Goal: Task Accomplishment & Management: Use online tool/utility

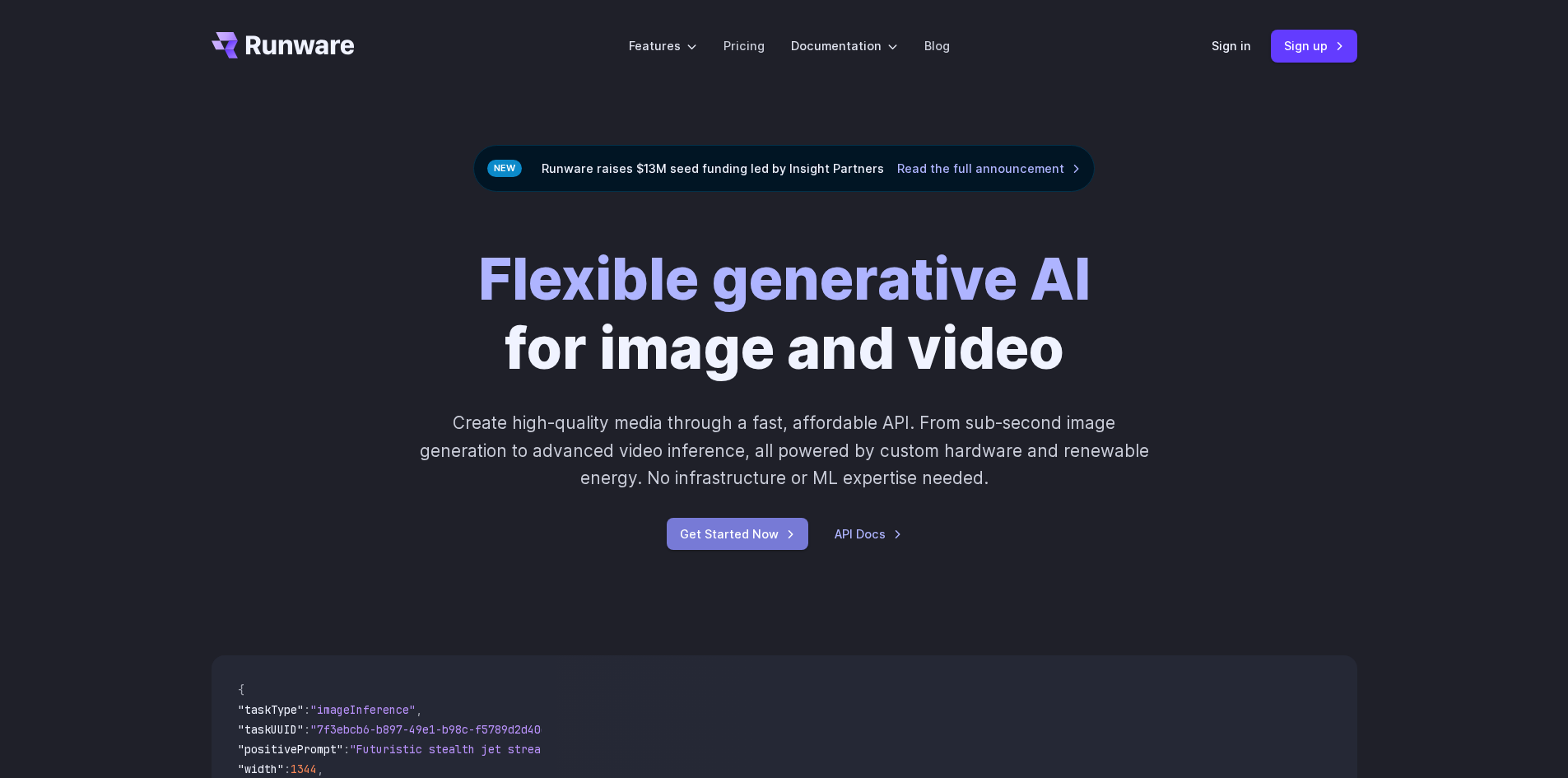
click at [771, 542] on link "Get Started Now" at bounding box center [737, 533] width 142 height 32
click at [614, 170] on div "Runware raises $13M seed funding led by Insight Partners Read the full announce…" at bounding box center [784, 168] width 621 height 47
click at [614, 171] on div "Runware raises $13M seed funding led by Insight Partners Read the full announce…" at bounding box center [784, 168] width 621 height 47
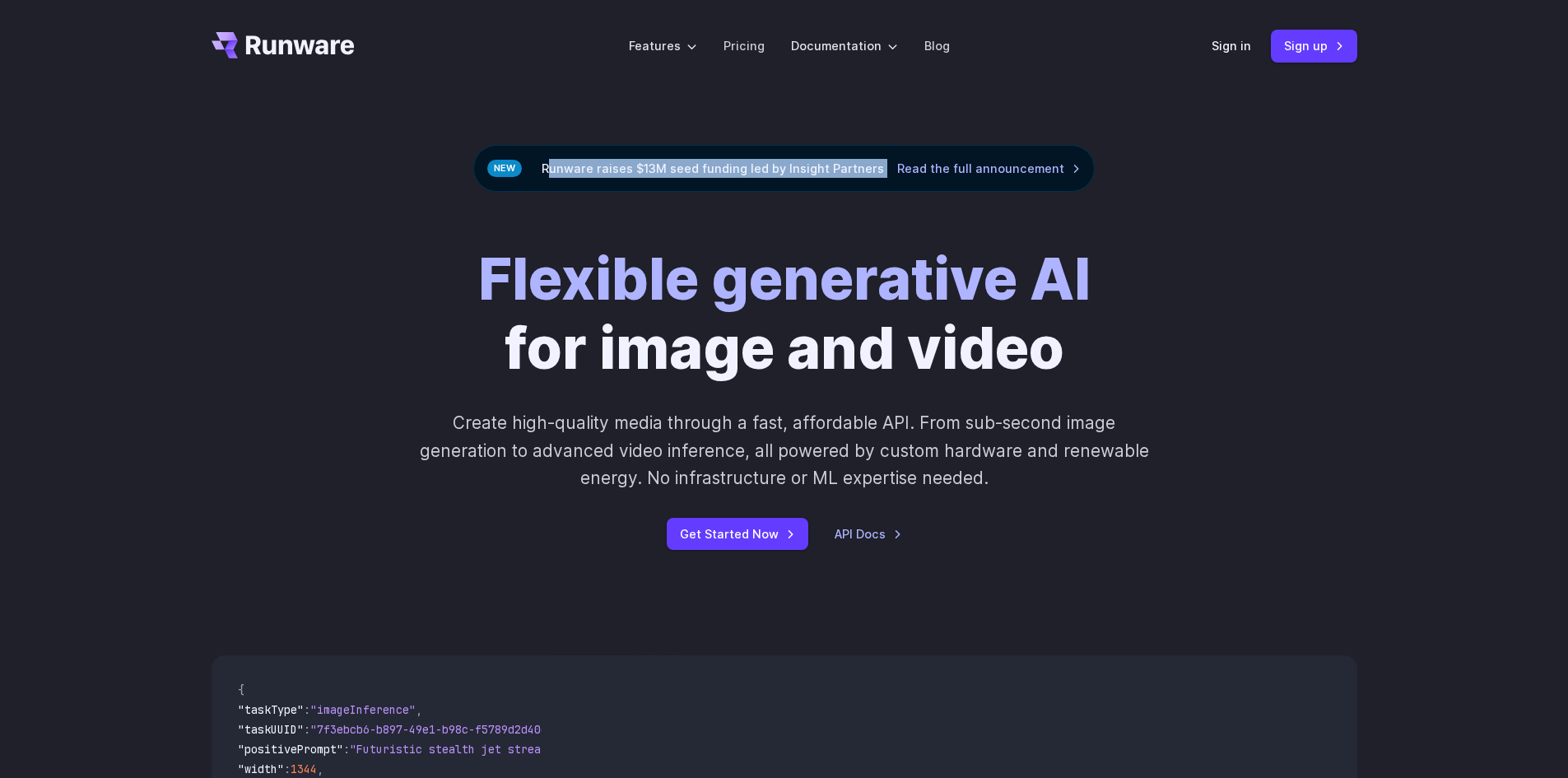
click at [614, 171] on div "Runware raises $13M seed funding led by Insight Partners Read the full announce…" at bounding box center [784, 168] width 621 height 47
click at [1033, 211] on div "Flexible generative AI for image and video Create high-quality media through a …" at bounding box center [784, 396] width 1568 height 411
click at [740, 45] on link "Pricing" at bounding box center [744, 46] width 41 height 19
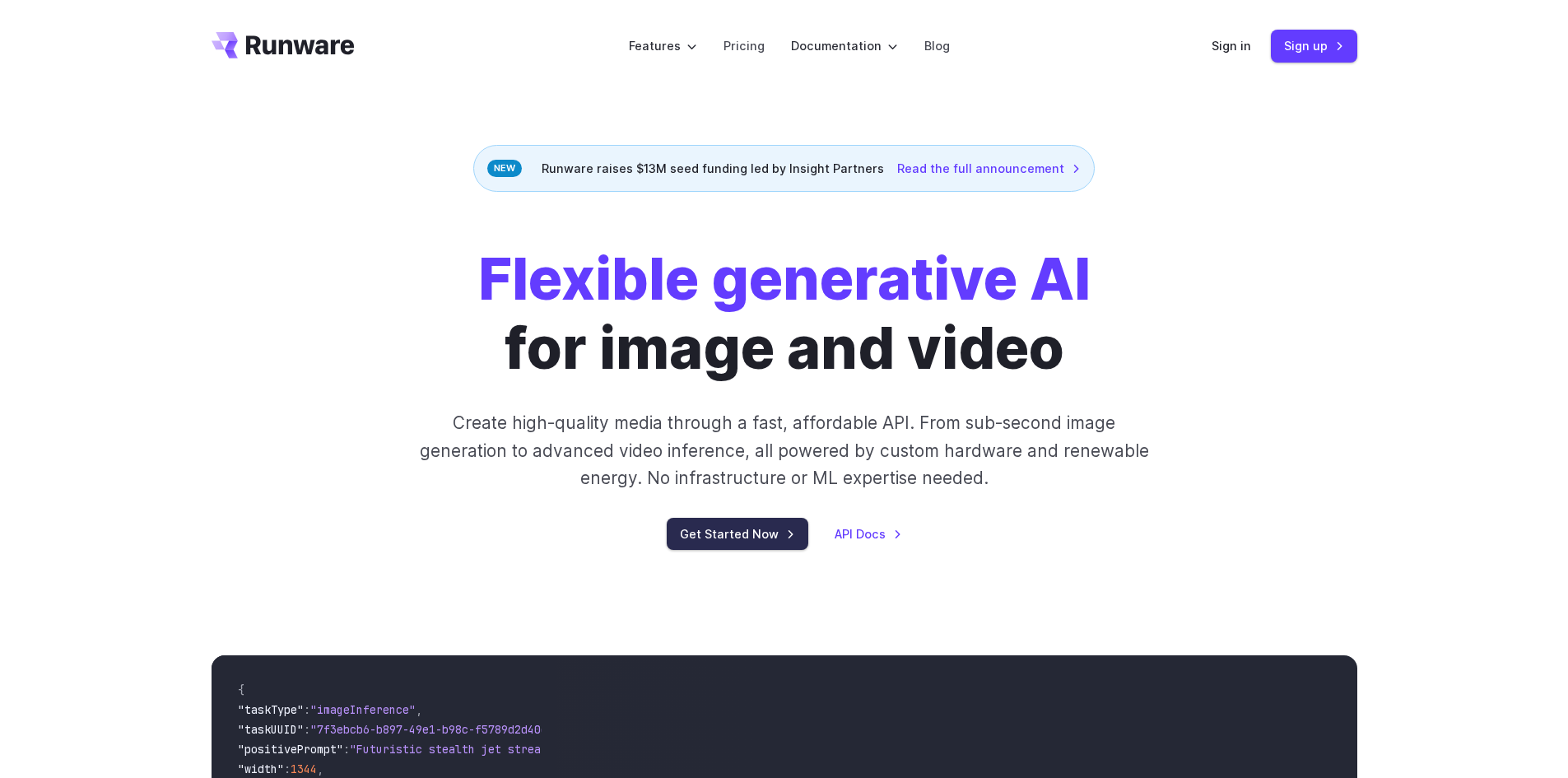
click at [723, 539] on link "Get Started Now" at bounding box center [737, 533] width 142 height 32
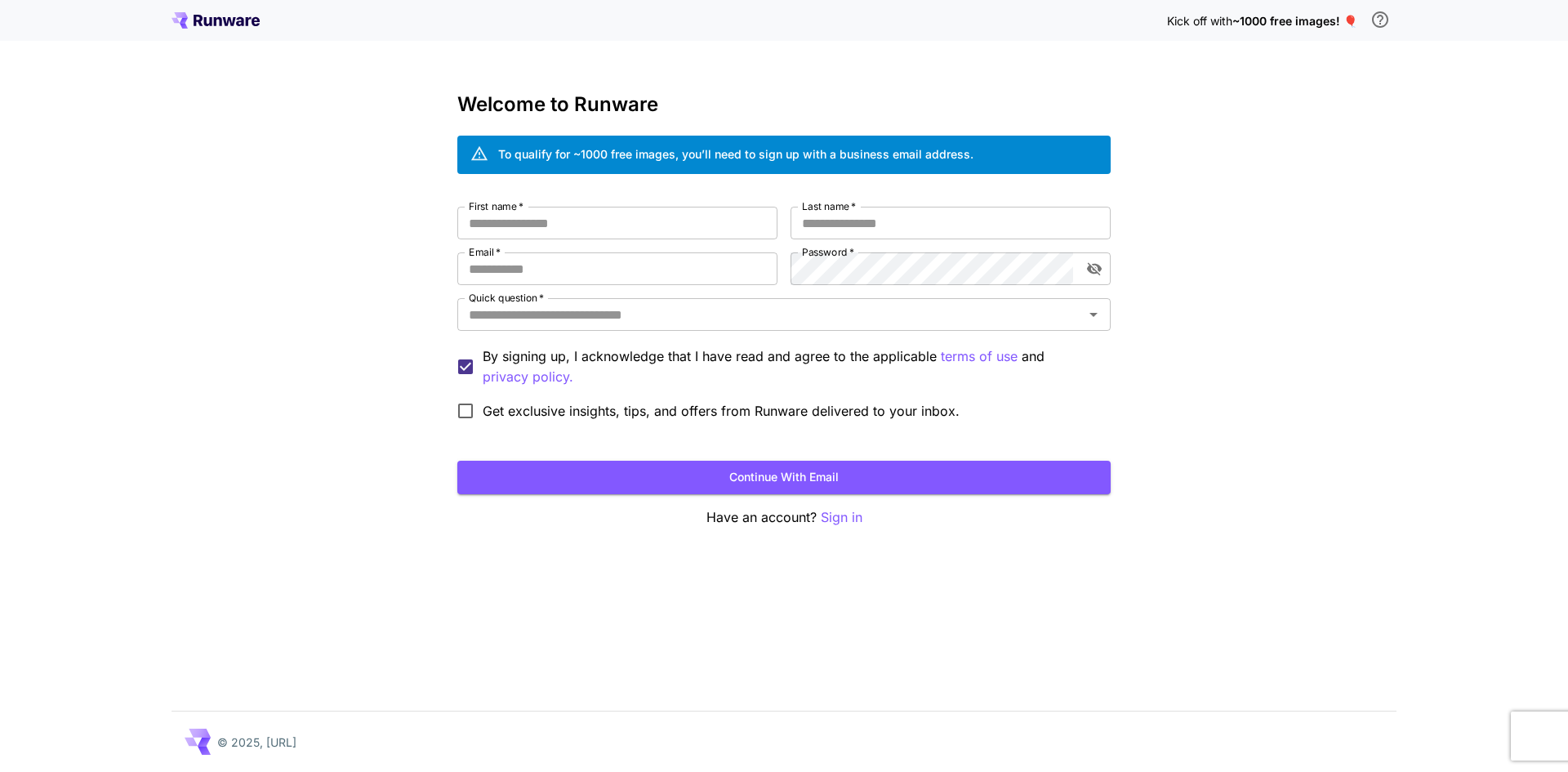
click at [623, 152] on div "To qualify for ~1000 free images, you’ll need to sign up with a business email …" at bounding box center [735, 154] width 476 height 17
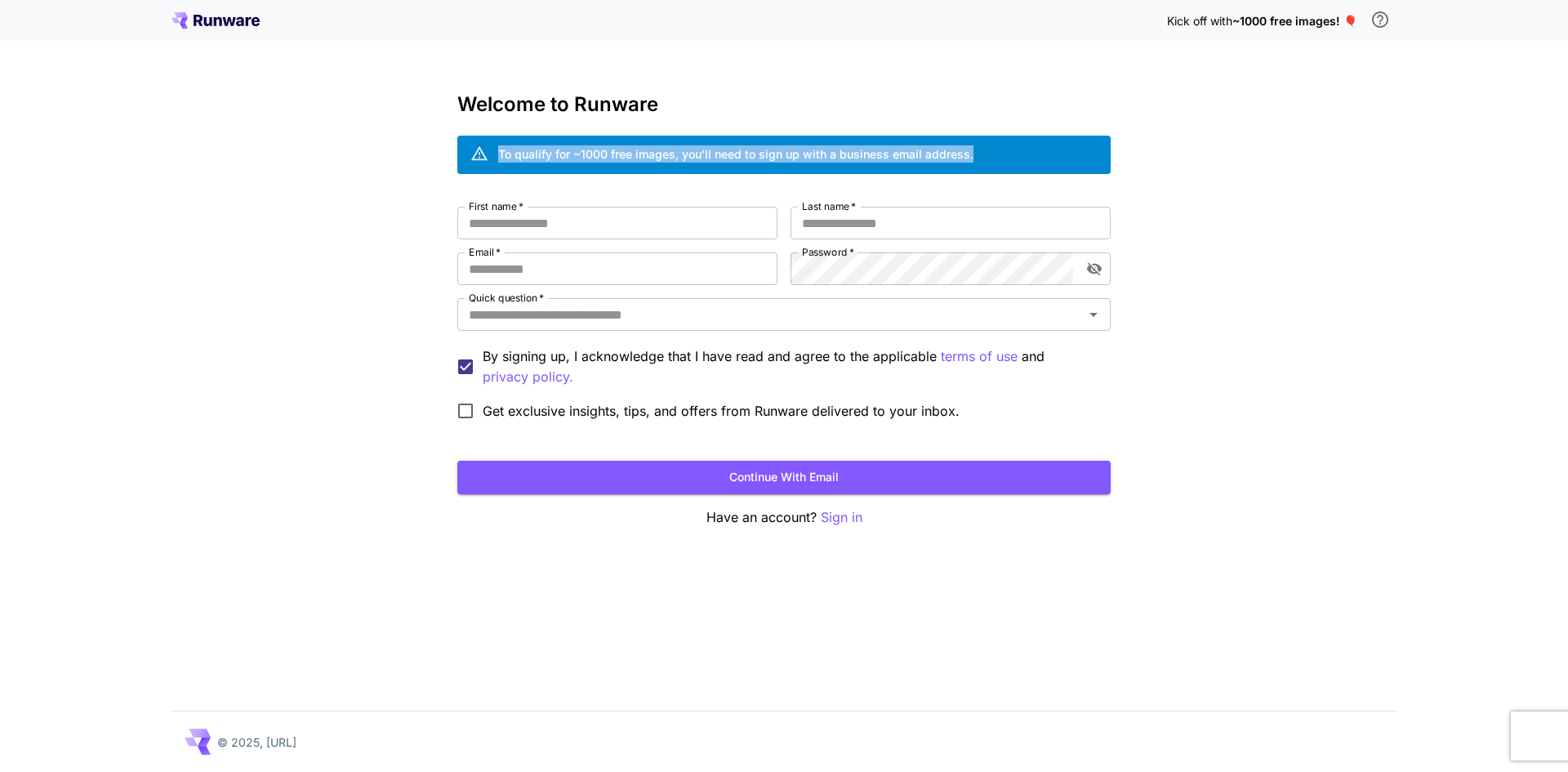
click at [622, 152] on div "To qualify for ~1000 free images, you’ll need to sign up with a business email …" at bounding box center [735, 154] width 476 height 17
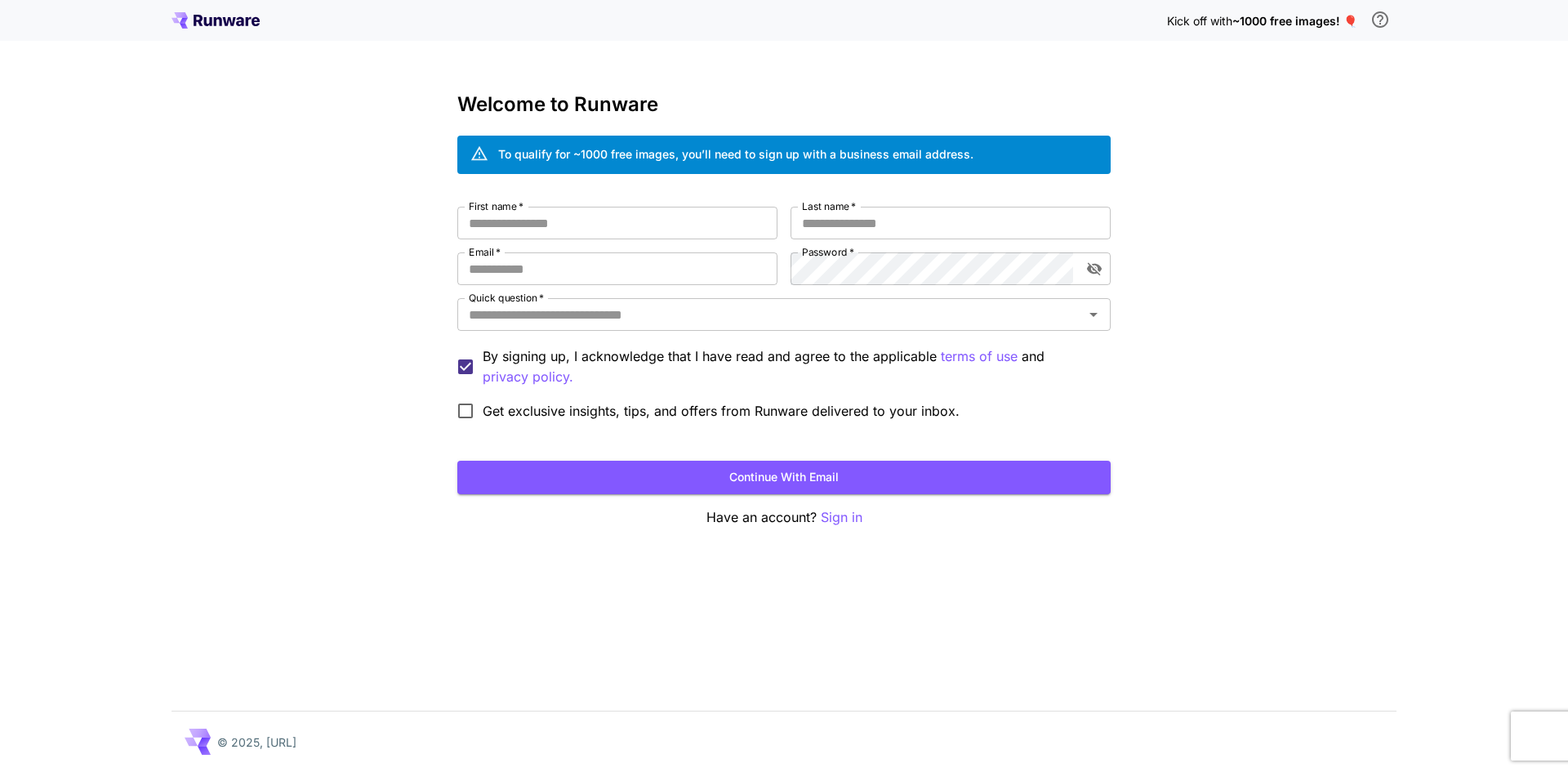
click at [1171, 426] on div "Kick off with ~1000 free images! 🎈 Welcome to Runware To qualify for ~1000 free…" at bounding box center [784, 386] width 1568 height 772
click at [545, 228] on input "First name   *" at bounding box center [617, 223] width 320 height 33
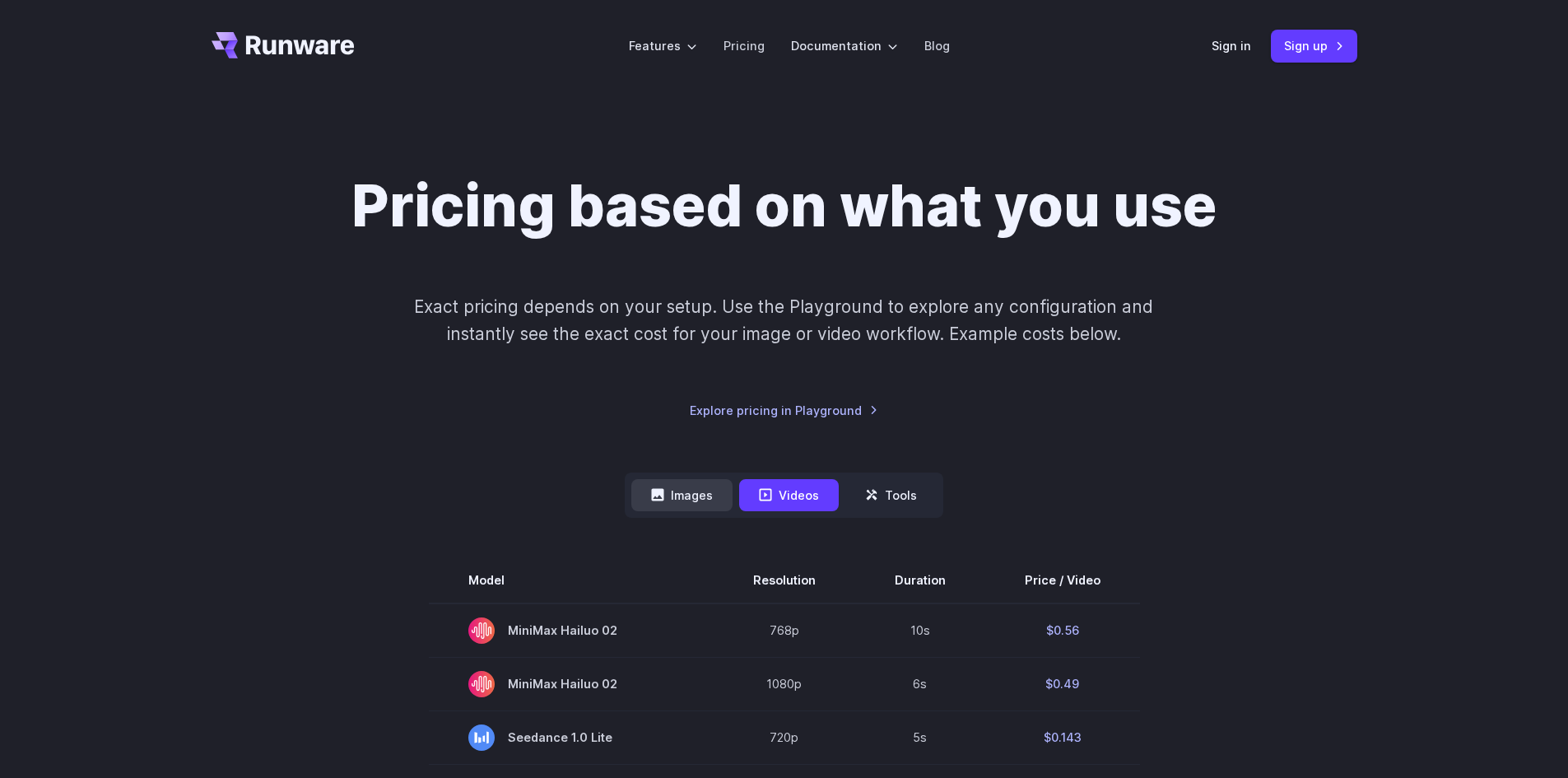
click at [712, 494] on button "Images" at bounding box center [682, 495] width 101 height 32
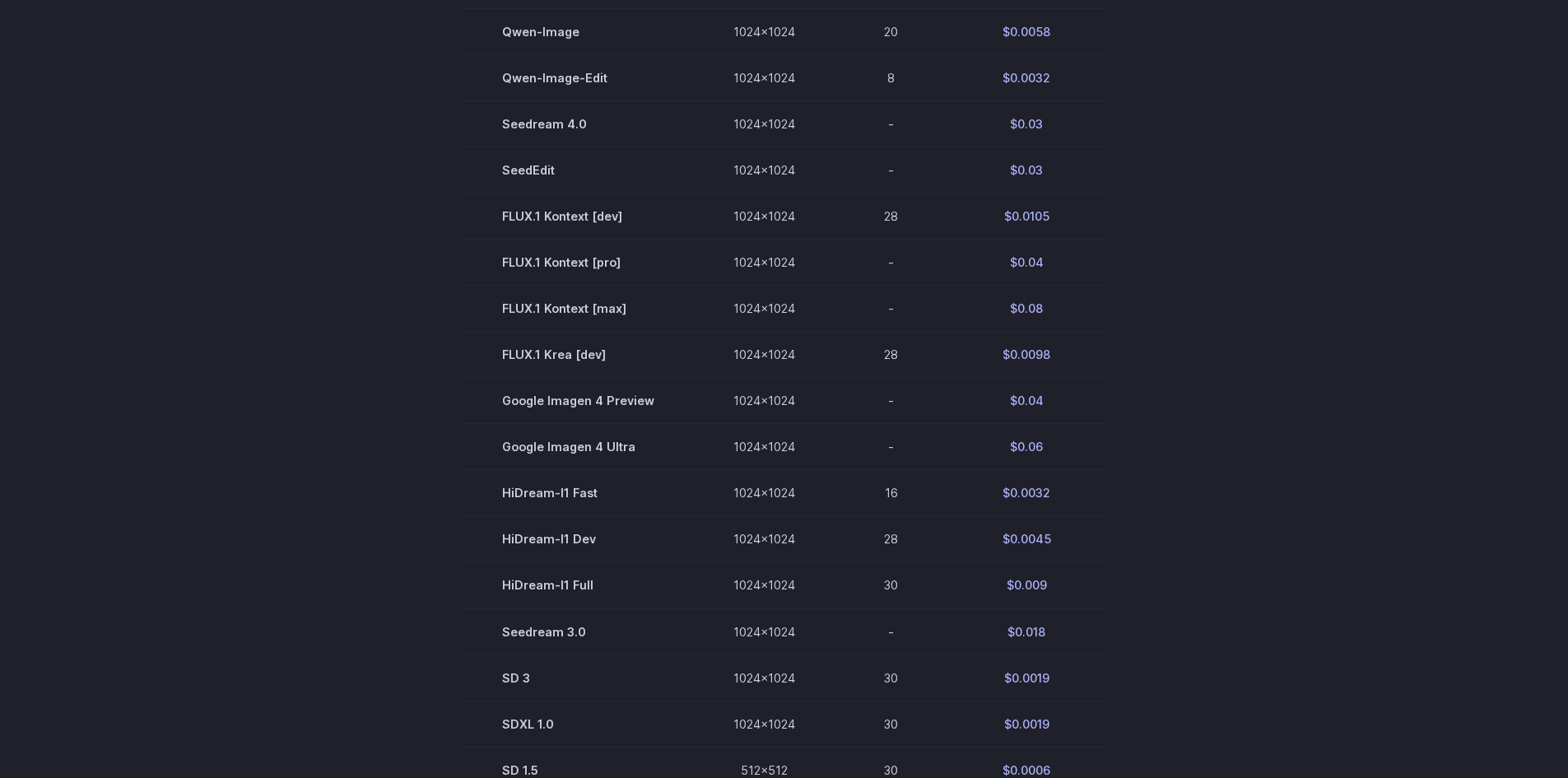
scroll to position [906, 0]
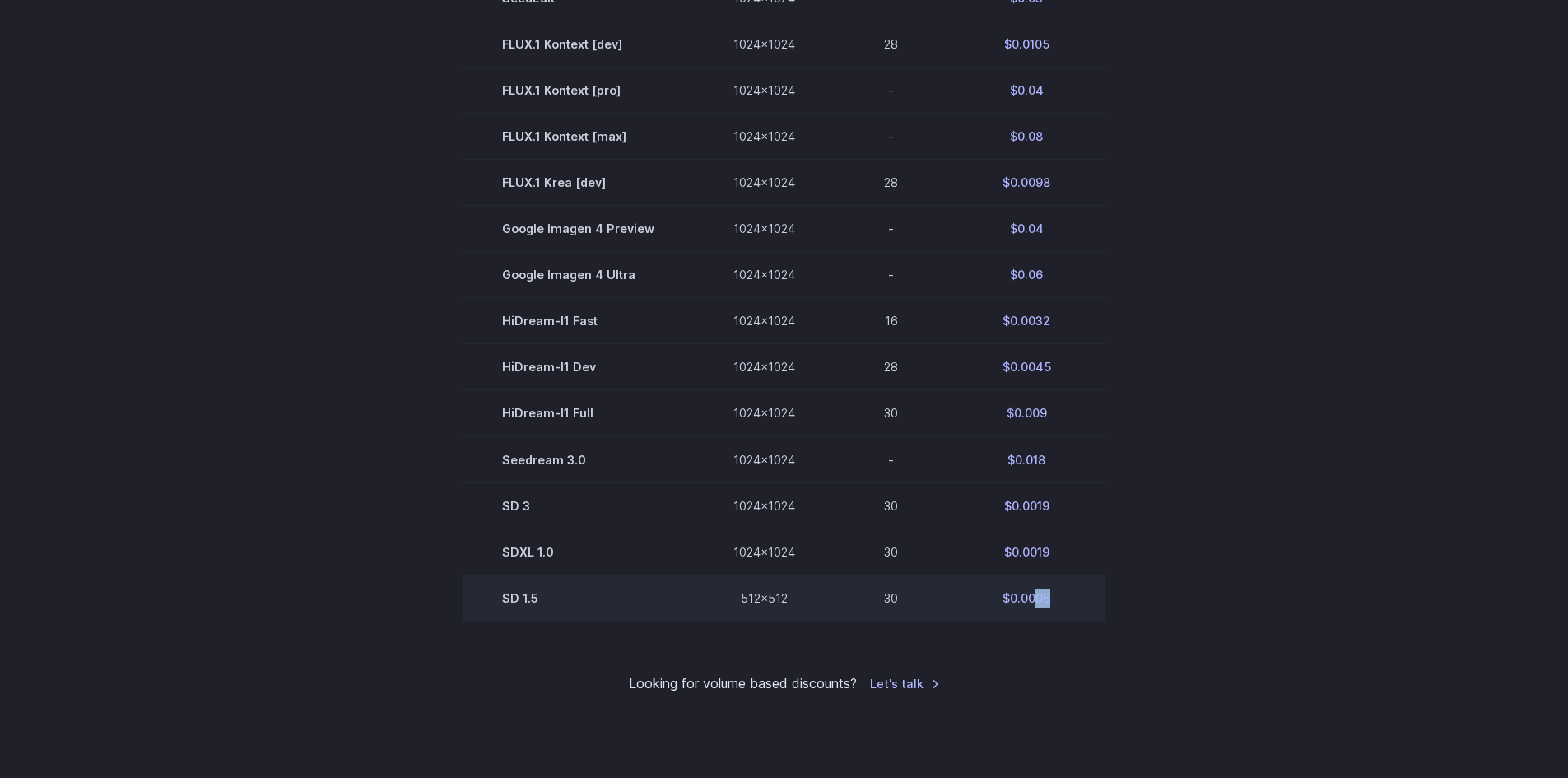
drag, startPoint x: 1032, startPoint y: 597, endPoint x: 1049, endPoint y: 597, distance: 17.0
click at [1049, 597] on td "$0.0006" at bounding box center [1026, 598] width 158 height 46
drag, startPoint x: 1025, startPoint y: 598, endPoint x: 1048, endPoint y: 600, distance: 23.1
click at [1048, 600] on td "$0.0006" at bounding box center [1026, 598] width 158 height 46
click at [540, 589] on td "SD 1.5" at bounding box center [578, 598] width 231 height 46
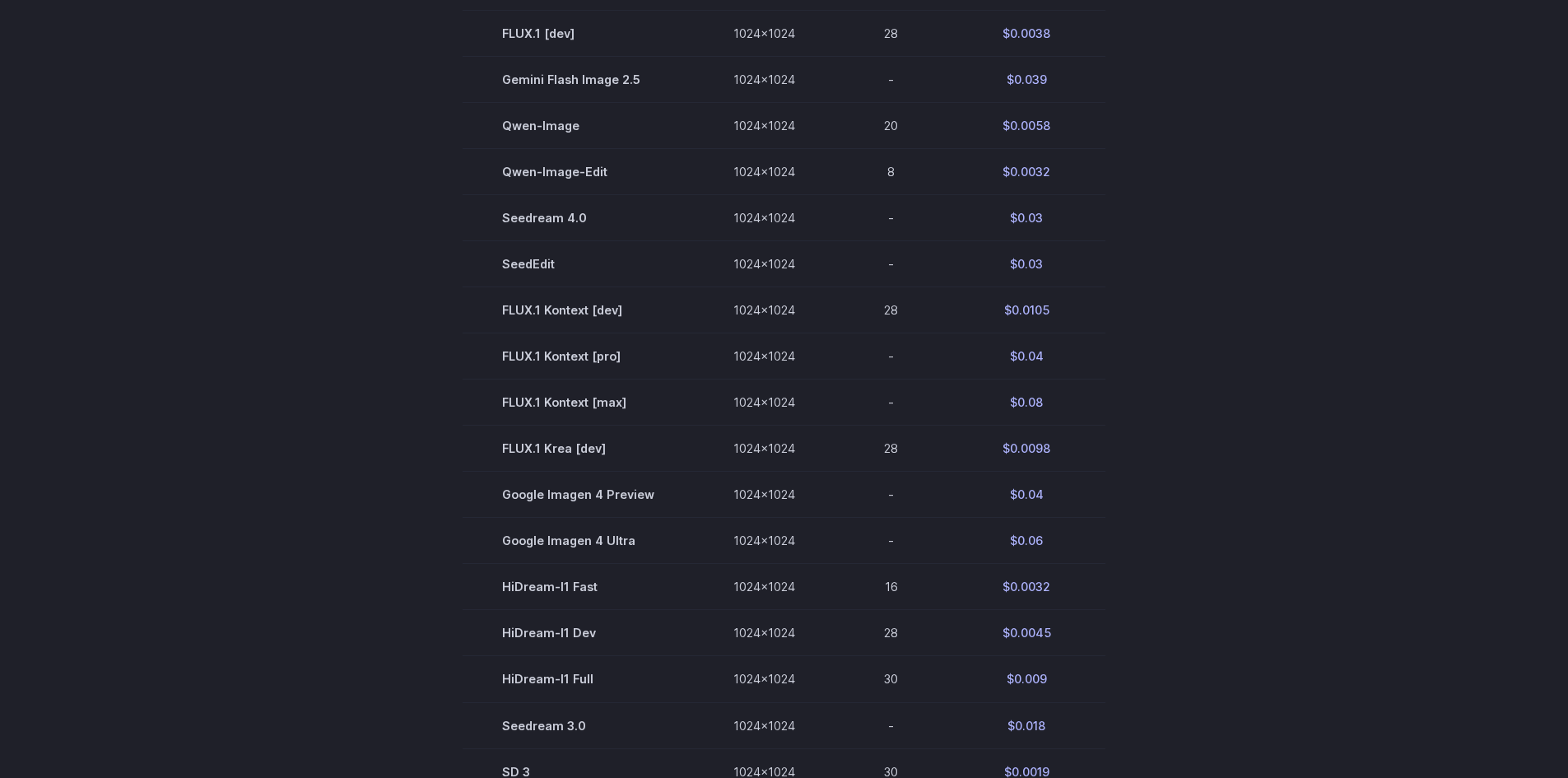
scroll to position [0, 0]
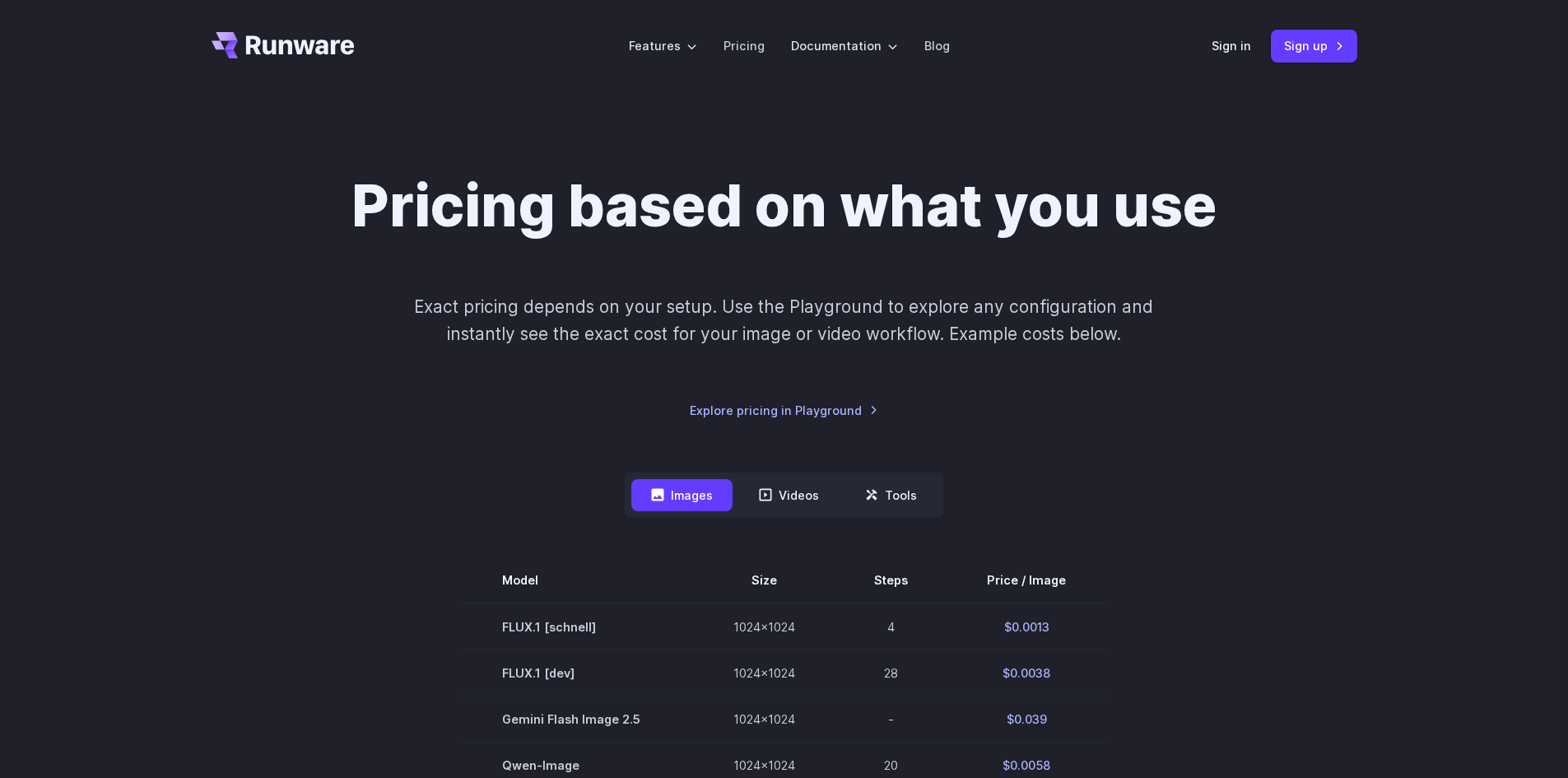
drag, startPoint x: 1113, startPoint y: 650, endPoint x: 1154, endPoint y: 358, distance: 294.9
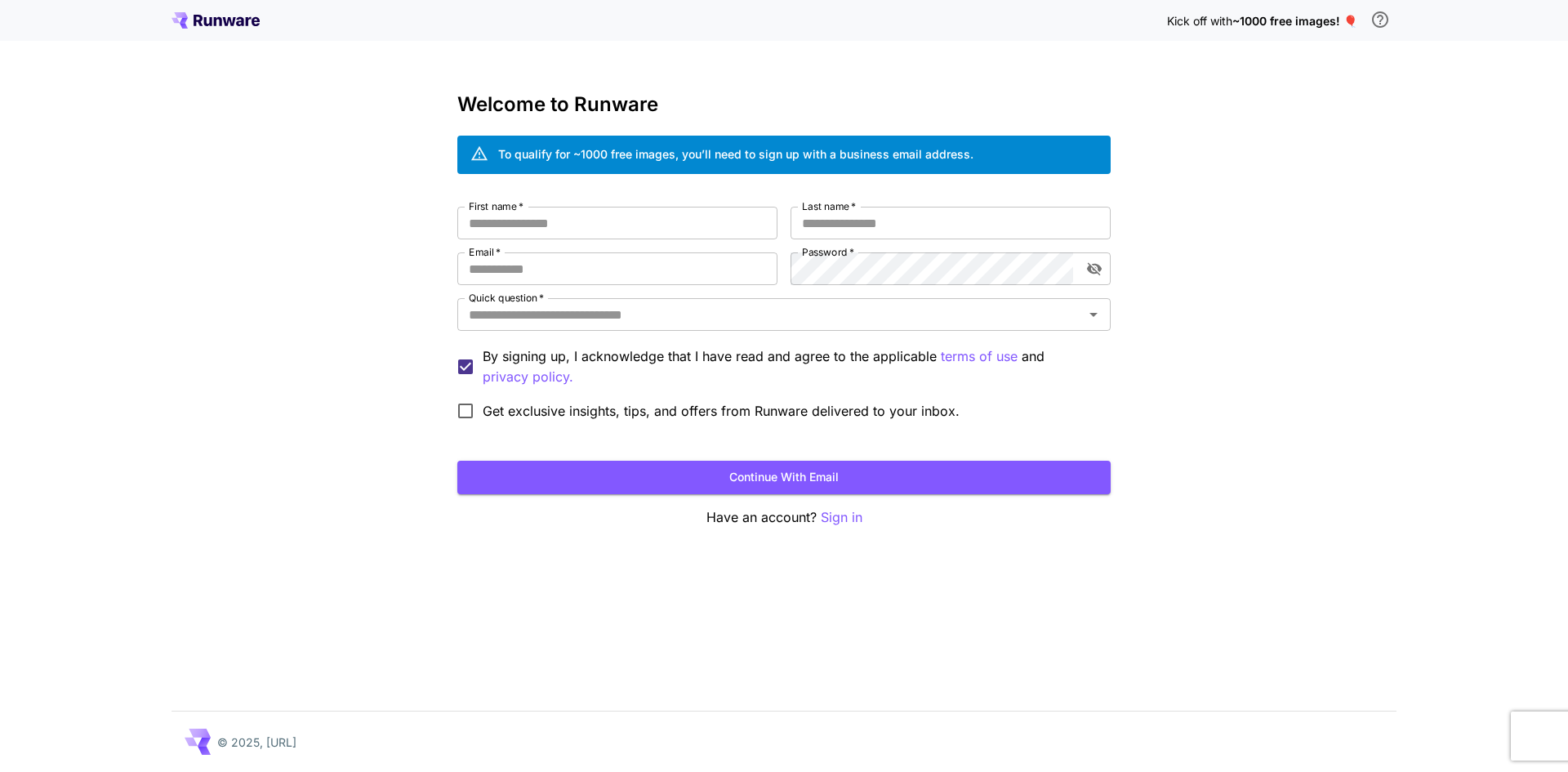
click at [916, 146] on div "To qualify for ~1000 free images, you’ll need to sign up with a business email …" at bounding box center [735, 154] width 476 height 17
click at [1096, 321] on icon "Open" at bounding box center [1093, 314] width 20 height 20
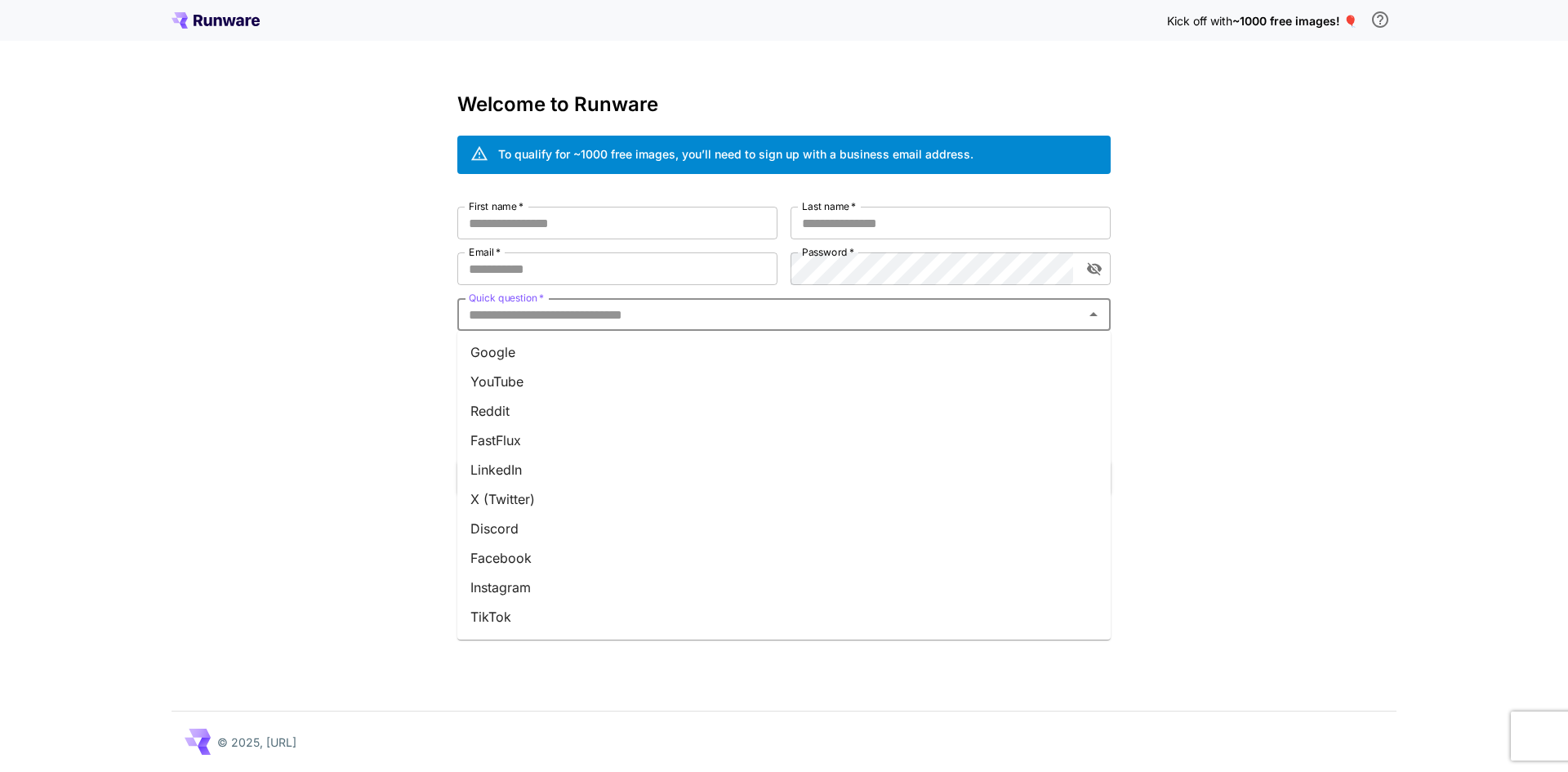
click at [599, 349] on li "Google" at bounding box center [784, 352] width 653 height 30
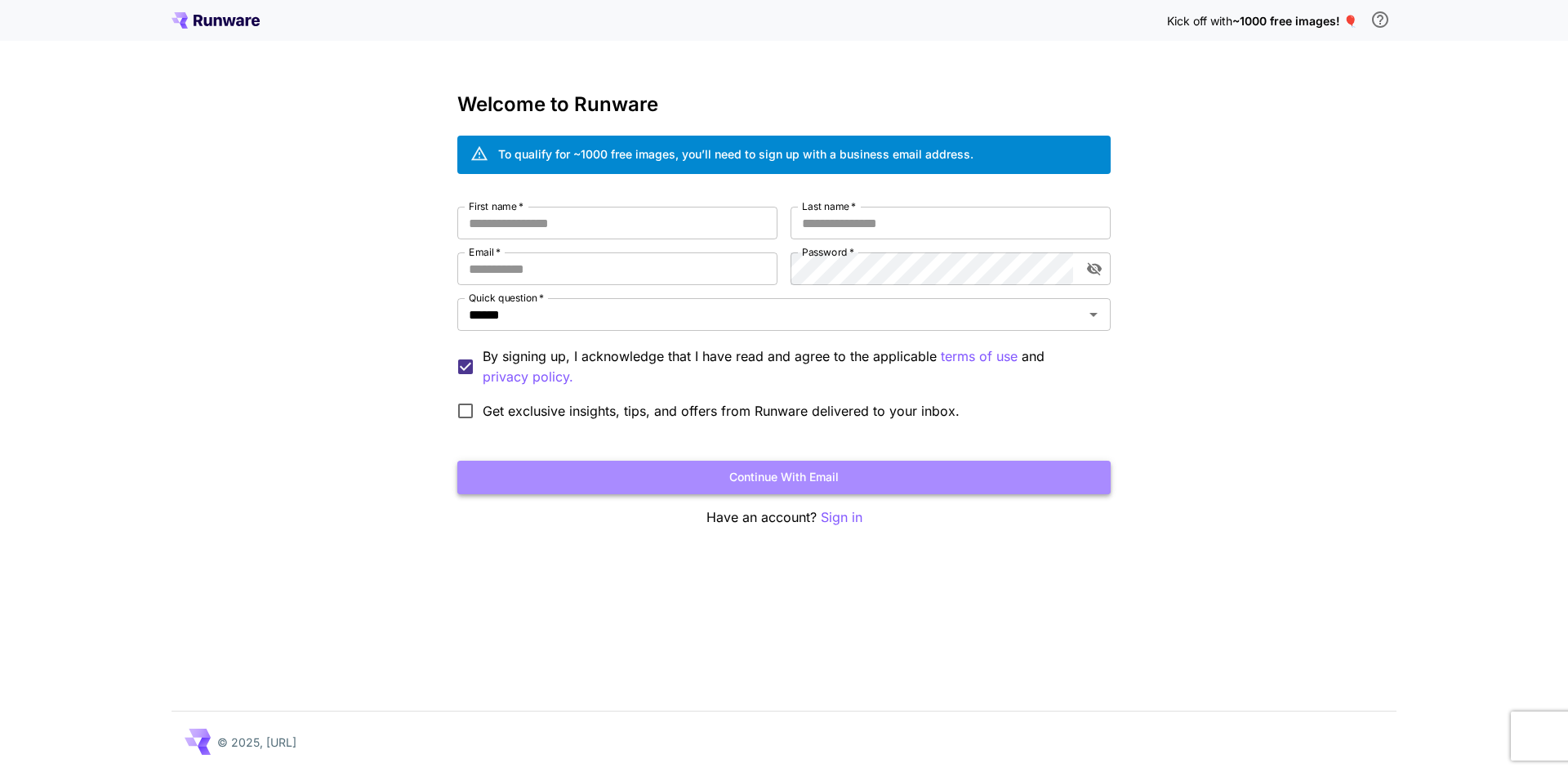
click at [819, 482] on button "Continue with email" at bounding box center [784, 477] width 653 height 34
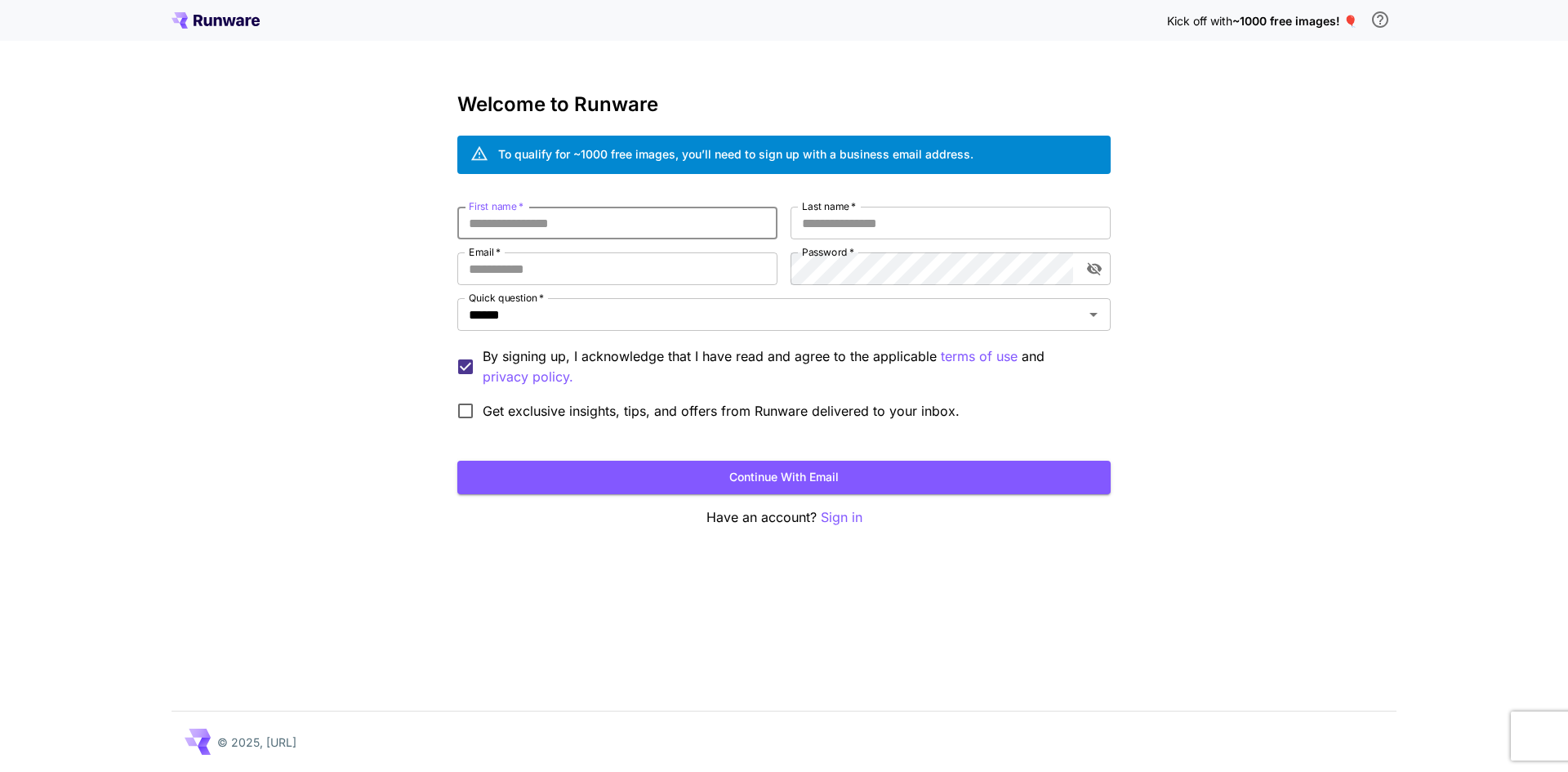
click at [505, 225] on input "First name   *" at bounding box center [617, 223] width 320 height 33
click at [505, 220] on input "******" at bounding box center [617, 223] width 320 height 33
type input "******"
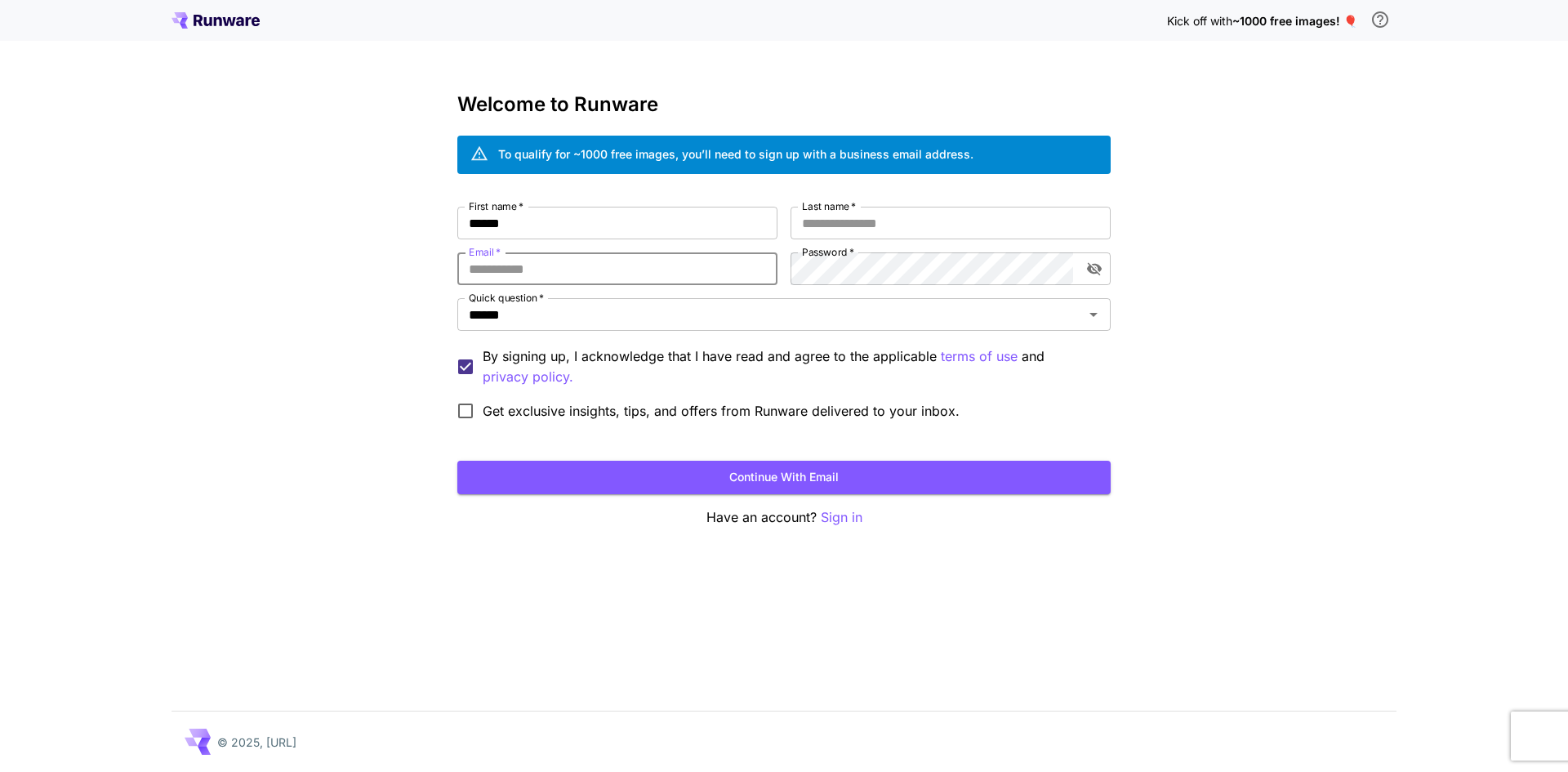
click at [633, 272] on input "Email   *" at bounding box center [617, 269] width 320 height 33
type input "**********"
click at [839, 215] on input "Last name   *" at bounding box center [950, 223] width 320 height 33
type input "******"
click at [525, 406] on span "Get exclusive insights, tips, and offers from Runware delivered to your inbox." at bounding box center [721, 411] width 477 height 20
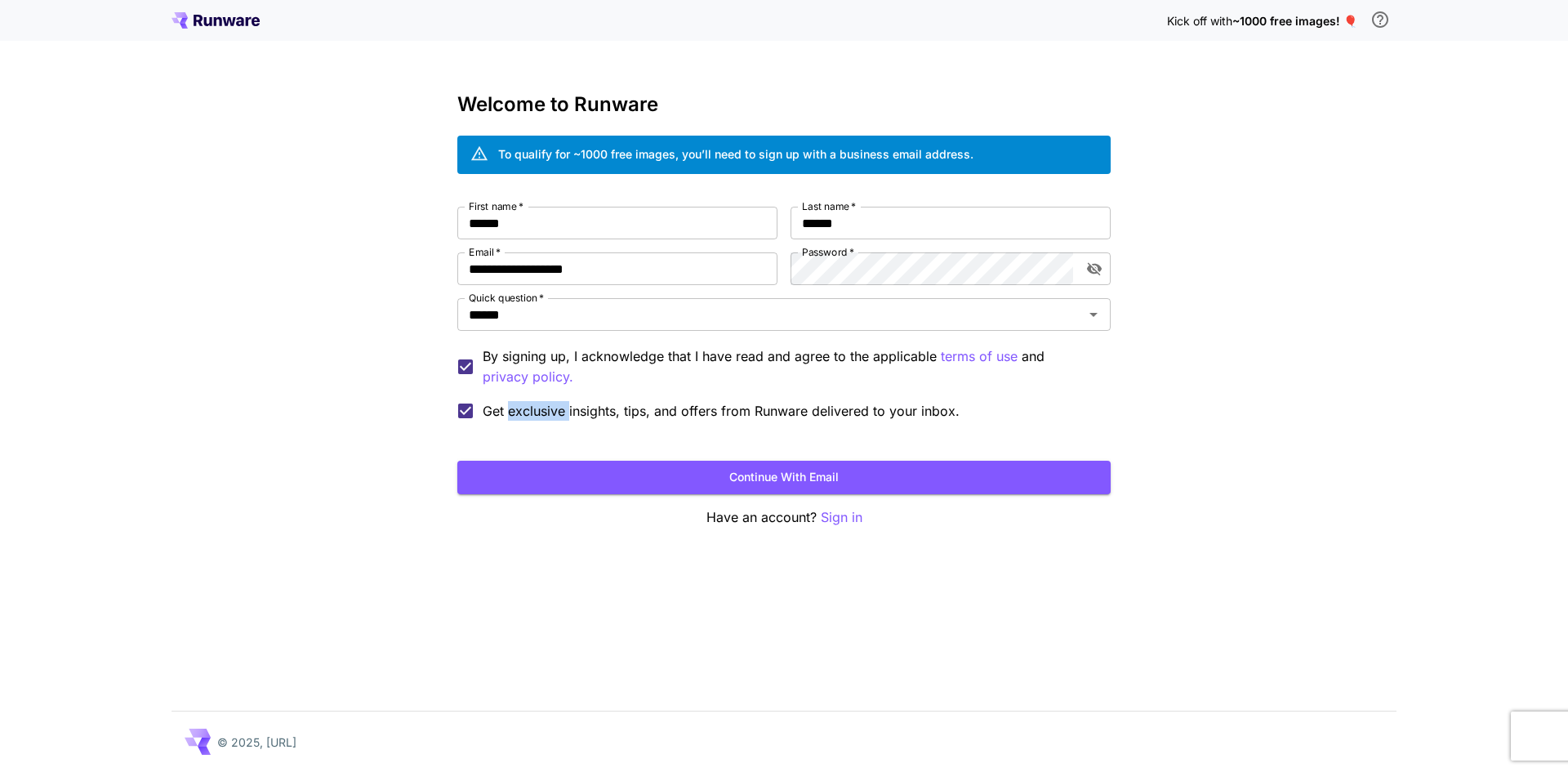
click at [525, 406] on span "Get exclusive insights, tips, and offers from Runware delivered to your inbox." at bounding box center [721, 411] width 477 height 20
click at [795, 484] on button "Continue with email" at bounding box center [784, 477] width 653 height 34
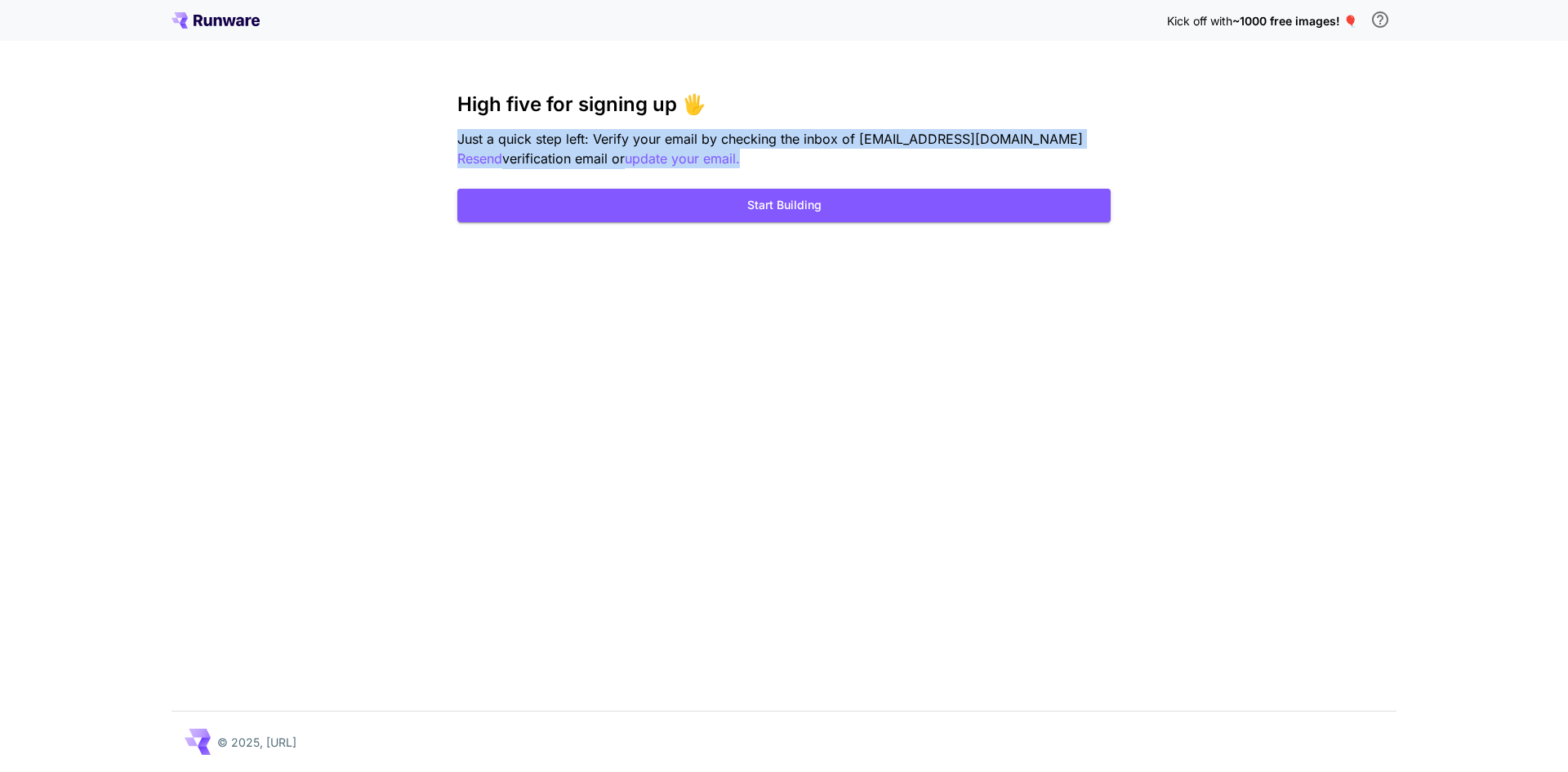
drag, startPoint x: 469, startPoint y: 141, endPoint x: 699, endPoint y: 165, distance: 231.2
click at [699, 165] on div "Kick off with ~1000 free images! 🎈 High five for signing up 🖐️ Just a quick ste…" at bounding box center [784, 386] width 1568 height 772
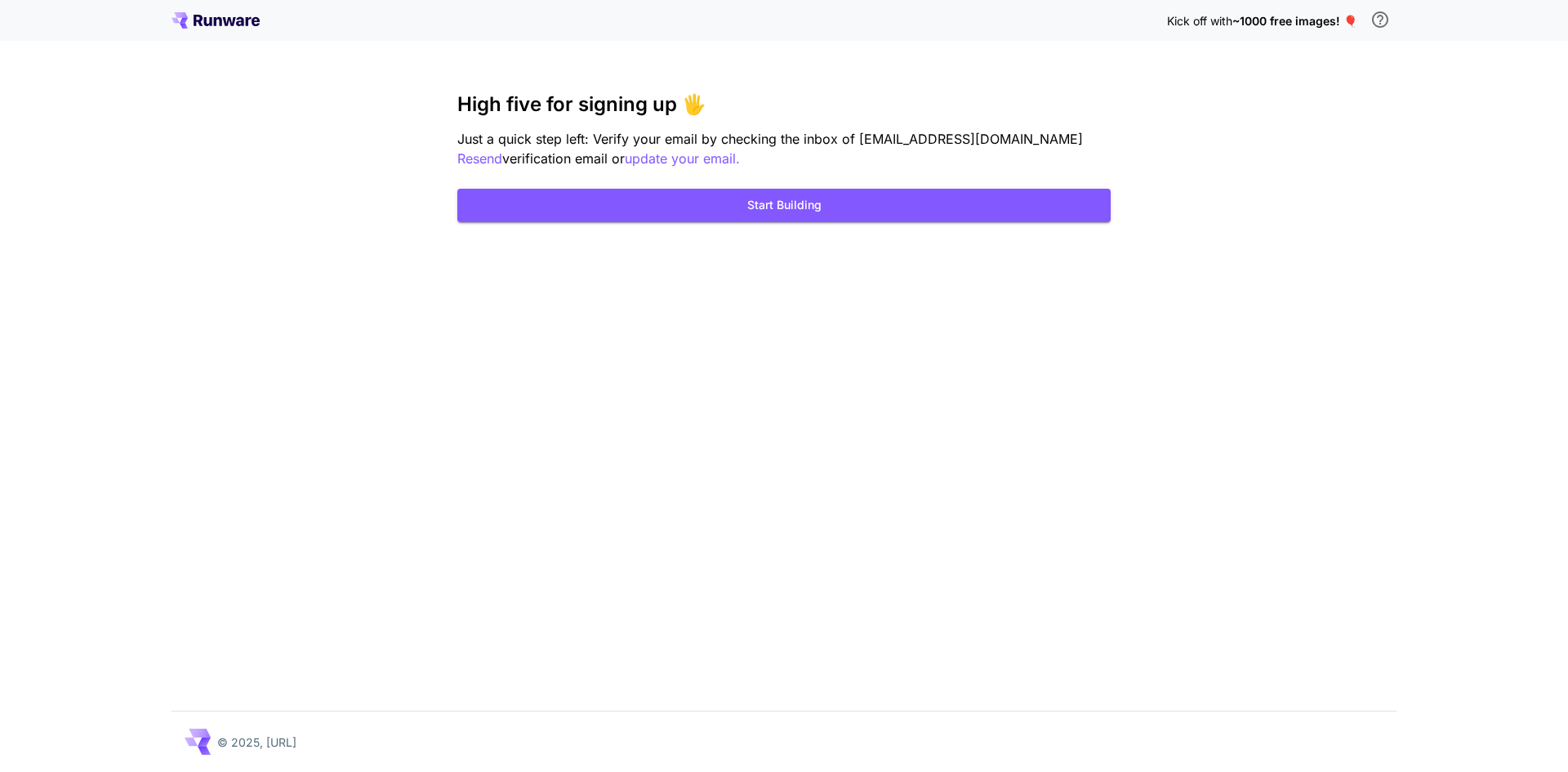
click at [1079, 296] on div "Kick off with ~1000 free images! 🎈 High five for signing up 🖐️ Just a quick ste…" at bounding box center [784, 386] width 1568 height 772
click at [825, 206] on button "Start Building" at bounding box center [784, 205] width 653 height 34
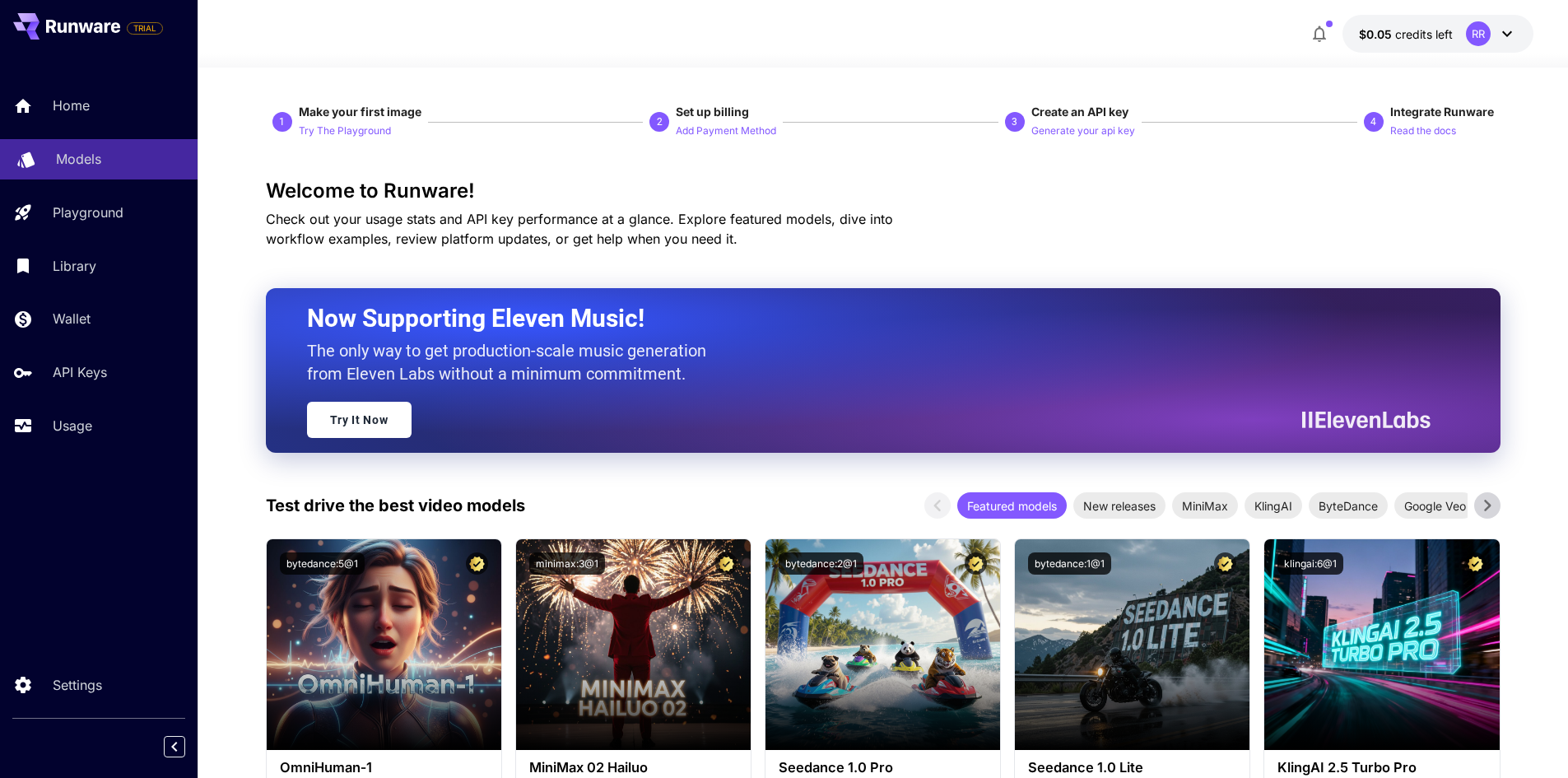
click at [100, 149] on p "Models" at bounding box center [78, 159] width 46 height 20
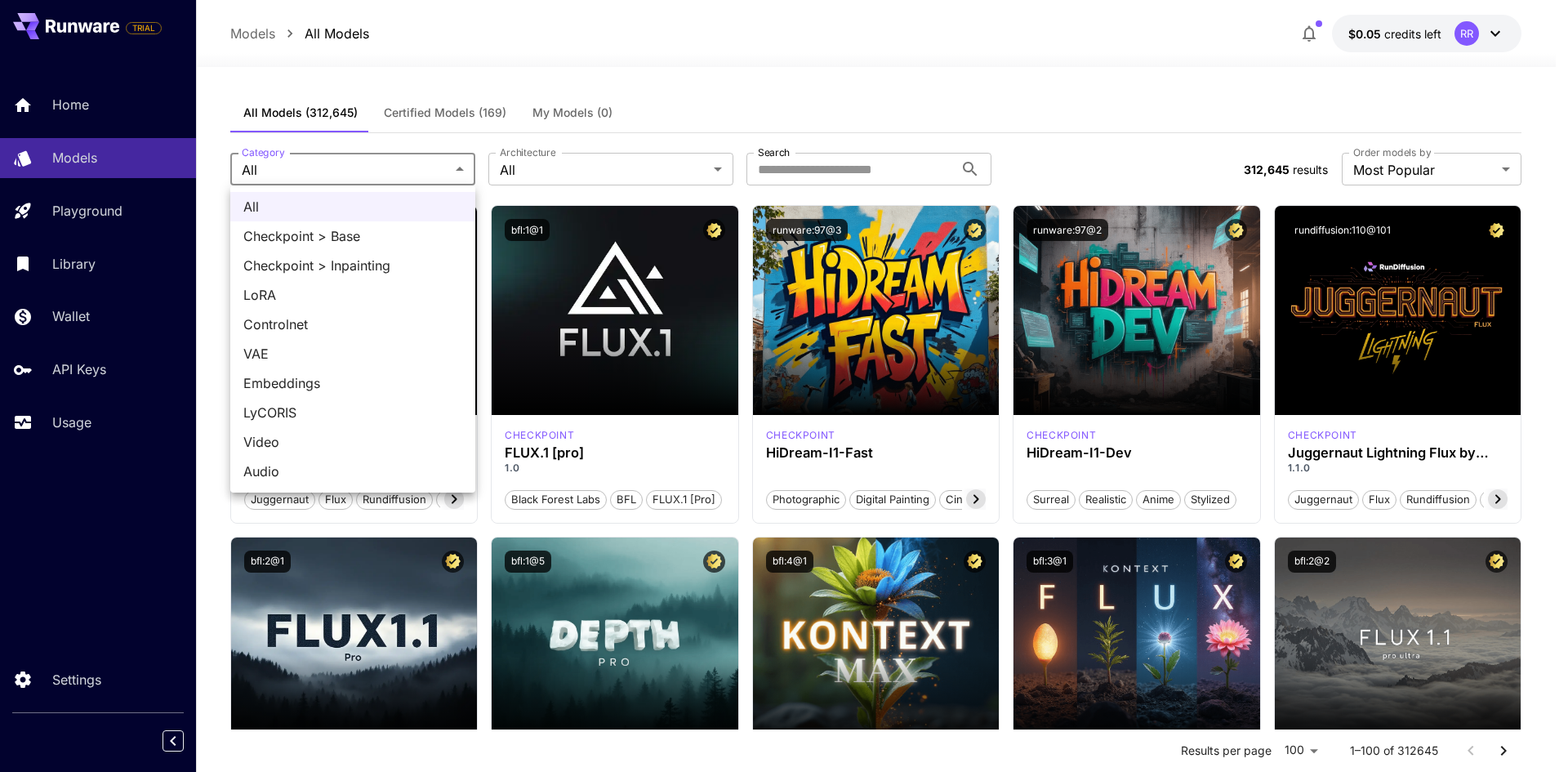
click at [459, 175] on div at bounding box center [784, 386] width 1568 height 772
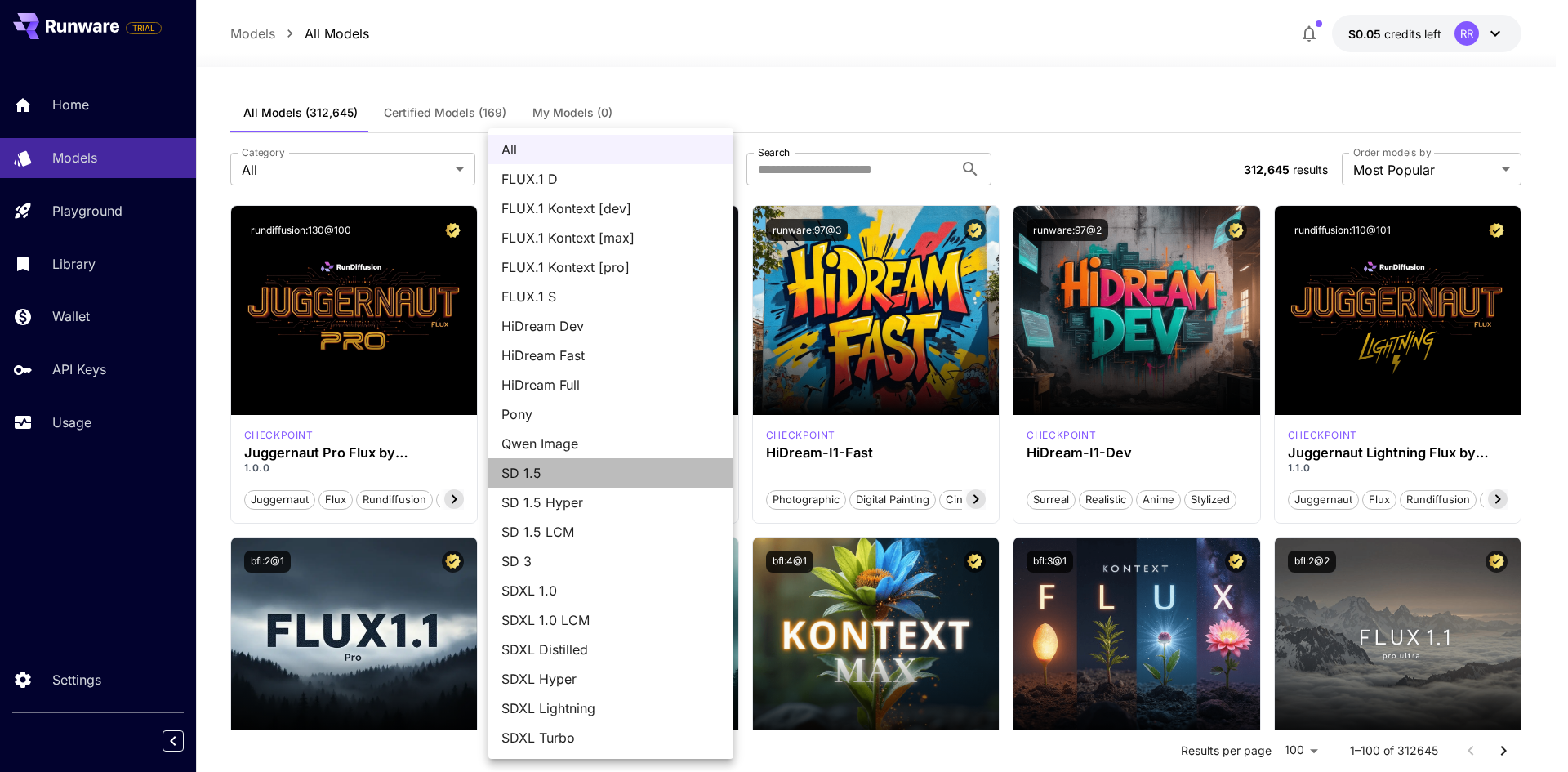
click at [572, 476] on span "SD 1.5" at bounding box center [610, 473] width 219 height 20
type input "****"
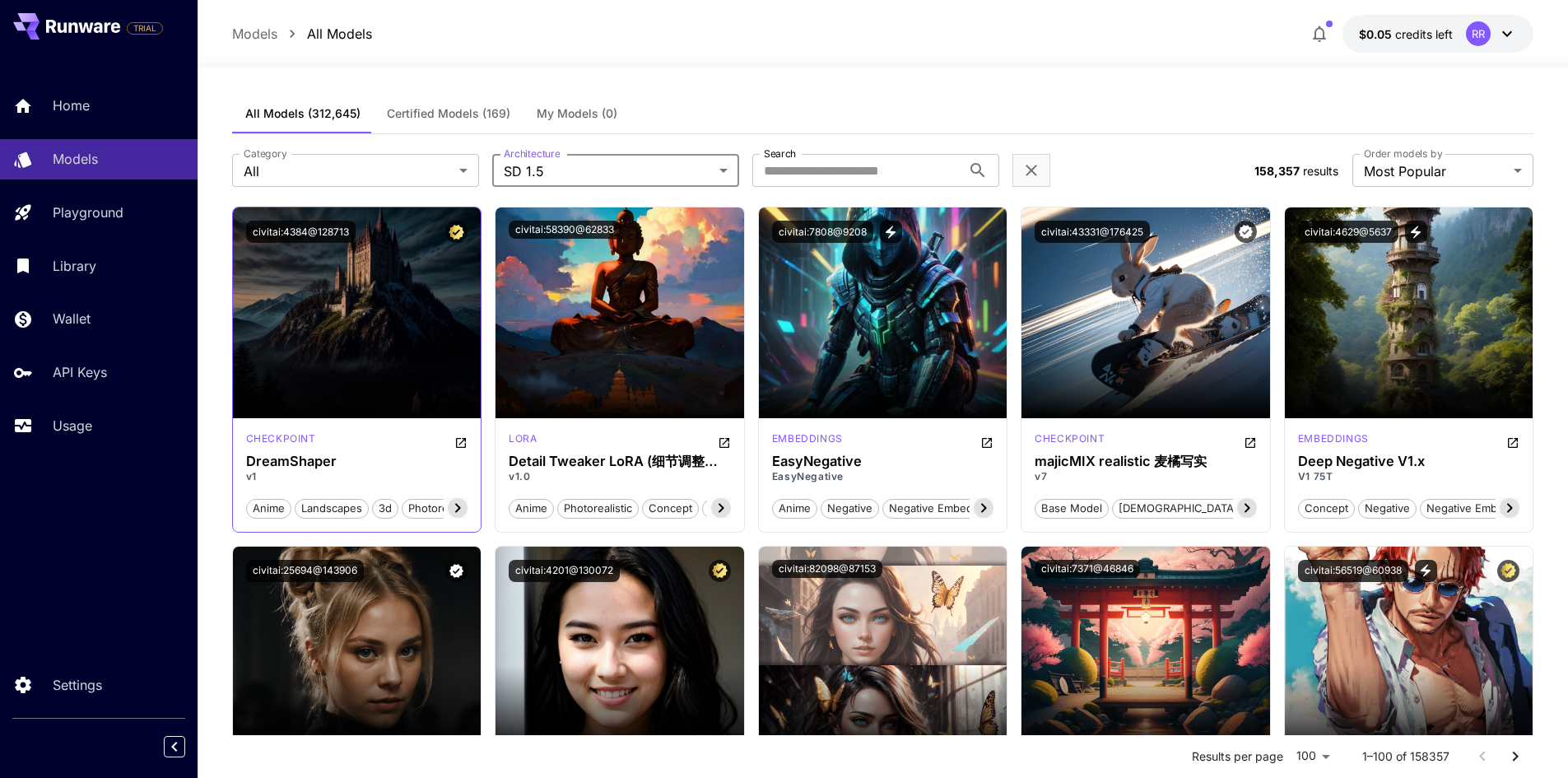
click at [360, 421] on div "checkpoint DreamShaper v1 anime landscapes 3d photorealistic inpainting digital…" at bounding box center [357, 474] width 249 height 114
click at [426, 244] on div "civitai:4384@128713" at bounding box center [357, 231] width 249 height 49
click at [405, 228] on div "civitai:4384@128713" at bounding box center [357, 231] width 222 height 22
click at [302, 226] on button "civitai:4384@128713" at bounding box center [301, 231] width 109 height 22
click at [432, 227] on div "civitai:4384@128713" at bounding box center [357, 231] width 222 height 22
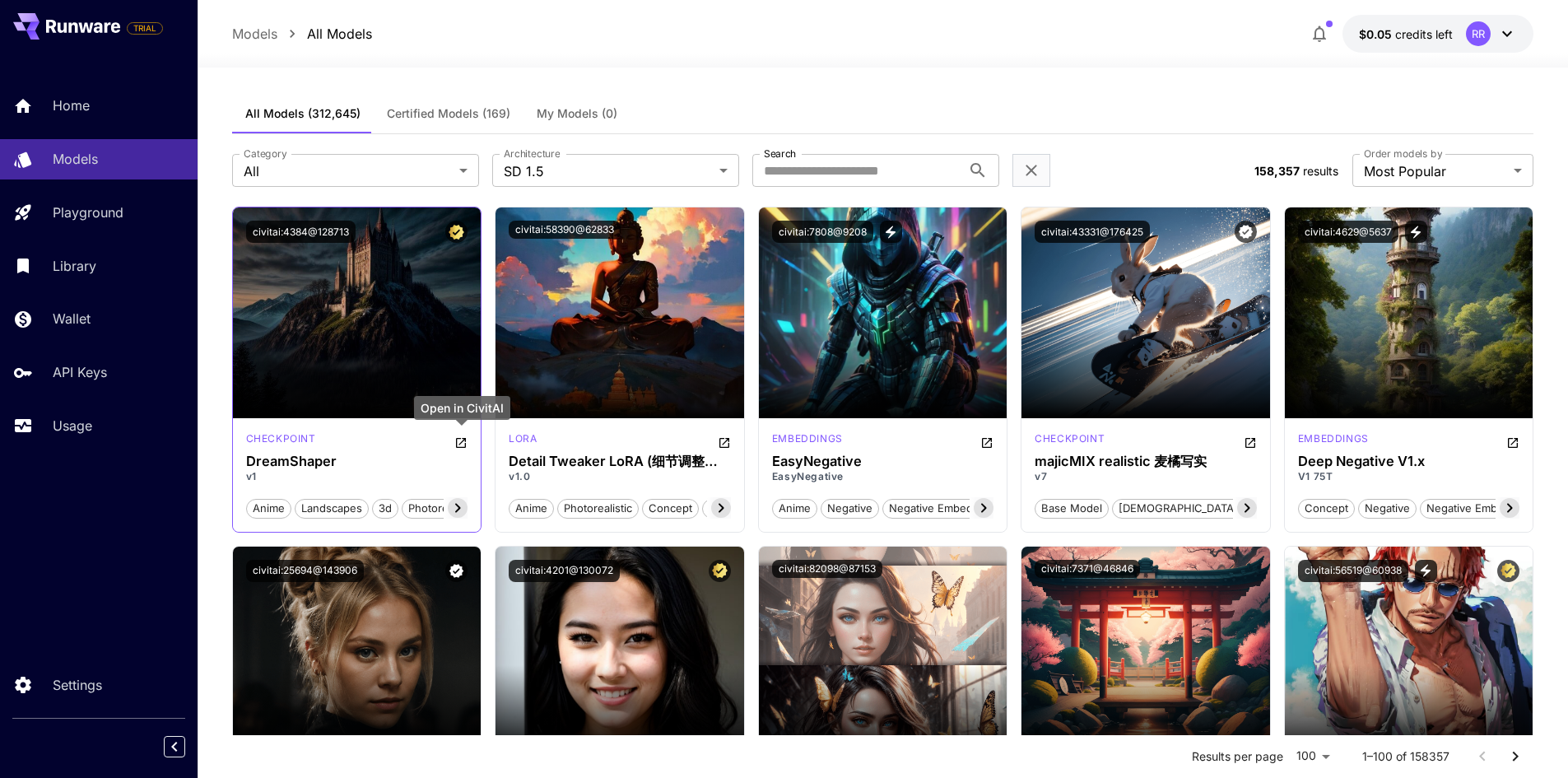
click at [464, 440] on icon "Open in CivitAI" at bounding box center [461, 443] width 10 height 10
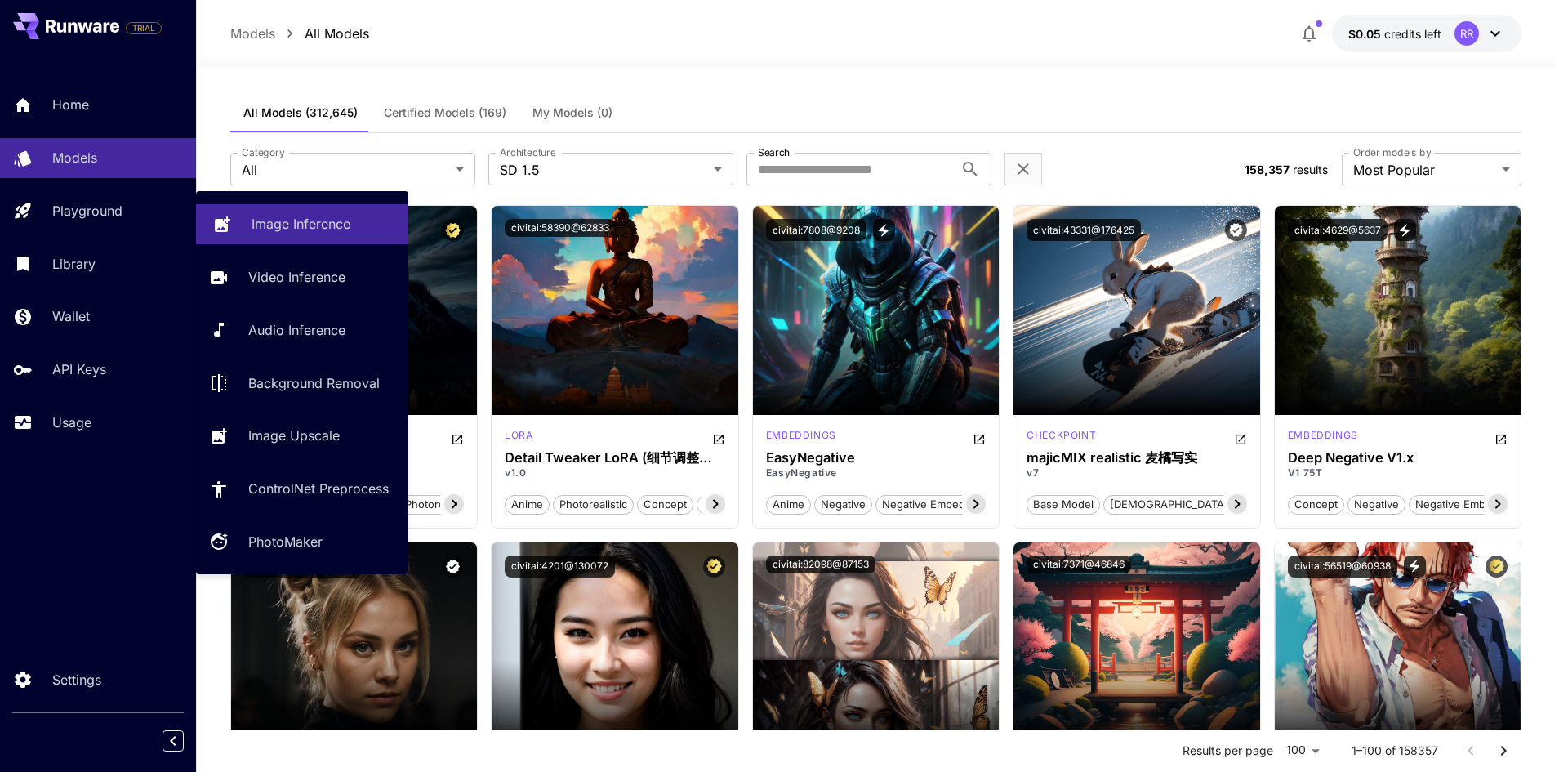
click at [350, 230] on p "Image Inference" at bounding box center [301, 224] width 99 height 20
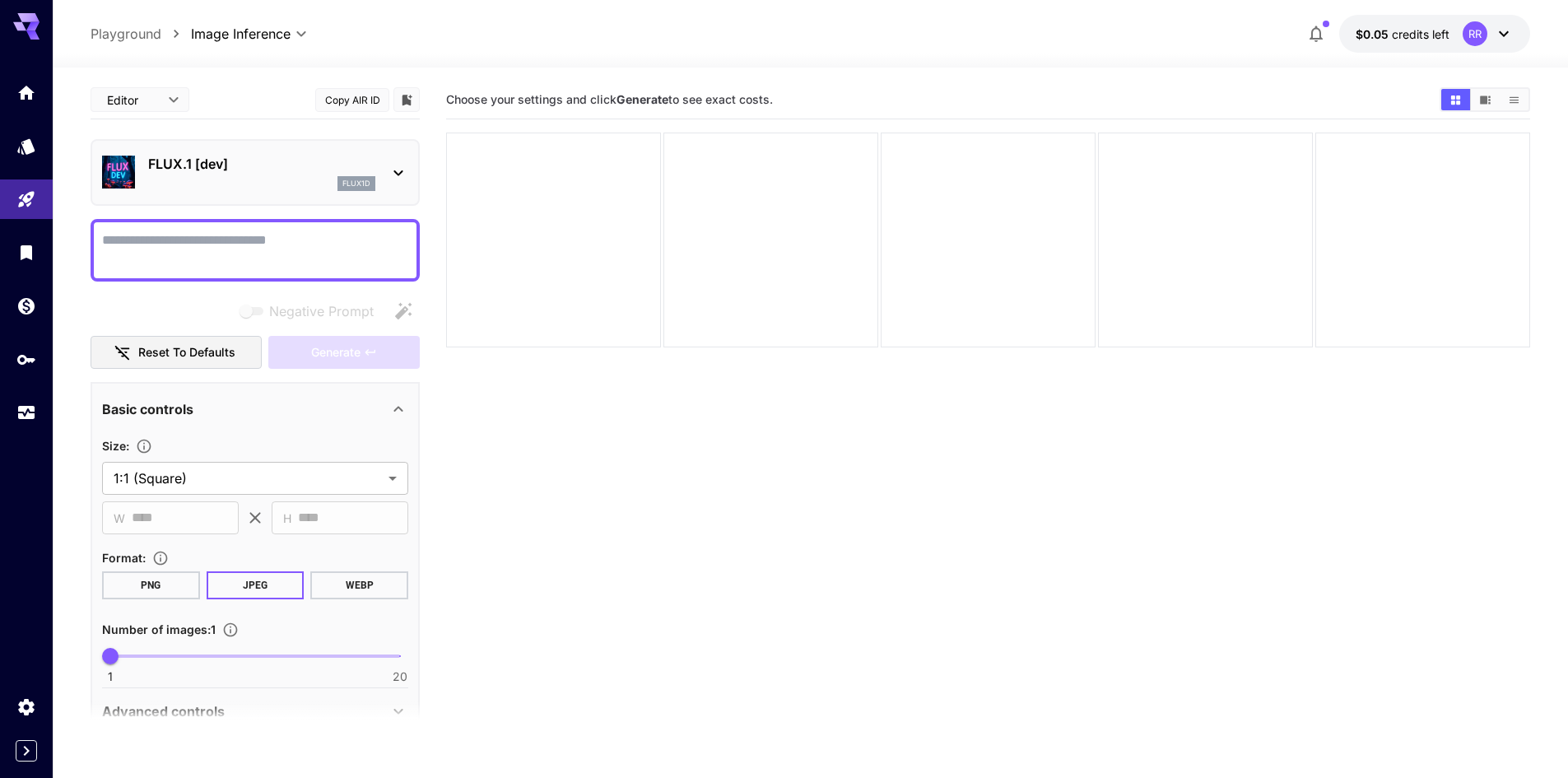
click at [362, 170] on p "FLUX.1 [dev]" at bounding box center [262, 164] width 227 height 20
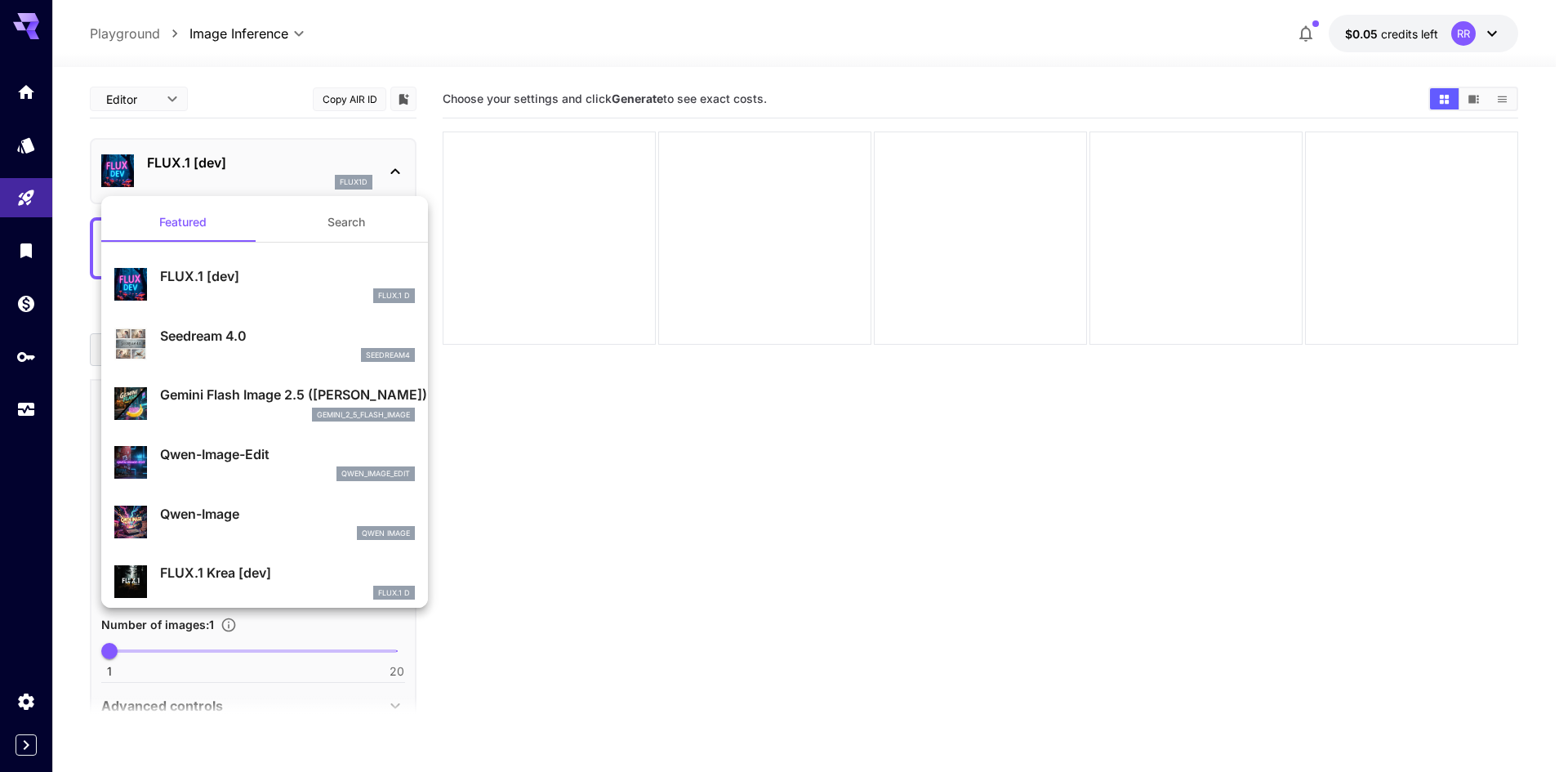
click at [340, 222] on button "Search" at bounding box center [346, 222] width 164 height 40
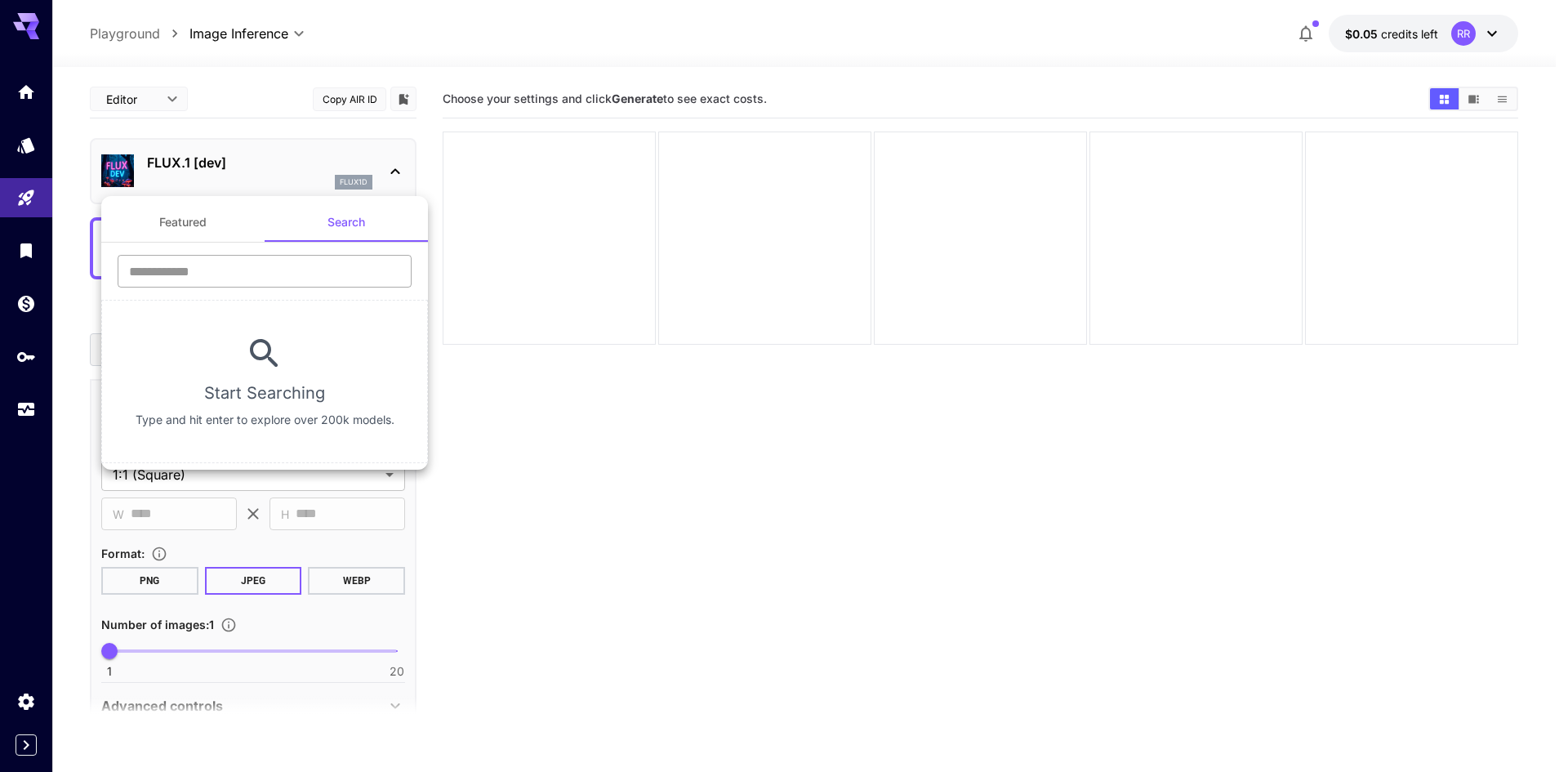
click at [248, 278] on input "text" at bounding box center [264, 272] width 294 height 33
type input "**"
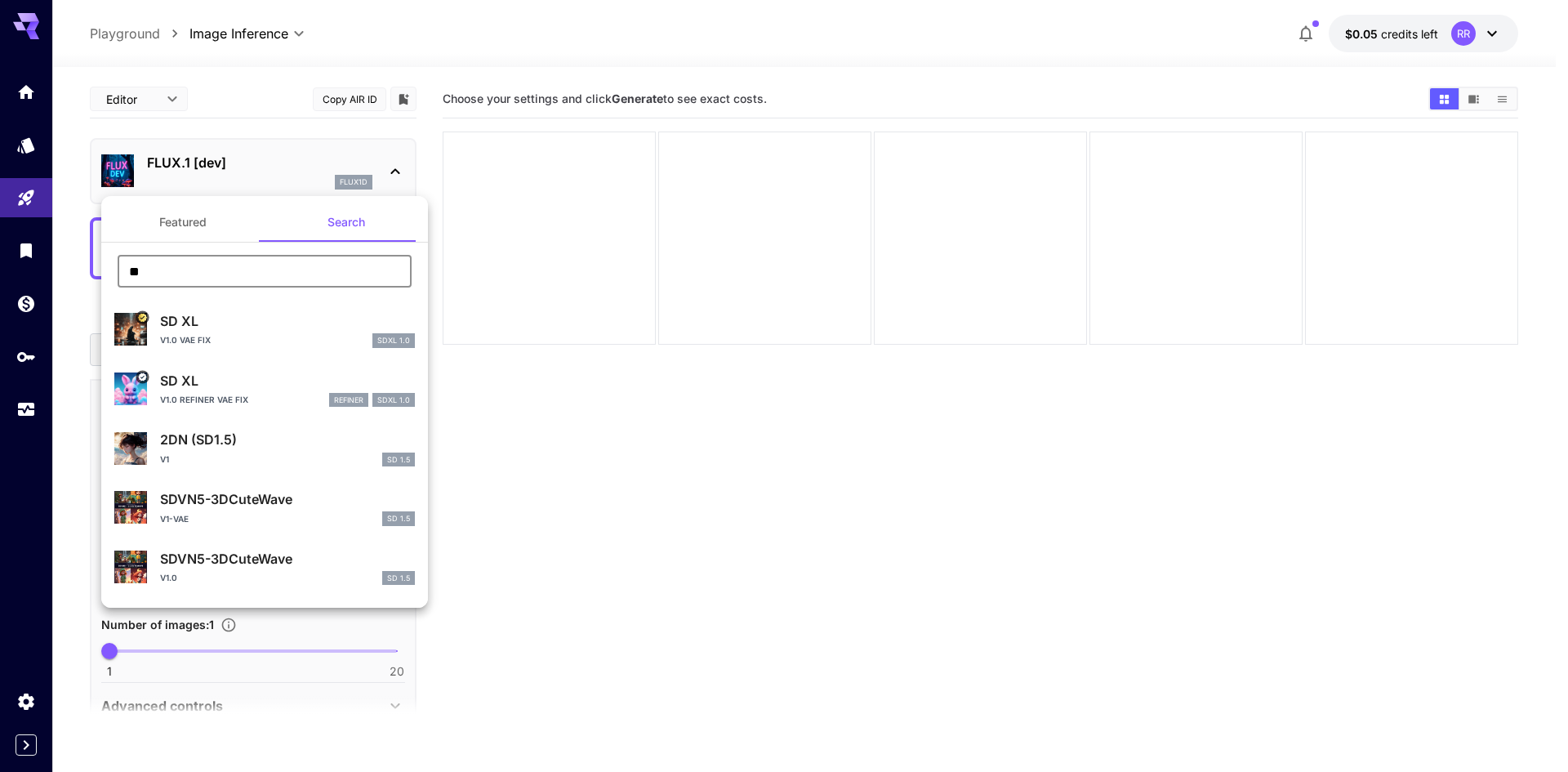
click at [297, 455] on div "v1 SD 1.5" at bounding box center [288, 460] width 255 height 15
type input "**********"
type input "***"
type input "**"
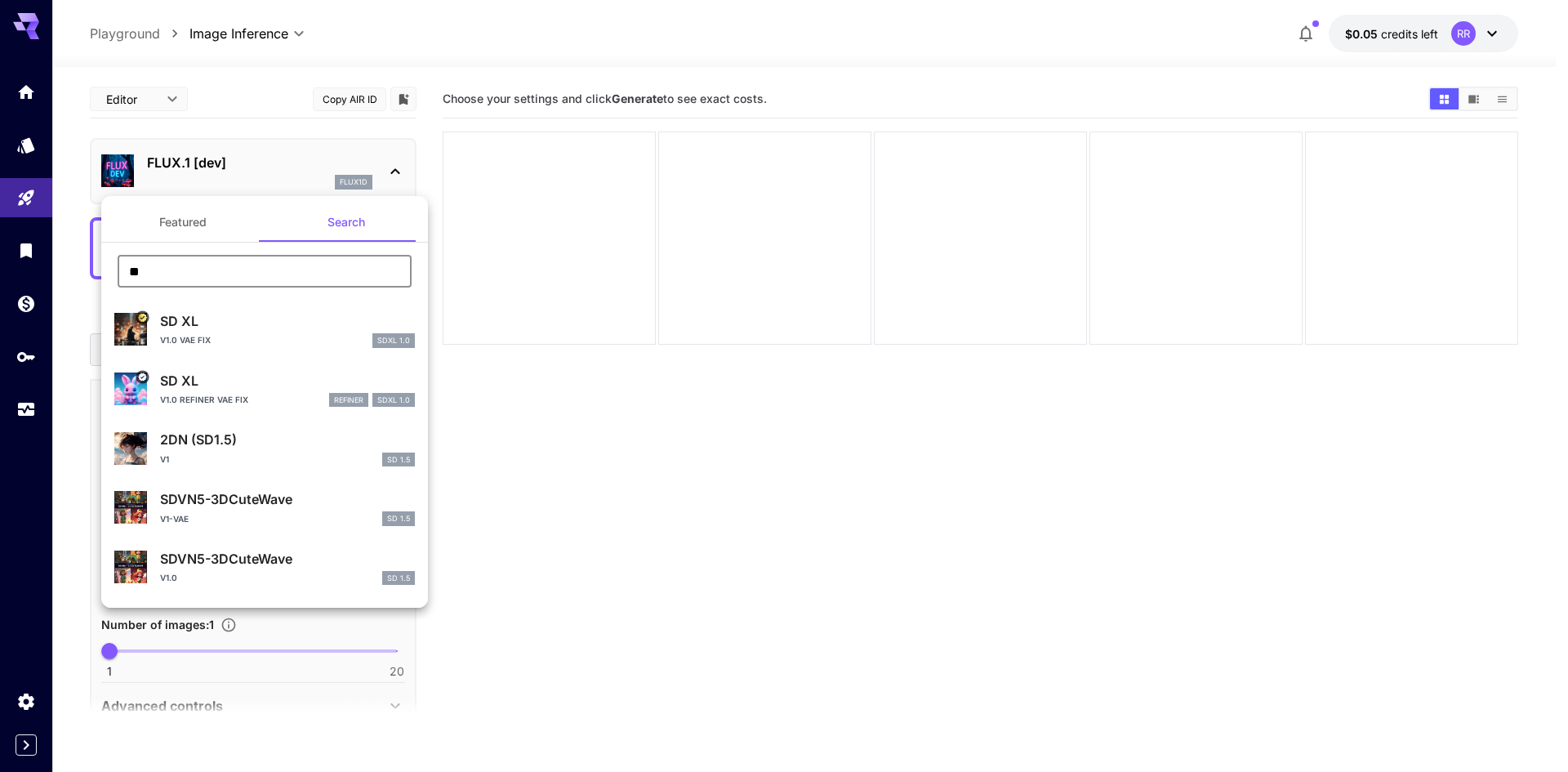
type input "***"
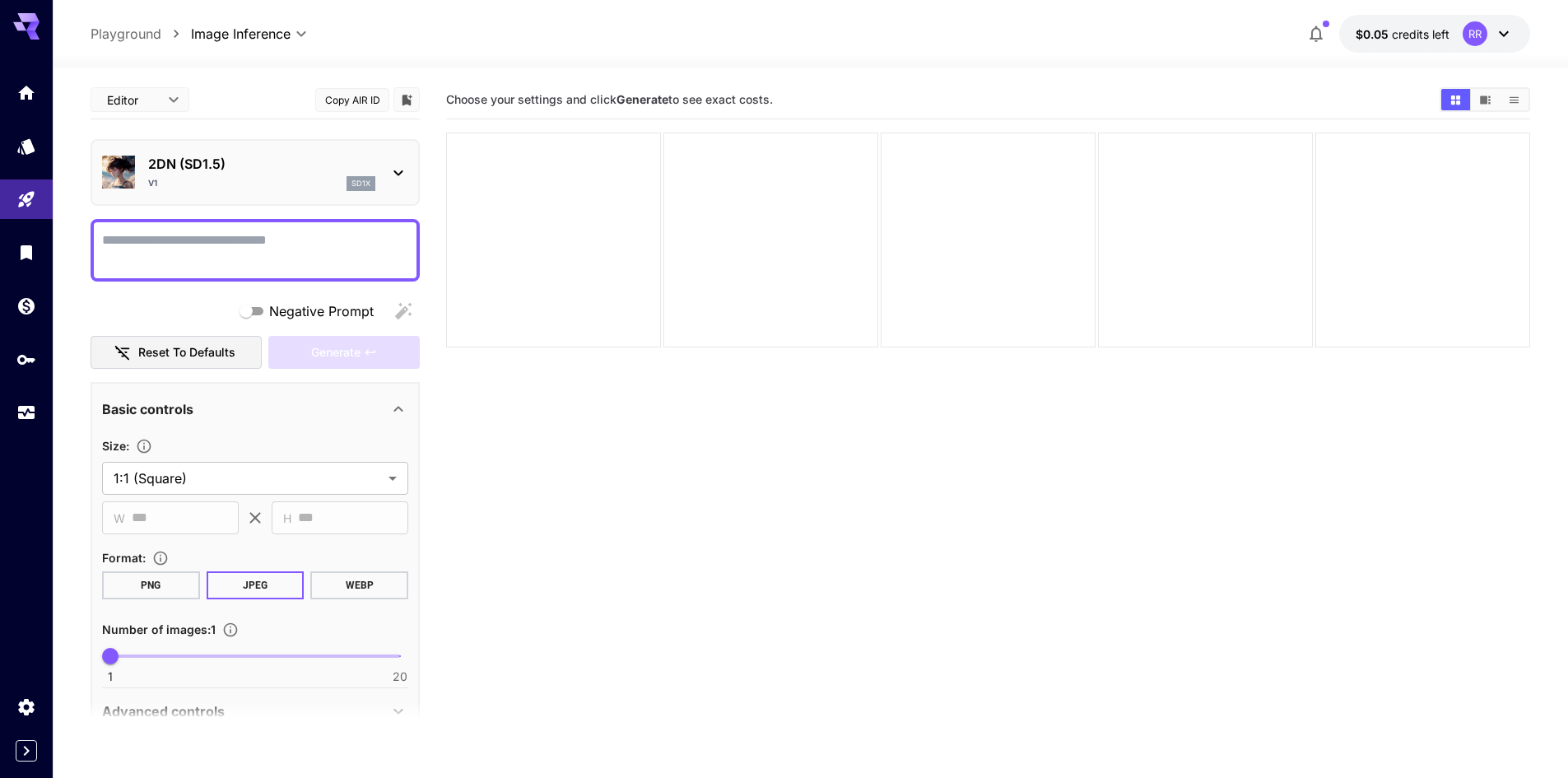
click at [261, 178] on div "v1 sd1x" at bounding box center [262, 183] width 227 height 15
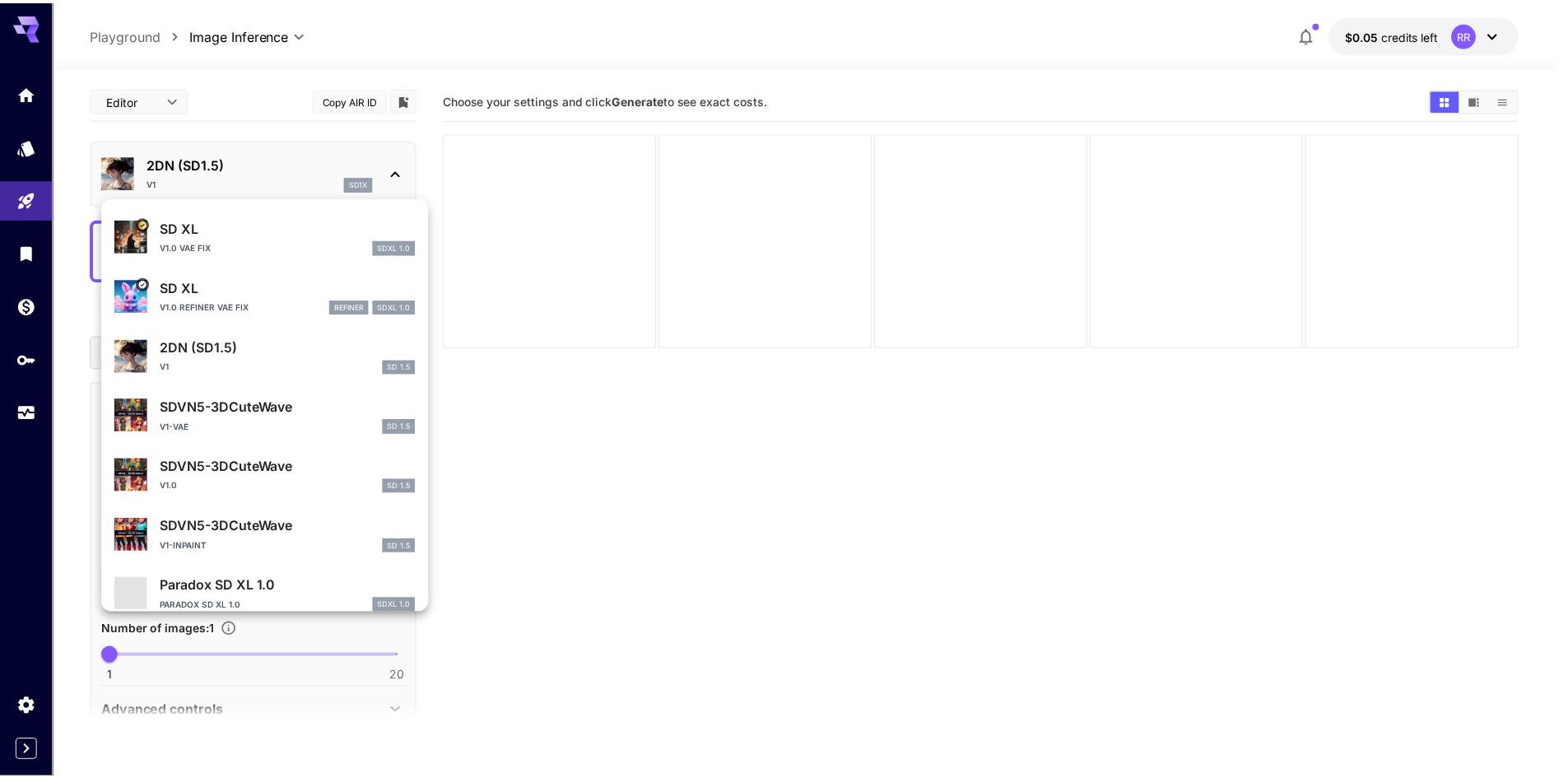
scroll to position [165, 0]
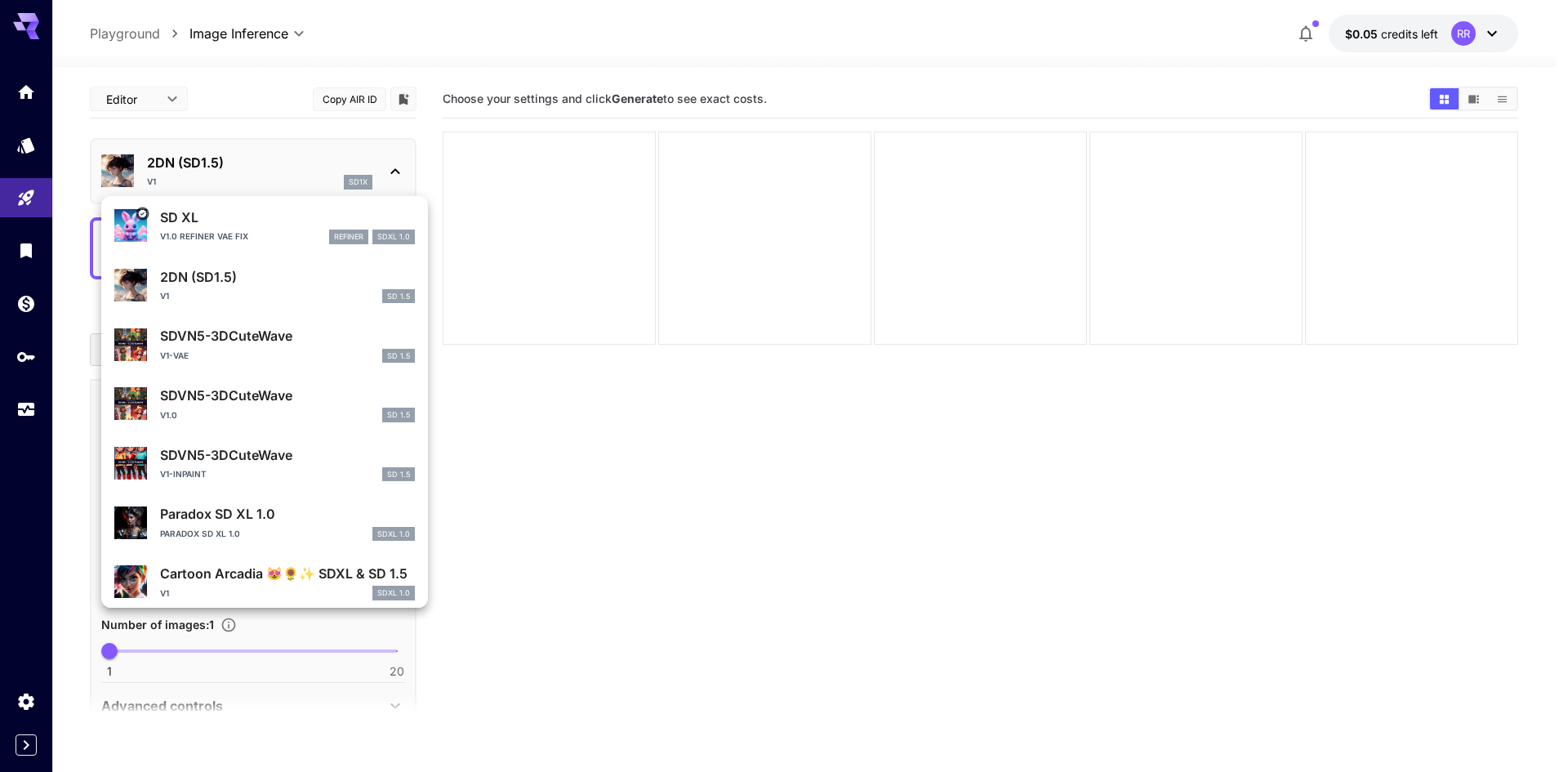
click at [582, 450] on div at bounding box center [784, 386] width 1568 height 772
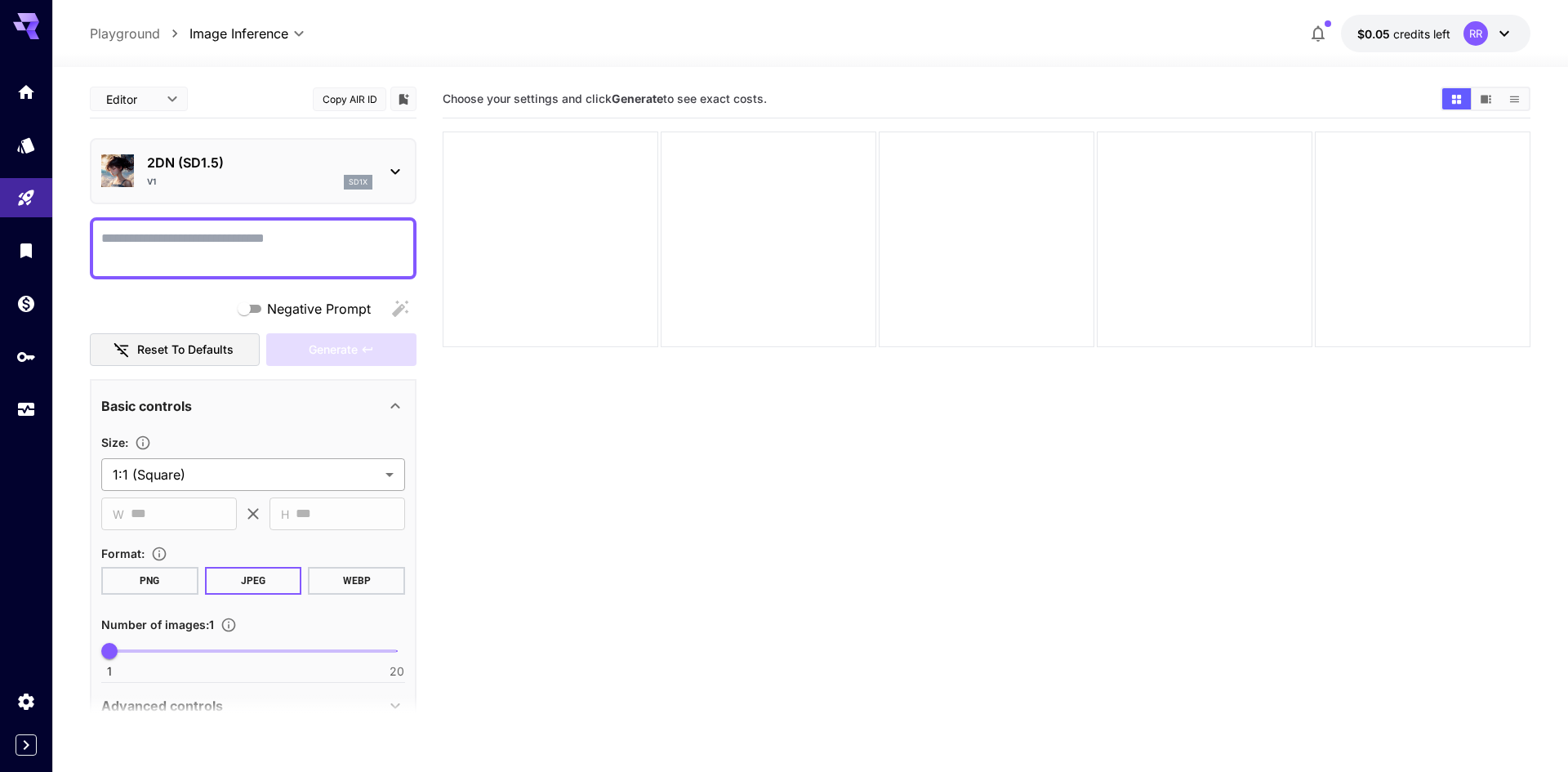
click at [339, 468] on body "**********" at bounding box center [784, 450] width 1568 height 901
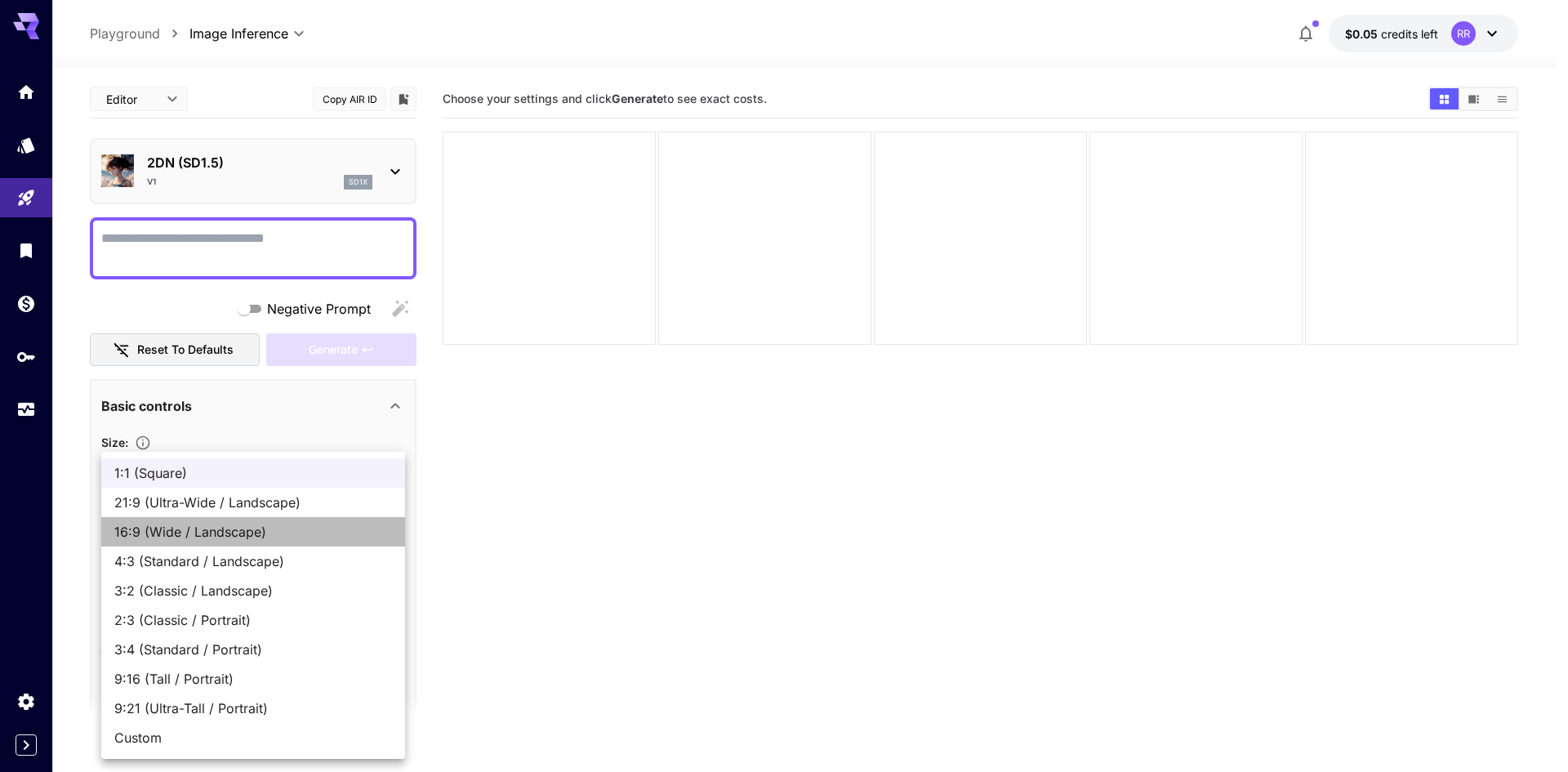
click at [295, 532] on span "16:9 (Wide / Landscape)" at bounding box center [253, 532] width 277 height 20
type input "**********"
type input "***"
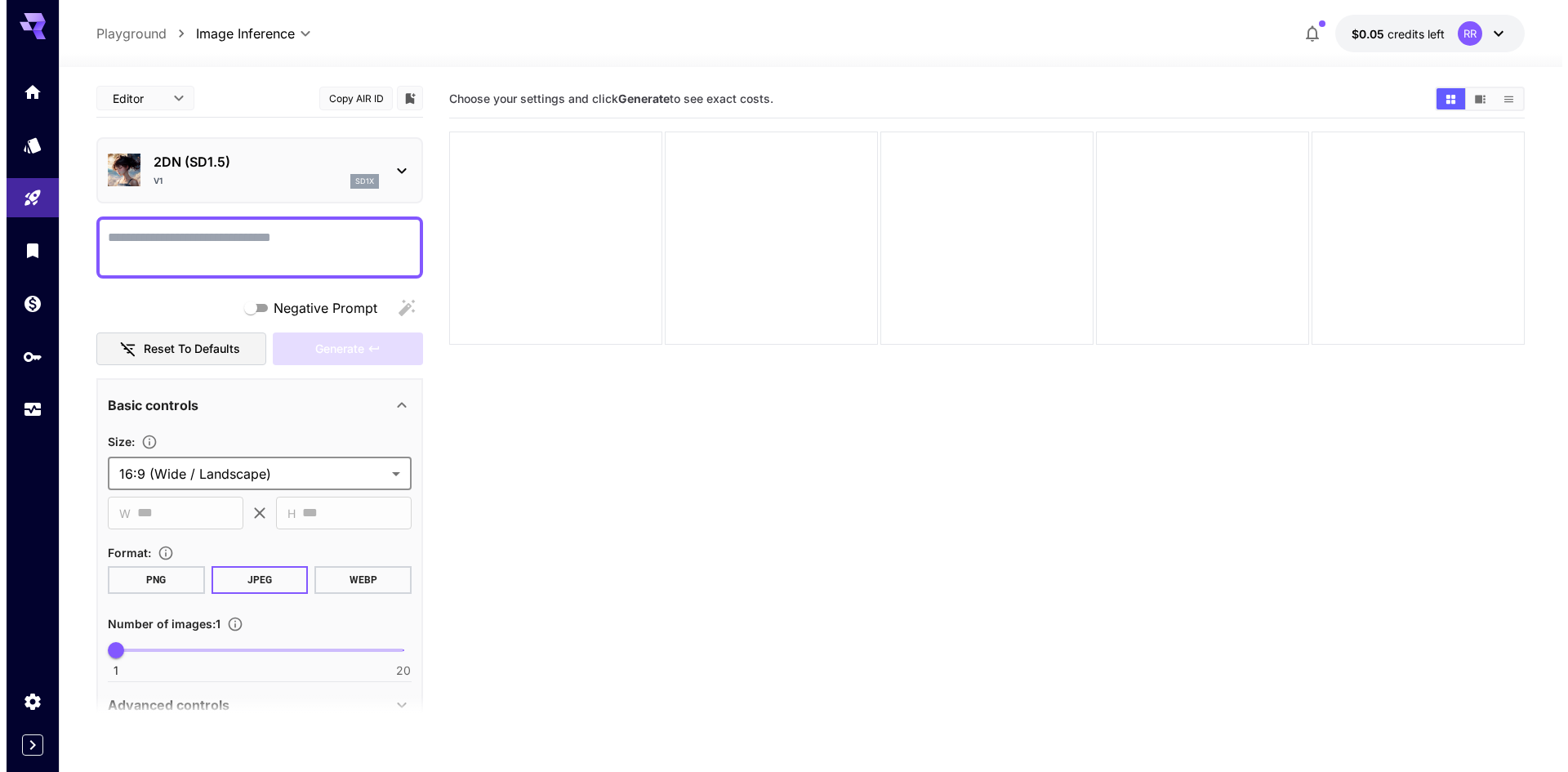
scroll to position [0, 0]
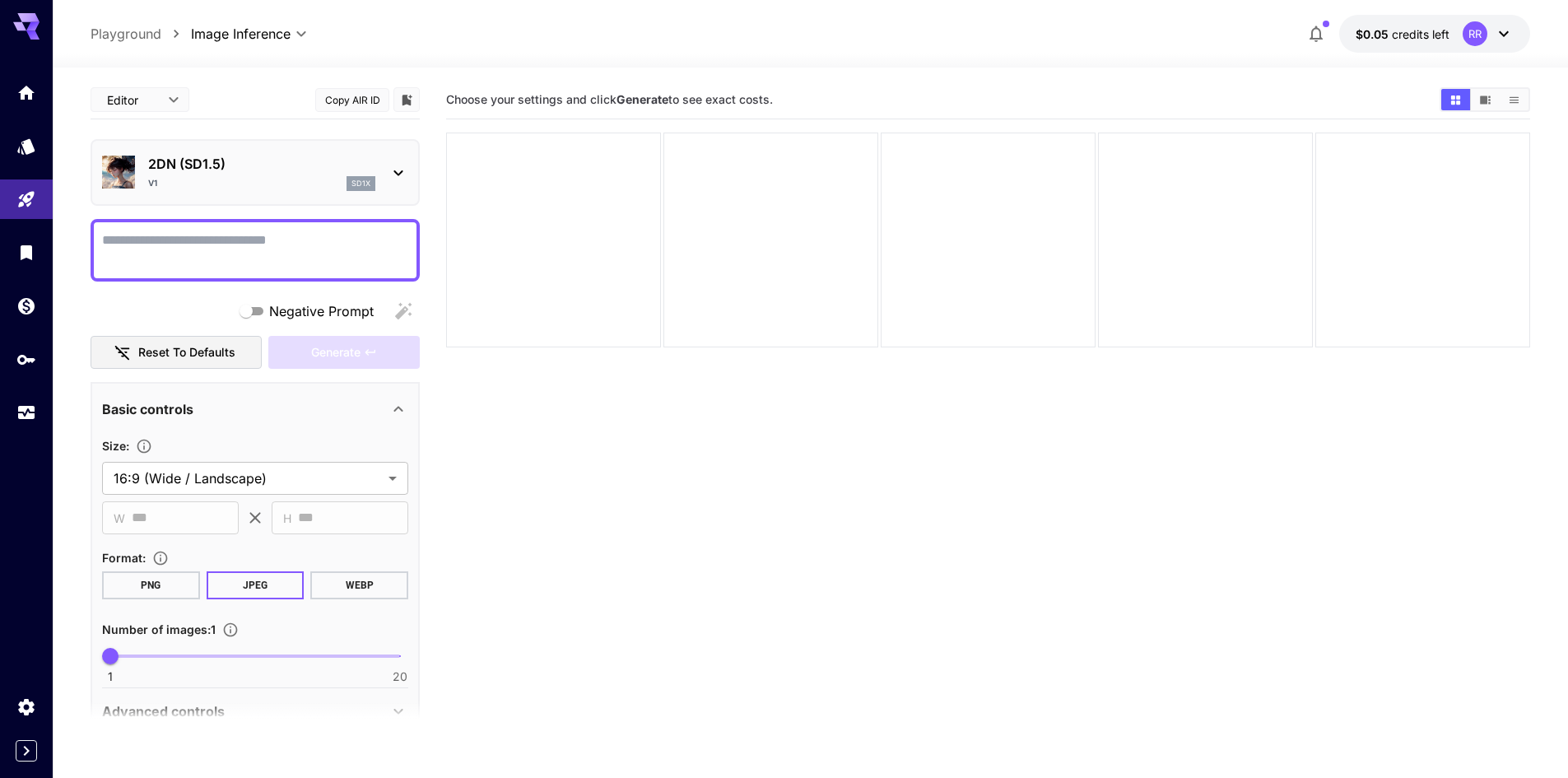
click at [315, 246] on textarea "Negative Prompt" at bounding box center [255, 250] width 306 height 40
paste textarea "**********"
type textarea "**********"
click at [1318, 32] on icon "button" at bounding box center [1316, 34] width 20 height 20
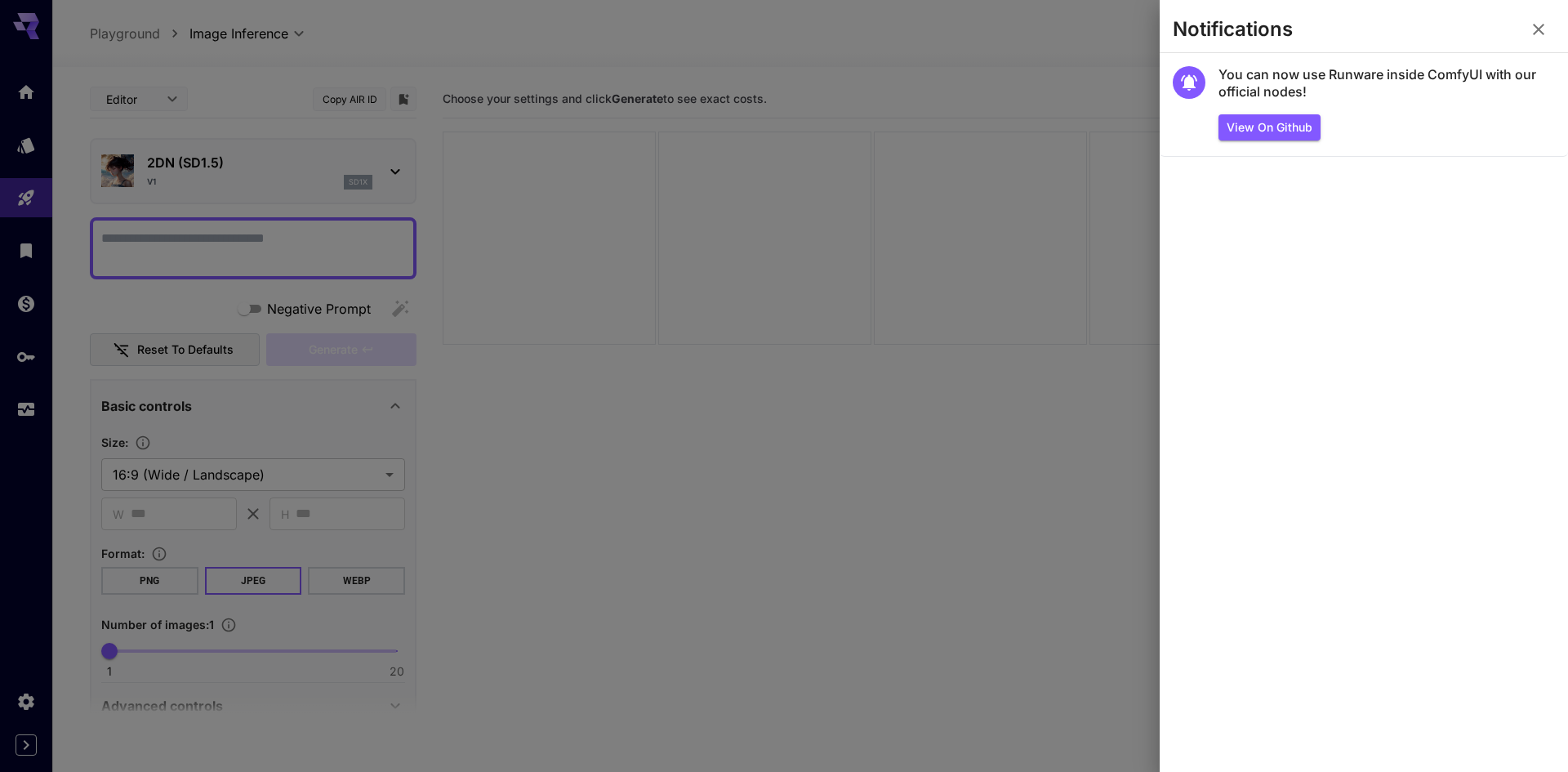
click at [1051, 48] on div at bounding box center [784, 386] width 1568 height 772
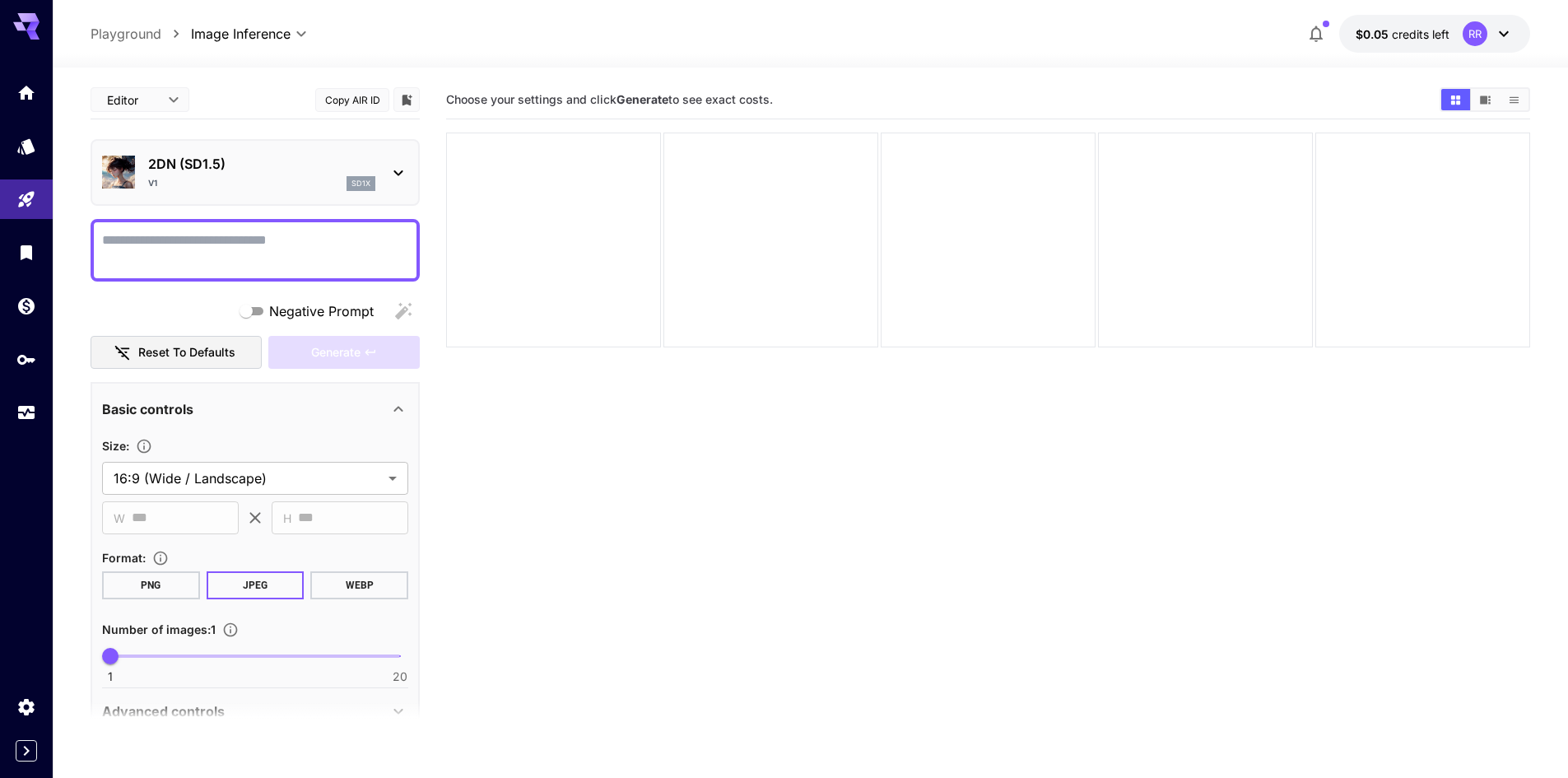
click at [294, 248] on textarea "Negative Prompt" at bounding box center [255, 250] width 306 height 40
paste textarea "**********"
type textarea "**********"
click at [966, 61] on div at bounding box center [810, 58] width 1515 height 20
click at [294, 242] on textarea "Negative Prompt" at bounding box center [255, 250] width 306 height 40
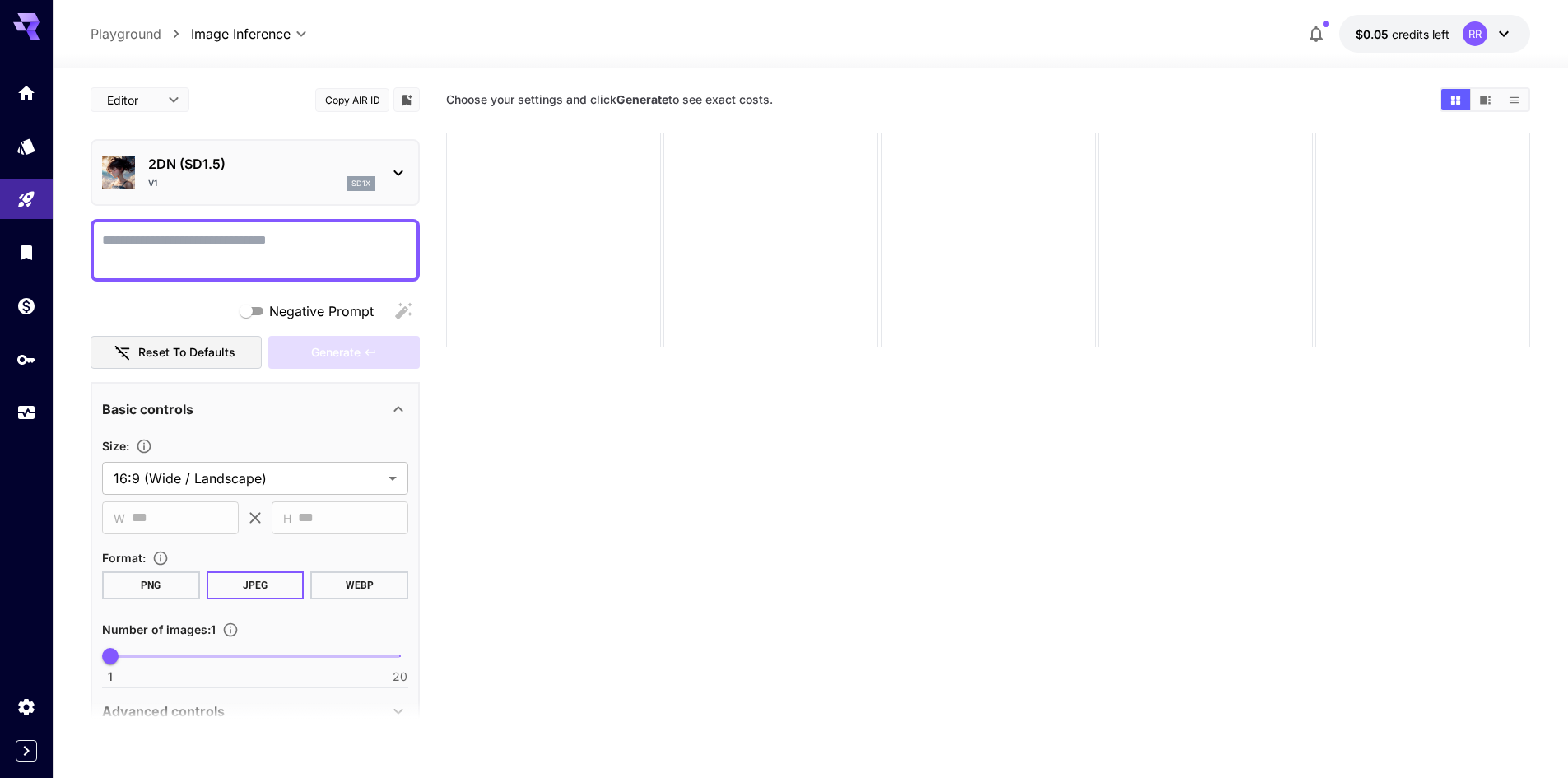
paste textarea "**********"
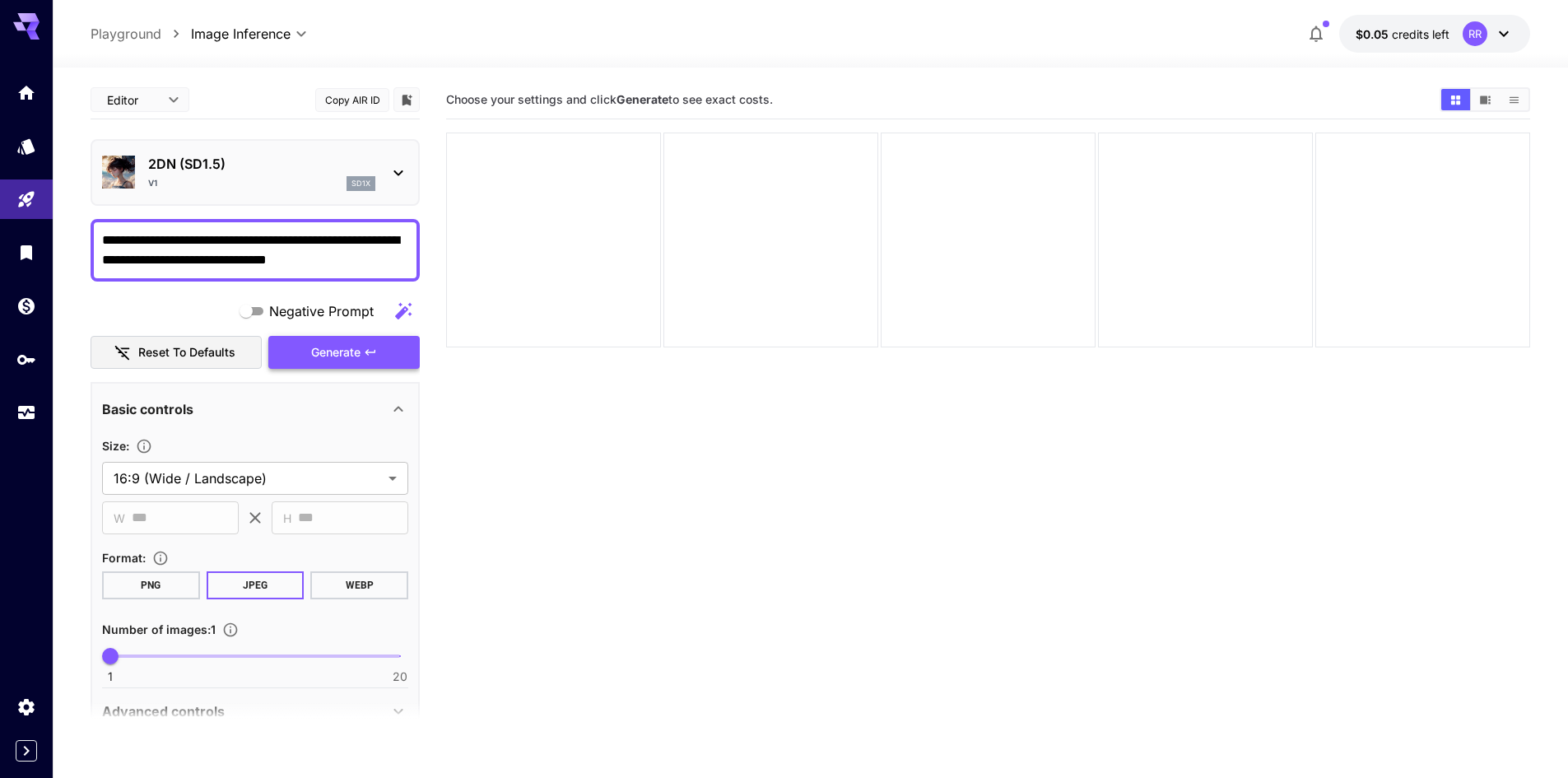
type textarea "**********"
click at [350, 353] on span "Generate" at bounding box center [336, 353] width 50 height 21
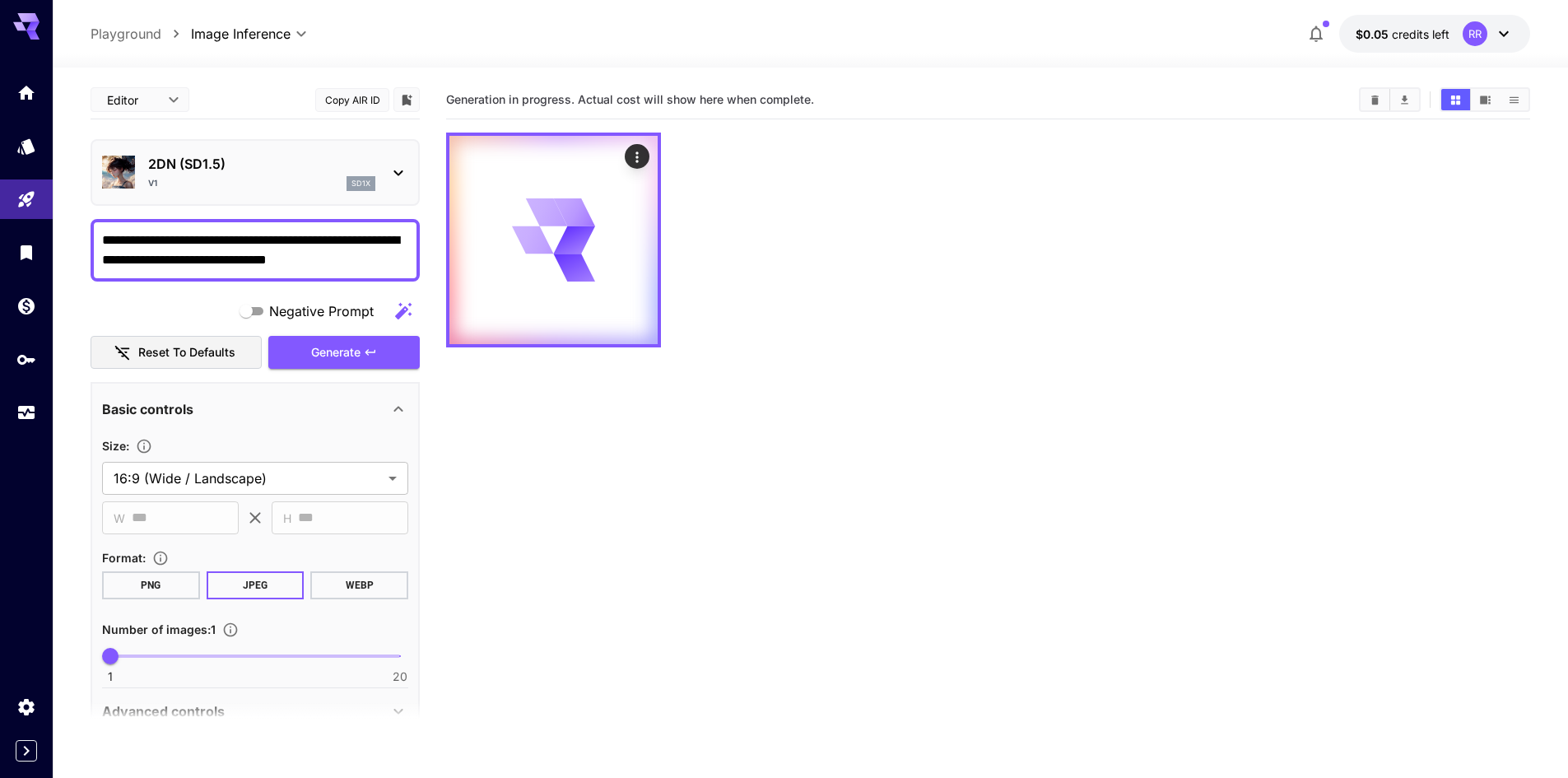
click at [782, 103] on span "Generation in progress. Actual cost will show here when complete." at bounding box center [630, 99] width 368 height 14
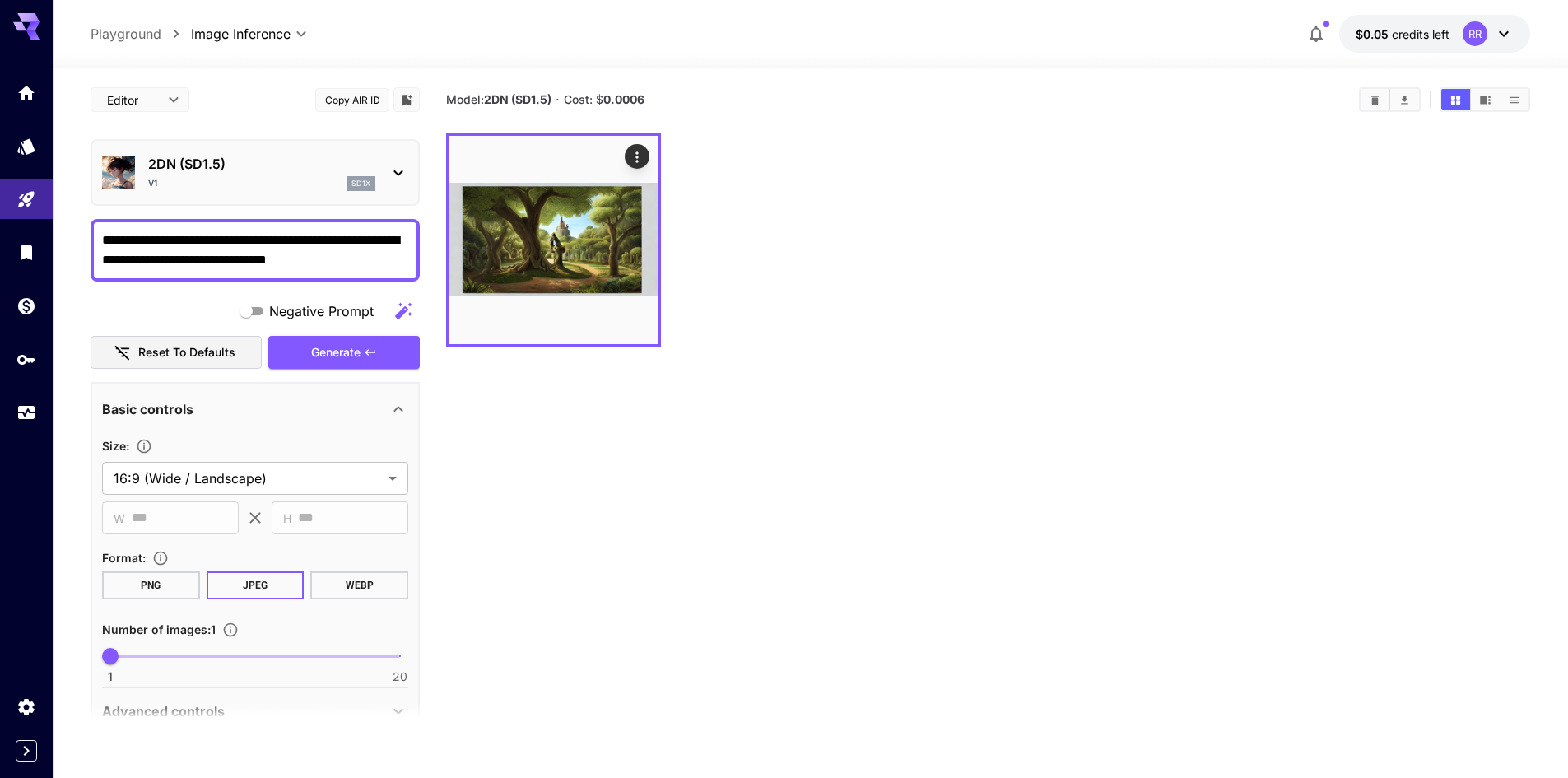
click at [687, 515] on section "Model: 2DN (SD1.5) · Cost: $ 0.0006" at bounding box center [988, 469] width 1084 height 778
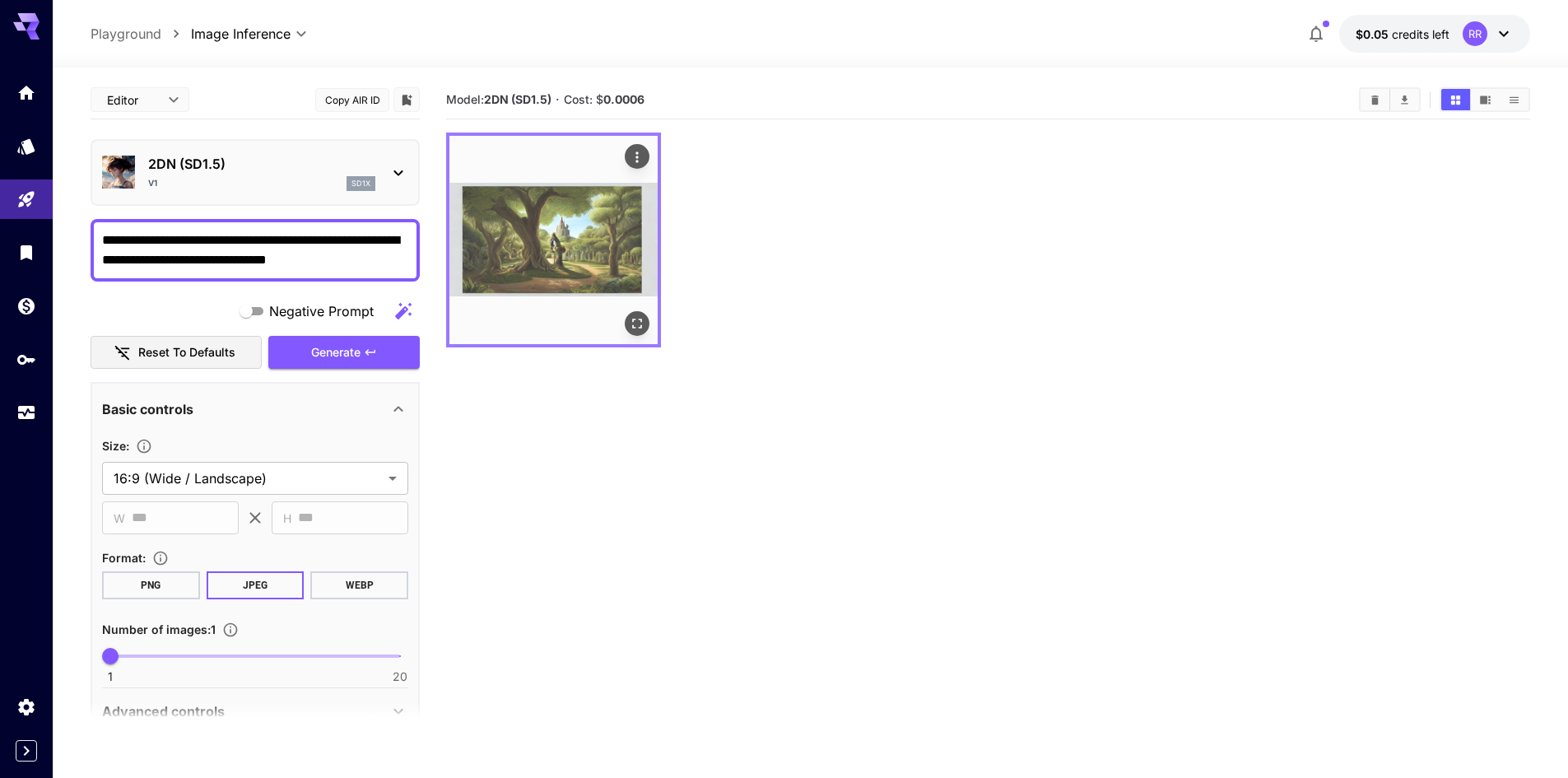
click at [638, 328] on icon "Open in fullscreen" at bounding box center [637, 323] width 17 height 17
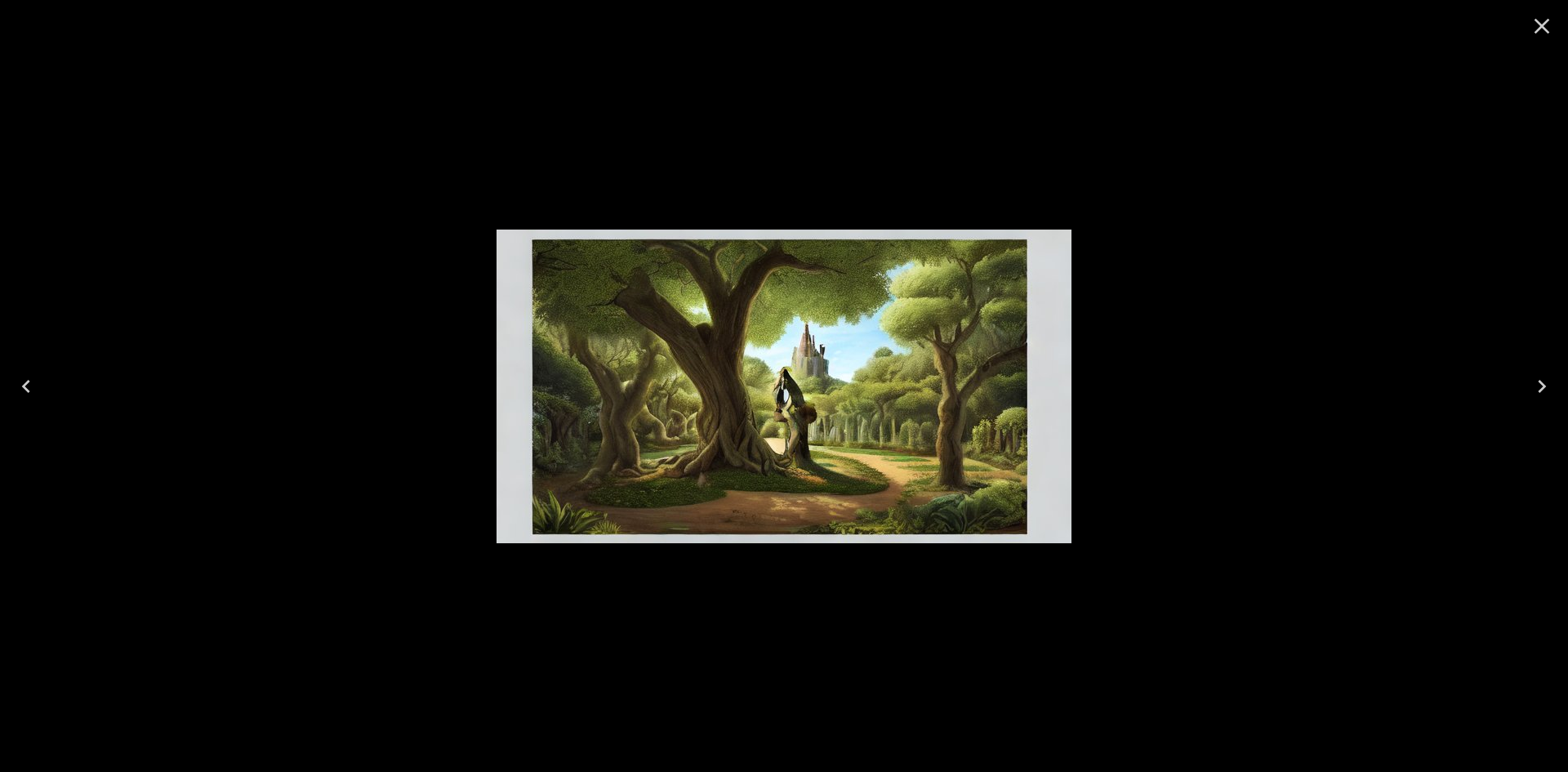
click at [1540, 33] on icon "Close" at bounding box center [1542, 26] width 26 height 26
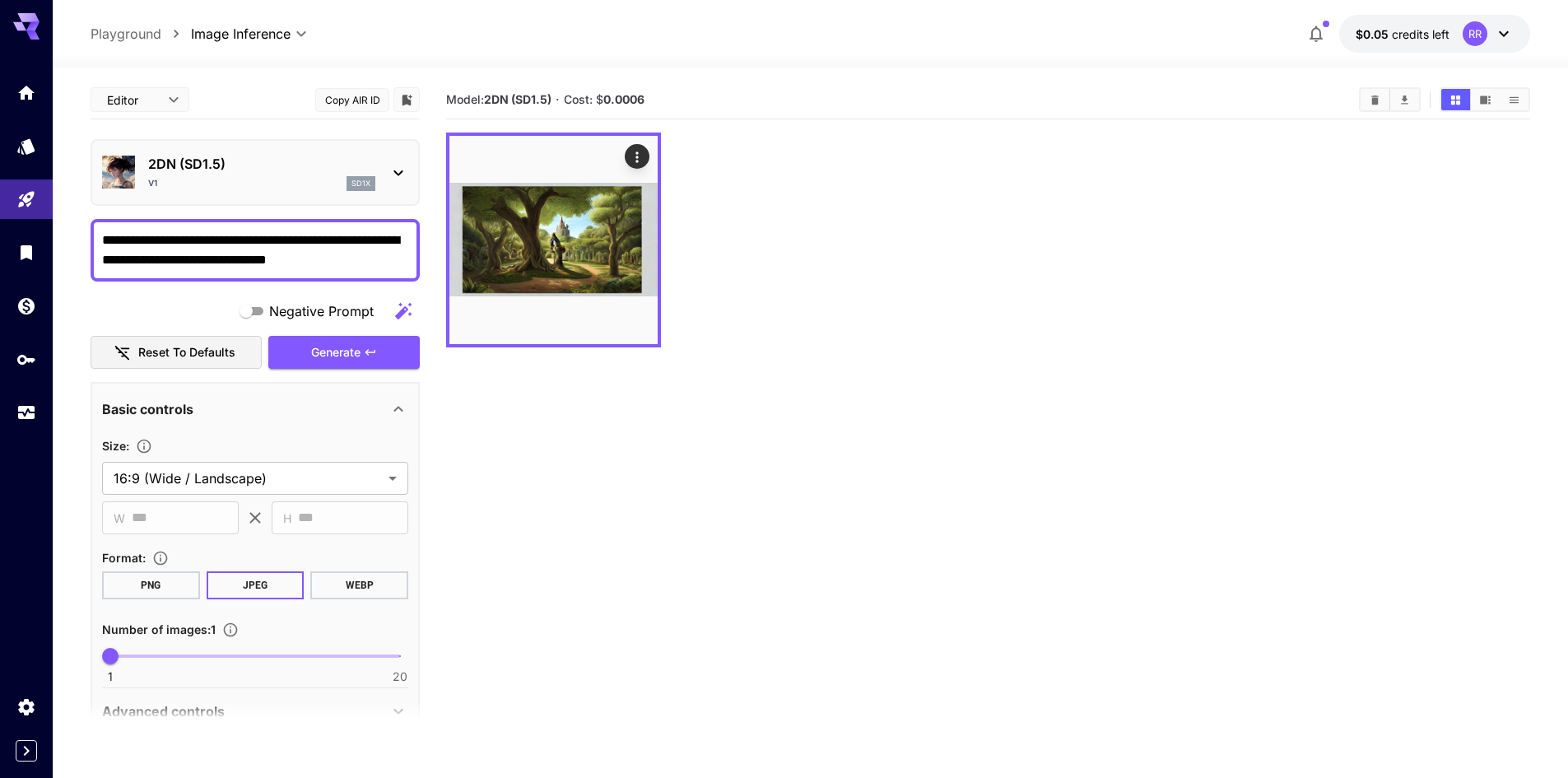
click at [328, 180] on div "v1 sd1x" at bounding box center [262, 183] width 227 height 15
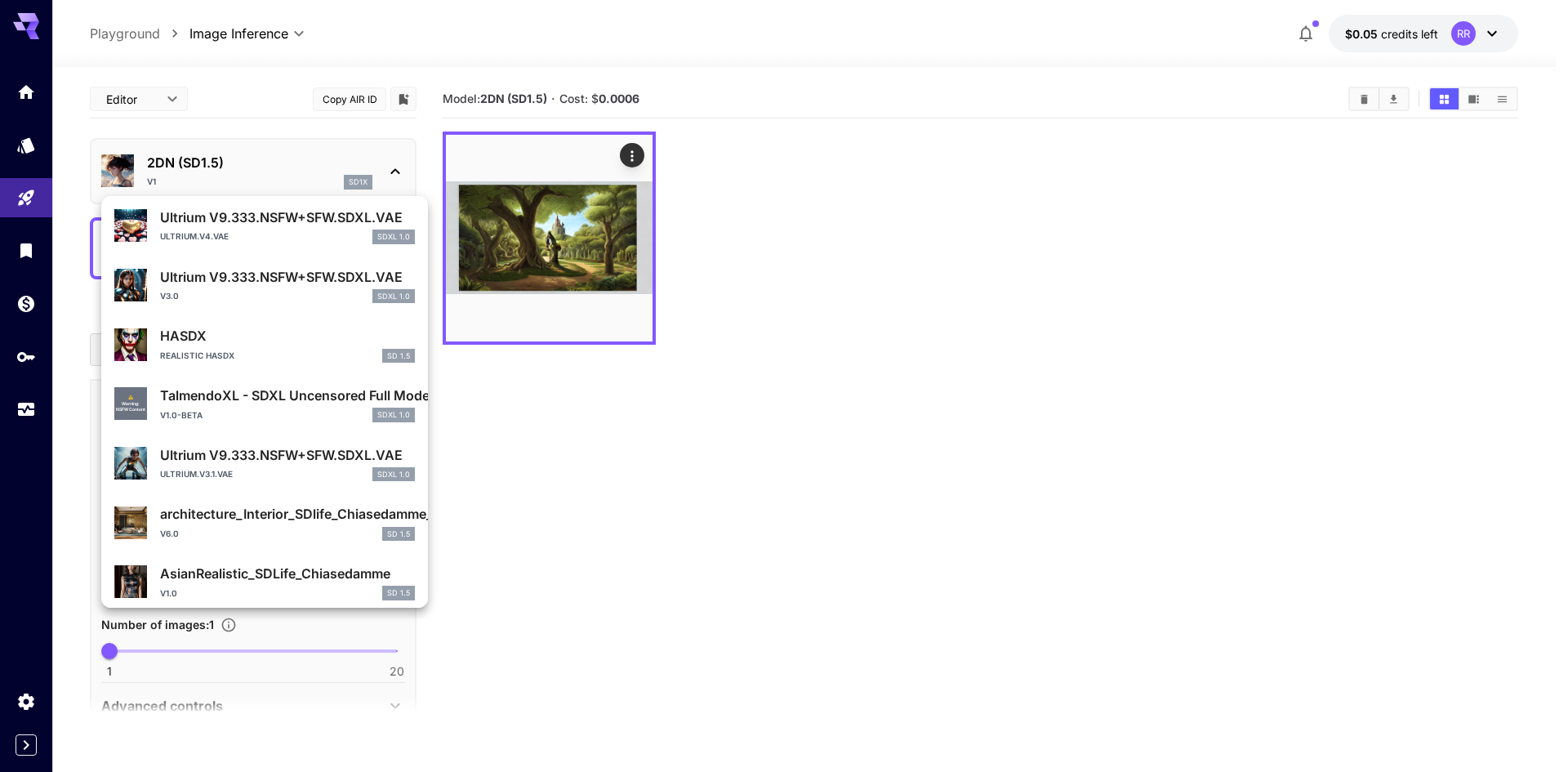
scroll to position [1486, 0]
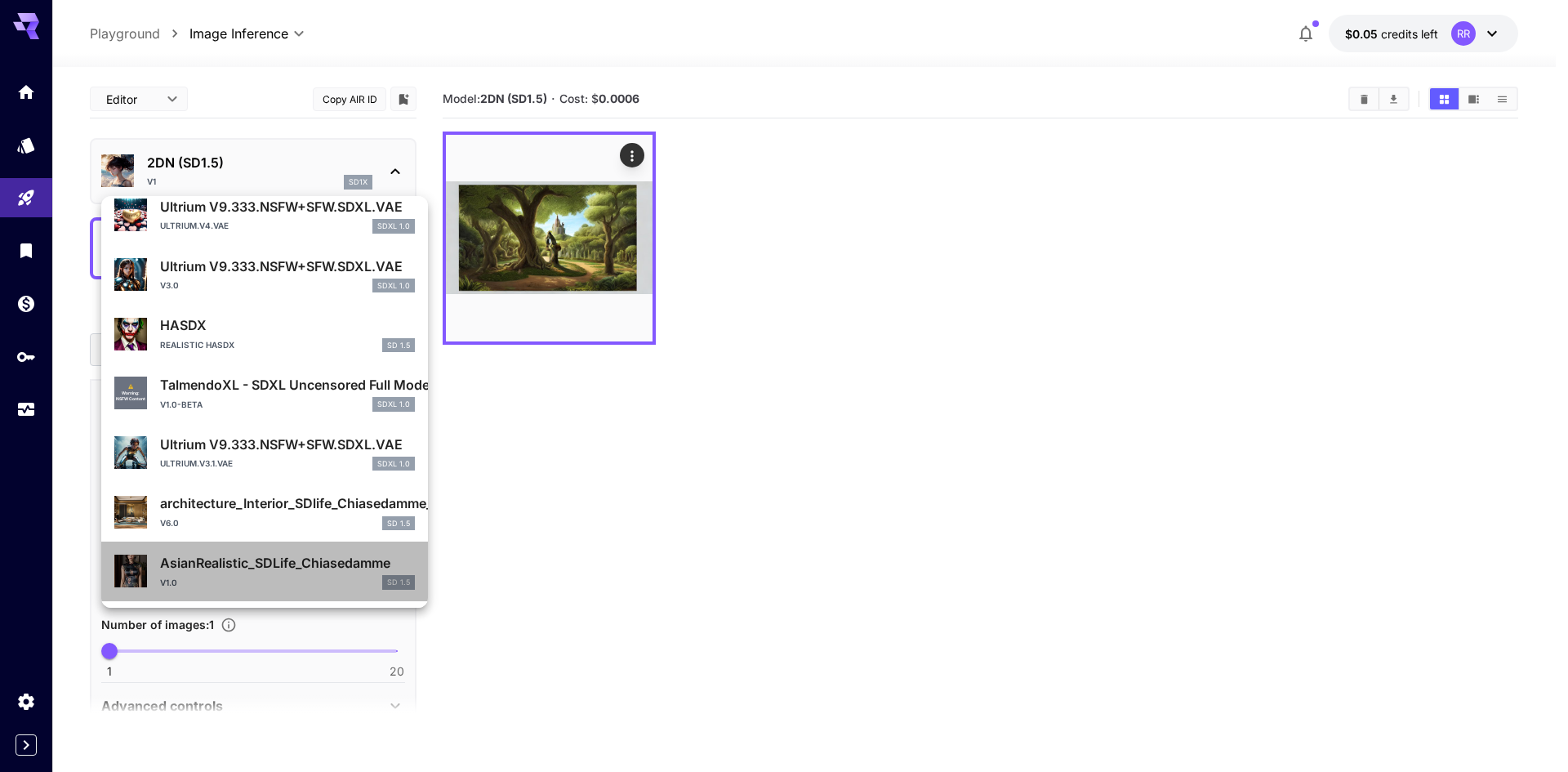
click at [277, 565] on p "AsianRealistic_SDLife_Chiasedamme" at bounding box center [288, 563] width 255 height 20
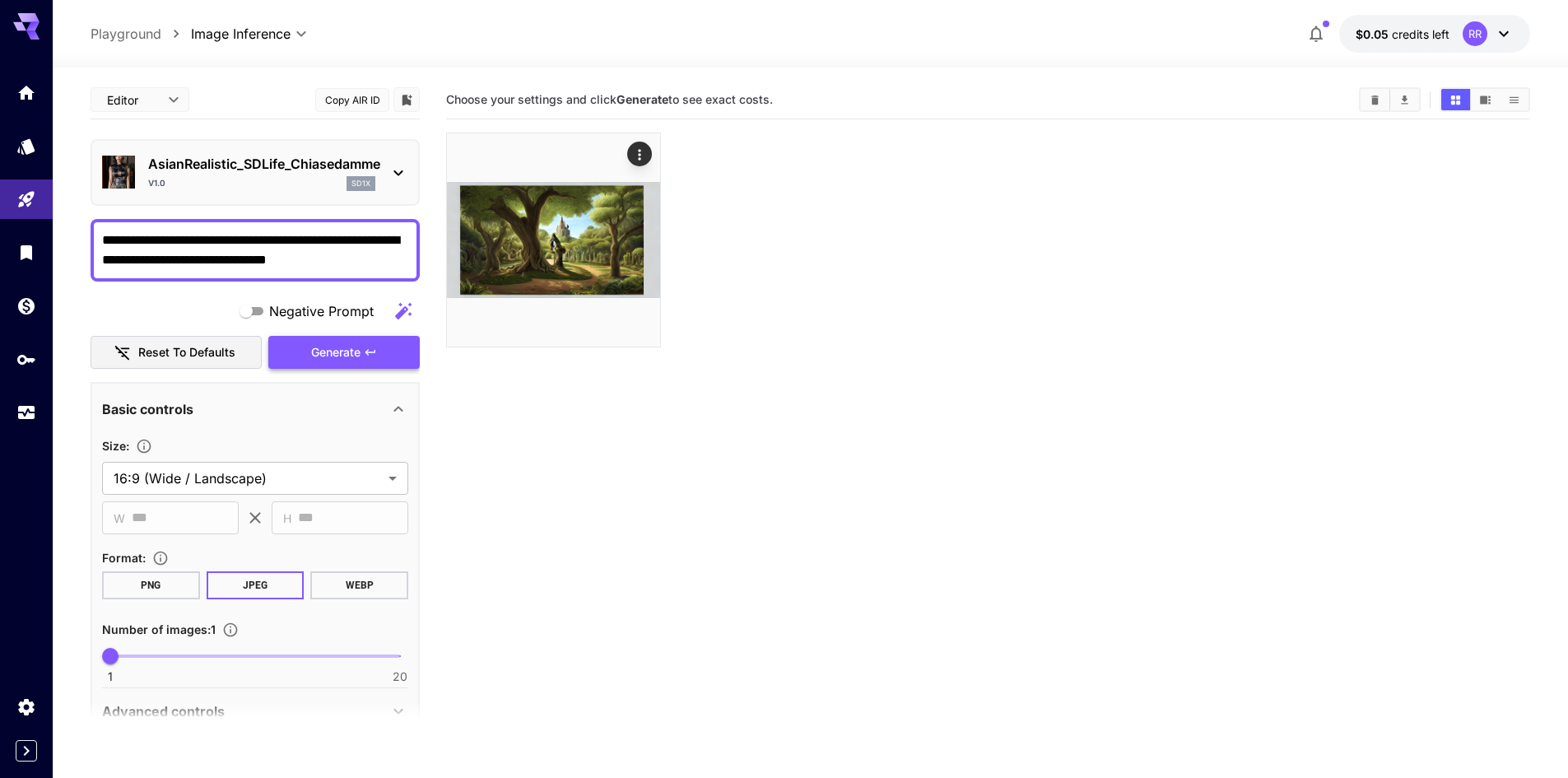
click at [357, 349] on span "Generate" at bounding box center [336, 353] width 50 height 21
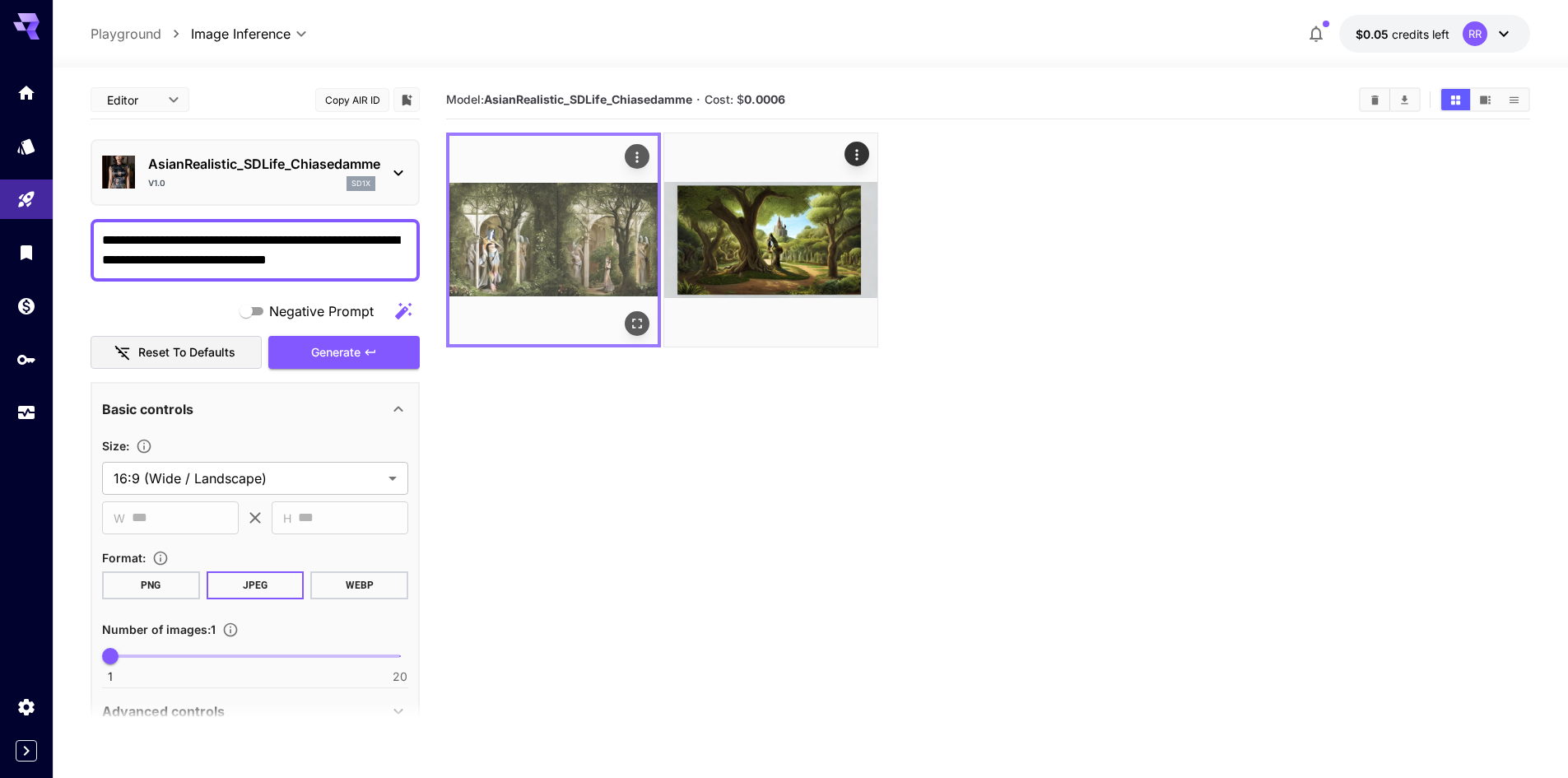
click at [582, 235] on img at bounding box center [553, 240] width 208 height 208
click at [635, 321] on icon "Open in fullscreen" at bounding box center [637, 323] width 17 height 17
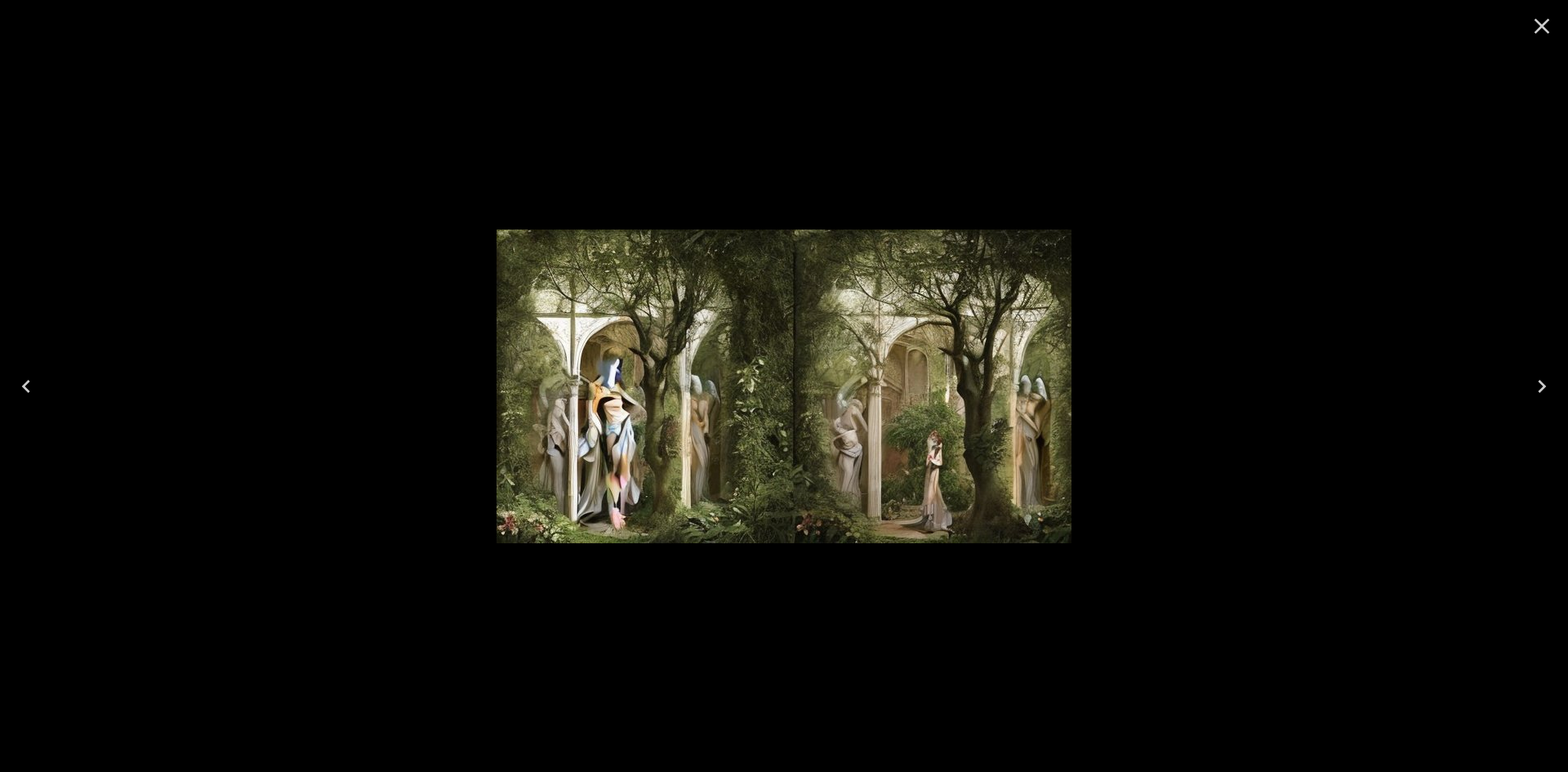
click at [1548, 21] on icon "Close" at bounding box center [1542, 26] width 26 height 26
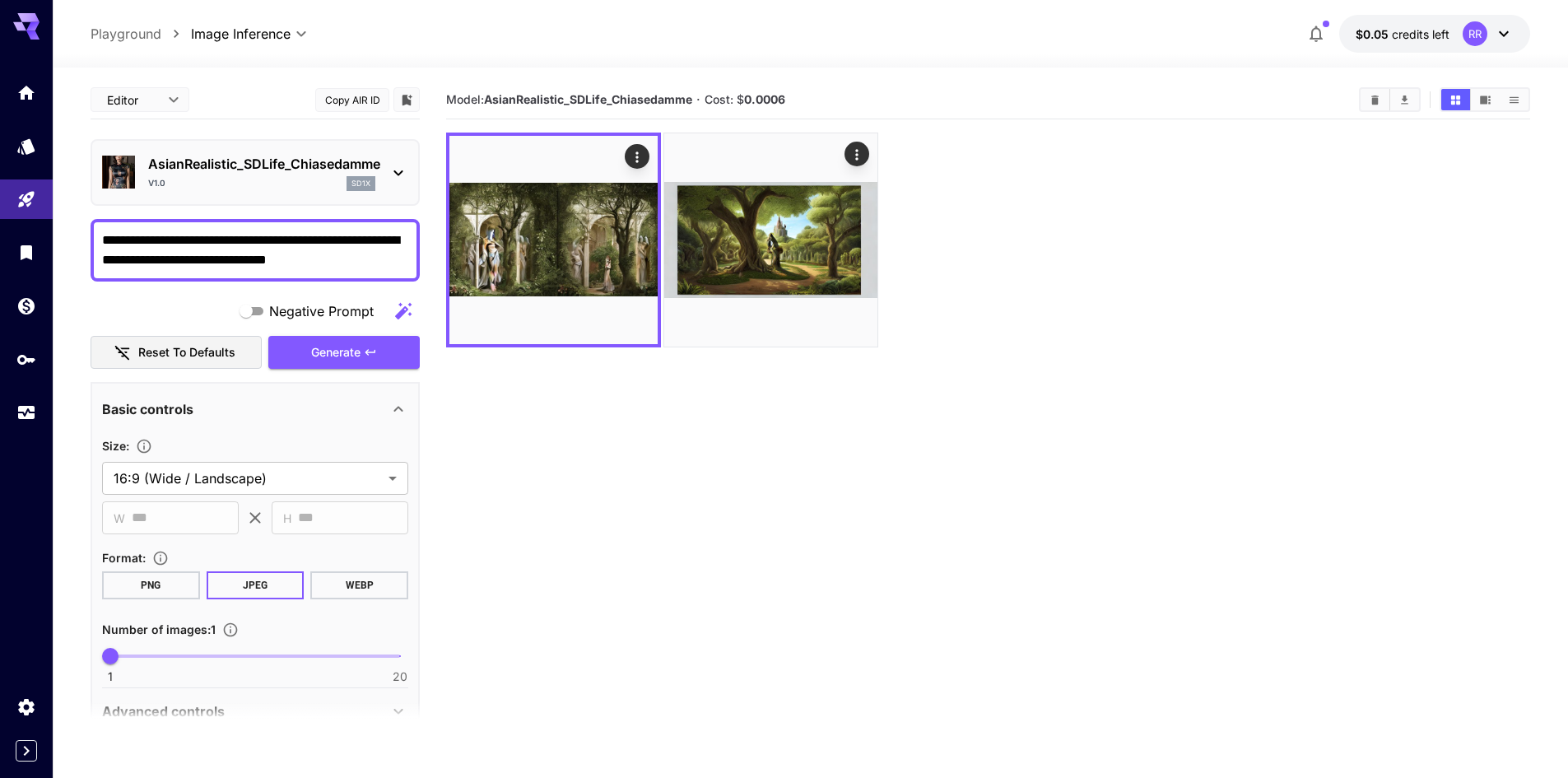
click at [397, 165] on div "AsianRealistic_SDLife_Chiasedamme v1.0 sd1x" at bounding box center [255, 173] width 306 height 51
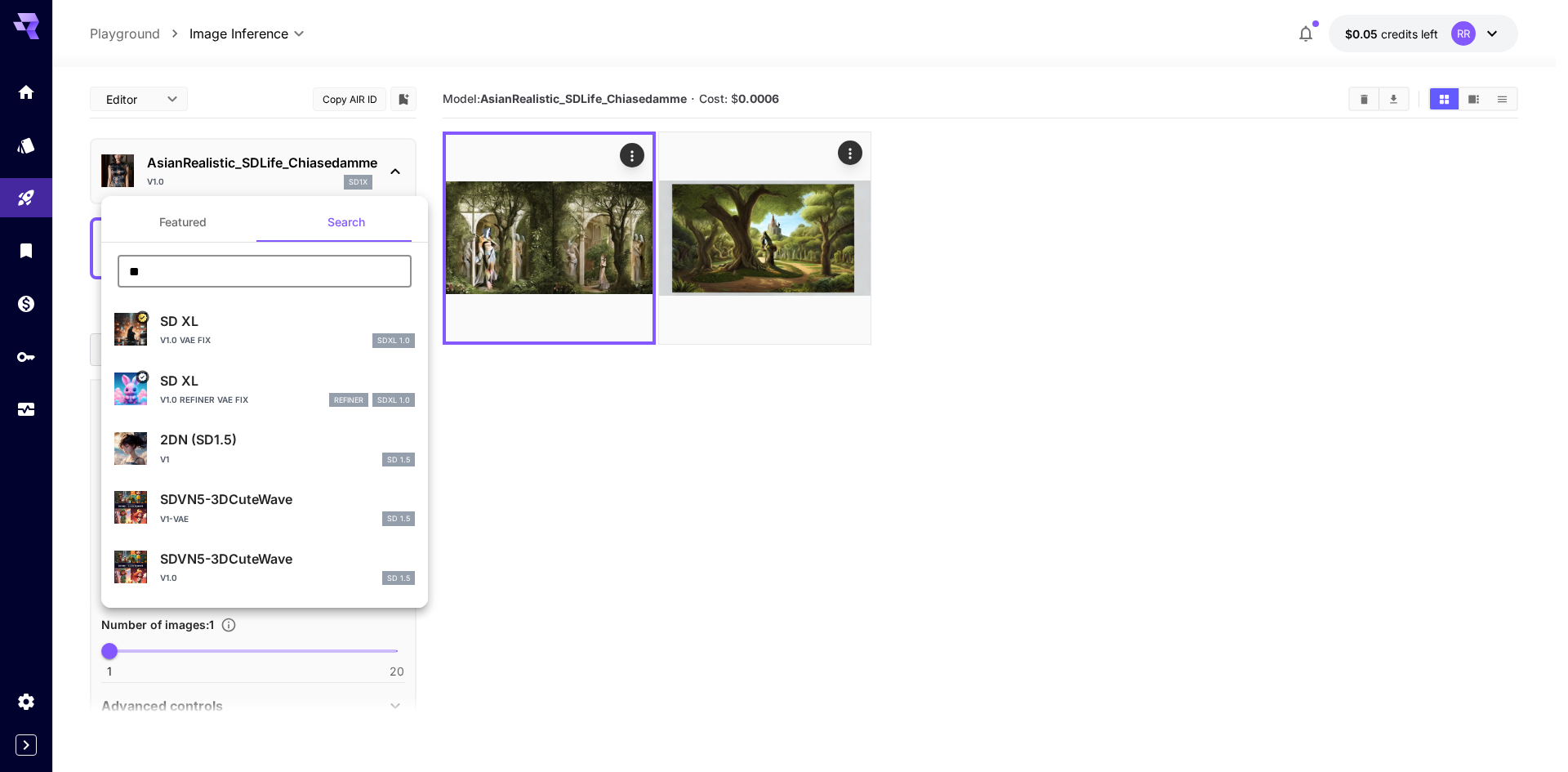
click at [237, 275] on input "**" at bounding box center [264, 272] width 294 height 33
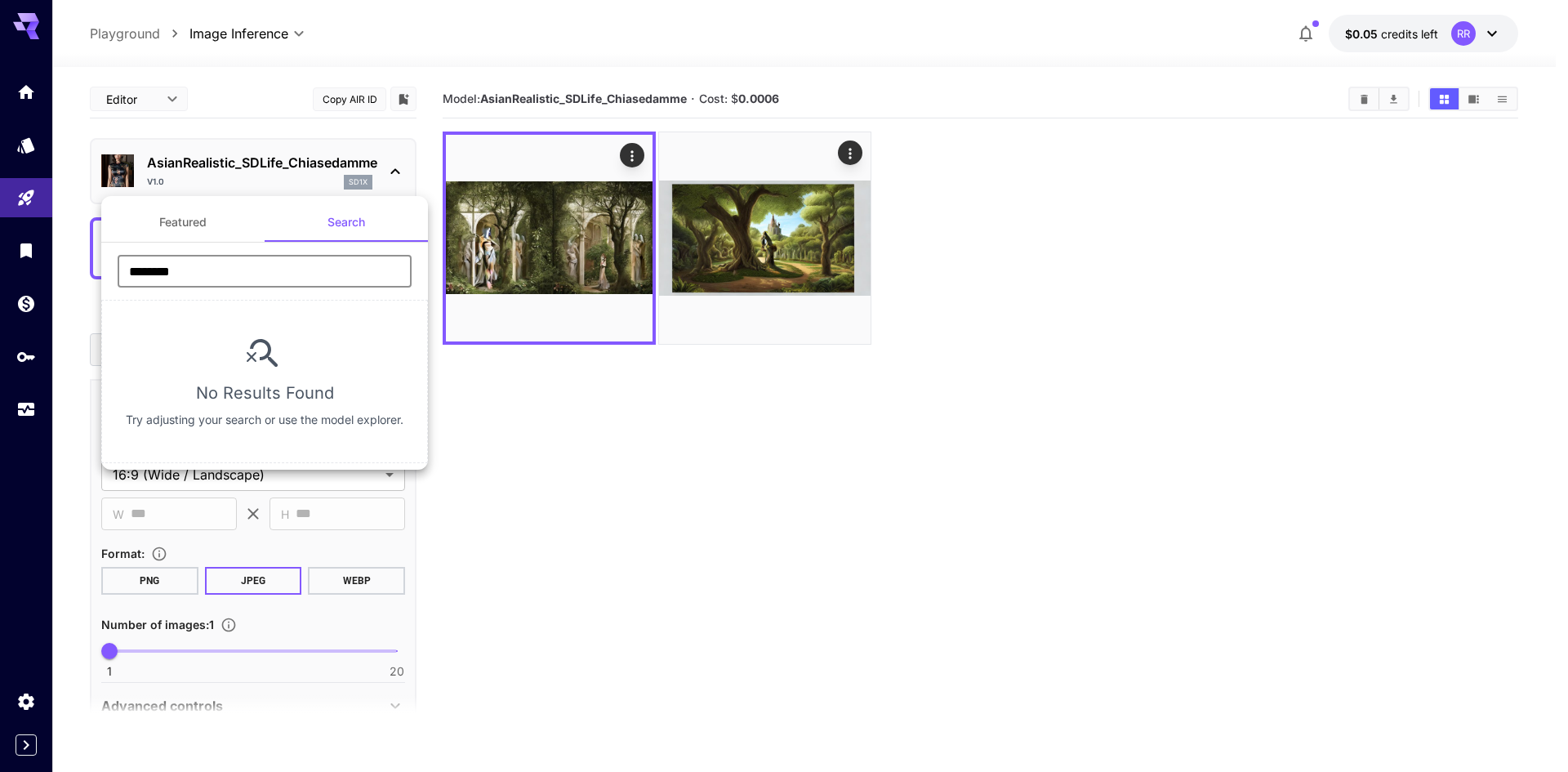
click at [162, 272] on input "********" at bounding box center [264, 272] width 294 height 33
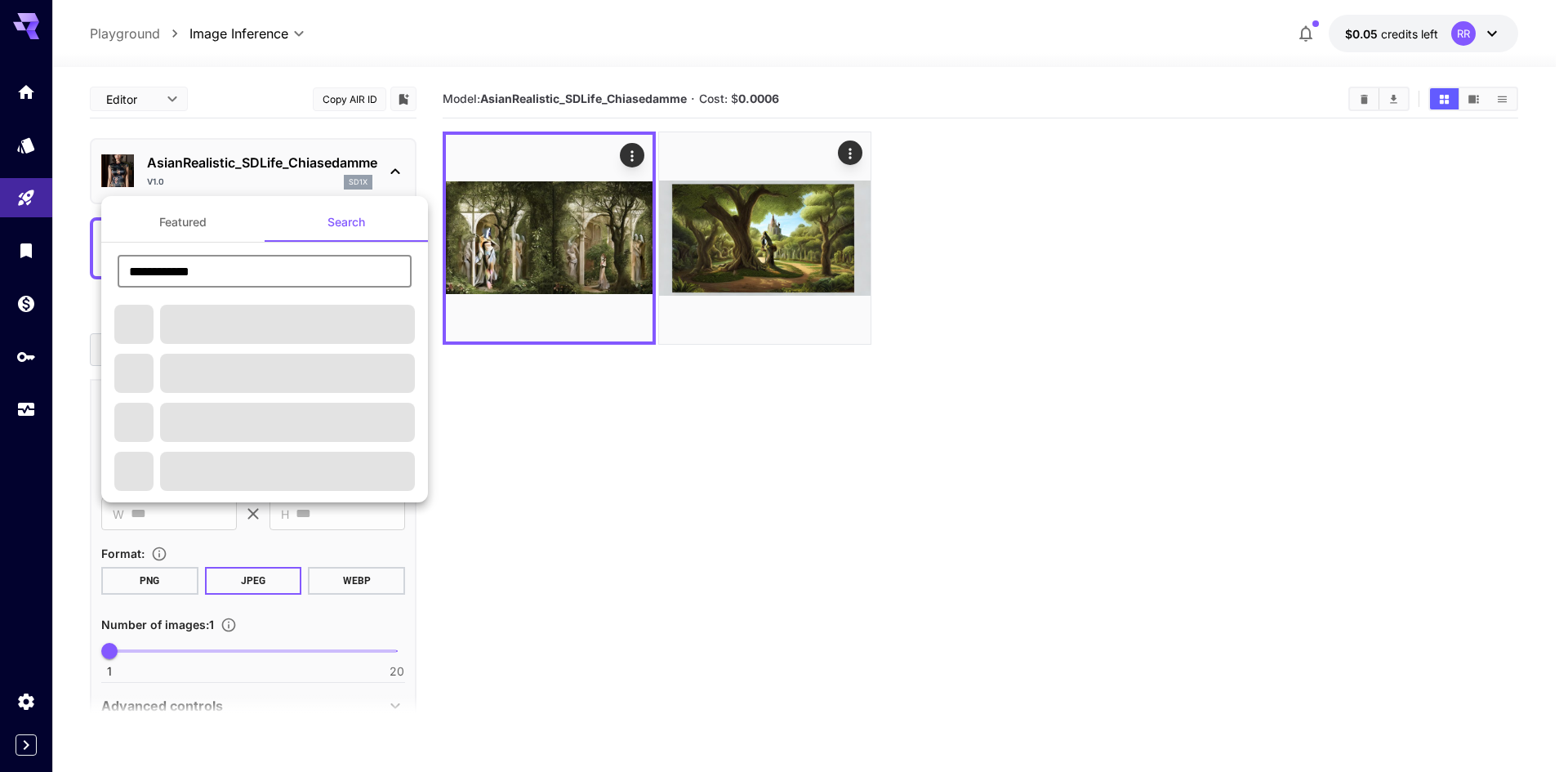
drag, startPoint x: 193, startPoint y: 275, endPoint x: 241, endPoint y: 265, distance: 49.0
click at [241, 265] on input "**********" at bounding box center [264, 272] width 294 height 33
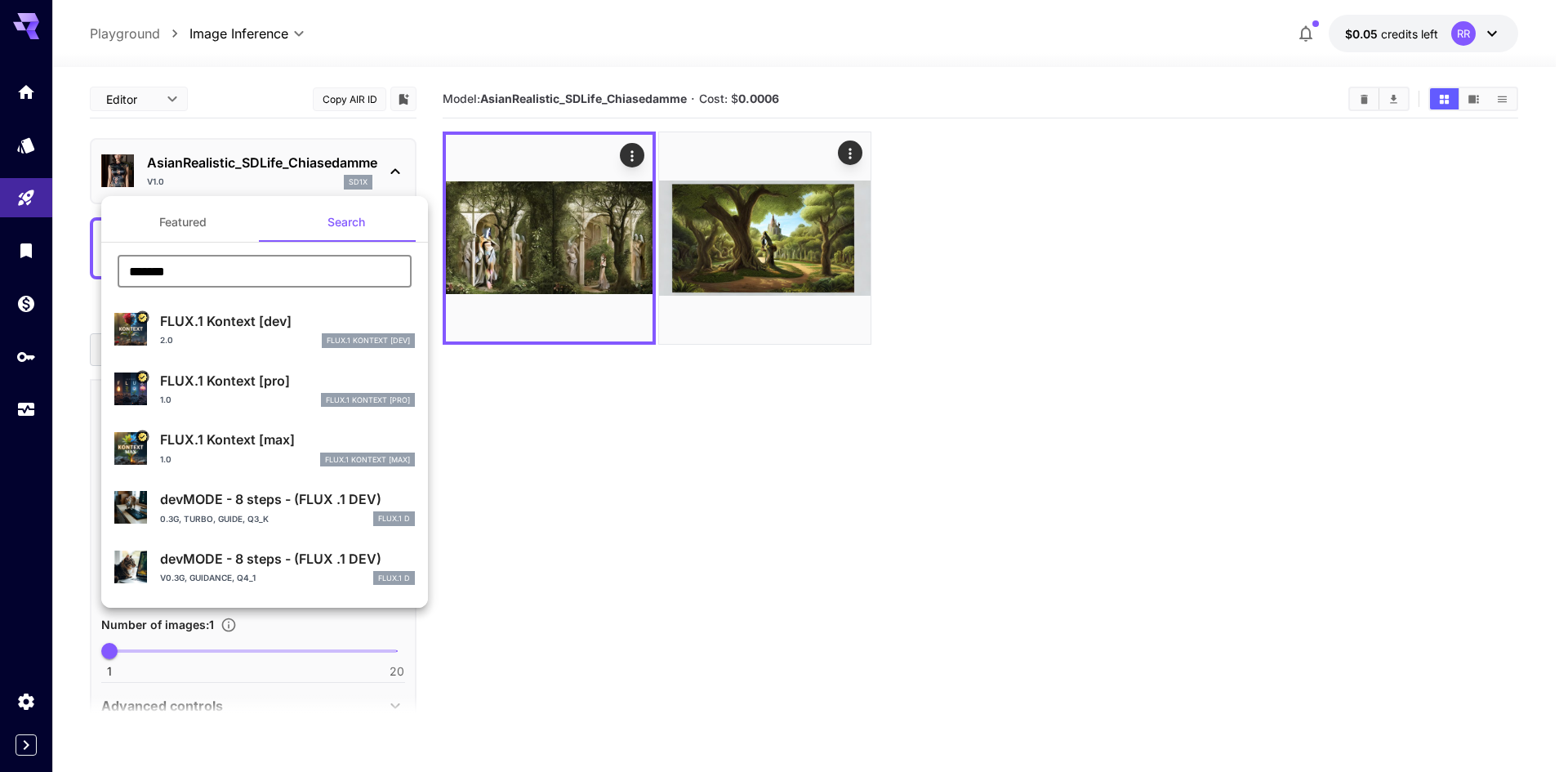
type input "******"
click at [155, 216] on button "Featured" at bounding box center [183, 222] width 164 height 40
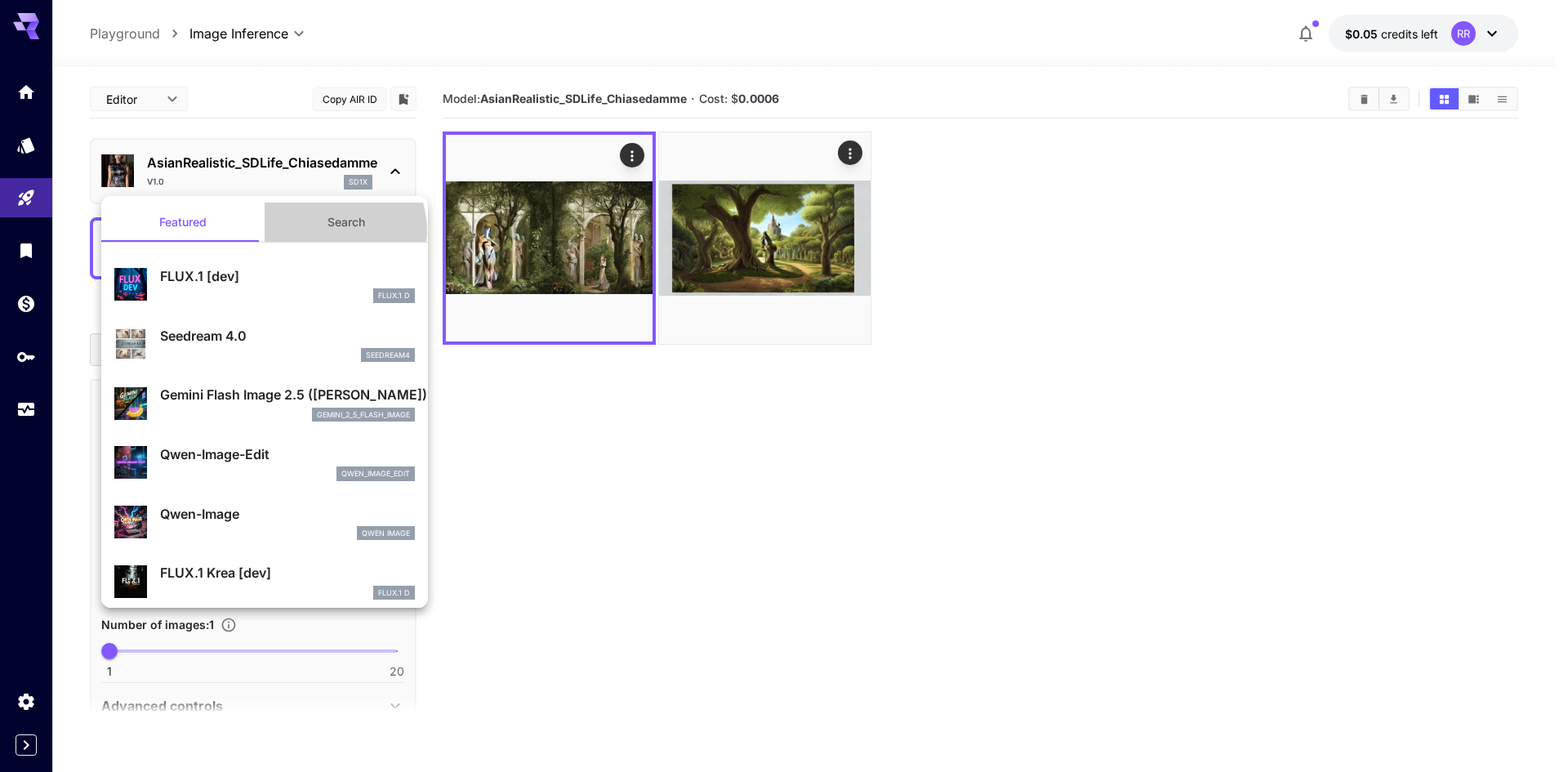
click at [327, 230] on button "Search" at bounding box center [346, 222] width 164 height 40
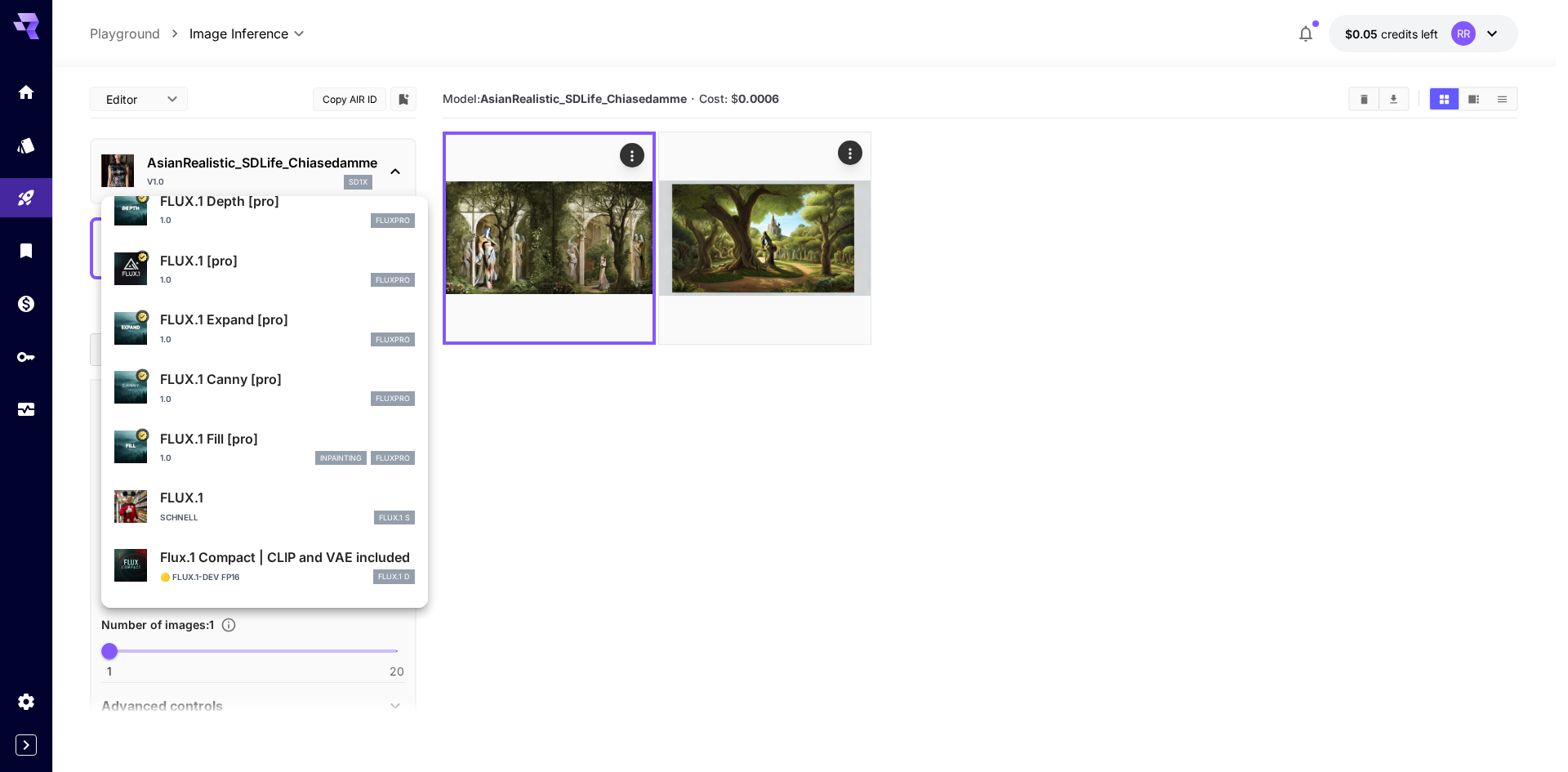
scroll to position [491, 0]
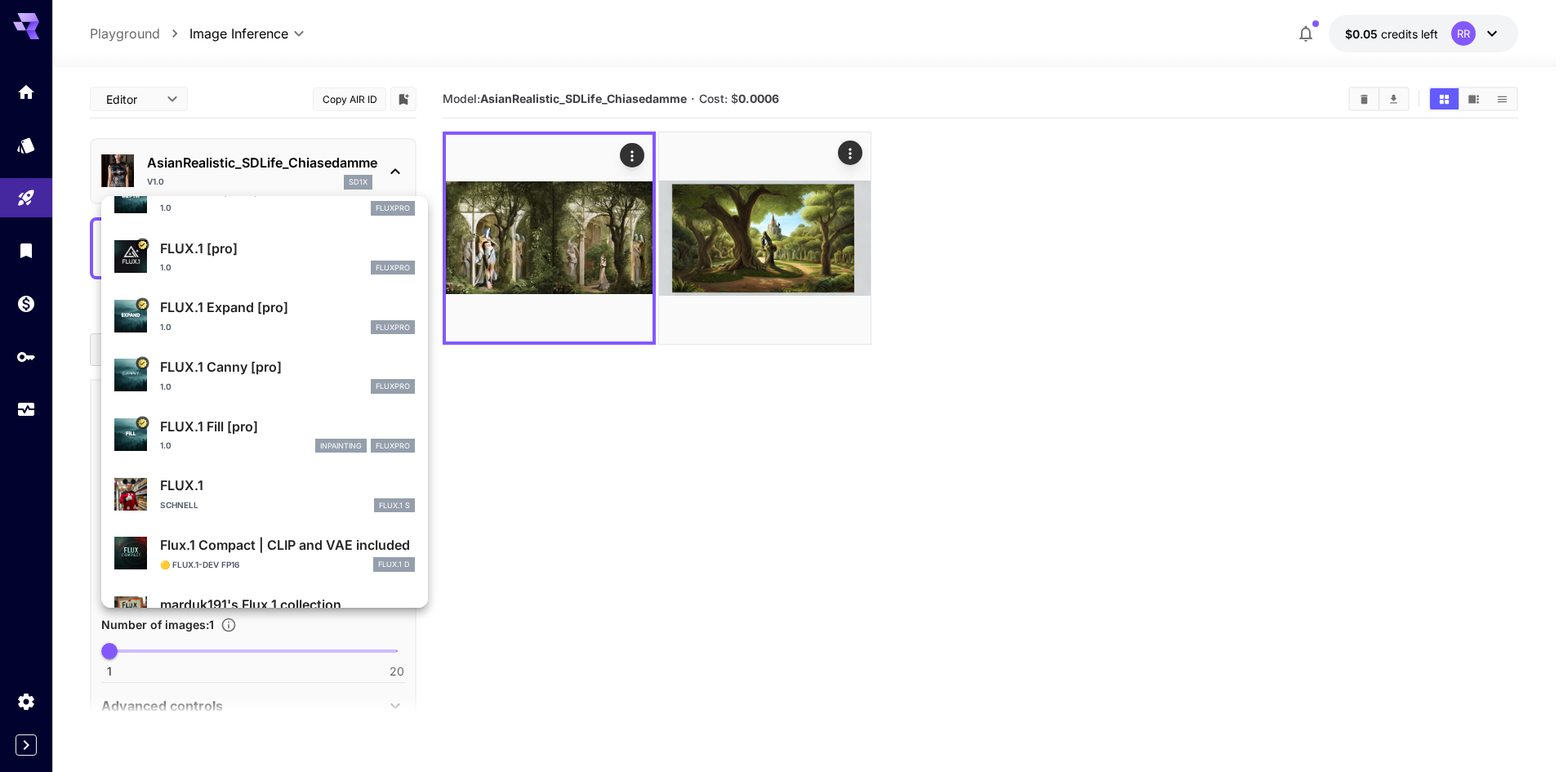
click at [276, 498] on div "Schnell FLUX.1 S" at bounding box center [288, 505] width 255 height 15
type input "**********"
type input "****"
type input "***"
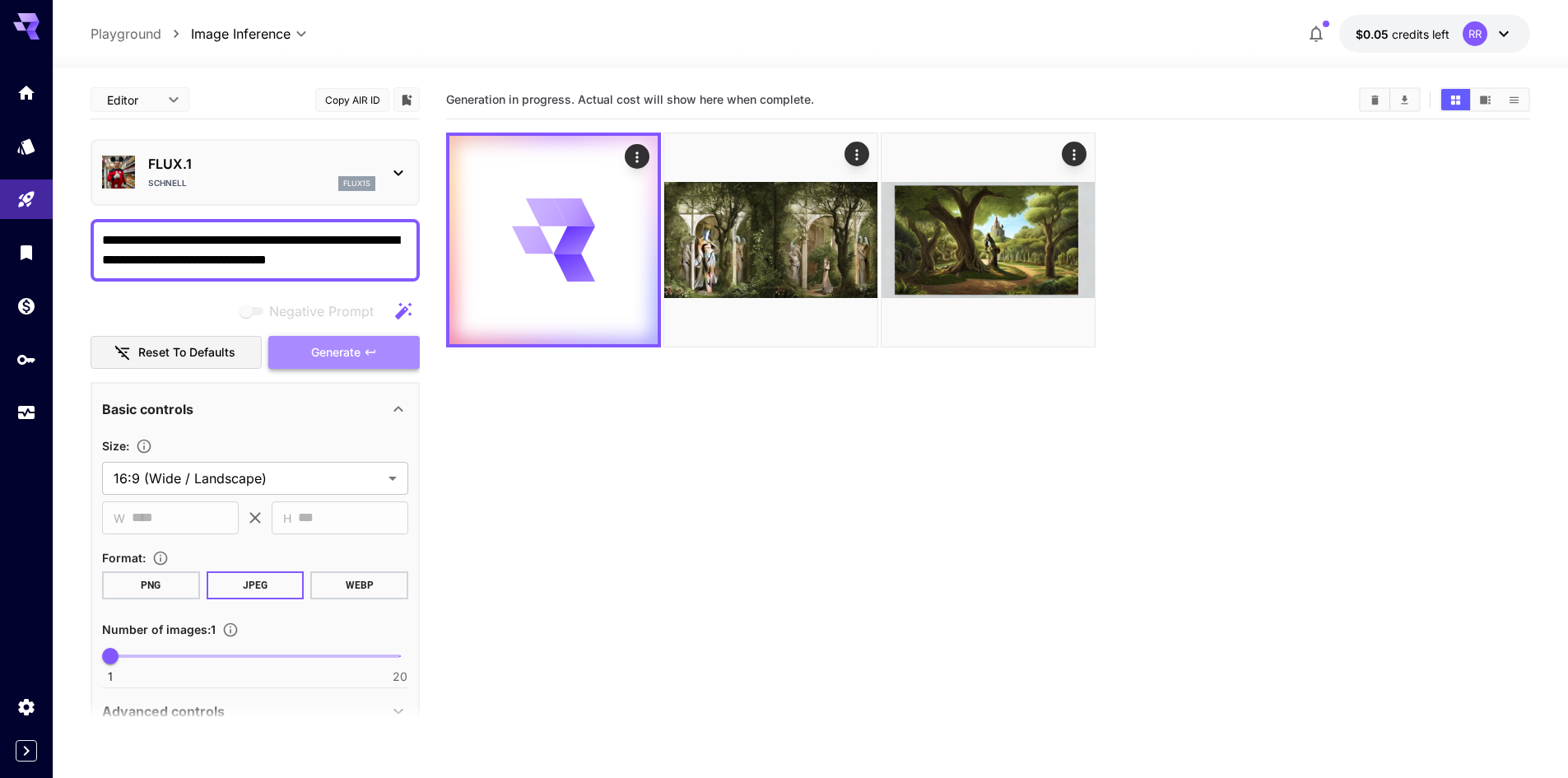
click at [354, 357] on span "Generate" at bounding box center [336, 353] width 50 height 21
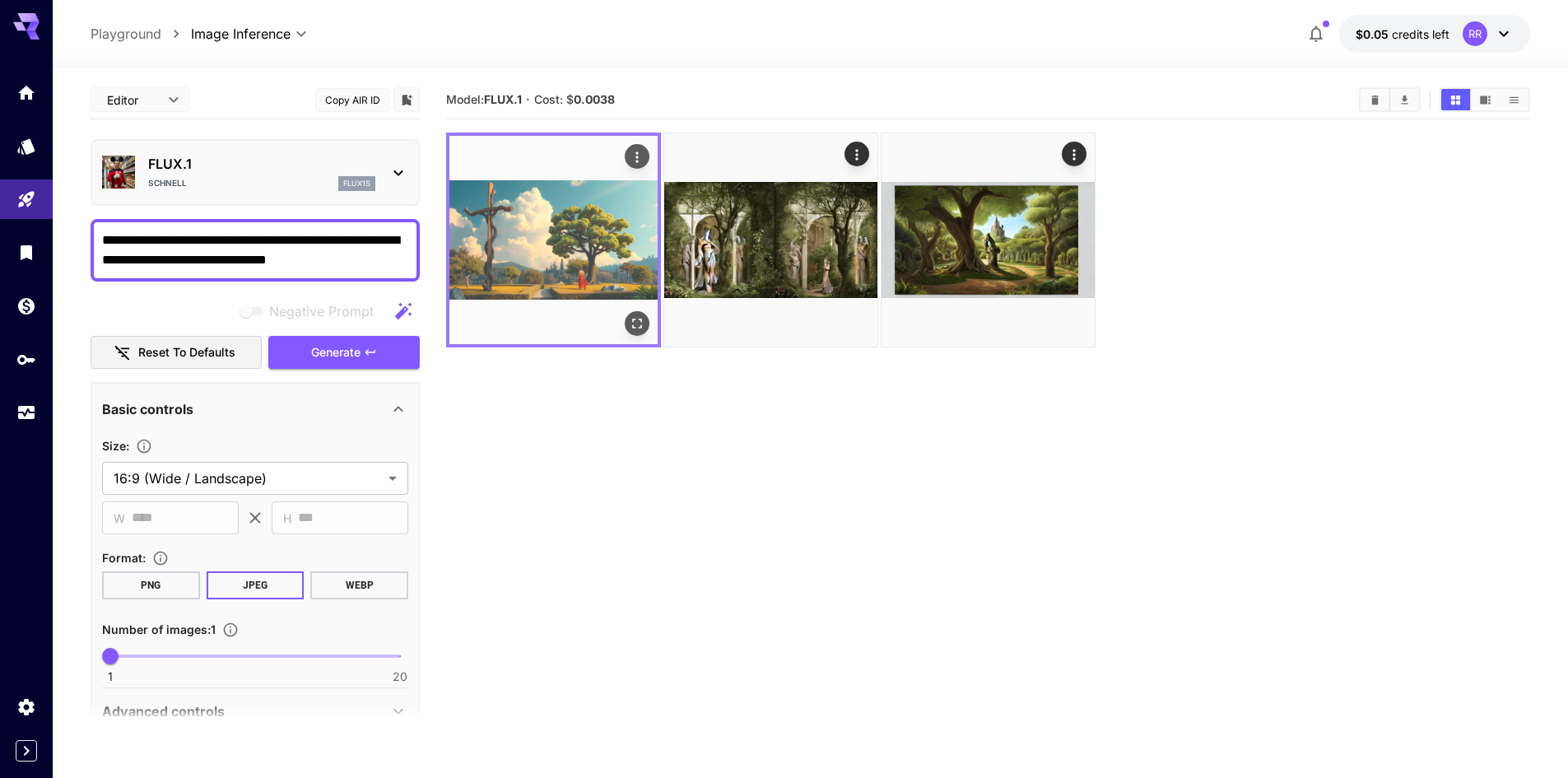
click at [580, 286] on img at bounding box center [553, 240] width 208 height 208
click at [637, 318] on icon "Open in fullscreen" at bounding box center [637, 323] width 17 height 17
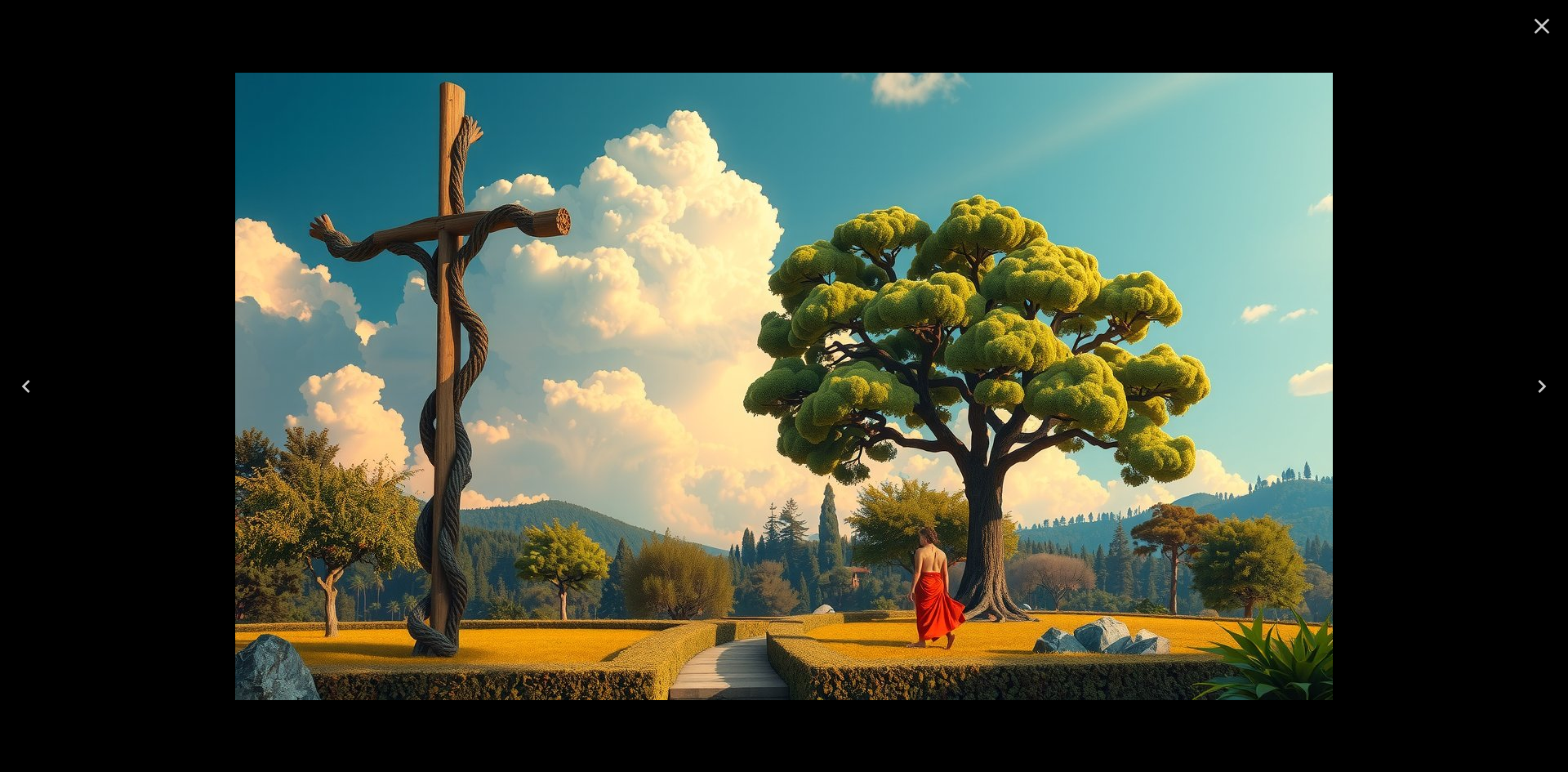
click at [1542, 26] on icon "Close" at bounding box center [1542, 26] width 16 height 16
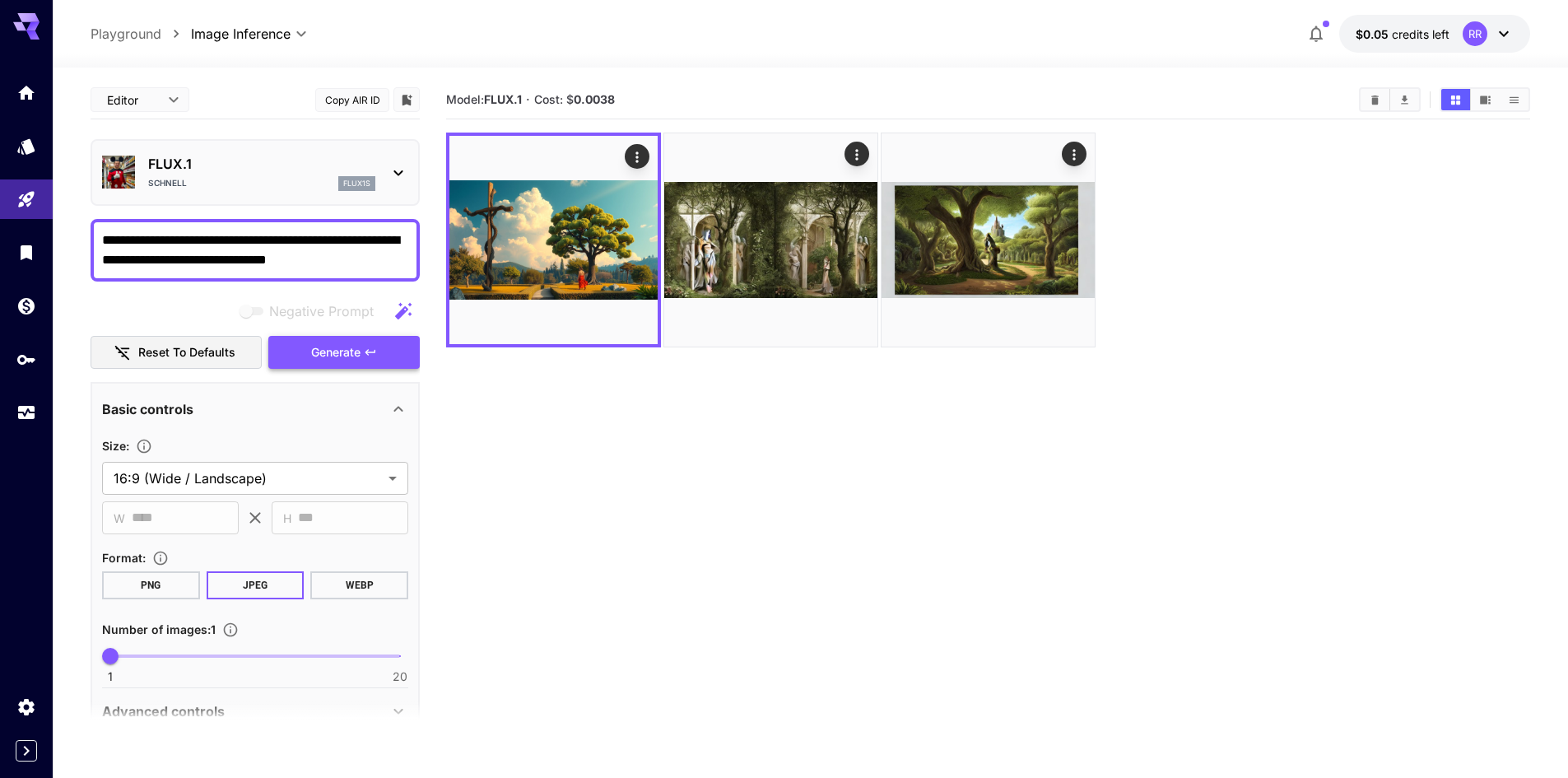
click at [391, 352] on button "Generate" at bounding box center [344, 353] width 152 height 34
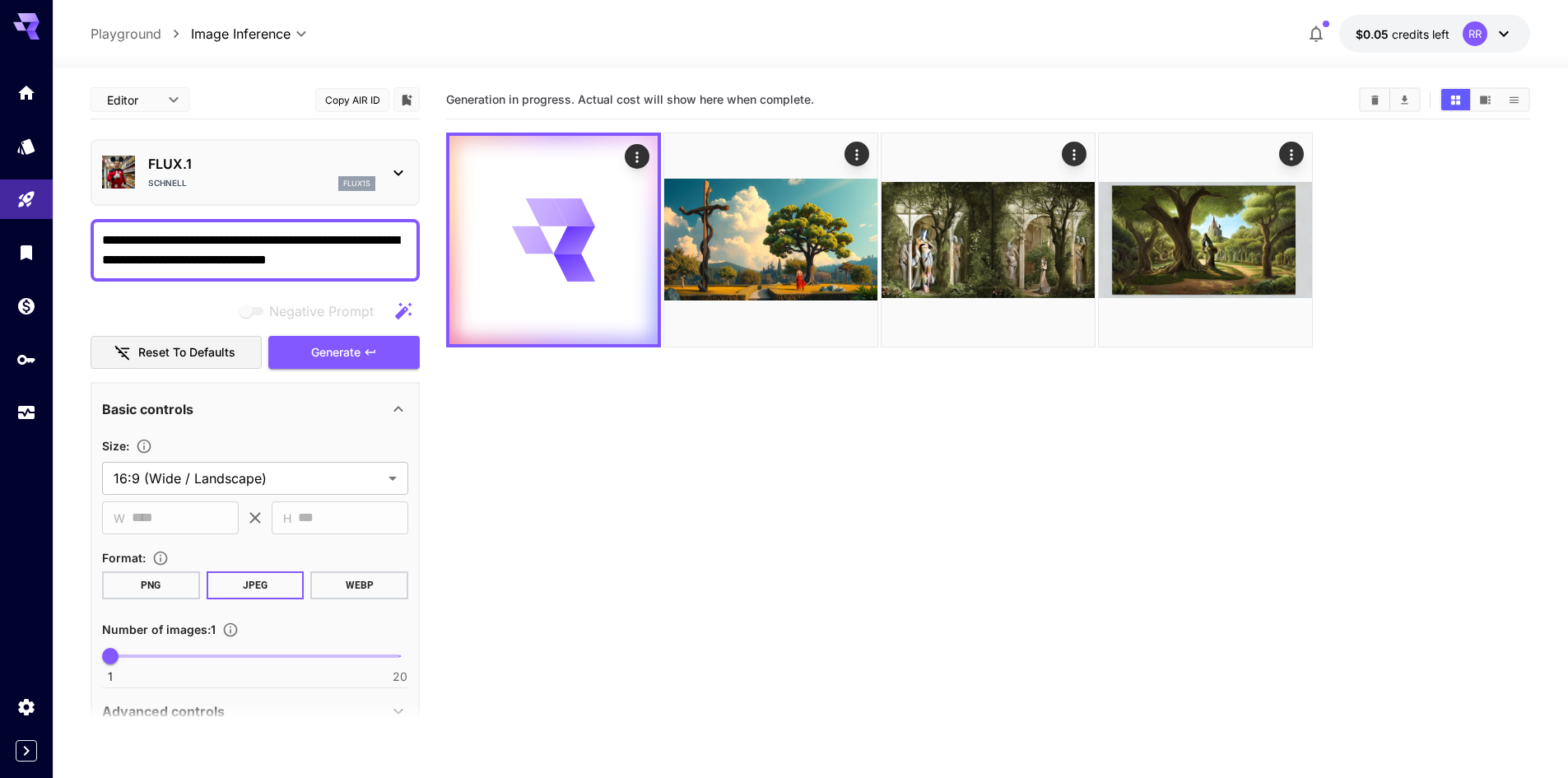
click at [395, 170] on icon at bounding box center [397, 173] width 9 height 6
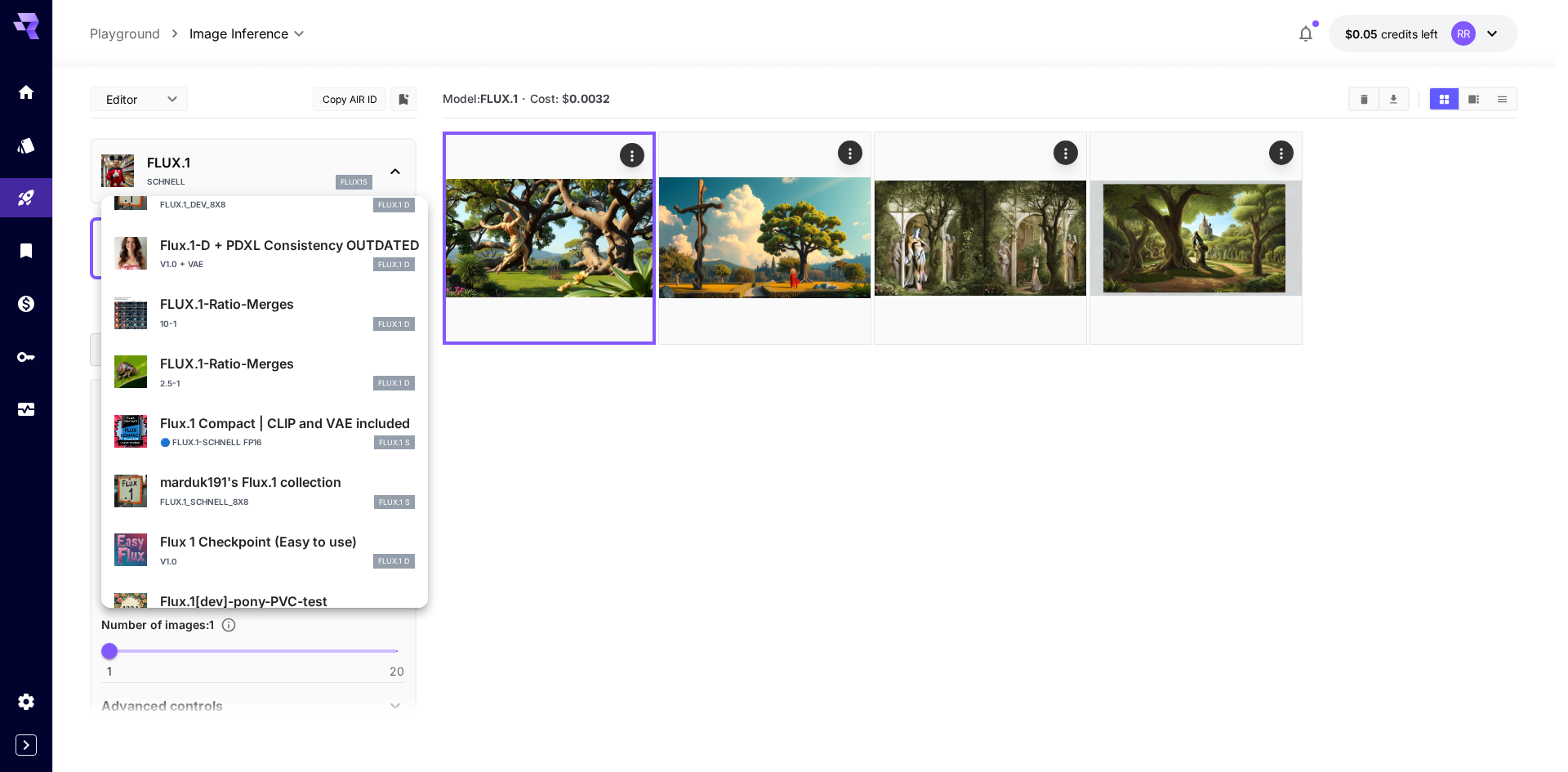
scroll to position [1077, 0]
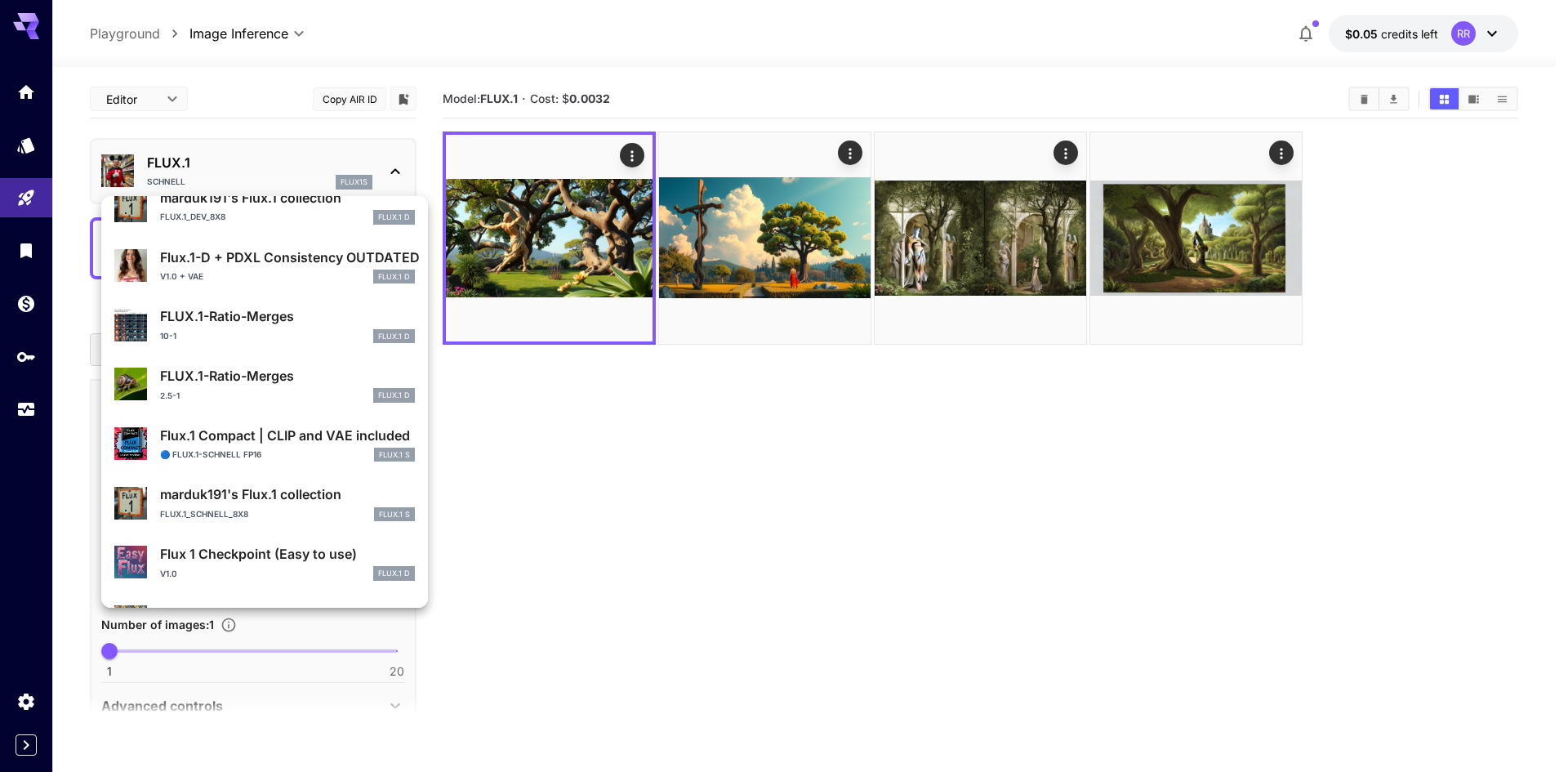
click at [534, 262] on div at bounding box center [784, 386] width 1568 height 772
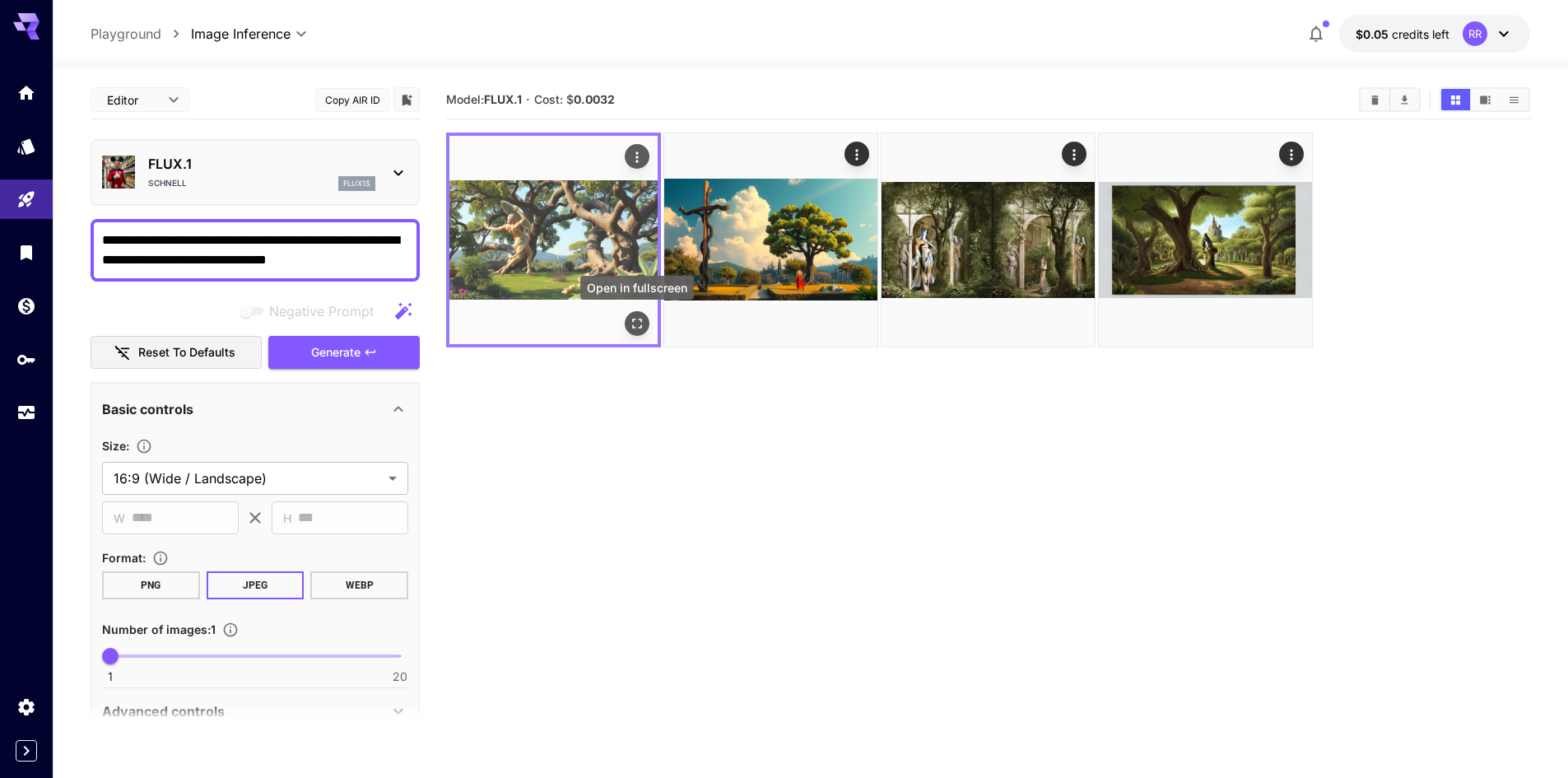
click at [638, 323] on icon "Open in fullscreen" at bounding box center [637, 323] width 17 height 17
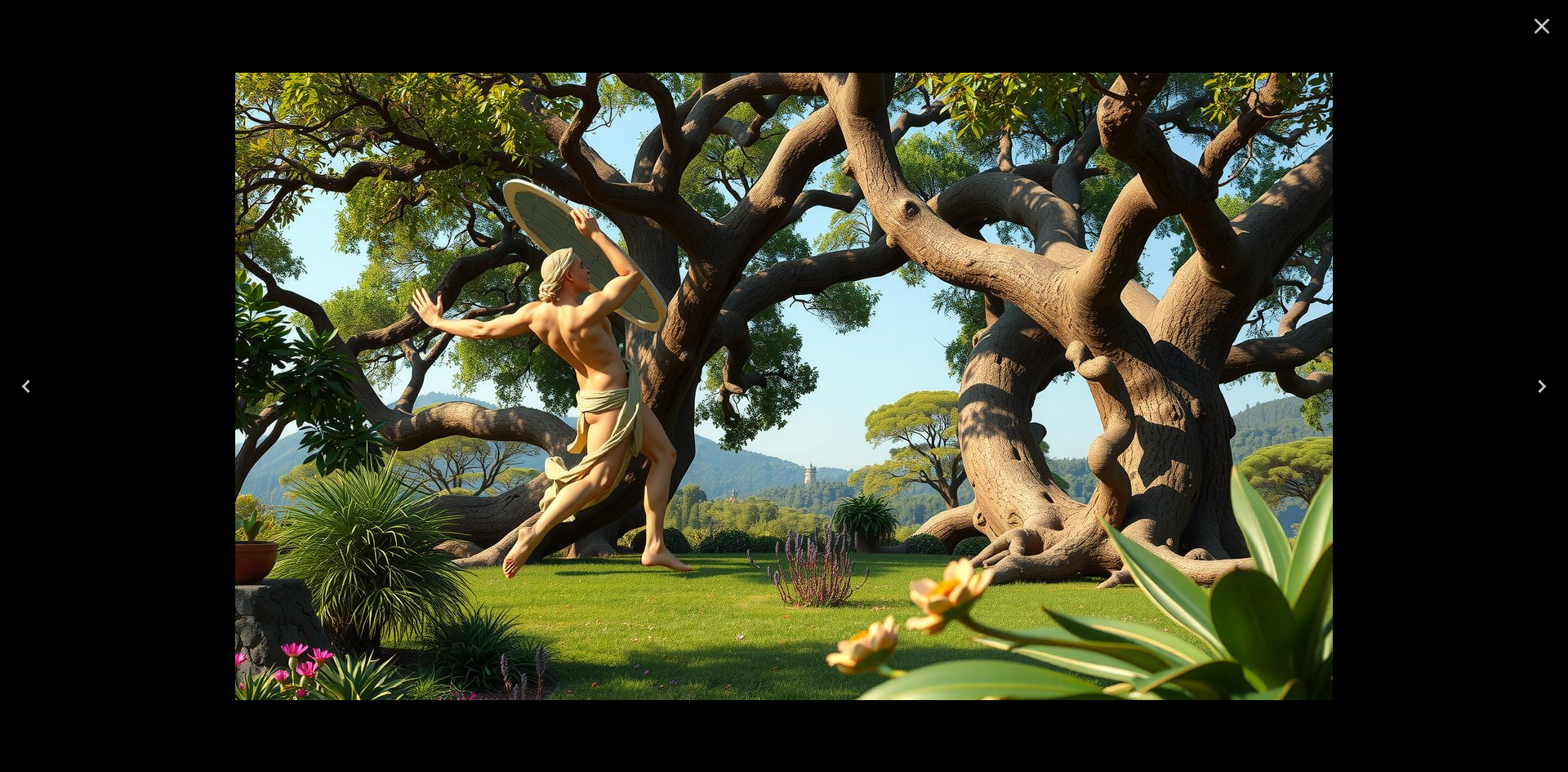
click at [1544, 34] on icon "Close" at bounding box center [1542, 26] width 26 height 26
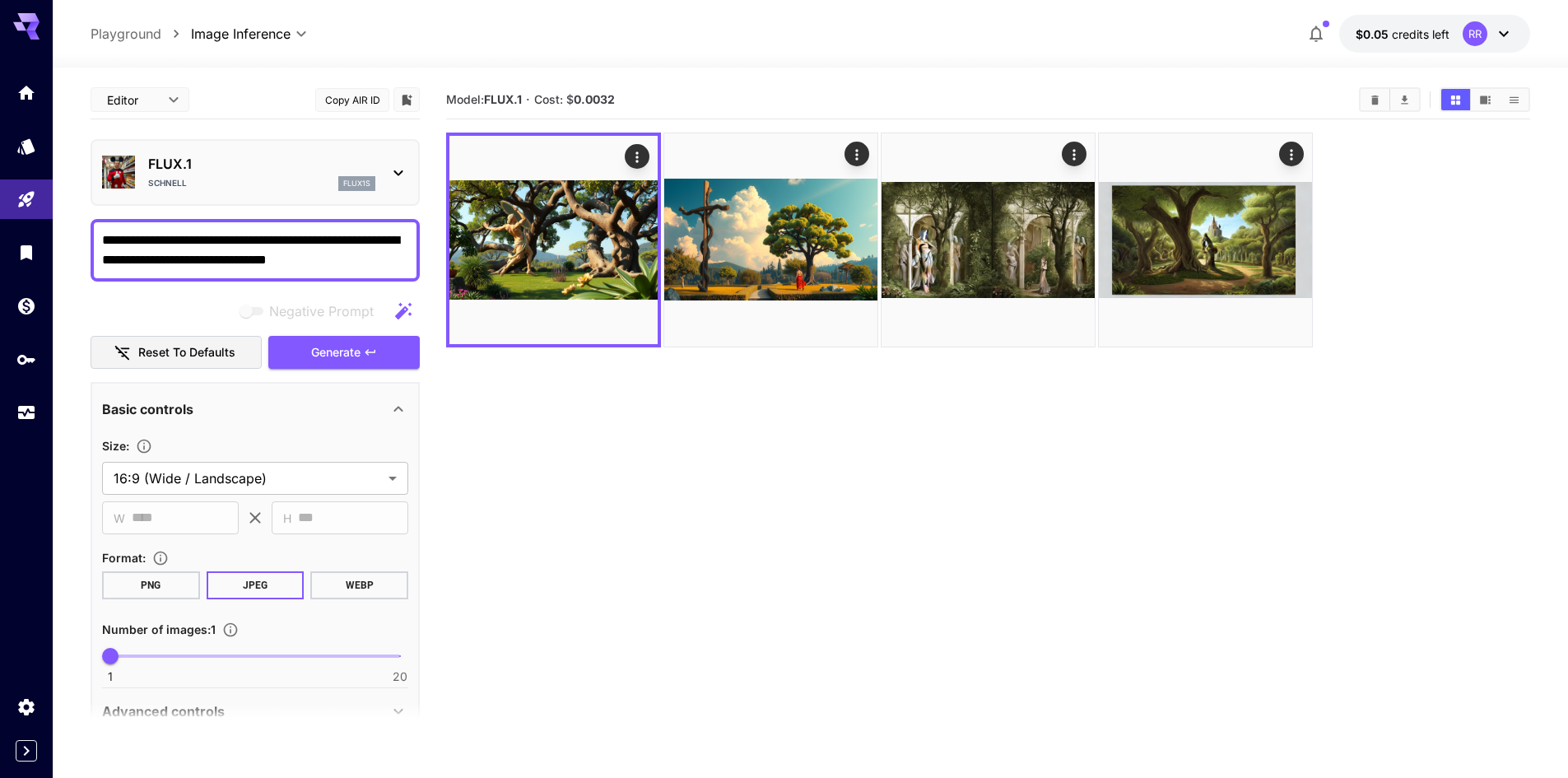
click at [317, 170] on p "FLUX.1" at bounding box center [262, 164] width 227 height 20
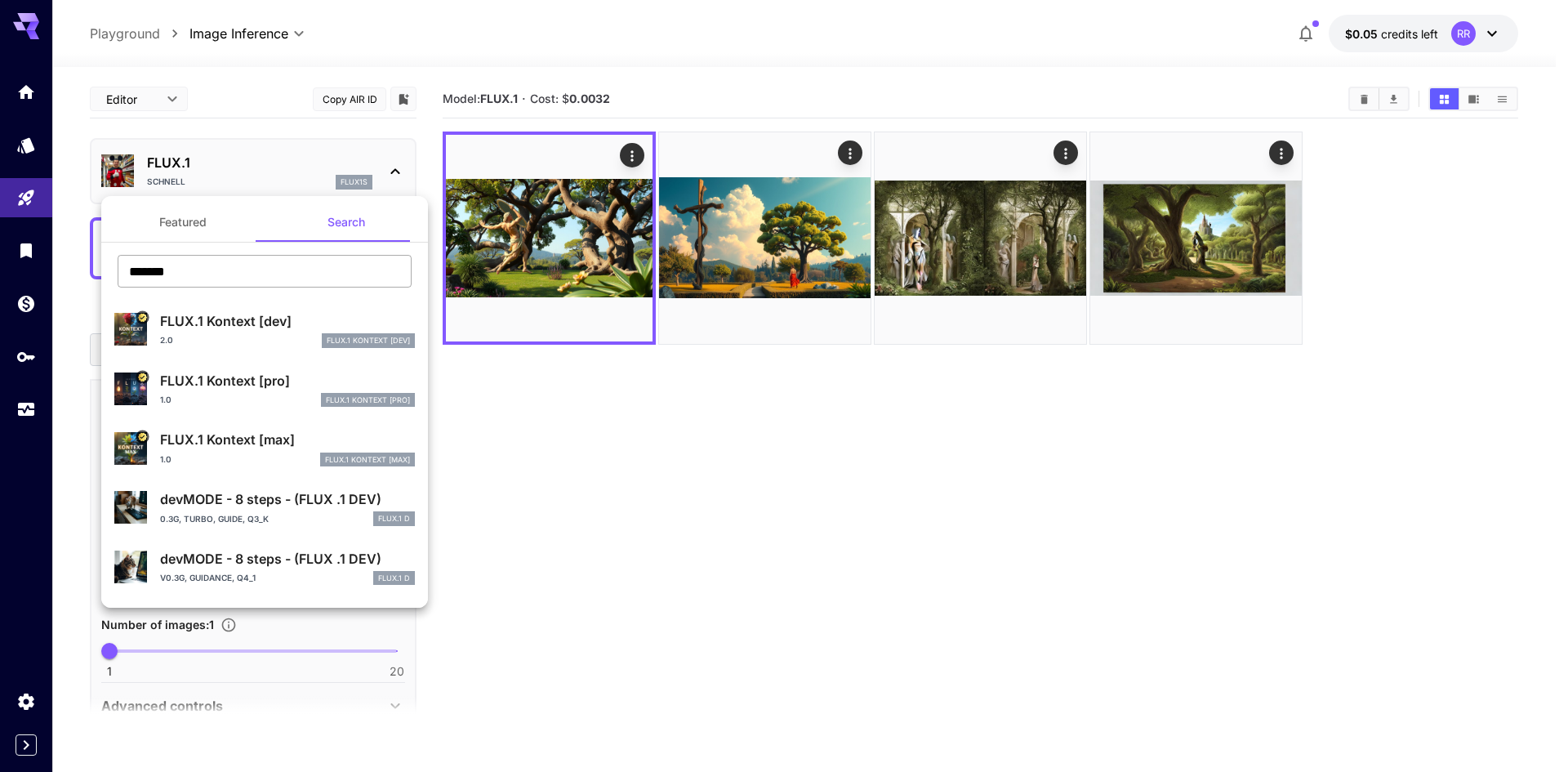
click at [198, 272] on input "******" at bounding box center [264, 272] width 294 height 33
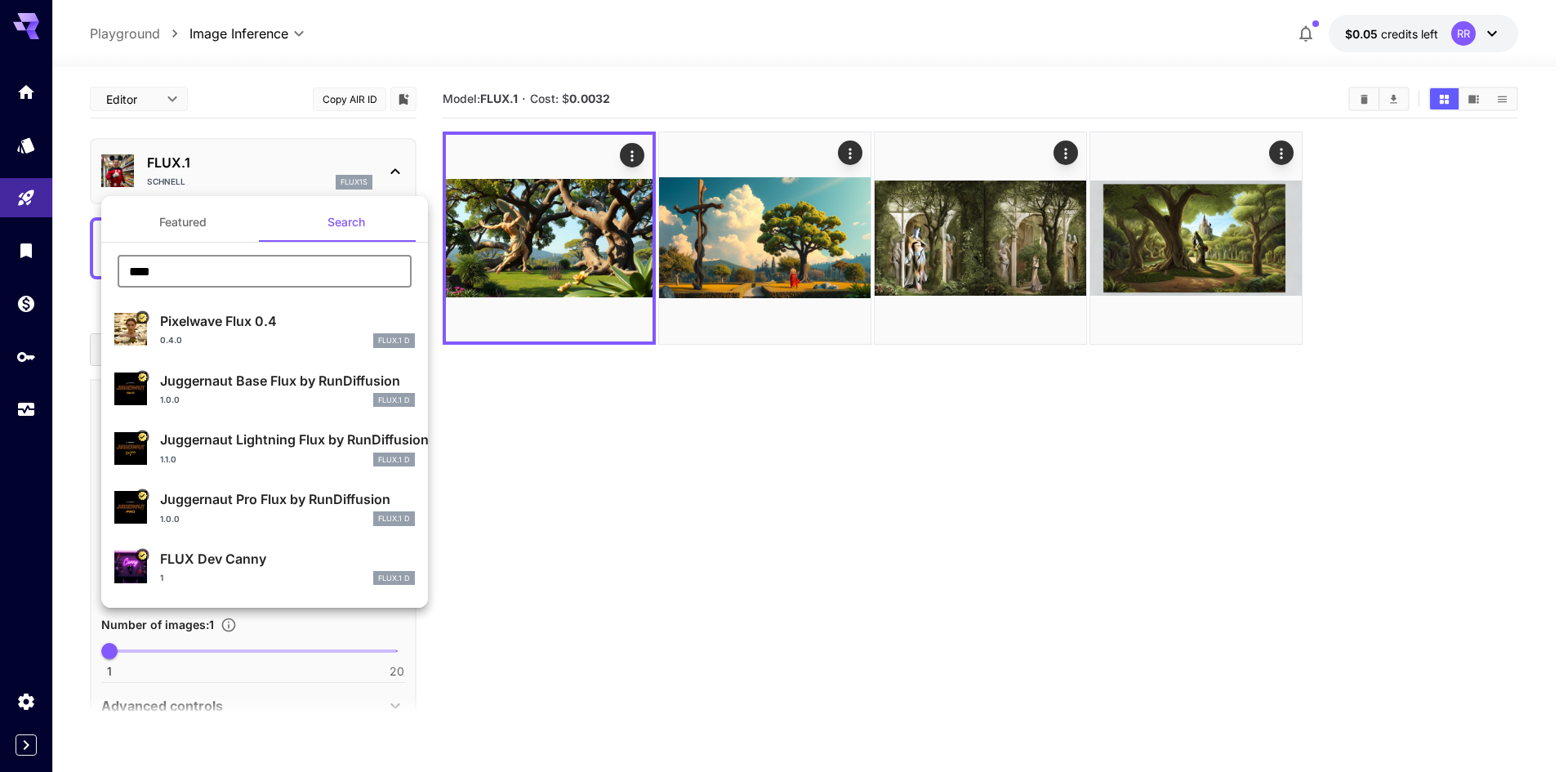
type input "****"
click at [199, 325] on p "Pixelwave Flux 0.4" at bounding box center [288, 321] width 255 height 20
type input "**"
type input "*"
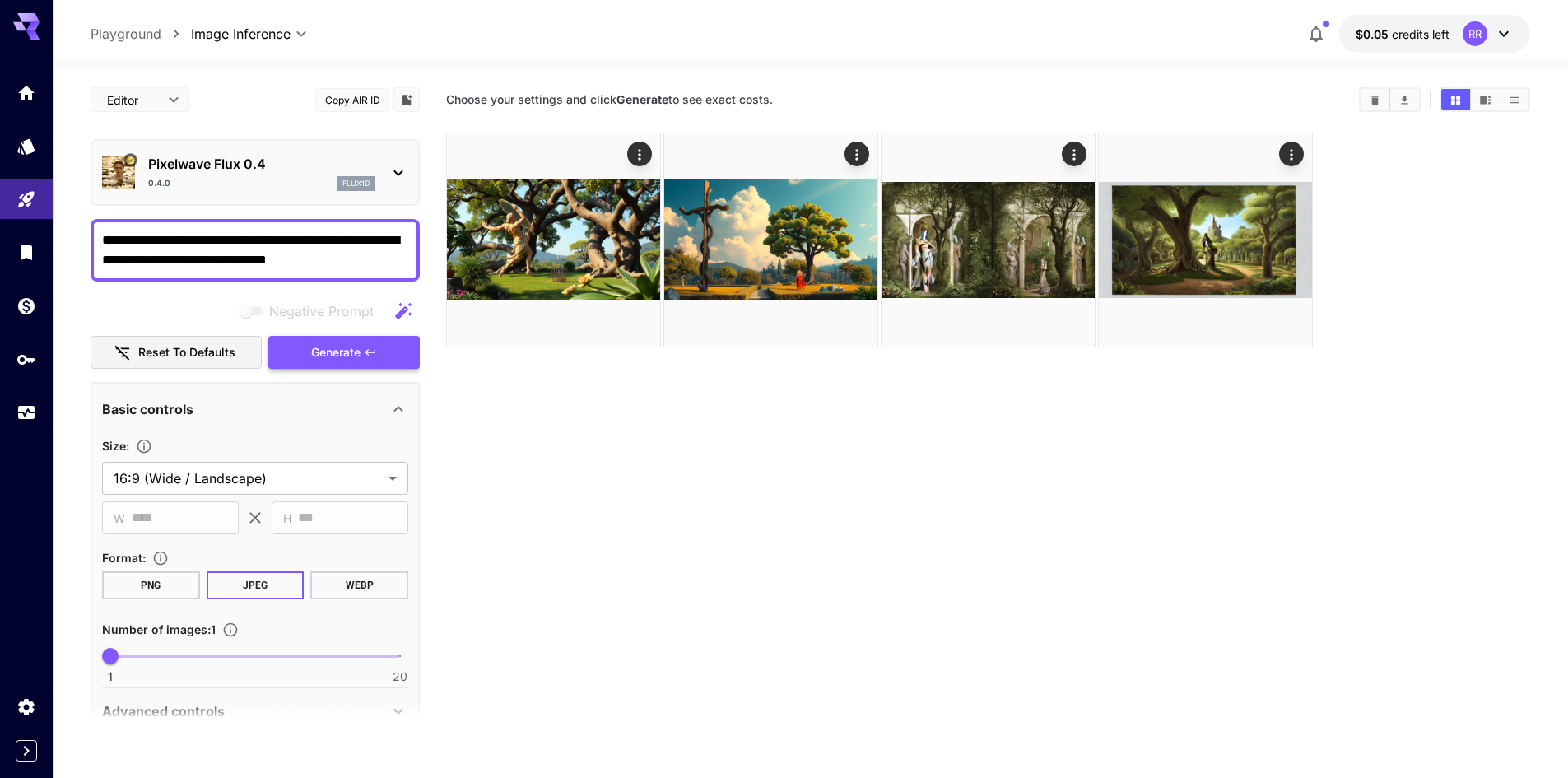
click at [341, 357] on span "Generate" at bounding box center [336, 353] width 50 height 21
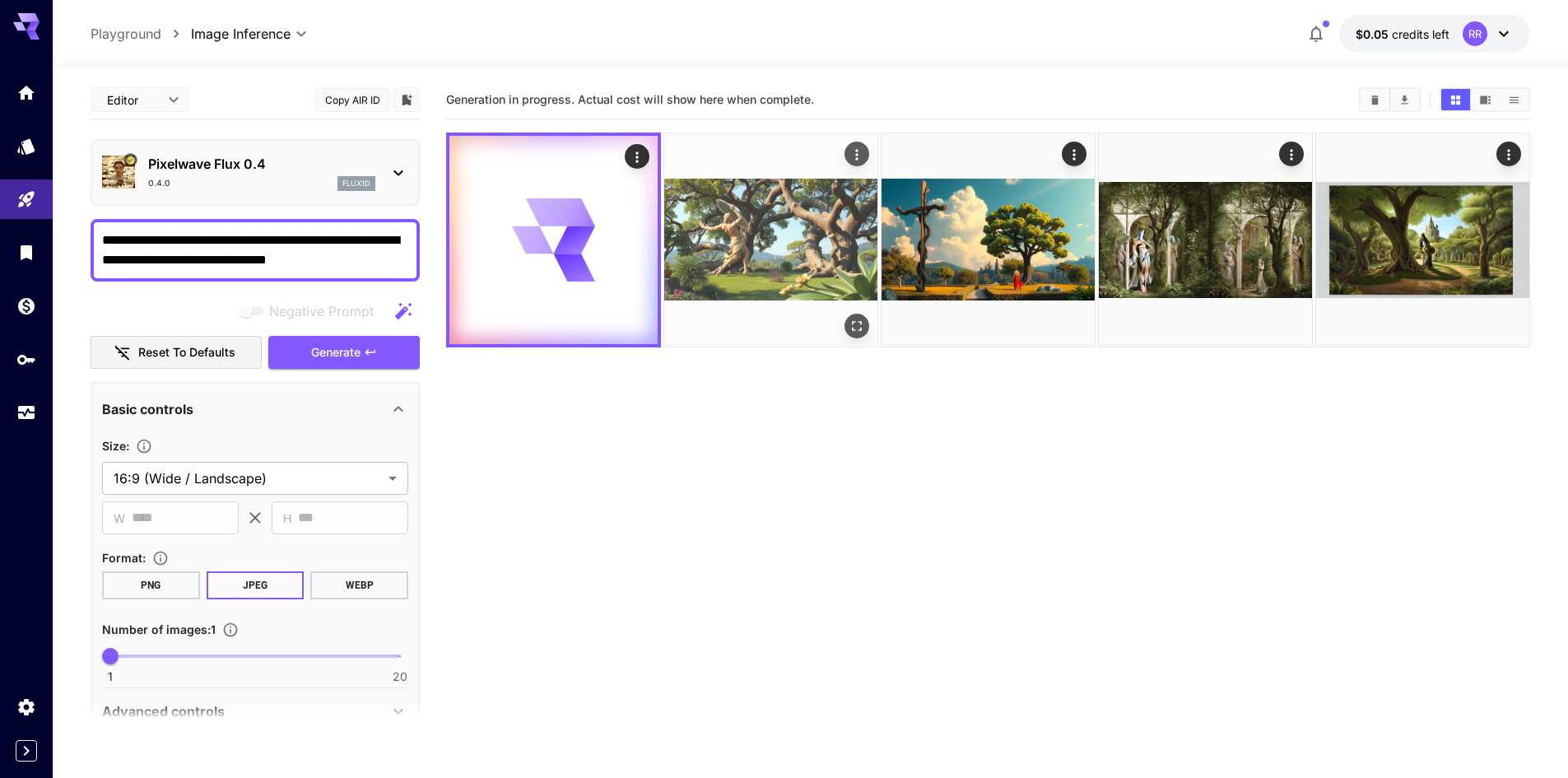
click at [768, 153] on img at bounding box center [770, 240] width 213 height 213
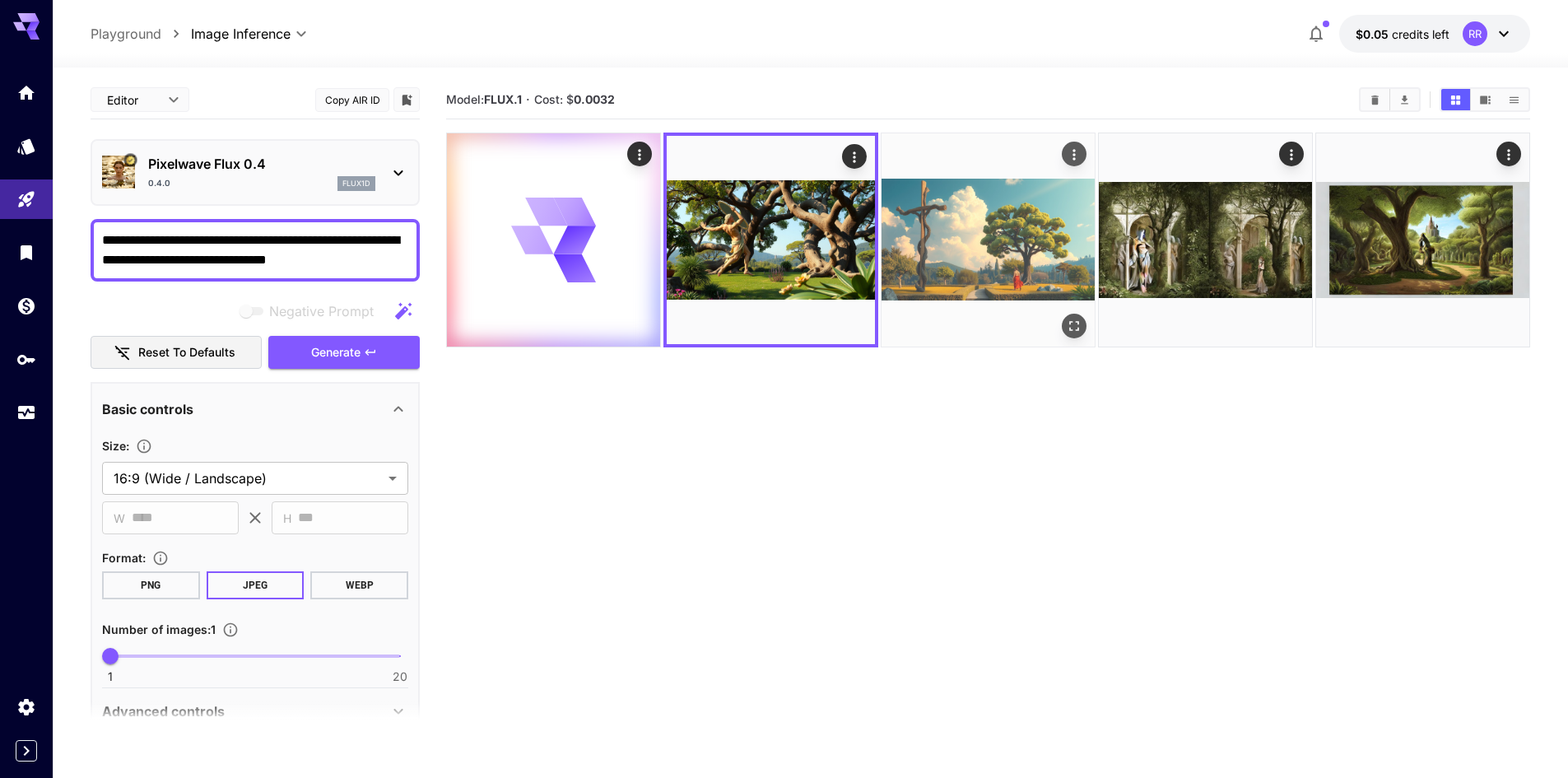
click at [959, 155] on img at bounding box center [988, 240] width 213 height 213
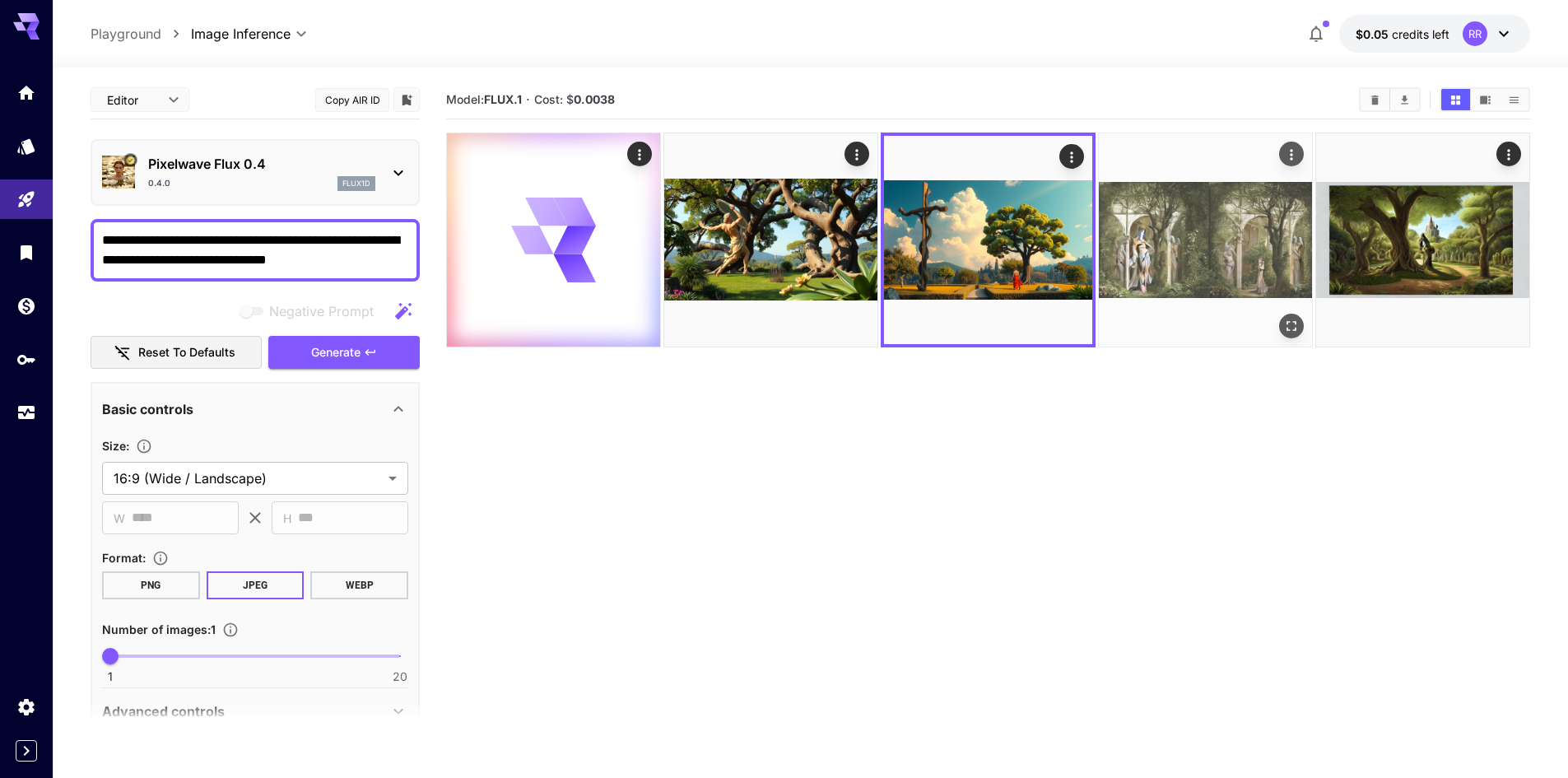
click at [1175, 144] on img at bounding box center [1205, 240] width 213 height 213
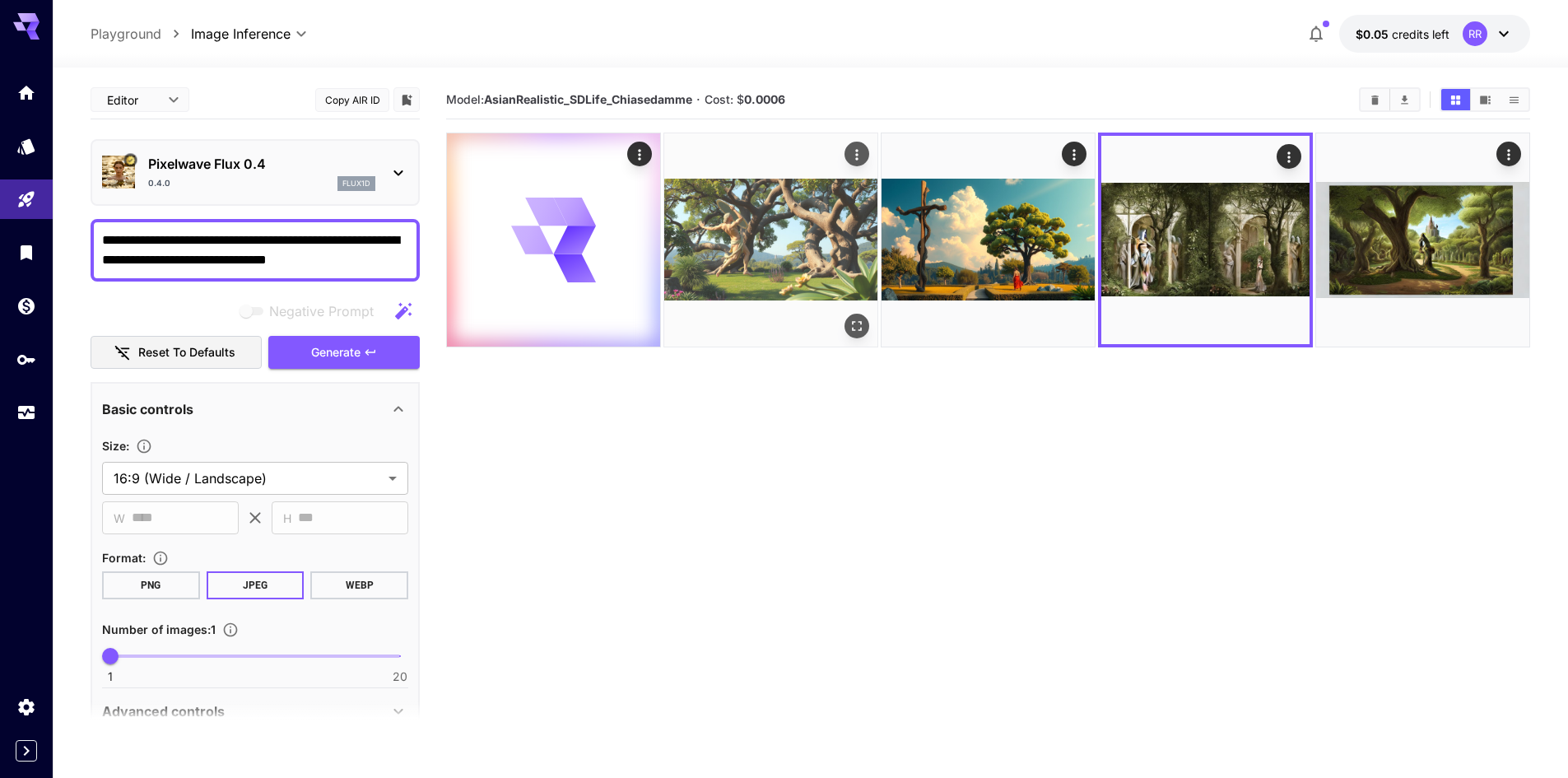
click at [735, 158] on img at bounding box center [770, 240] width 213 height 213
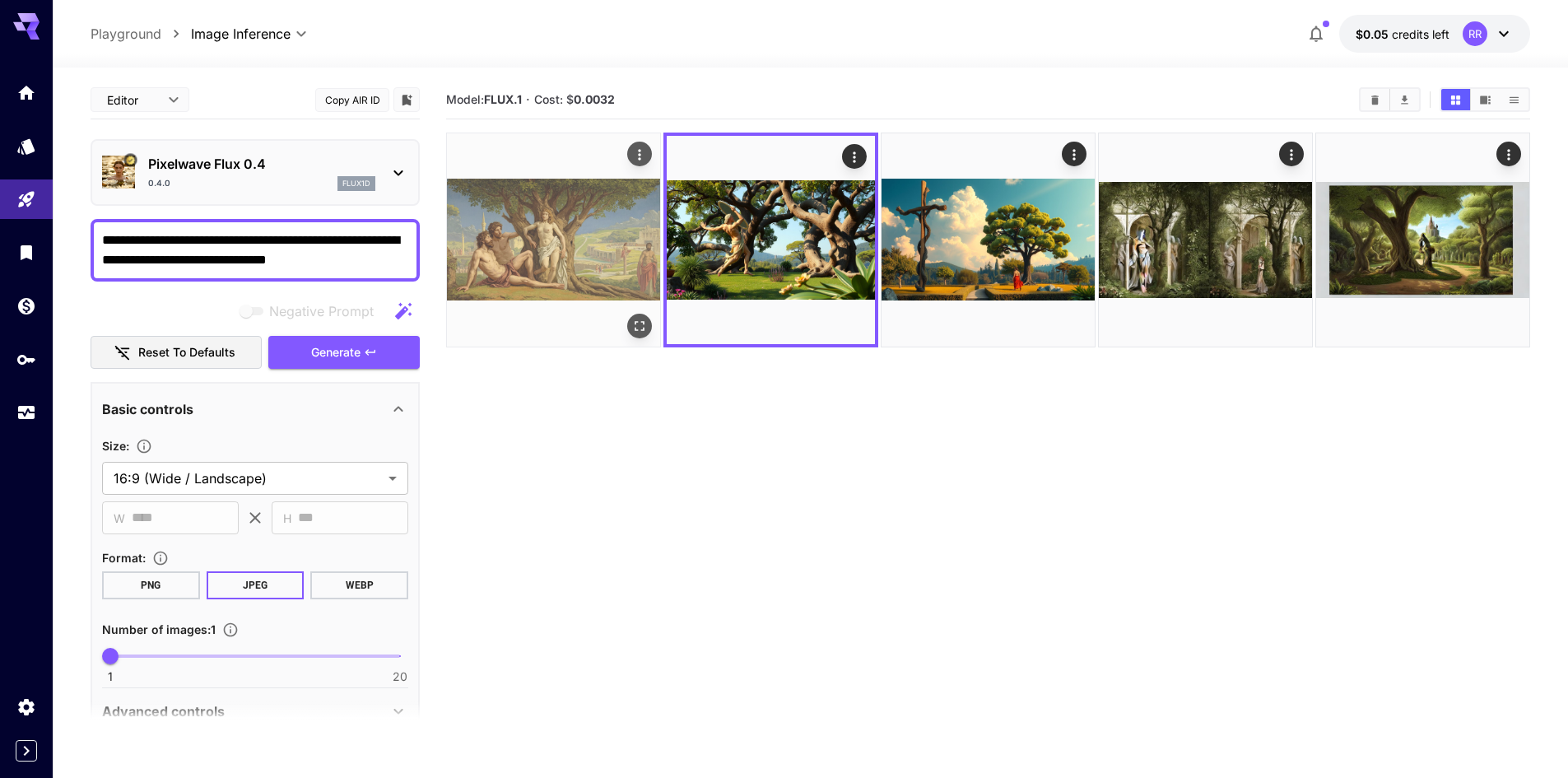
click at [552, 162] on img at bounding box center [553, 240] width 213 height 213
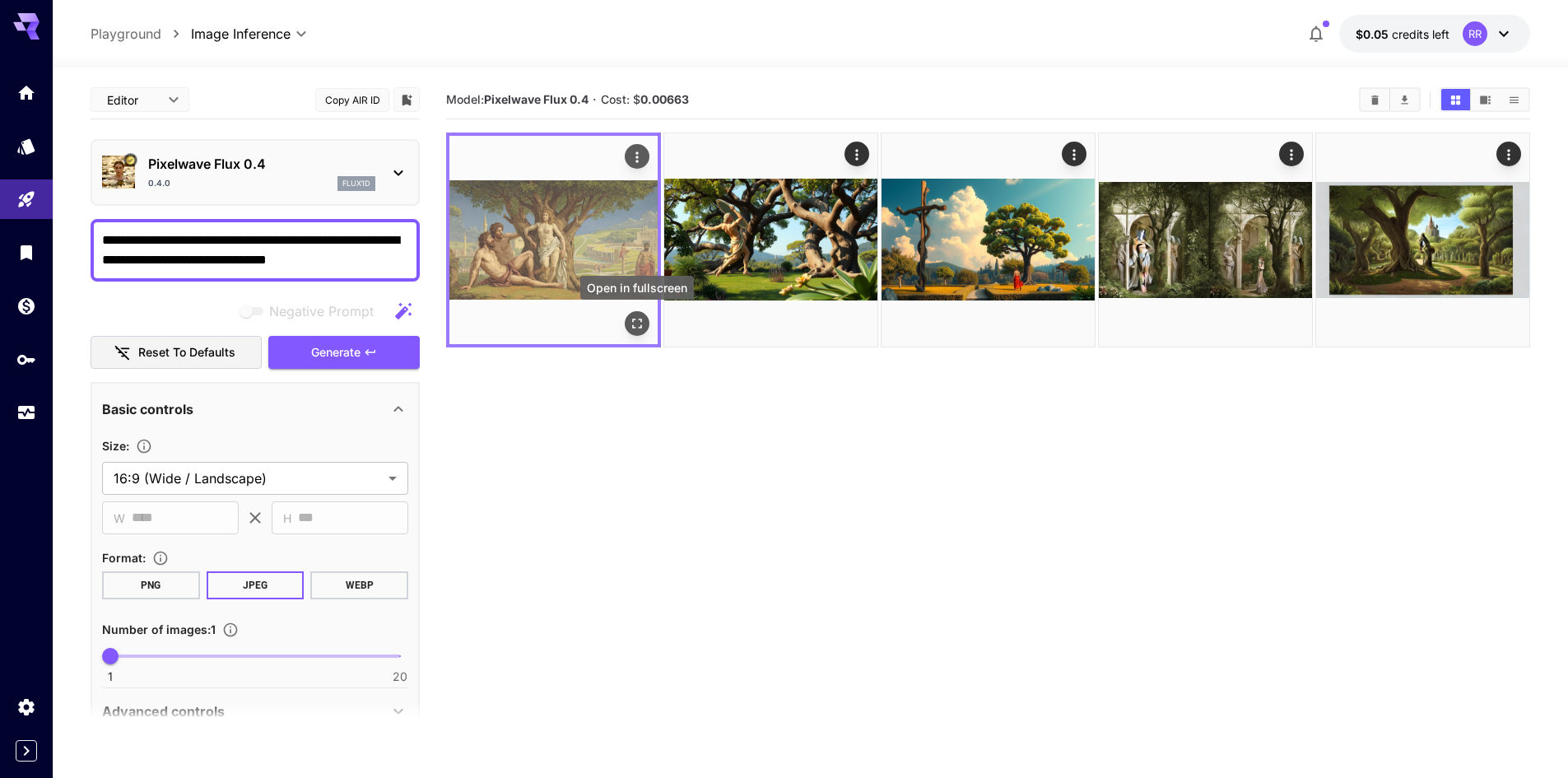
click at [629, 323] on icon "Open in fullscreen" at bounding box center [637, 323] width 17 height 17
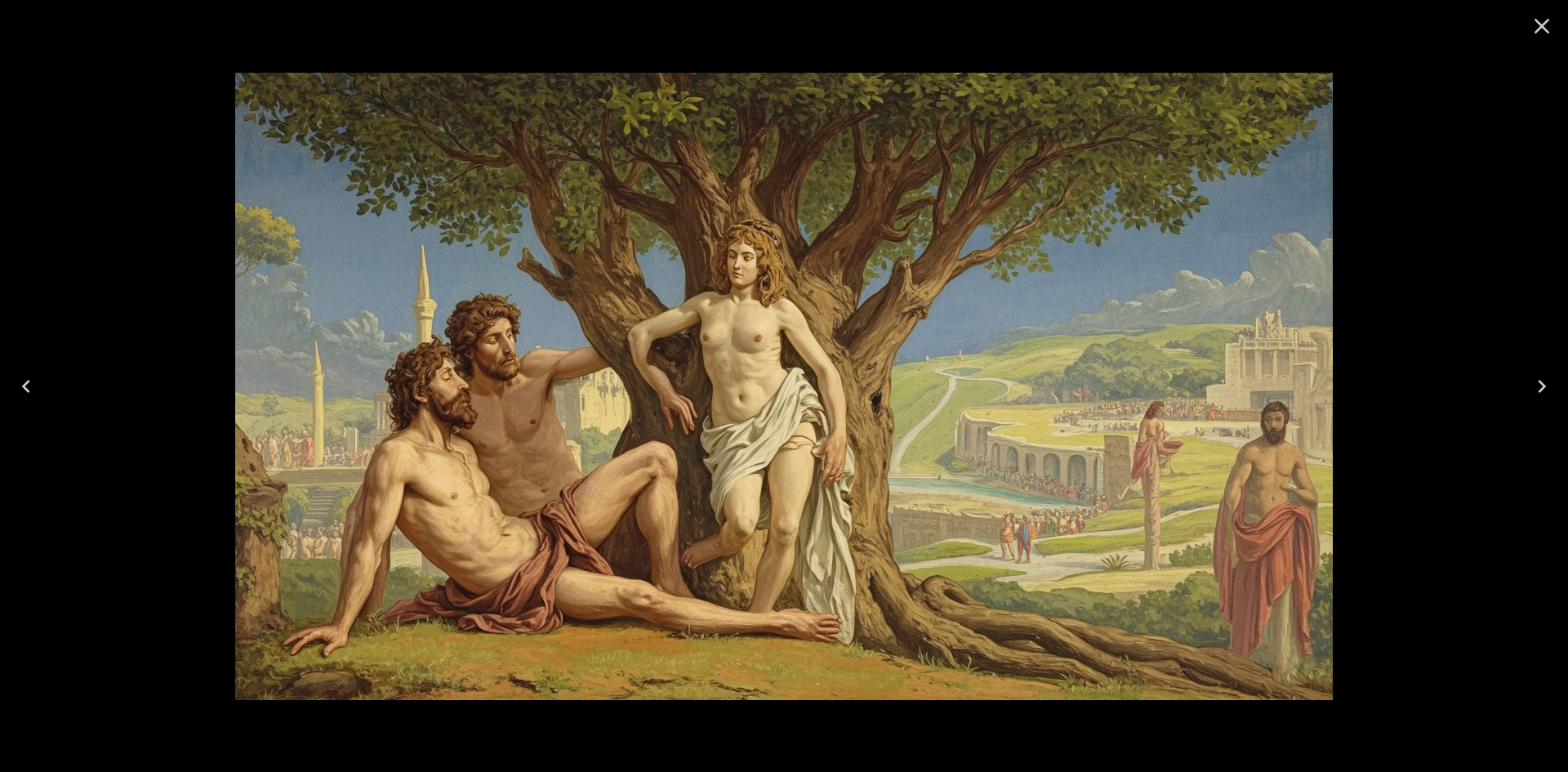
click at [1549, 31] on icon "Close" at bounding box center [1542, 26] width 26 height 26
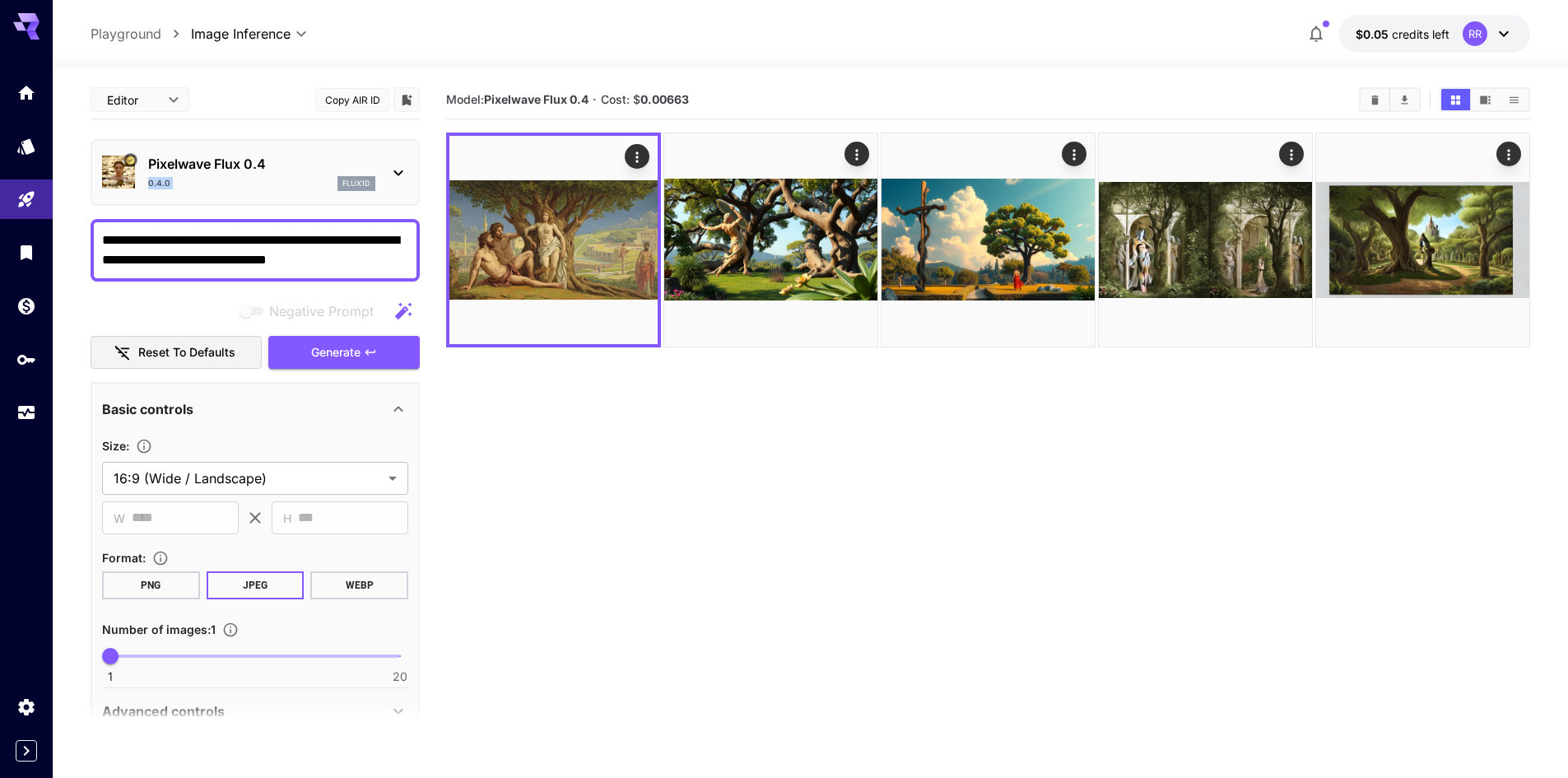
click at [268, 171] on div "Pixelwave Flux 0.4 0.4.0 flux1d" at bounding box center [262, 173] width 227 height 37
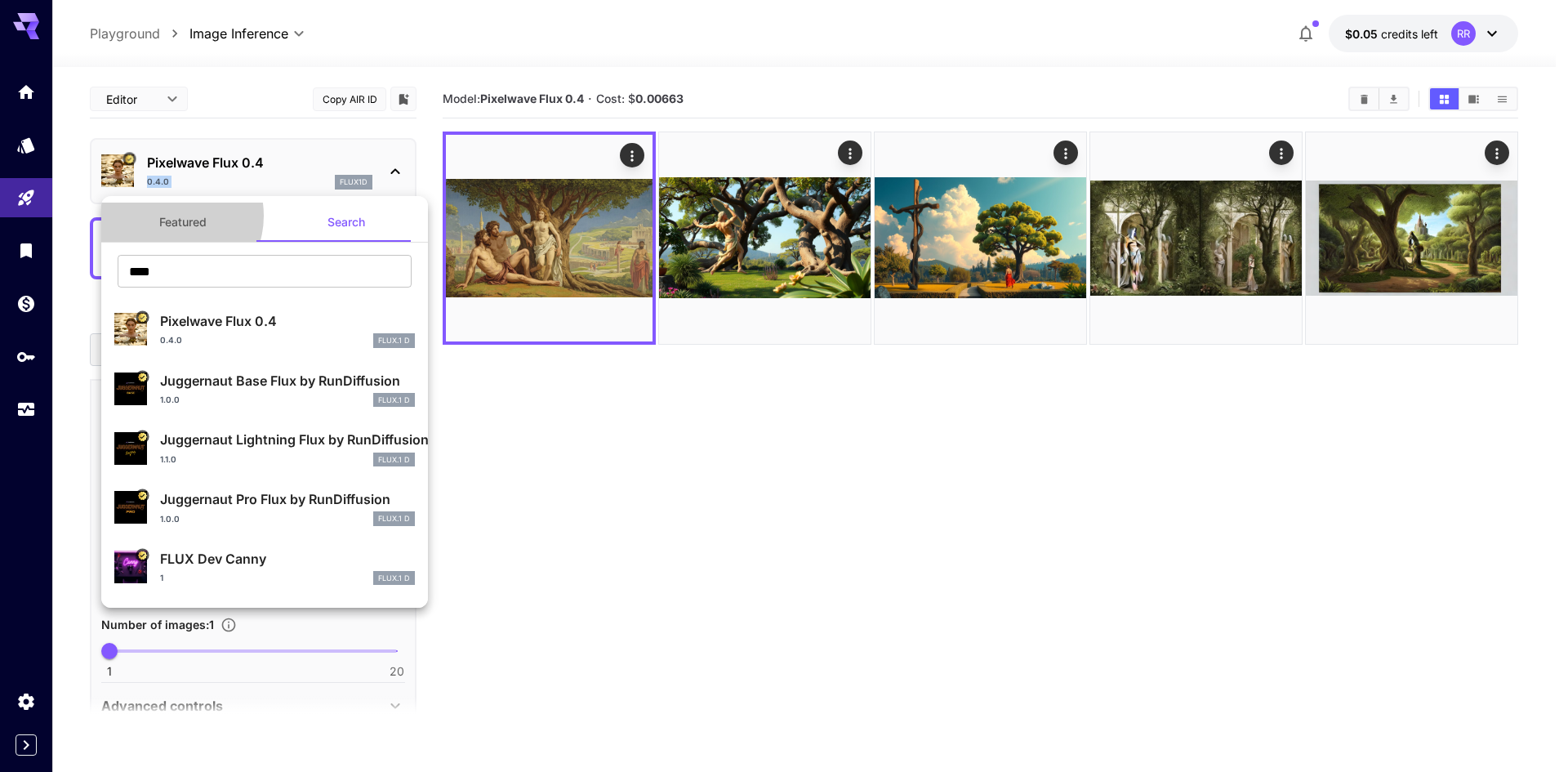
click at [169, 216] on button "Featured" at bounding box center [183, 222] width 164 height 40
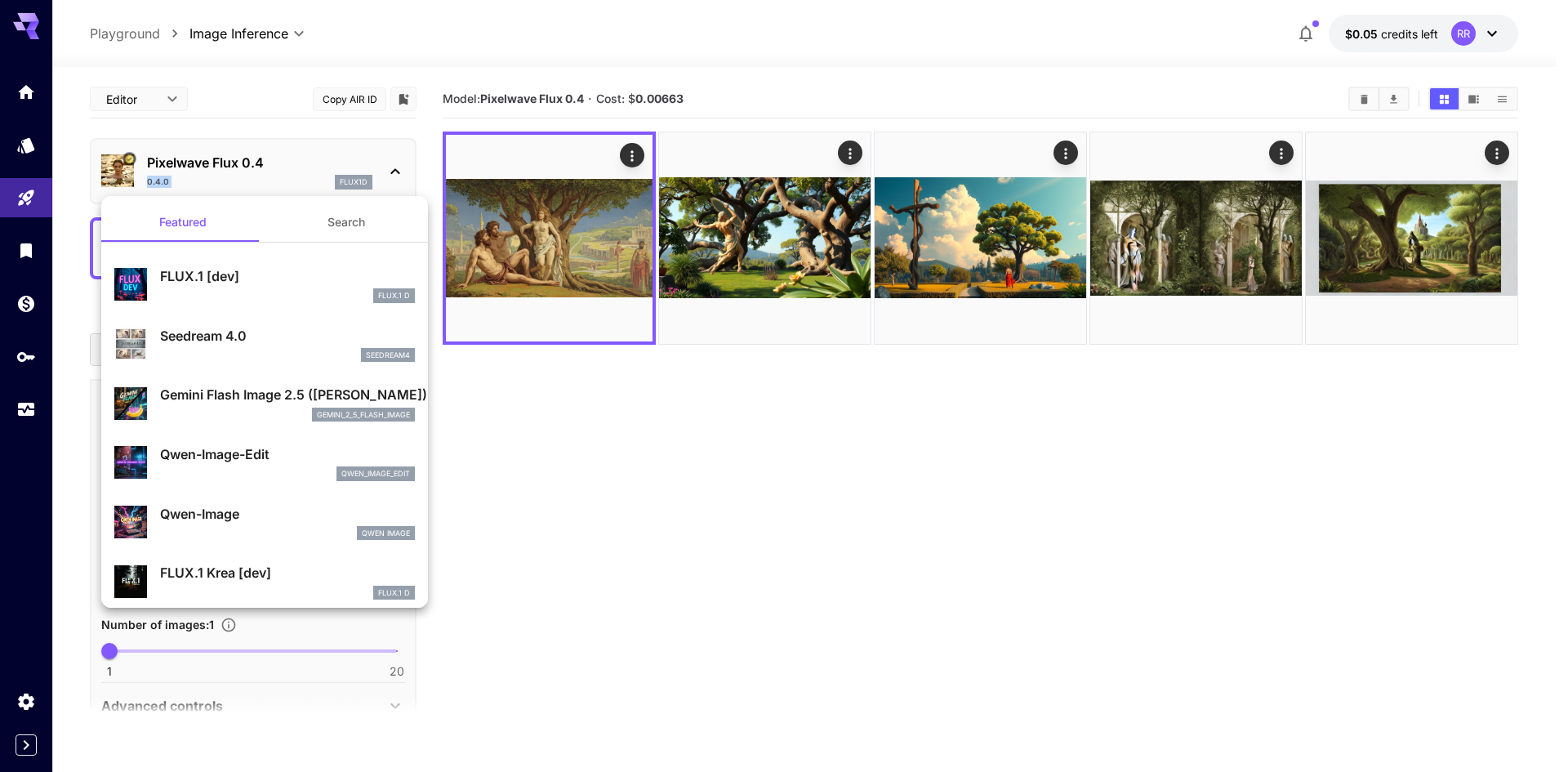
click at [203, 282] on p "FLUX.1 [dev]" at bounding box center [288, 277] width 255 height 20
type input "**"
type input "***"
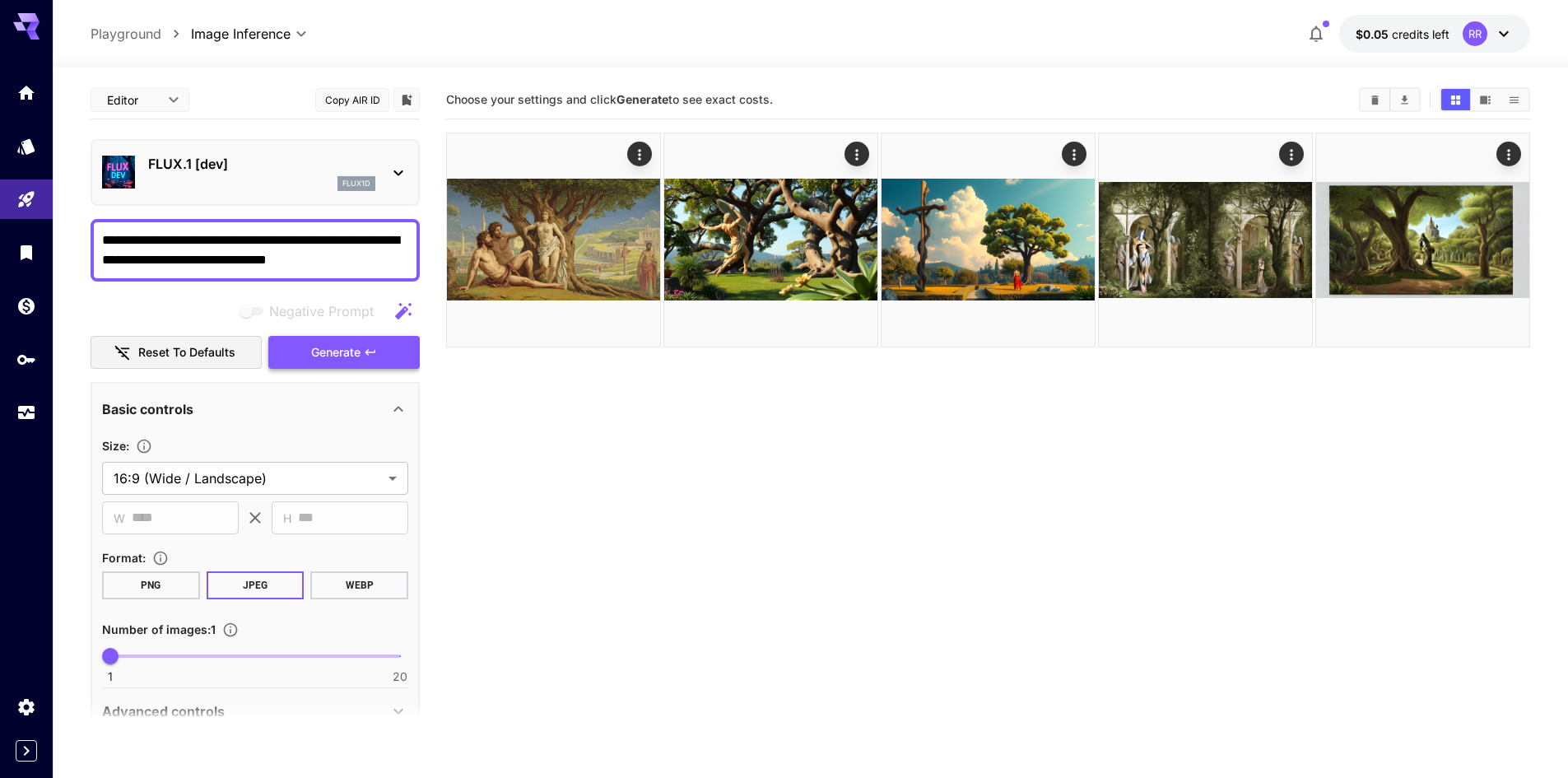
click at [324, 362] on span "Generate" at bounding box center [336, 353] width 50 height 21
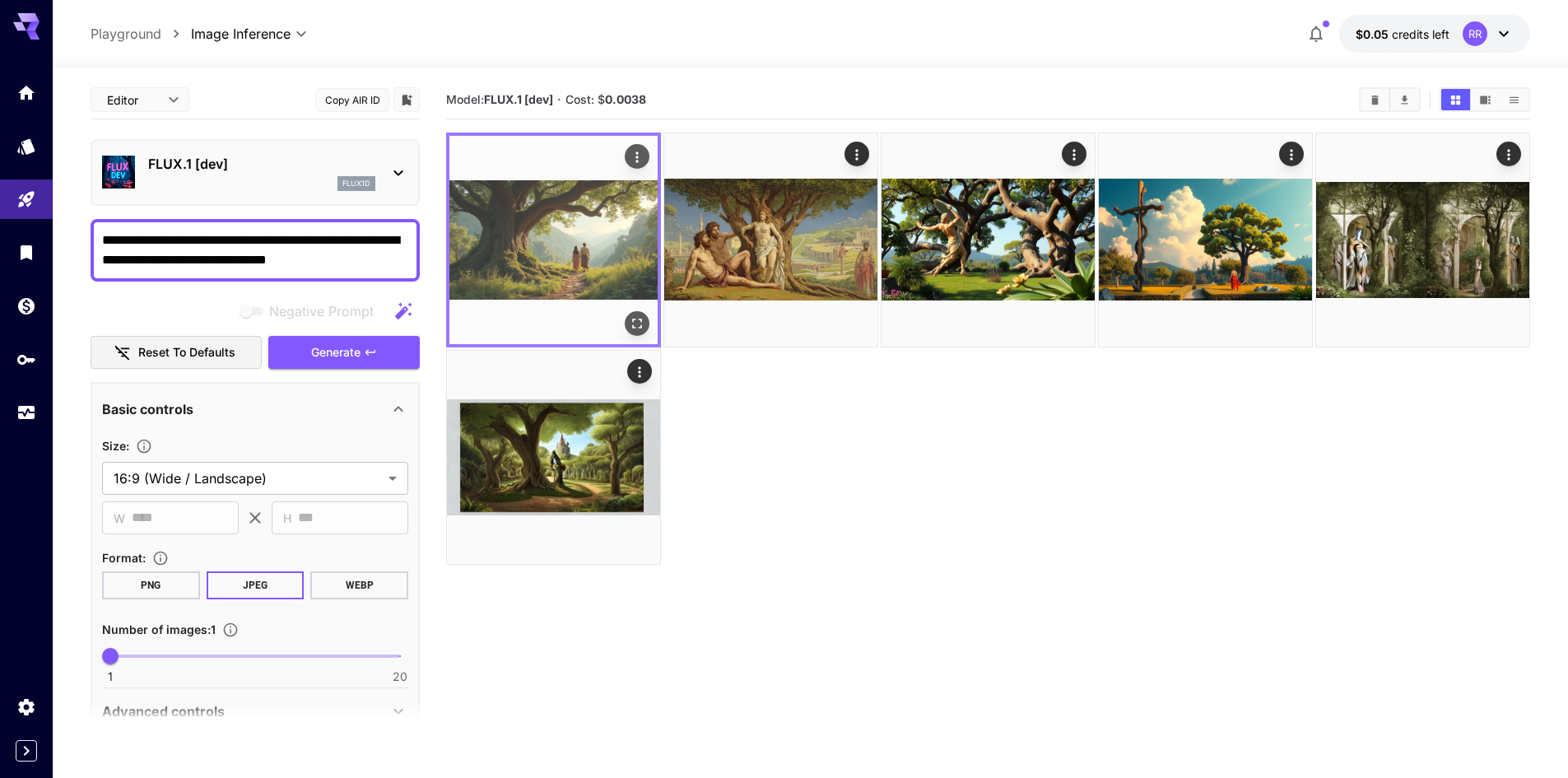
click at [614, 261] on img at bounding box center [553, 240] width 208 height 208
click at [629, 325] on icon "Open in fullscreen" at bounding box center [637, 323] width 17 height 17
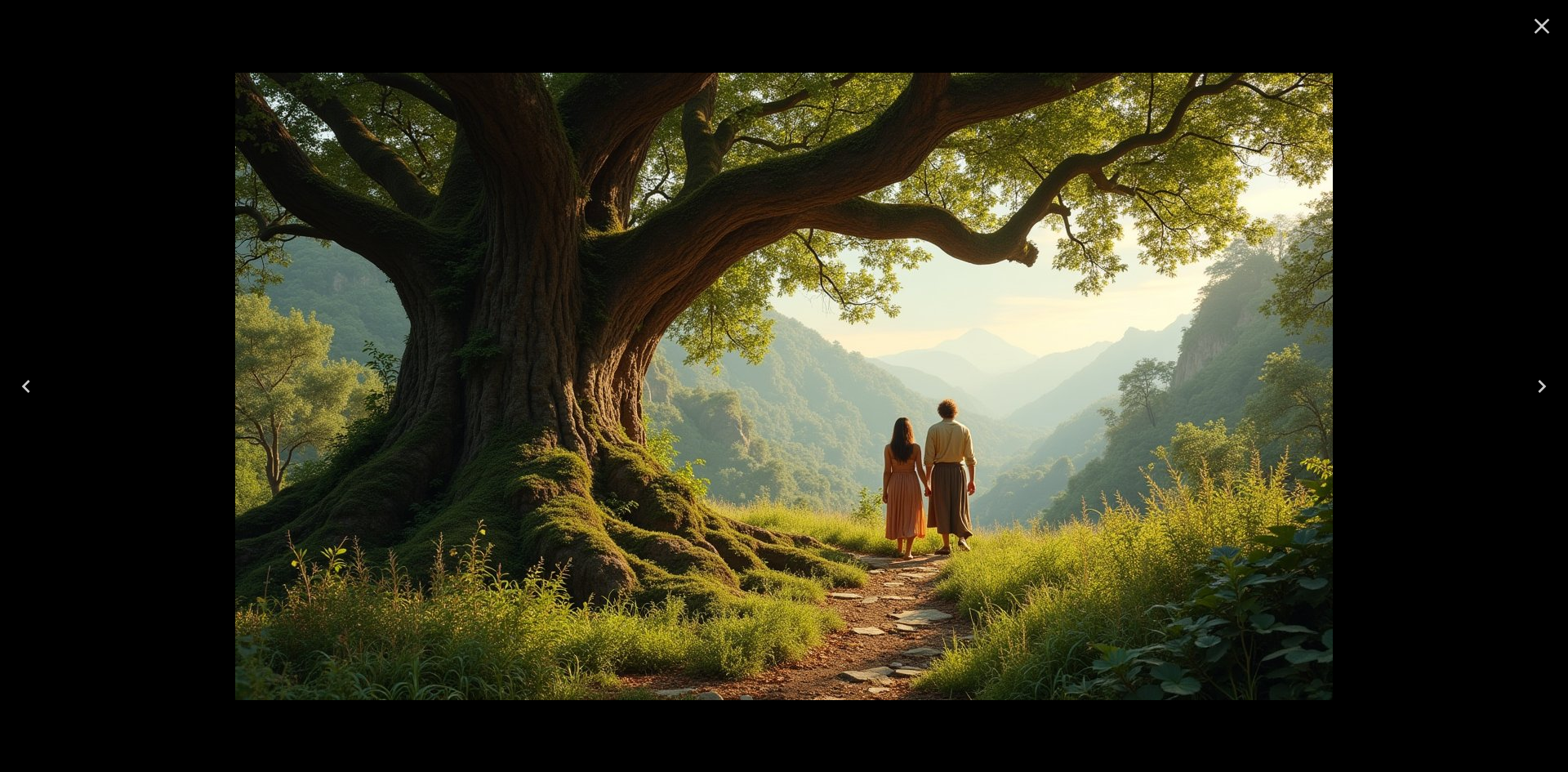
click at [1542, 33] on icon "Close" at bounding box center [1542, 26] width 26 height 26
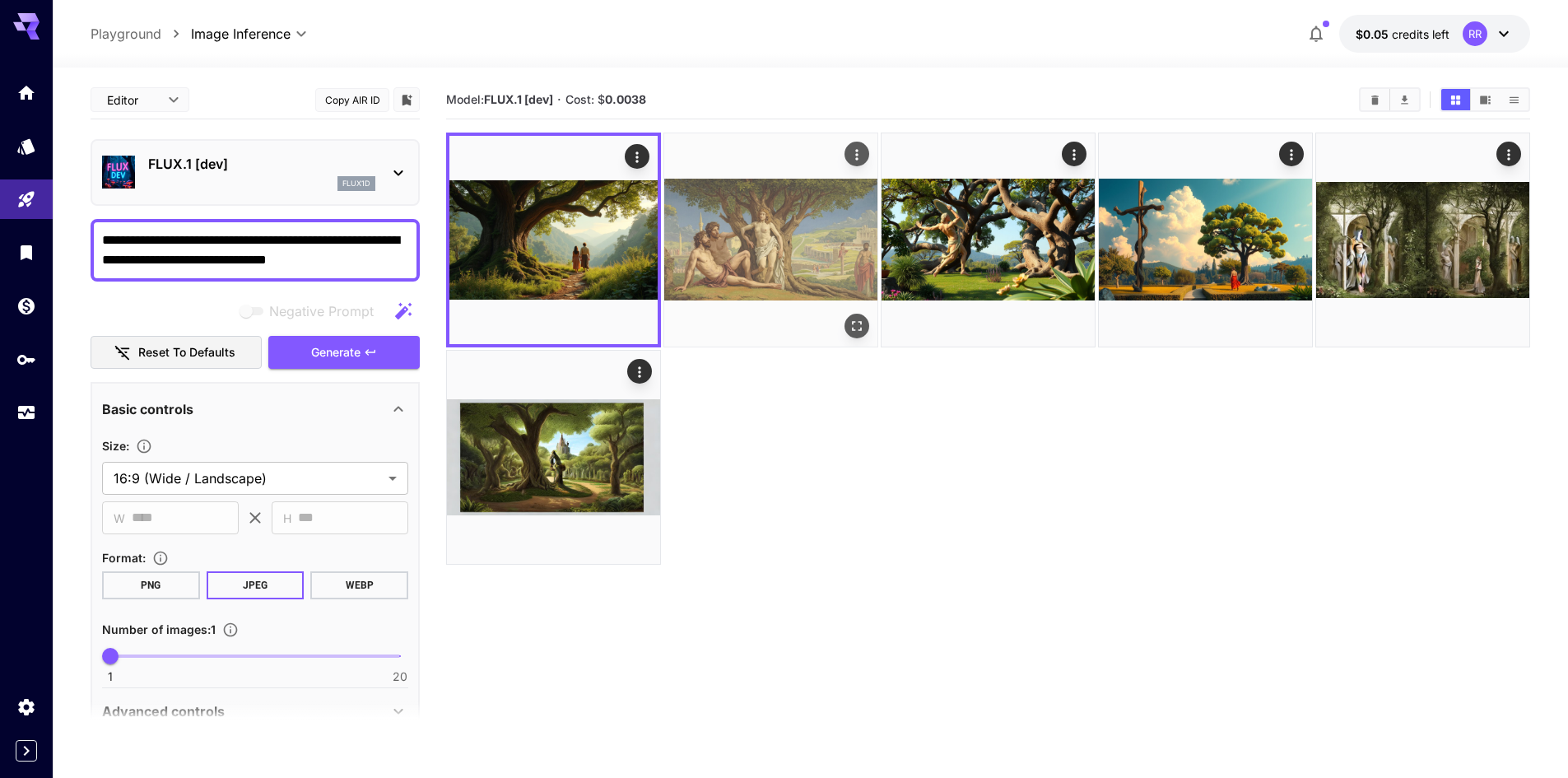
click at [808, 223] on img at bounding box center [770, 240] width 213 height 213
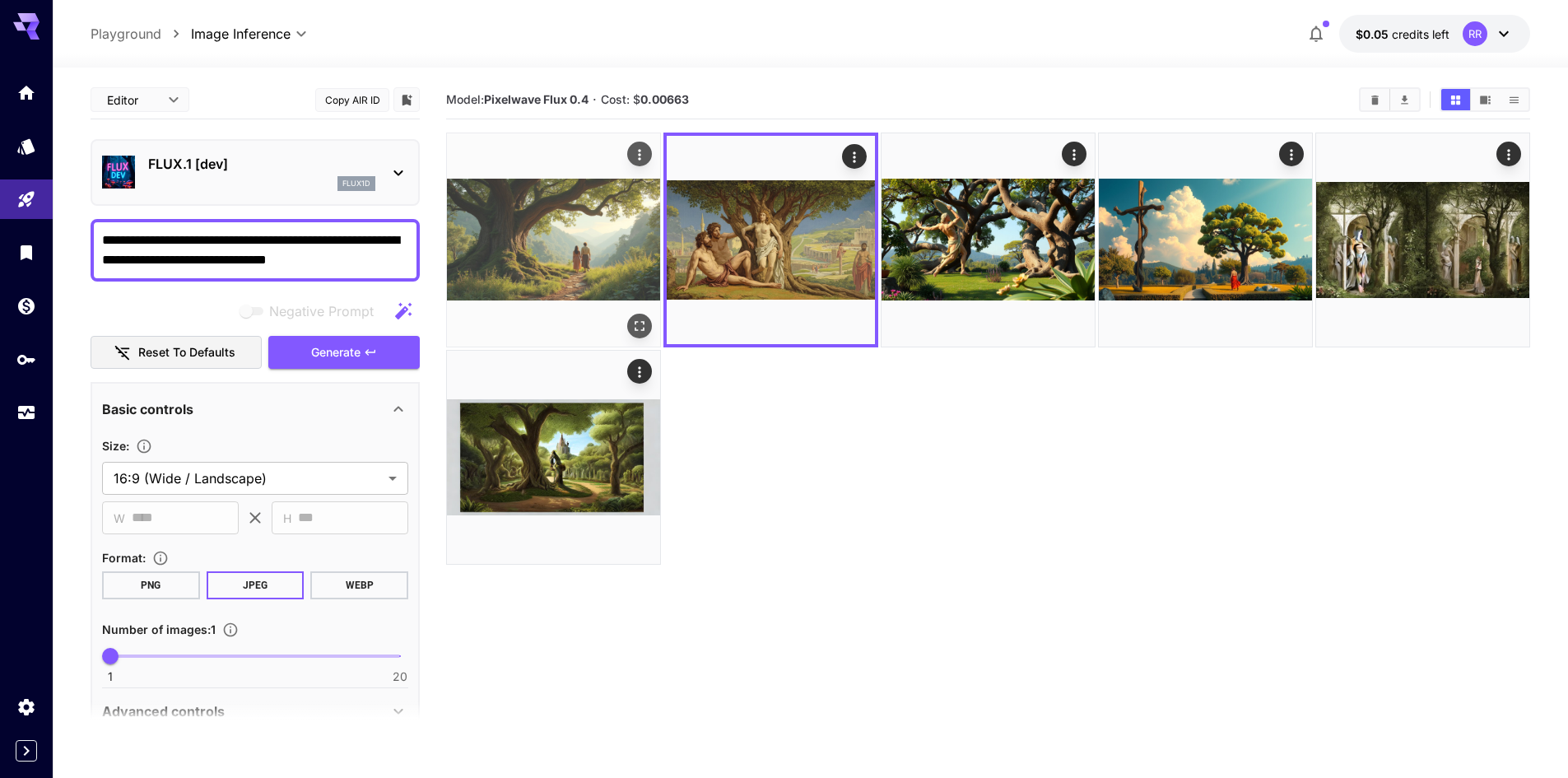
click at [566, 236] on img at bounding box center [553, 240] width 213 height 213
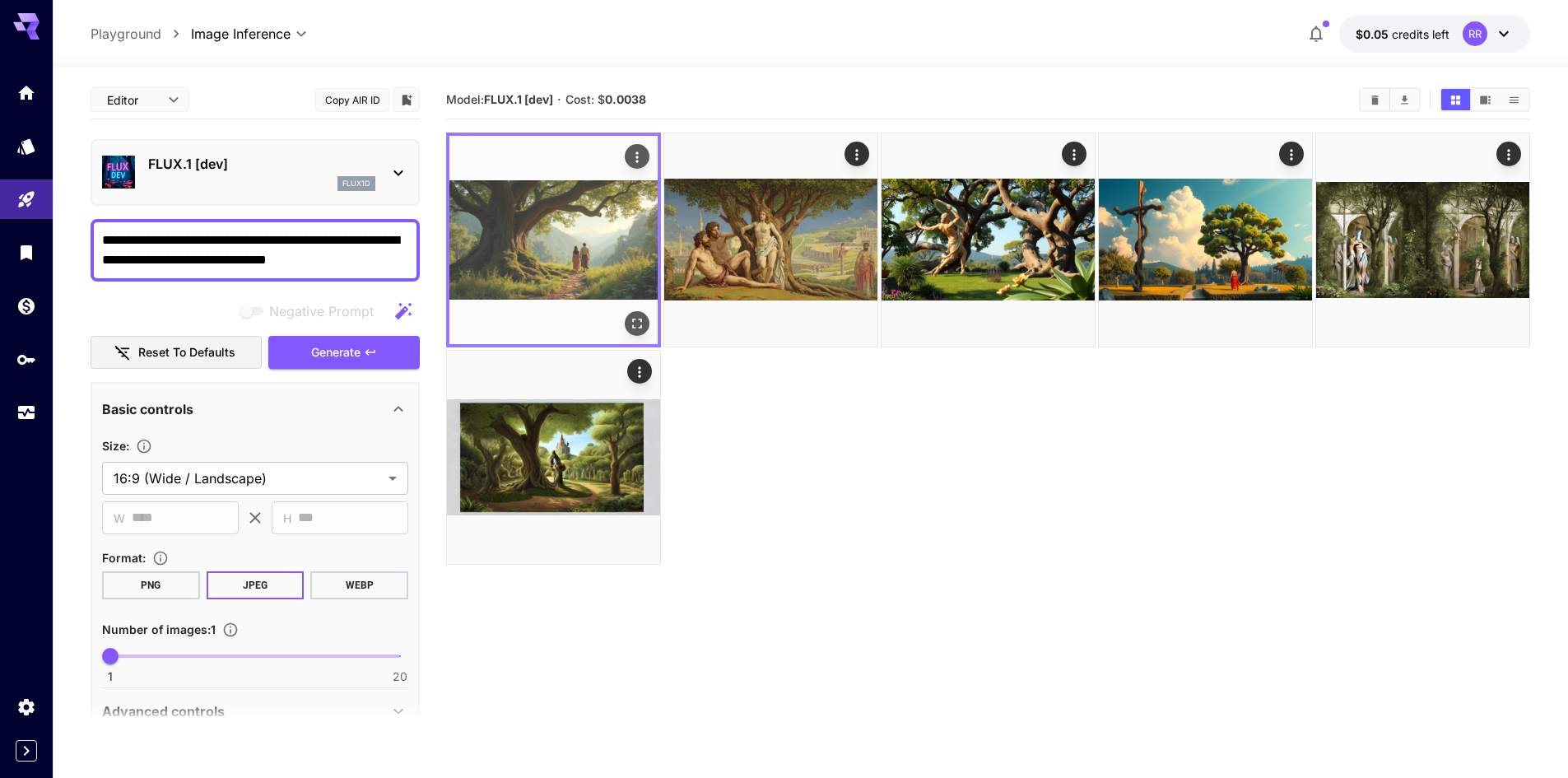
click at [652, 151] on img at bounding box center [553, 240] width 208 height 208
click at [636, 165] on icon "Actions" at bounding box center [637, 158] width 17 height 17
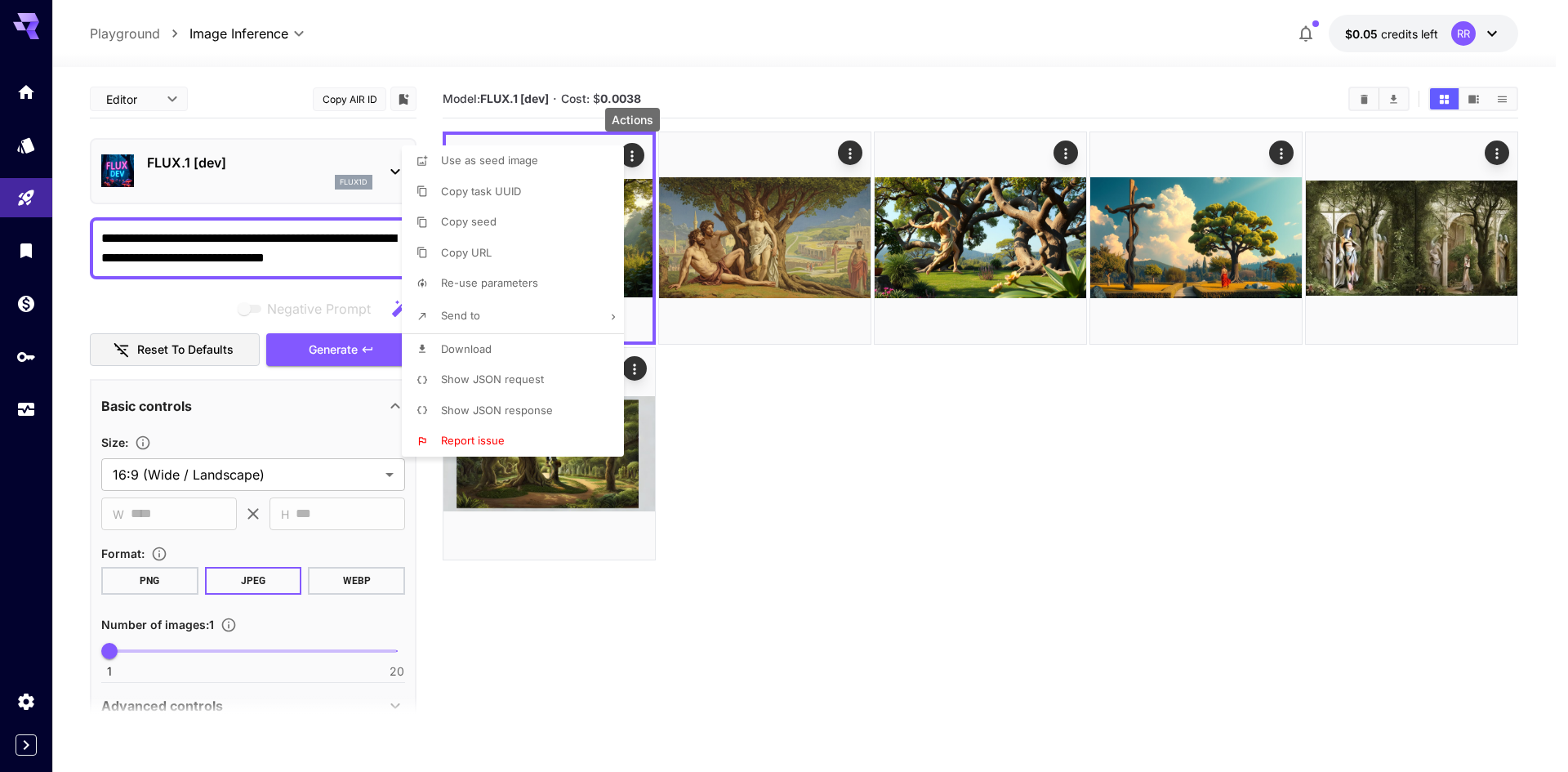
click at [489, 380] on span "Show JSON request" at bounding box center [492, 379] width 103 height 13
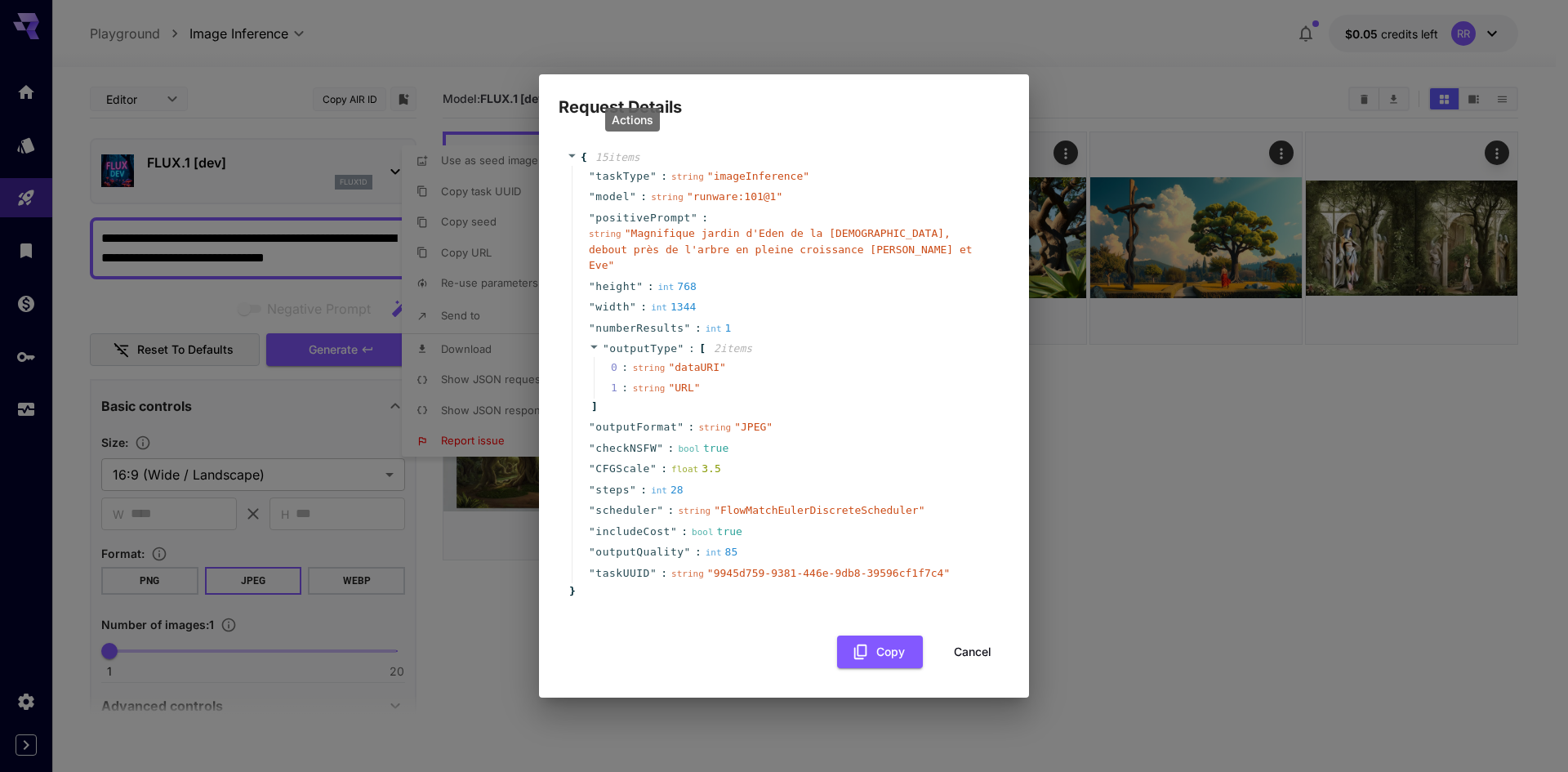
click at [959, 642] on button "Cancel" at bounding box center [972, 652] width 73 height 34
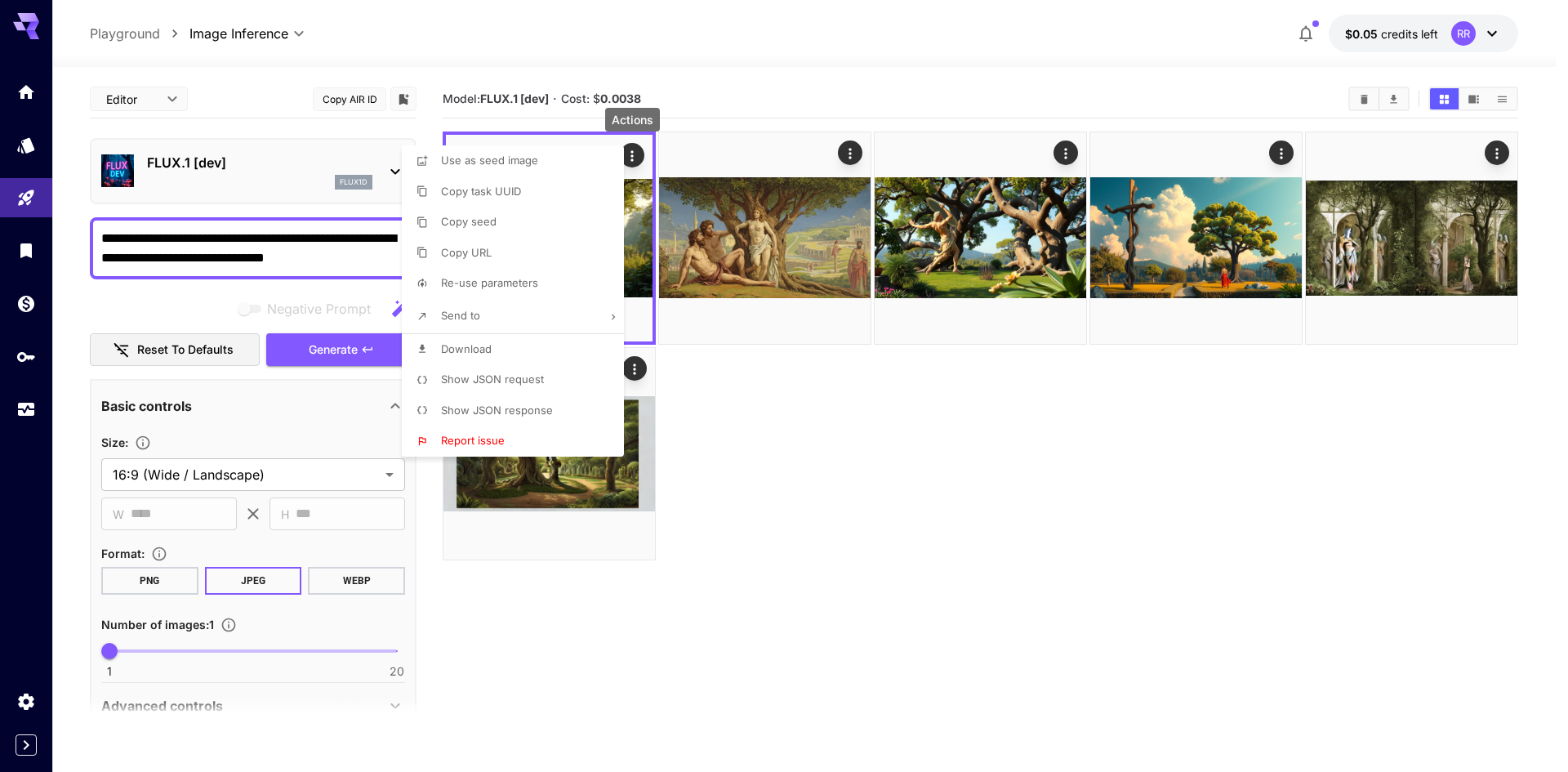
drag, startPoint x: 913, startPoint y: 409, endPoint x: 1012, endPoint y: 409, distance: 99.0
click at [914, 409] on div at bounding box center [784, 386] width 1568 height 772
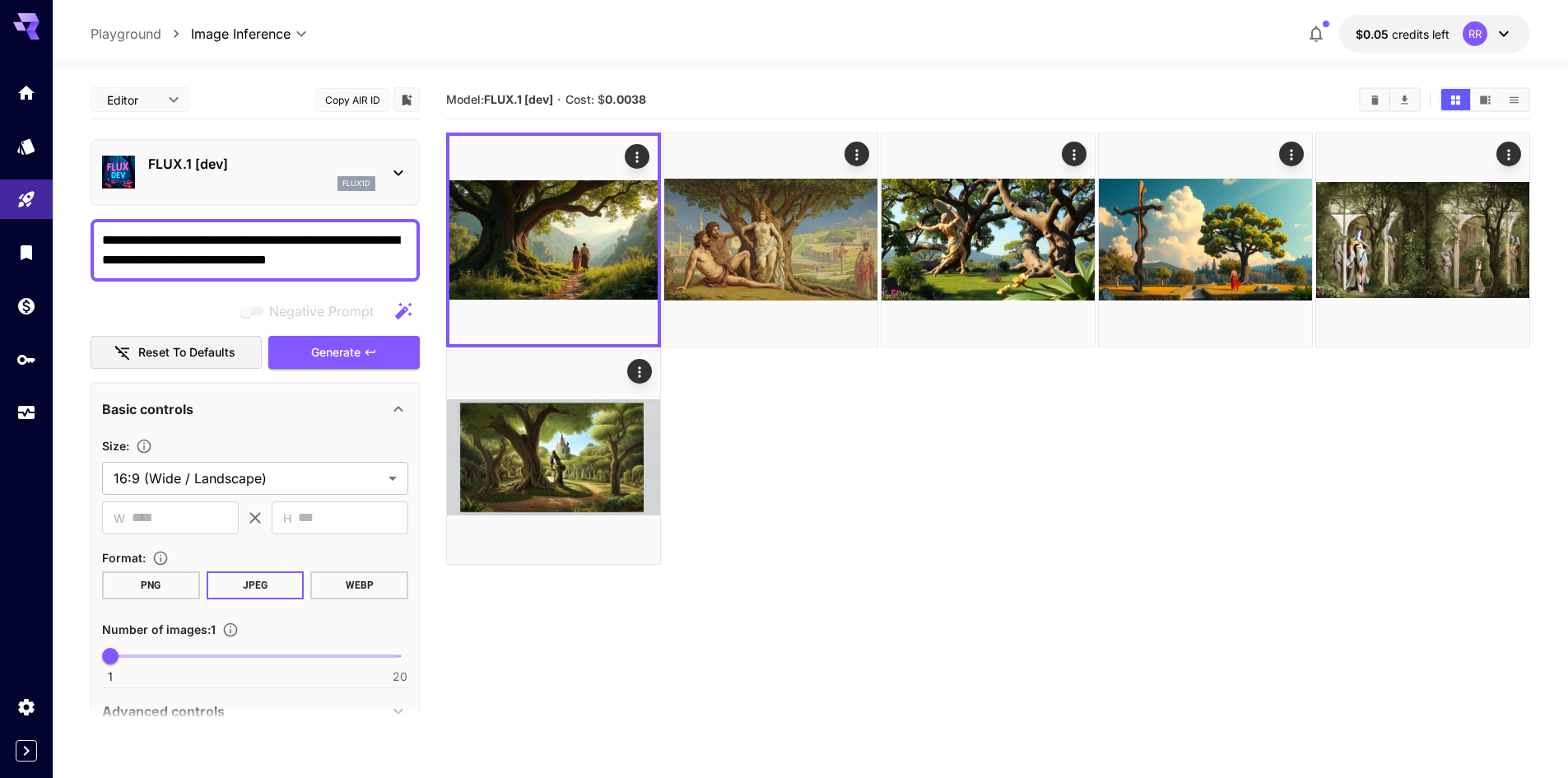
click at [350, 586] on button "WEBP" at bounding box center [359, 586] width 98 height 28
click at [259, 583] on button "JPEG" at bounding box center [255, 586] width 98 height 28
click at [267, 193] on div "FLUX.1 [dev] flux1d" at bounding box center [255, 173] width 306 height 51
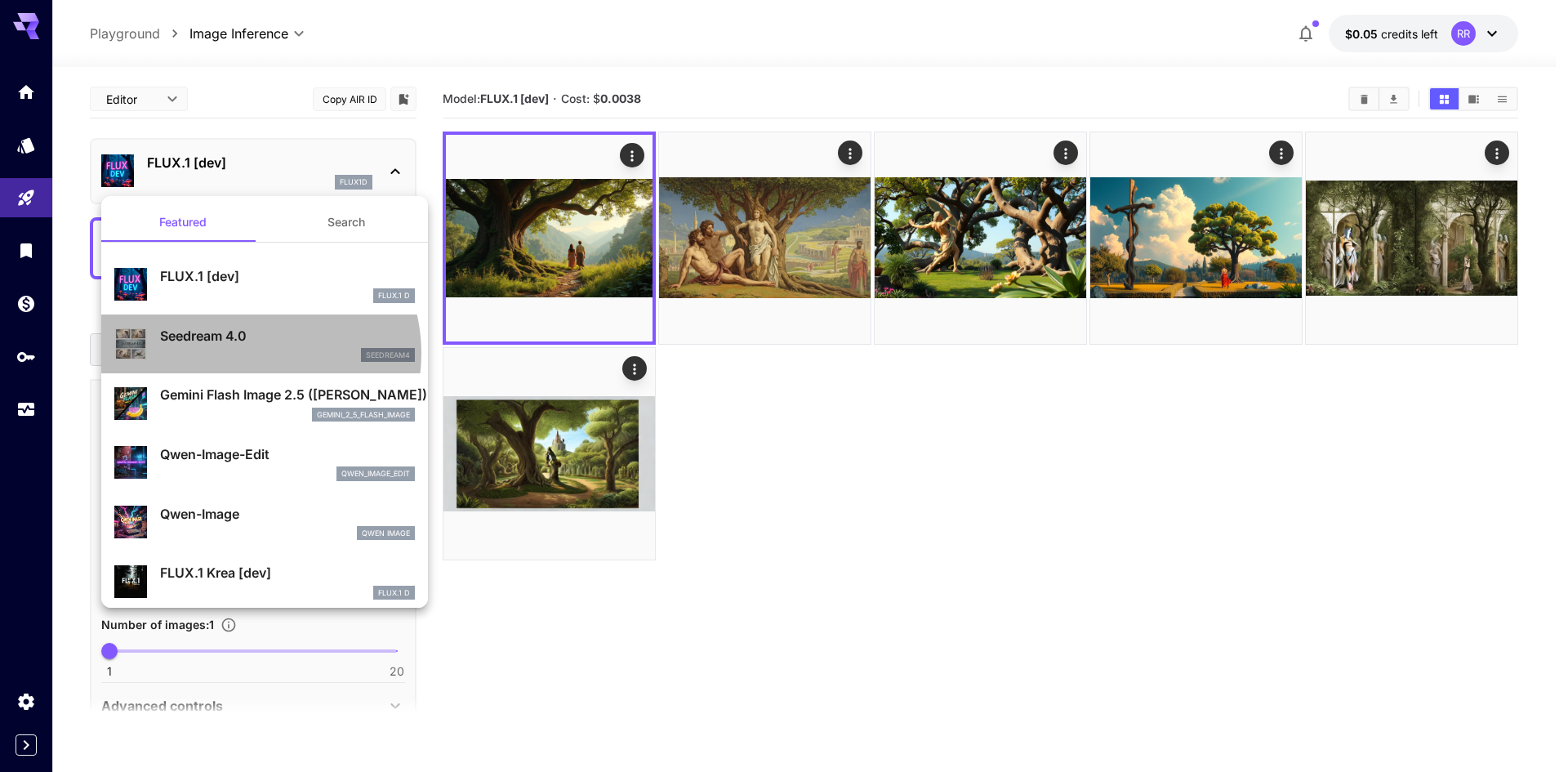
click at [248, 354] on div "seedream4" at bounding box center [288, 356] width 255 height 15
type input "**********"
type input "****"
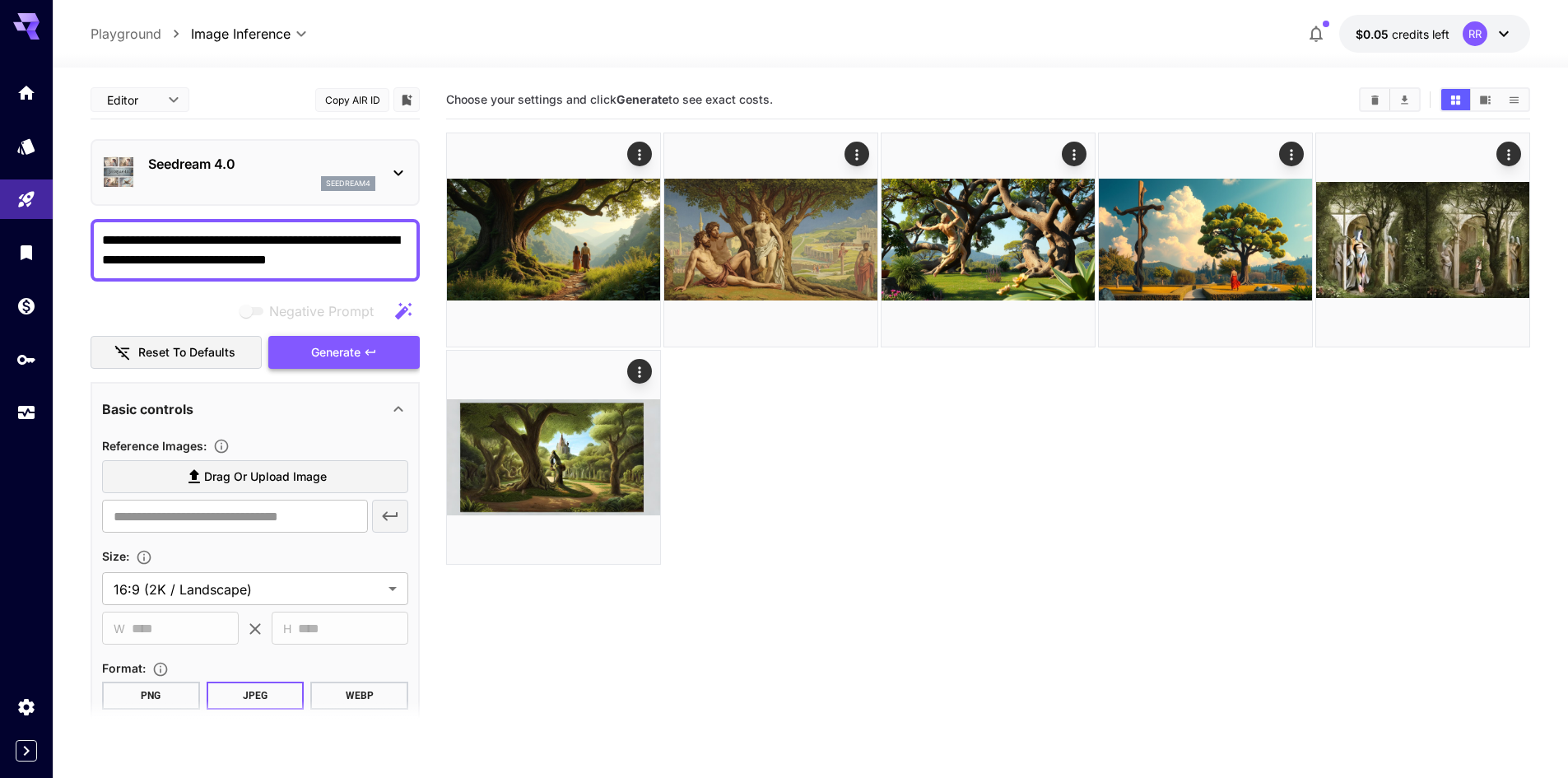
click at [334, 357] on span "Generate" at bounding box center [336, 353] width 50 height 21
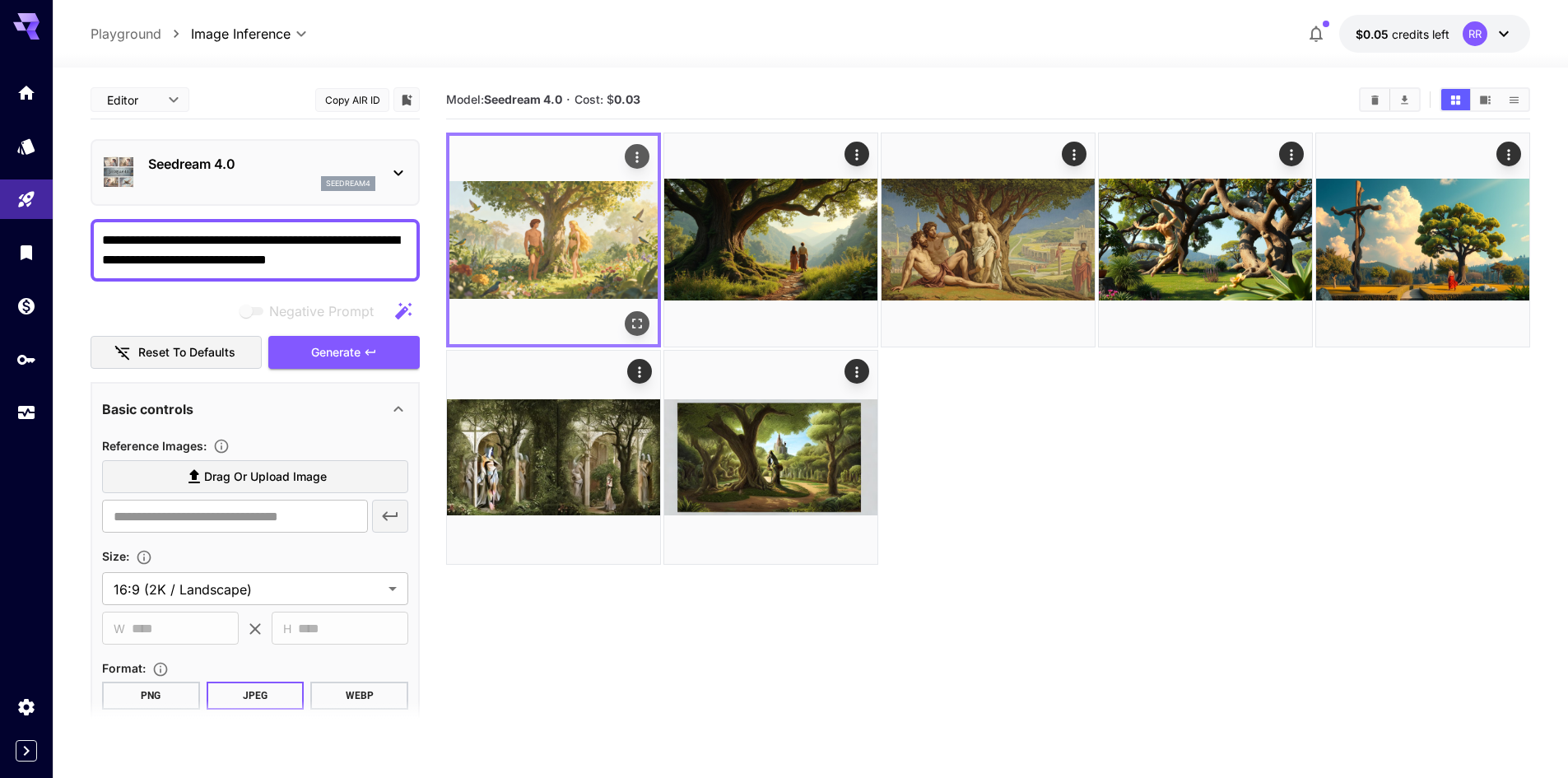
click at [580, 270] on img at bounding box center [553, 240] width 208 height 208
click at [637, 328] on icon "Open in fullscreen" at bounding box center [637, 323] width 17 height 17
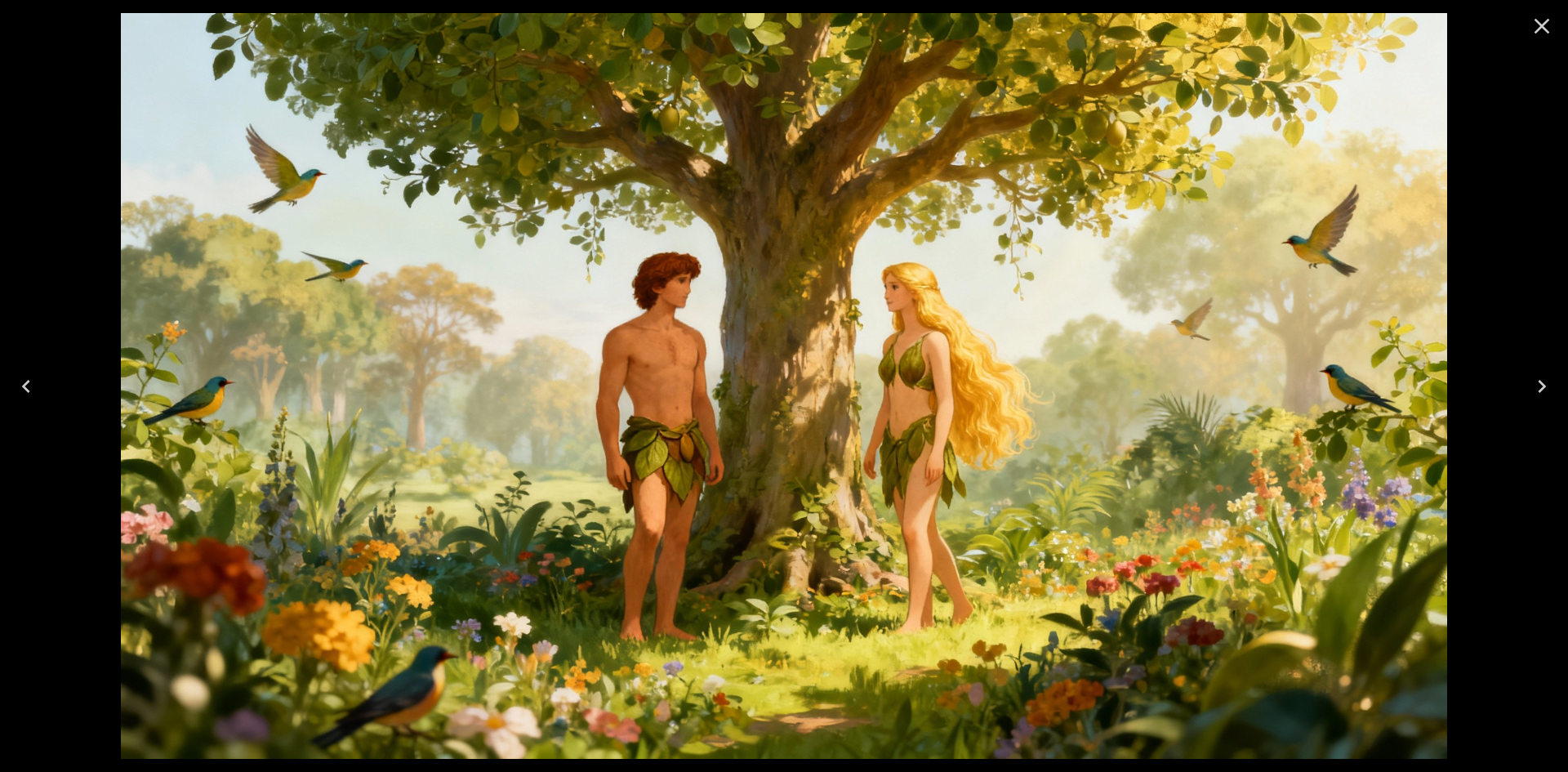
click at [1540, 31] on icon "Close" at bounding box center [1542, 26] width 26 height 26
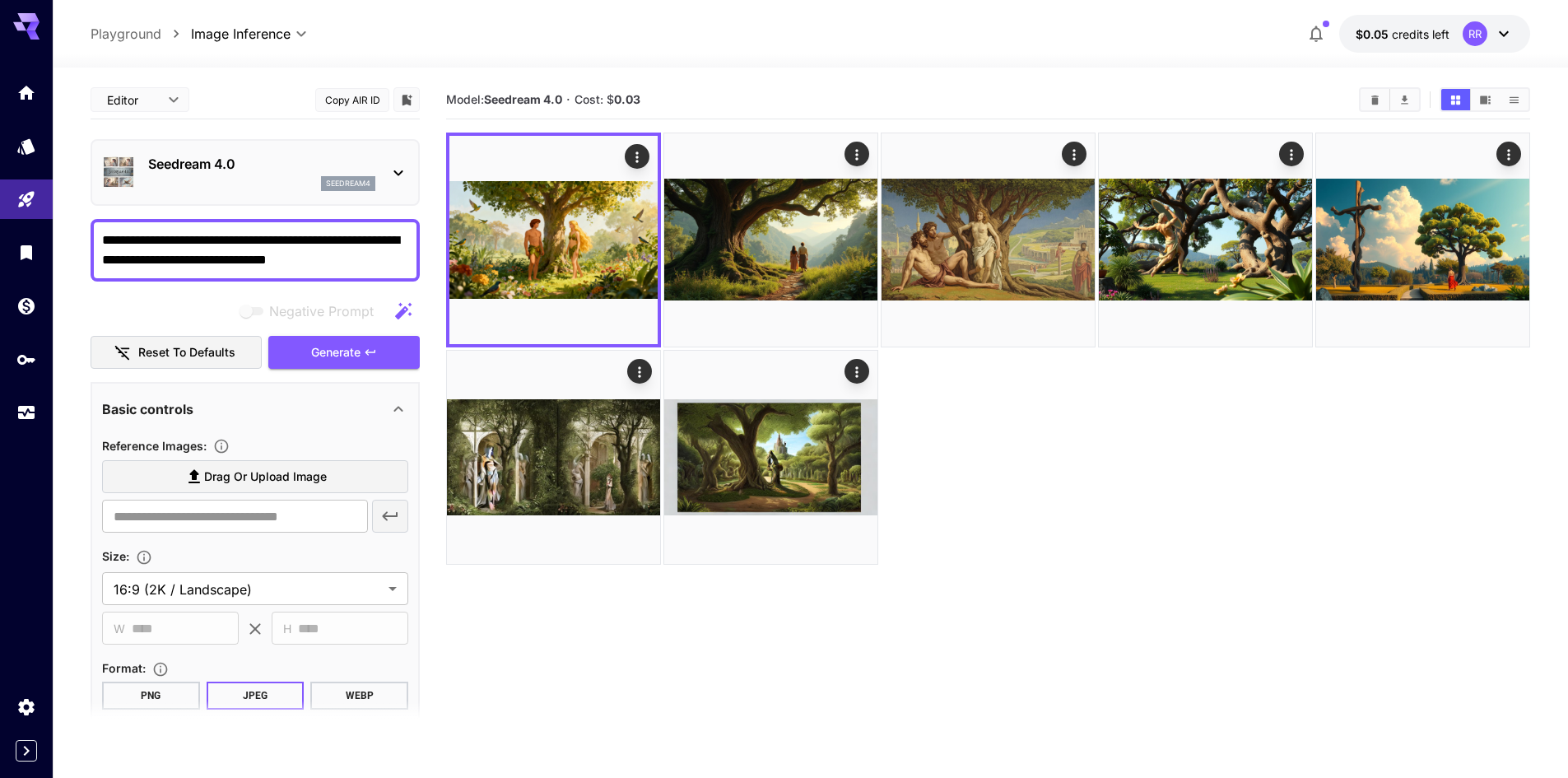
click at [245, 168] on p "Seedream 4.0" at bounding box center [262, 164] width 227 height 20
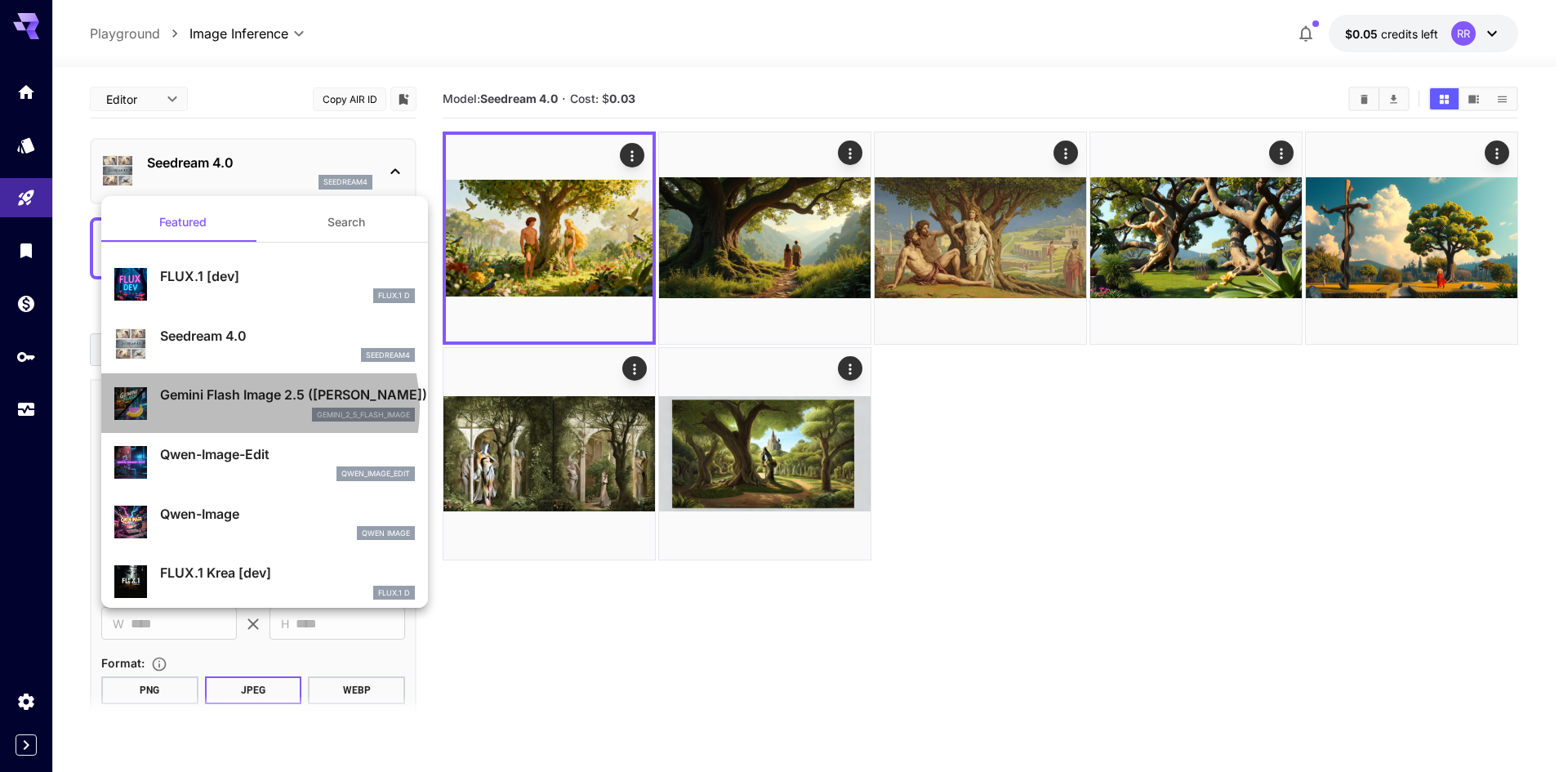
click at [248, 407] on div "gemini_2_5_flash_image" at bounding box center [288, 415] width 255 height 15
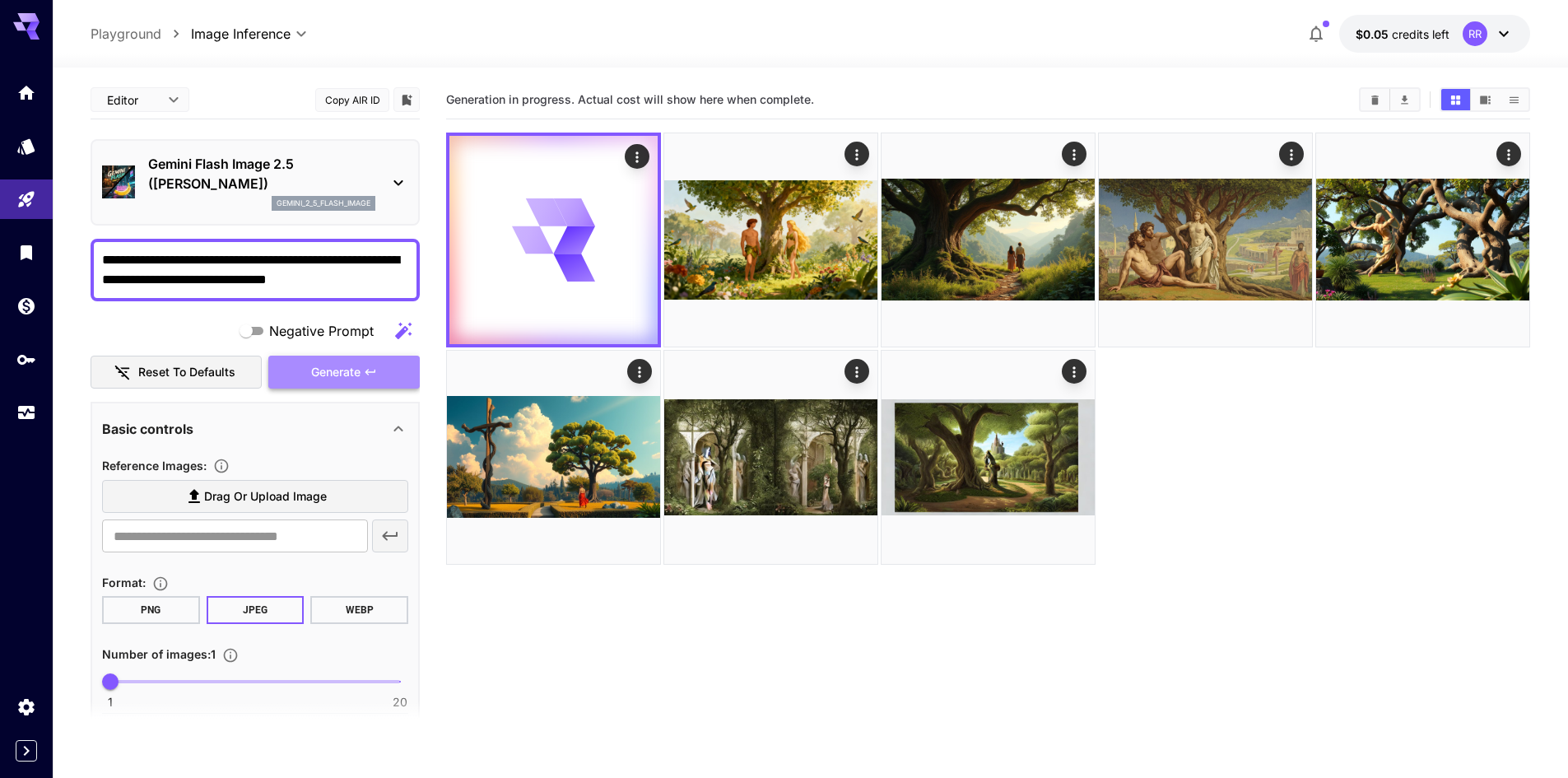
click at [344, 382] on span "Generate" at bounding box center [336, 372] width 50 height 21
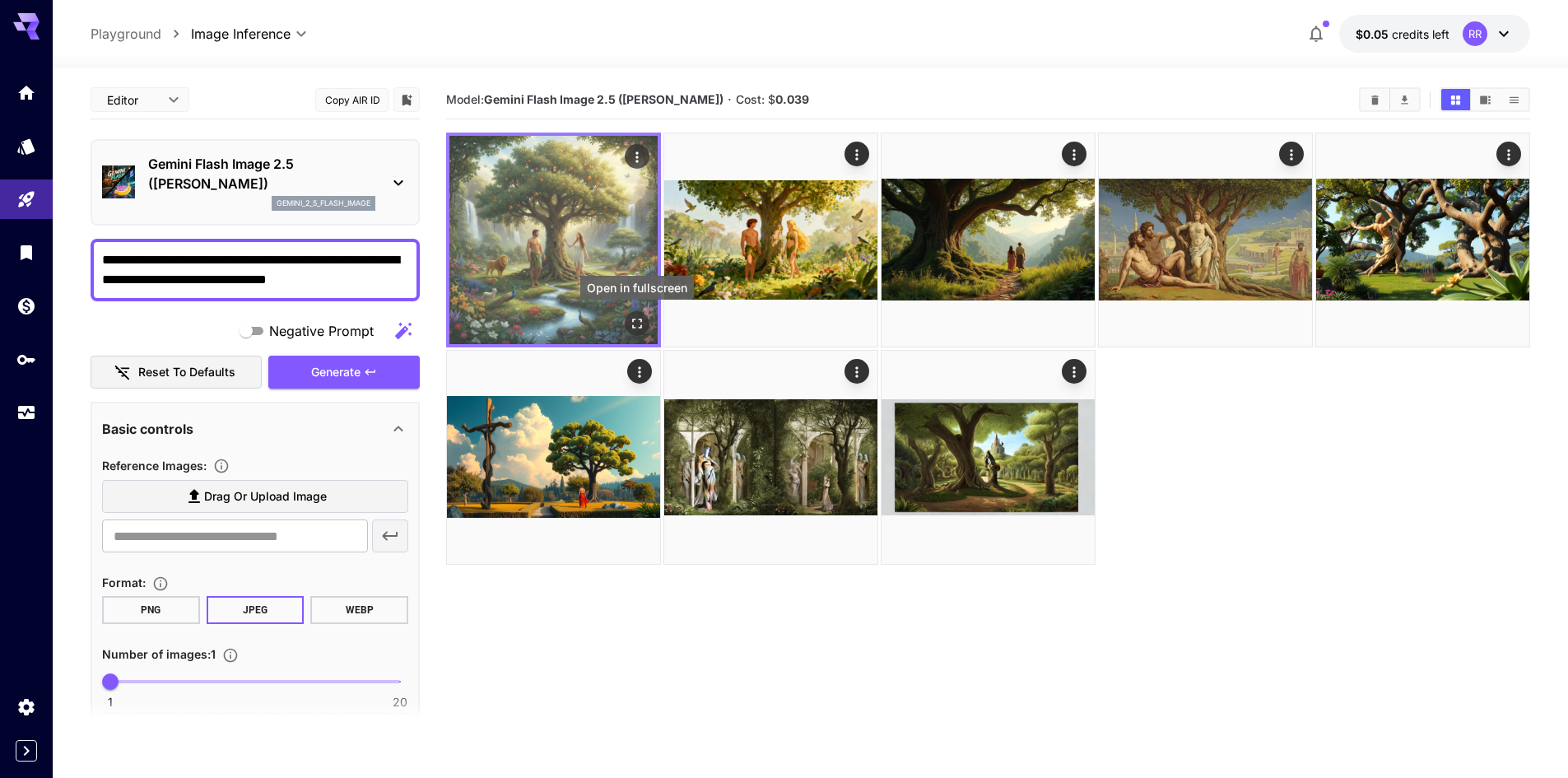
click at [630, 324] on icon "Open in fullscreen" at bounding box center [637, 323] width 17 height 17
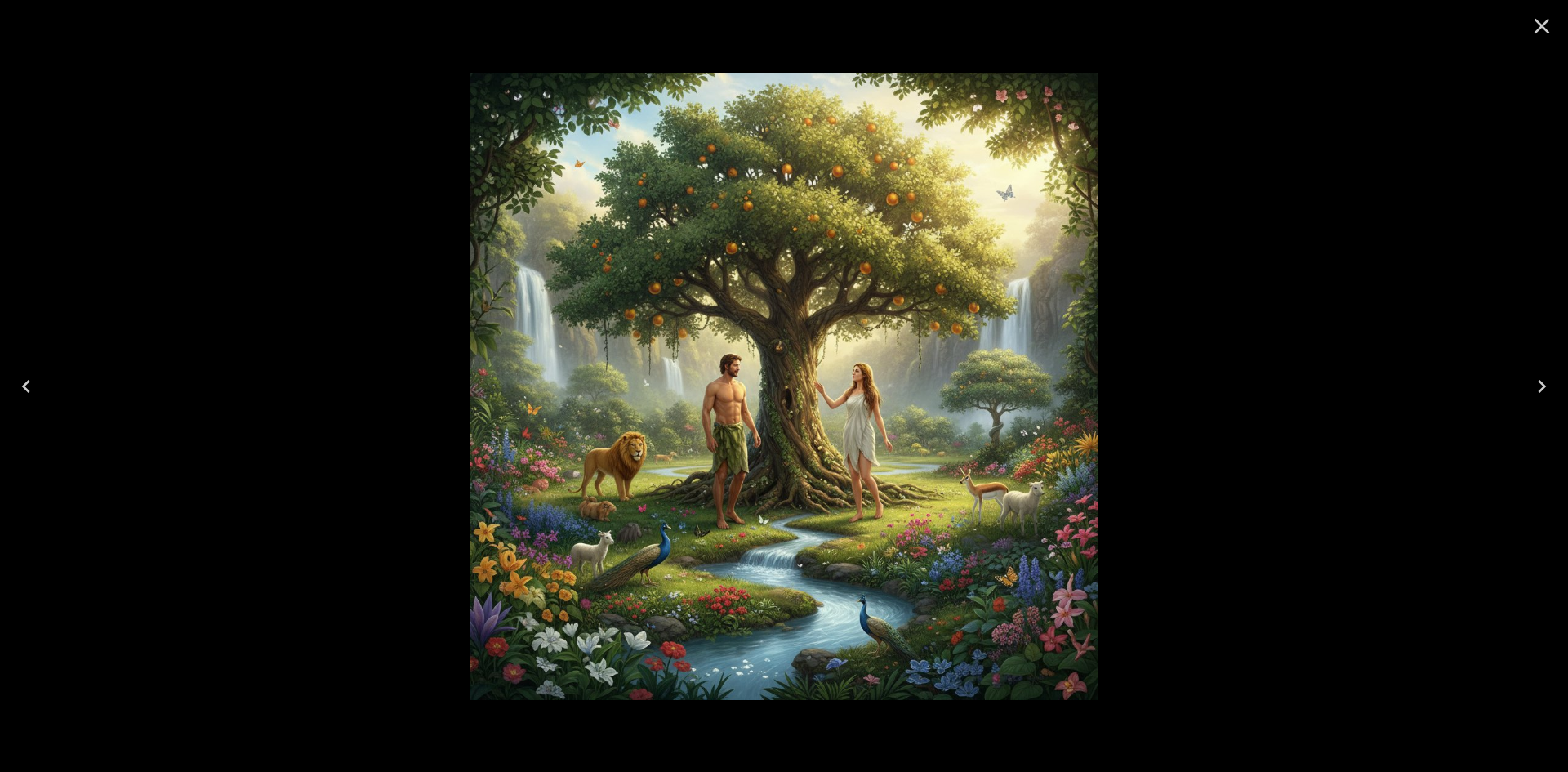
click at [1545, 26] on icon "Close" at bounding box center [1542, 26] width 26 height 26
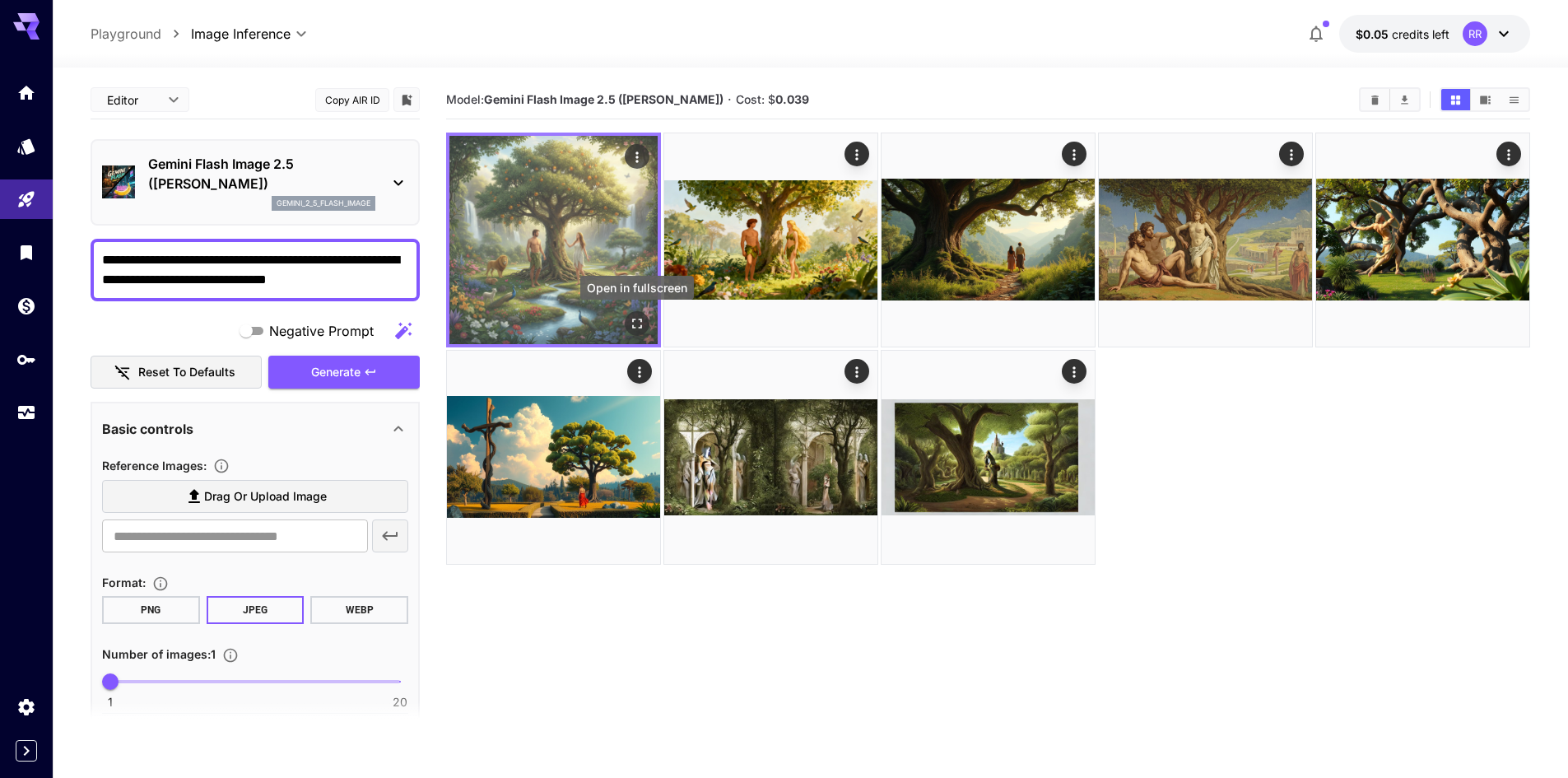
click at [631, 324] on icon "Open in fullscreen" at bounding box center [637, 323] width 17 height 17
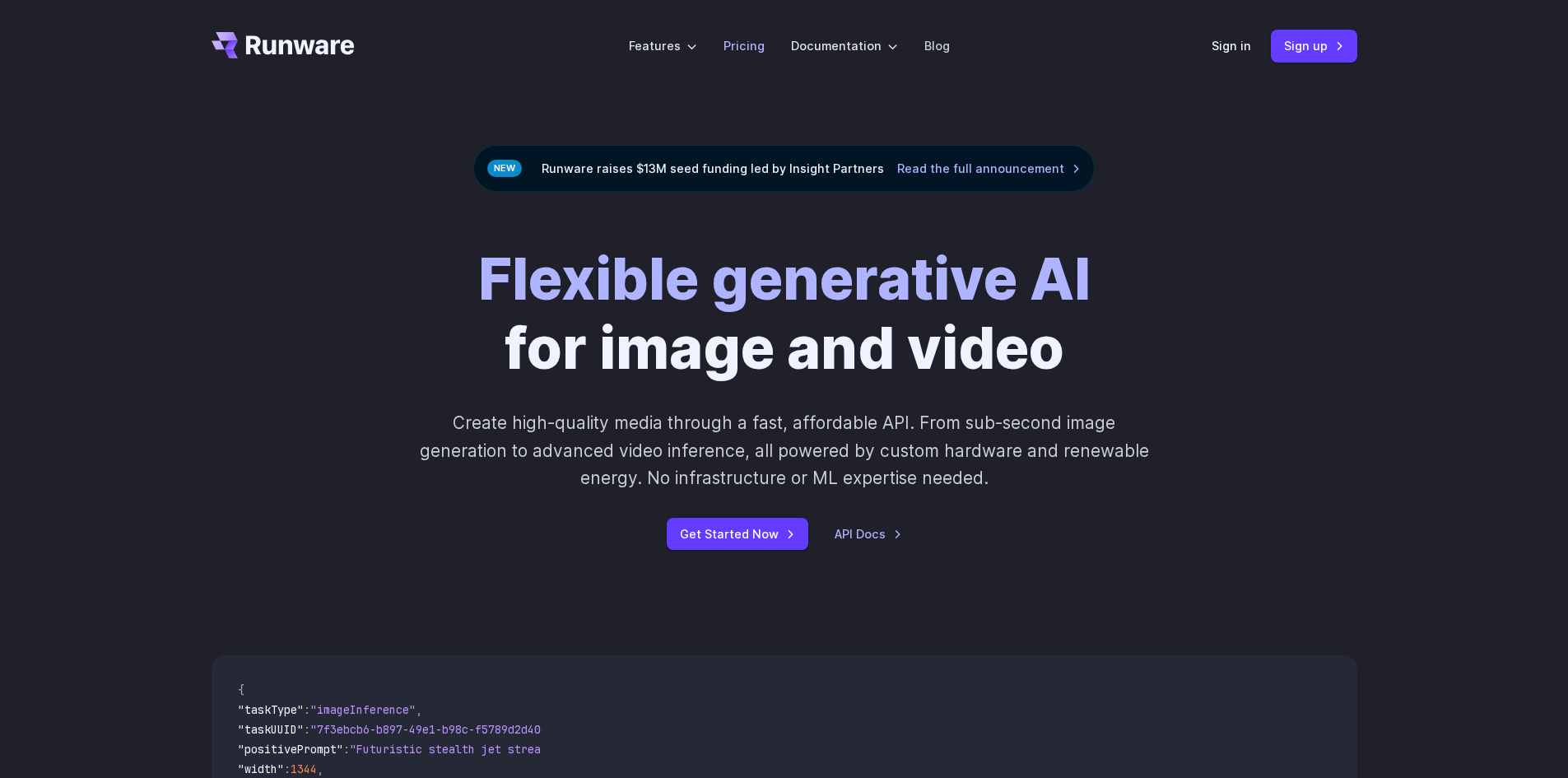
click at [735, 47] on link "Pricing" at bounding box center [744, 46] width 41 height 19
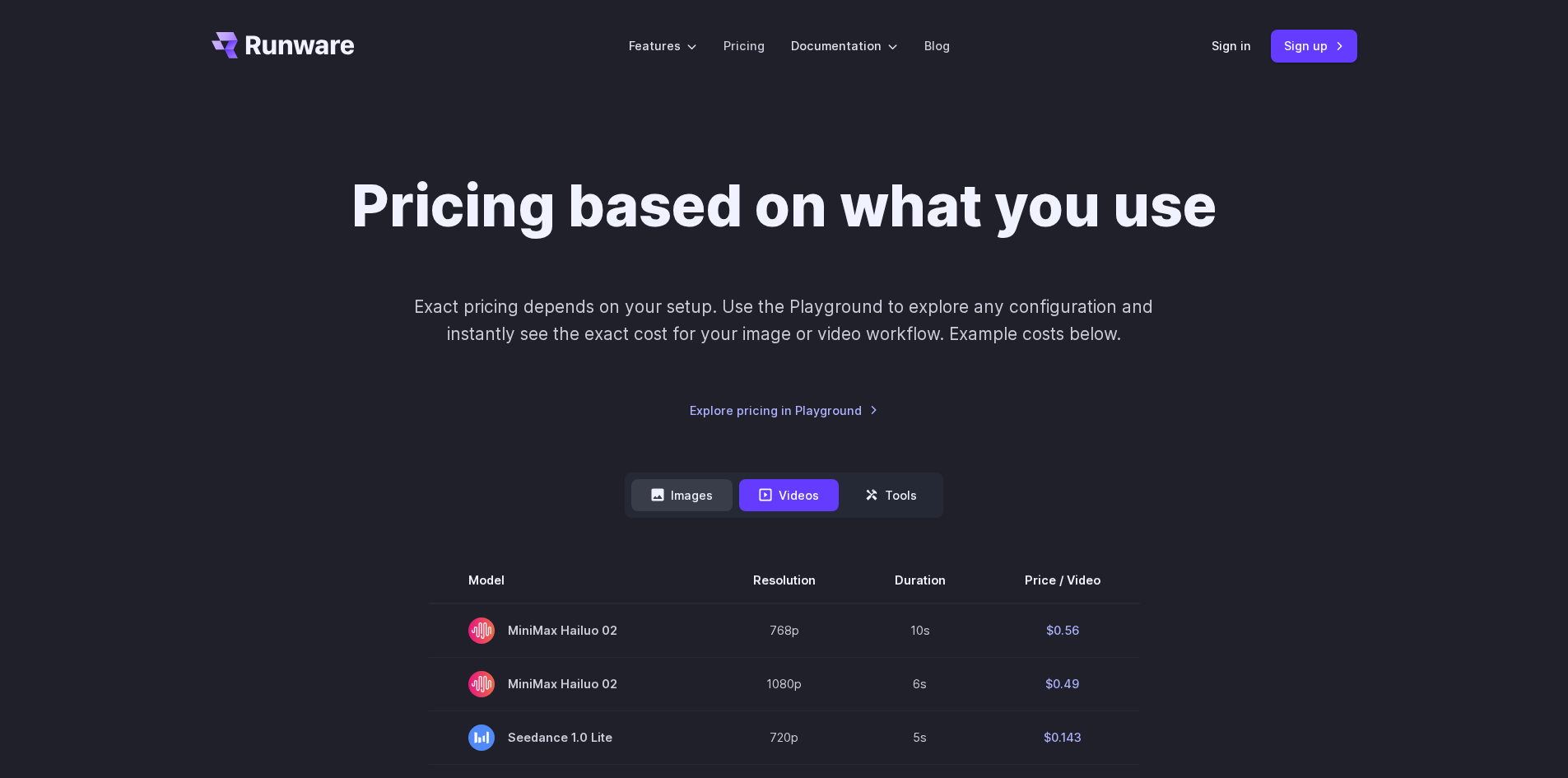
click at [653, 495] on icon at bounding box center [658, 495] width 12 height 12
click at [687, 492] on button "Images" at bounding box center [682, 495] width 101 height 32
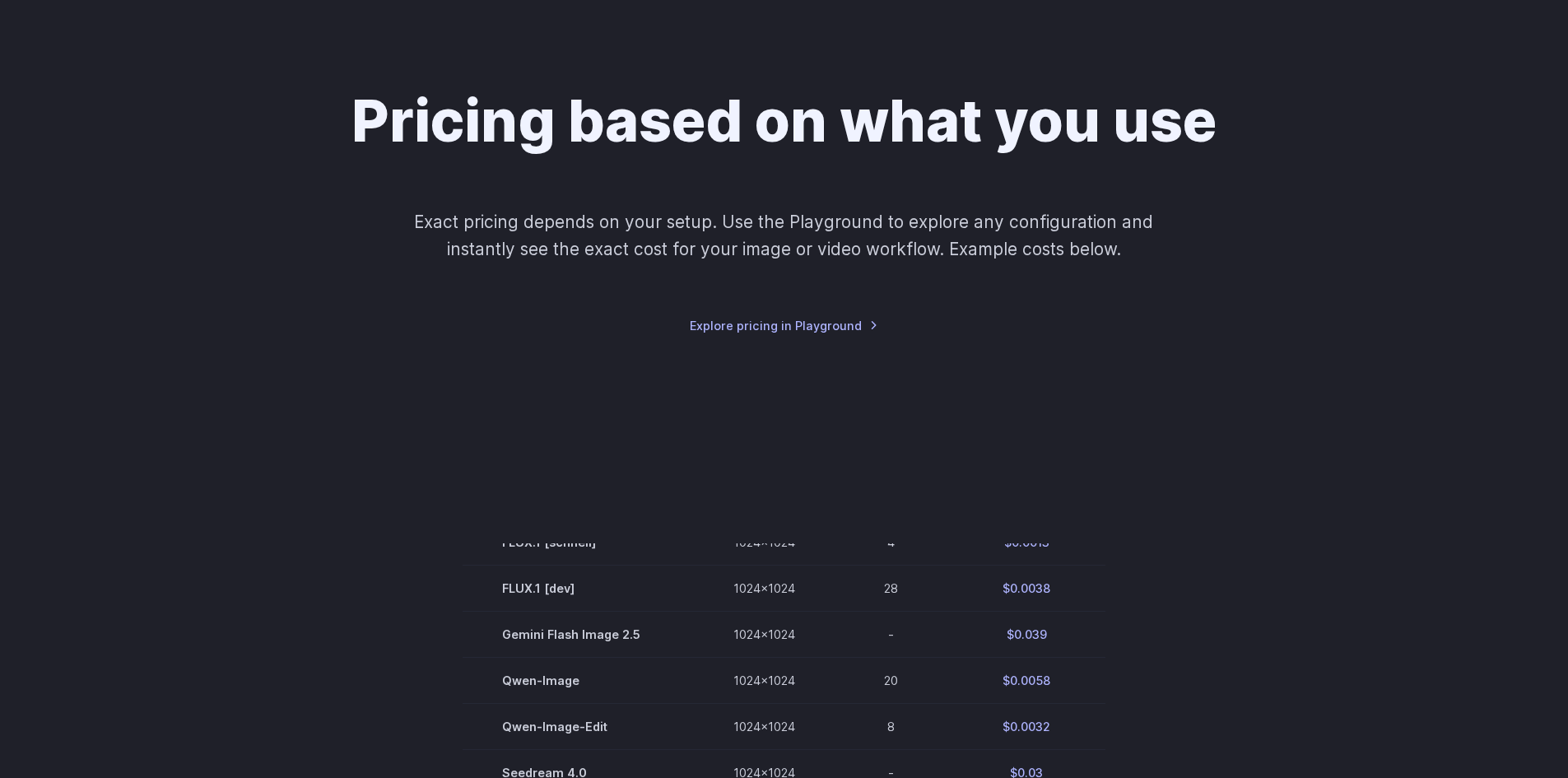
drag, startPoint x: 1227, startPoint y: 556, endPoint x: 1269, endPoint y: 272, distance: 287.1
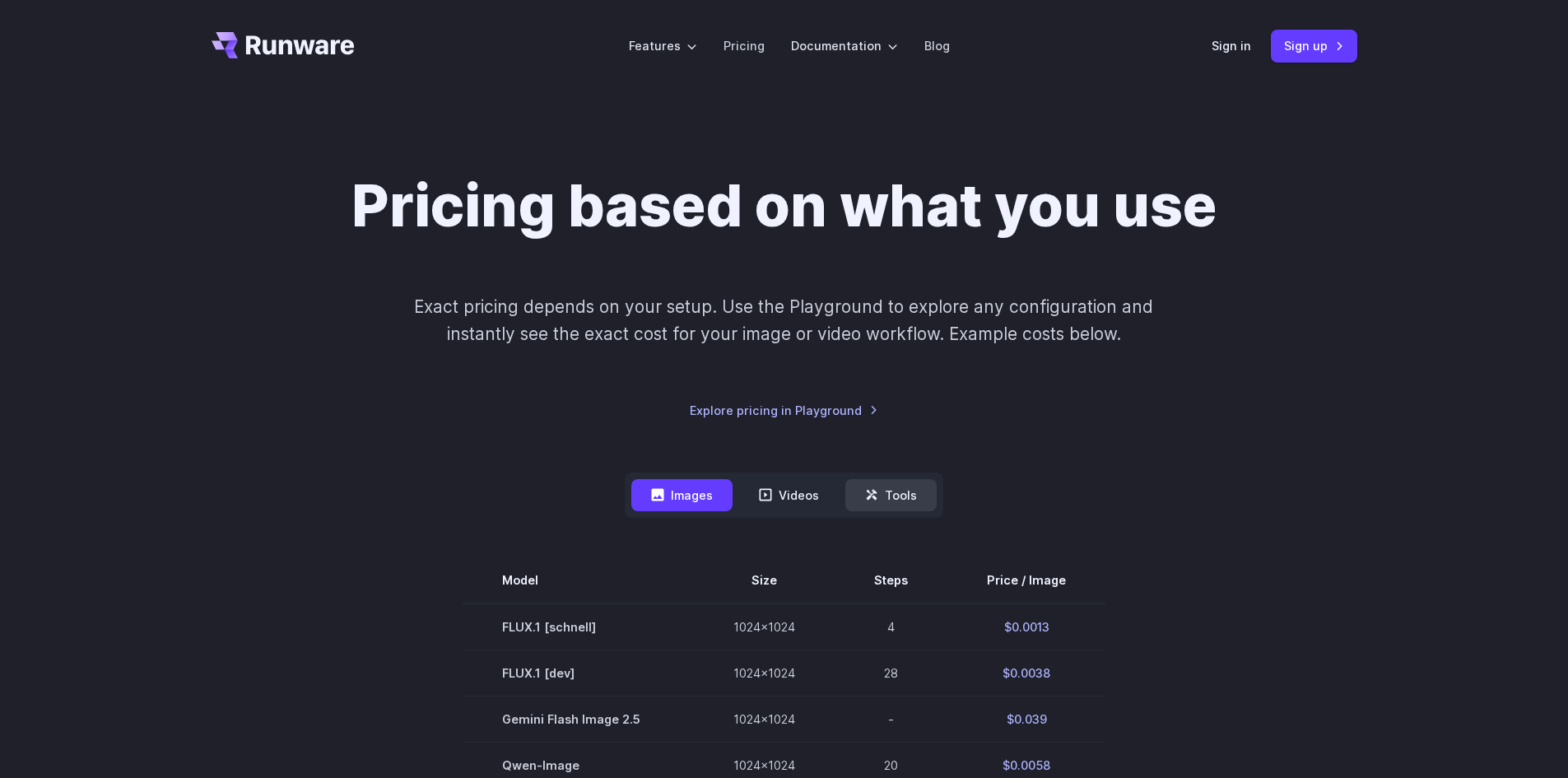
click at [897, 503] on button "Tools" at bounding box center [891, 495] width 91 height 32
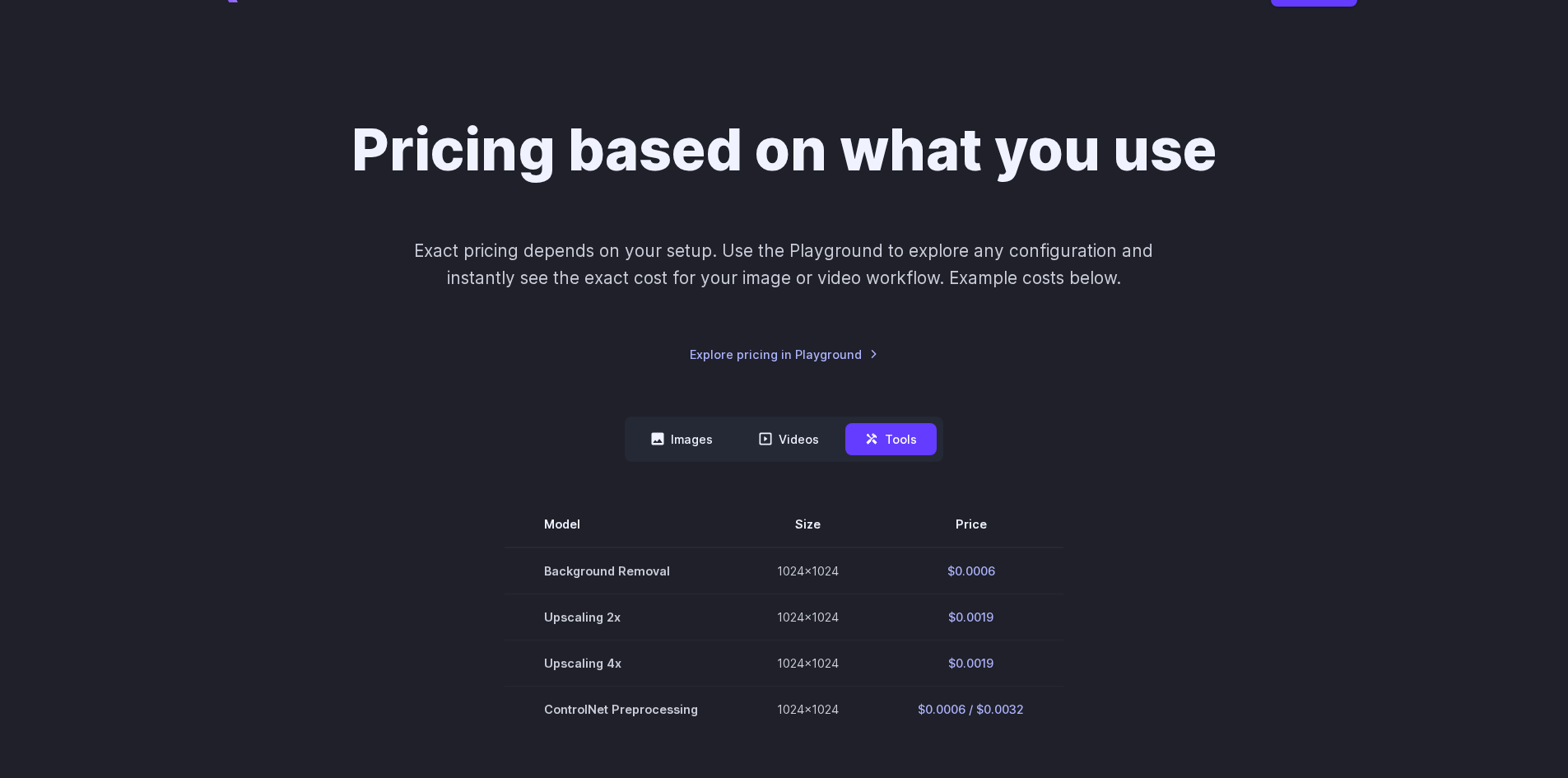
scroll to position [411, 0]
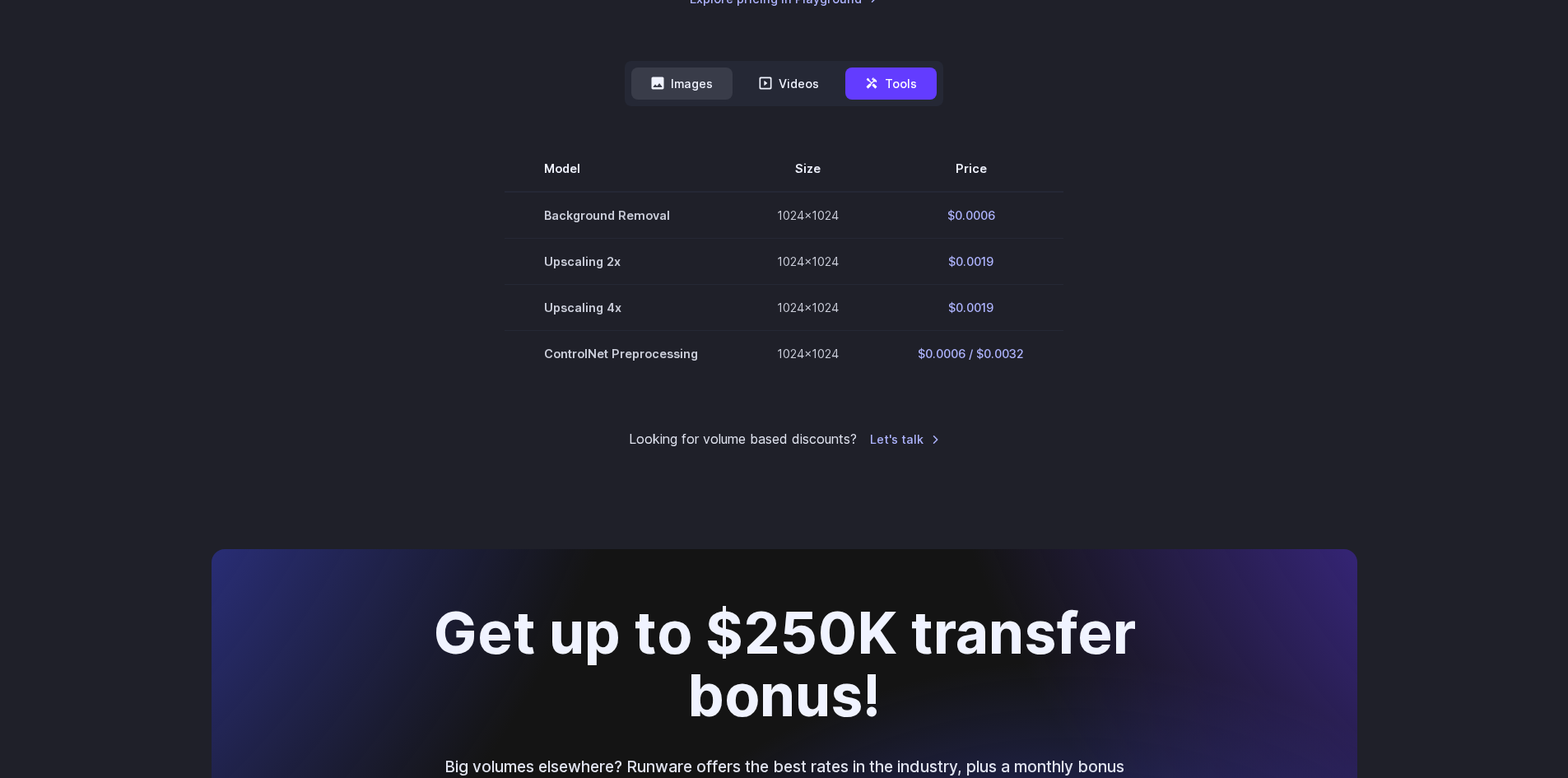
click at [694, 90] on button "Images" at bounding box center [682, 83] width 101 height 32
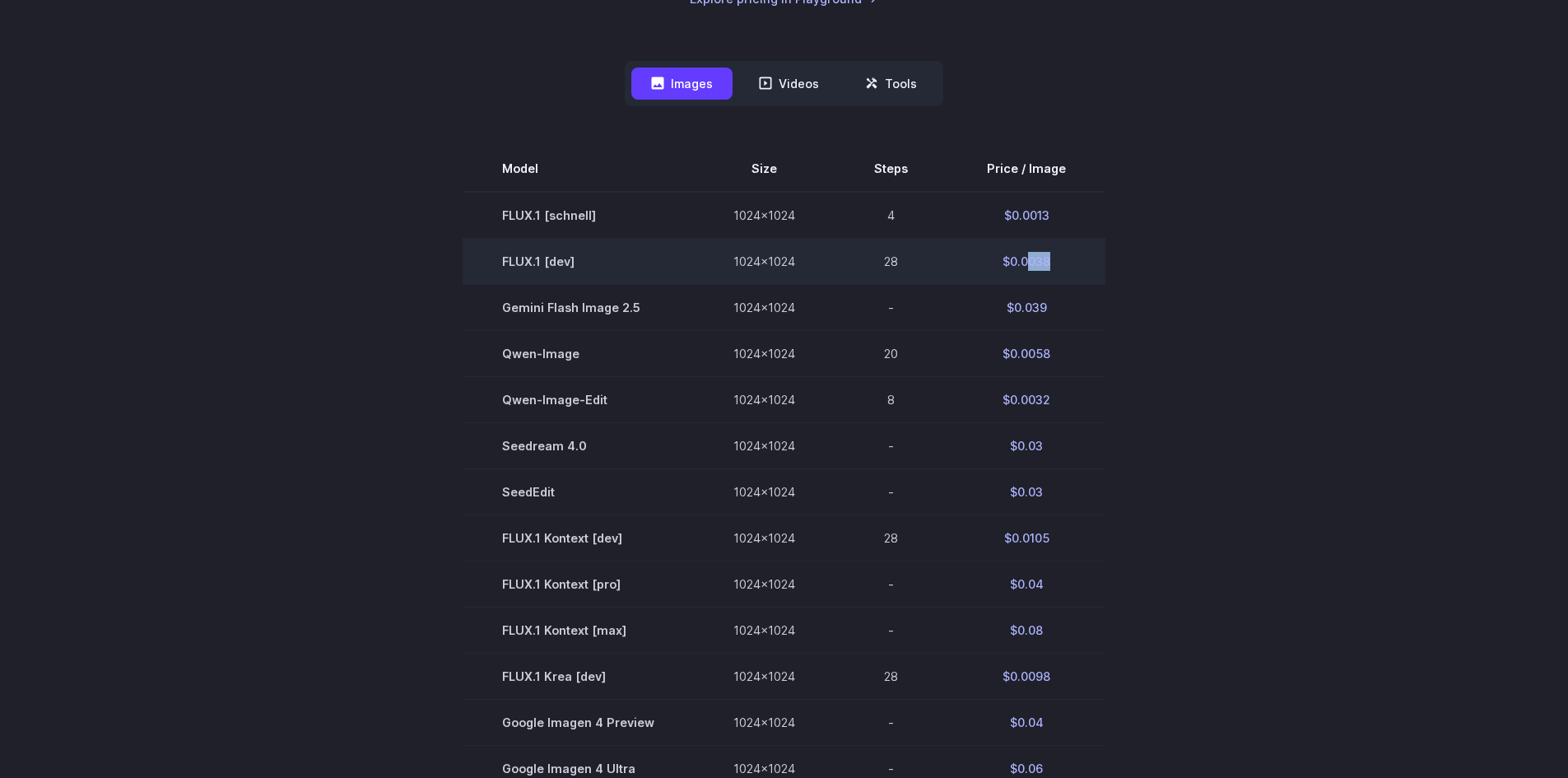
drag, startPoint x: 1024, startPoint y: 263, endPoint x: 1046, endPoint y: 261, distance: 22.1
click at [1046, 261] on td "$0.0038" at bounding box center [1026, 261] width 158 height 46
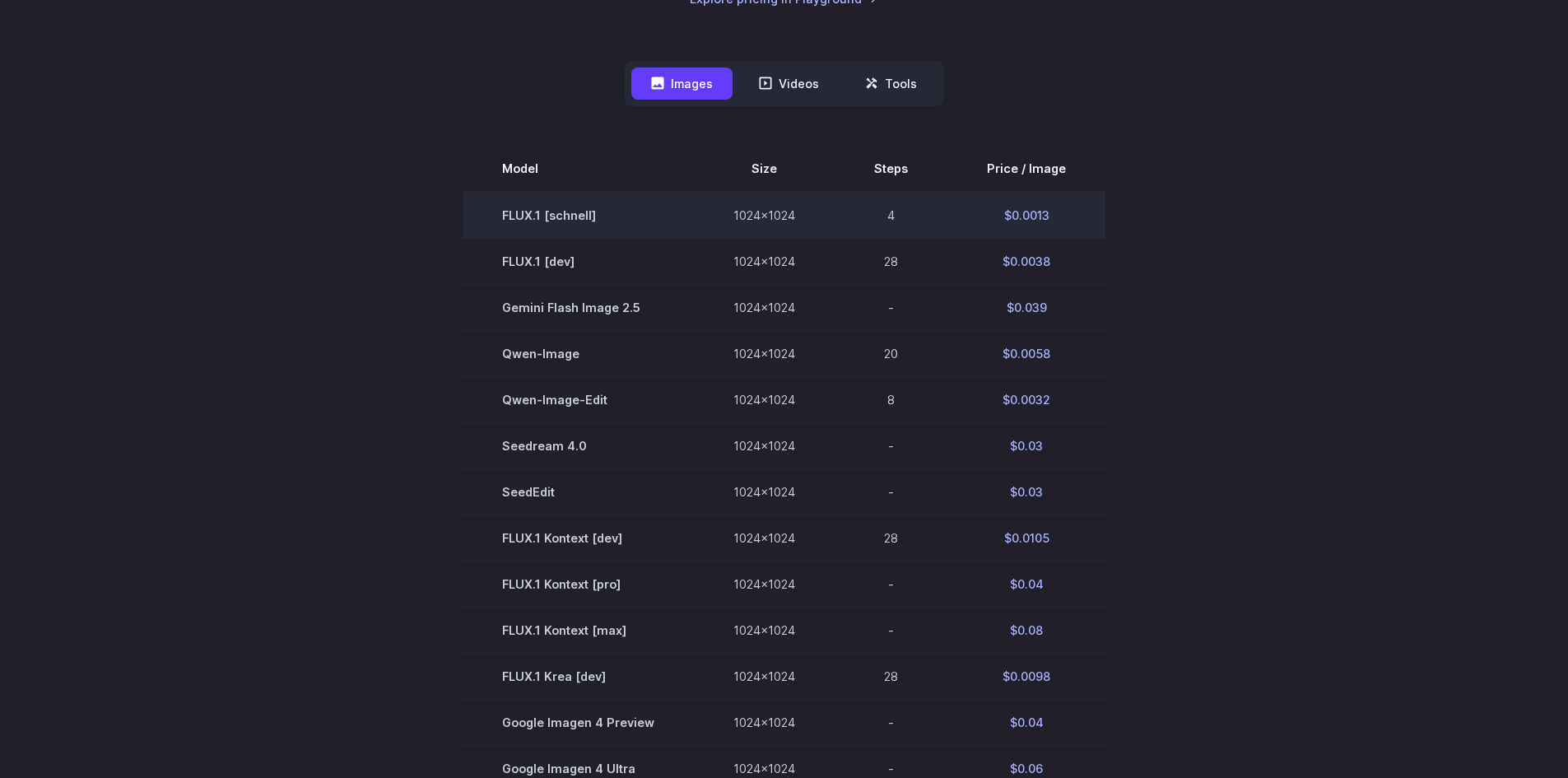
click at [1041, 221] on td "$0.0013" at bounding box center [1026, 215] width 158 height 47
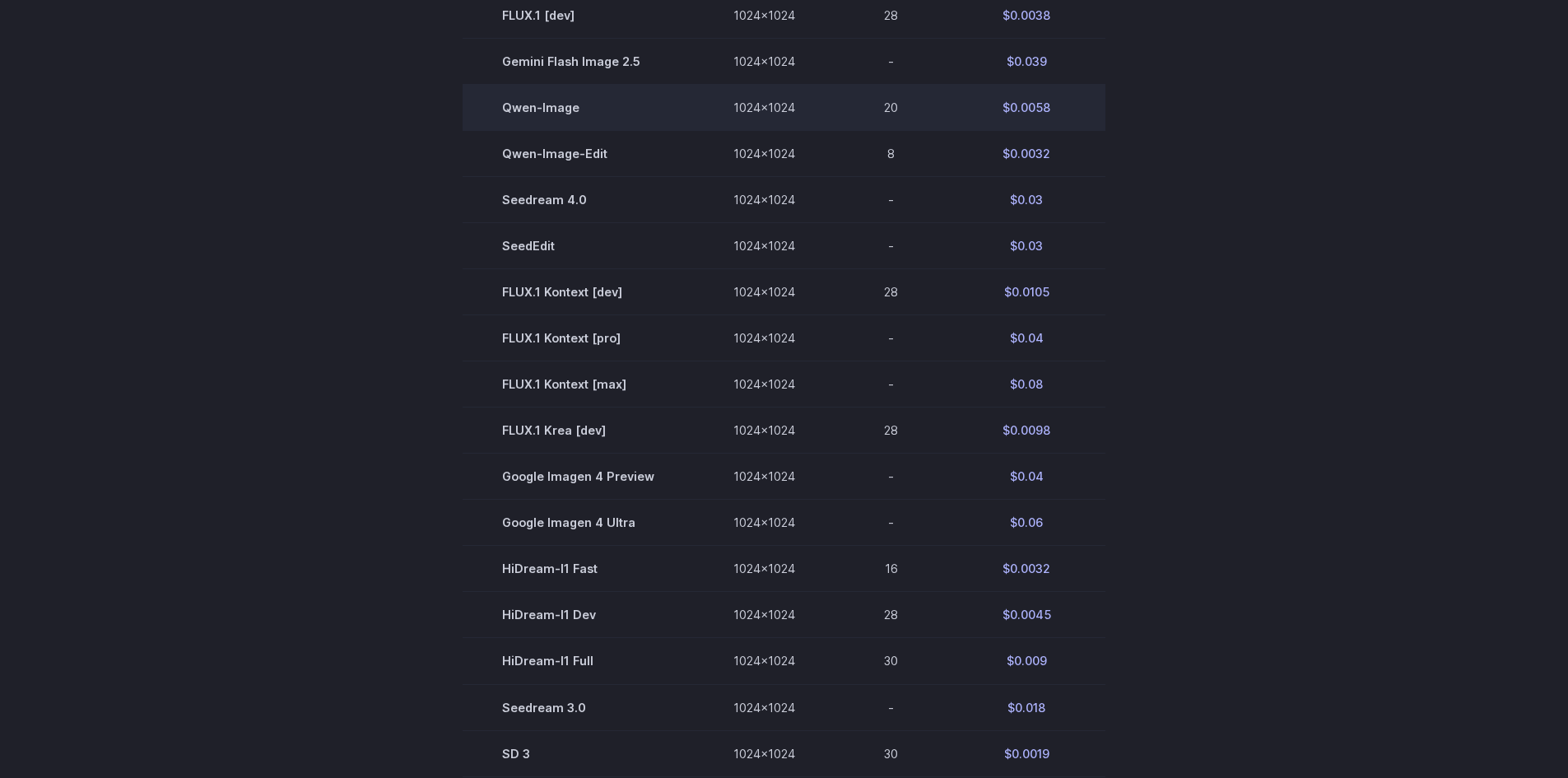
scroll to position [659, 0]
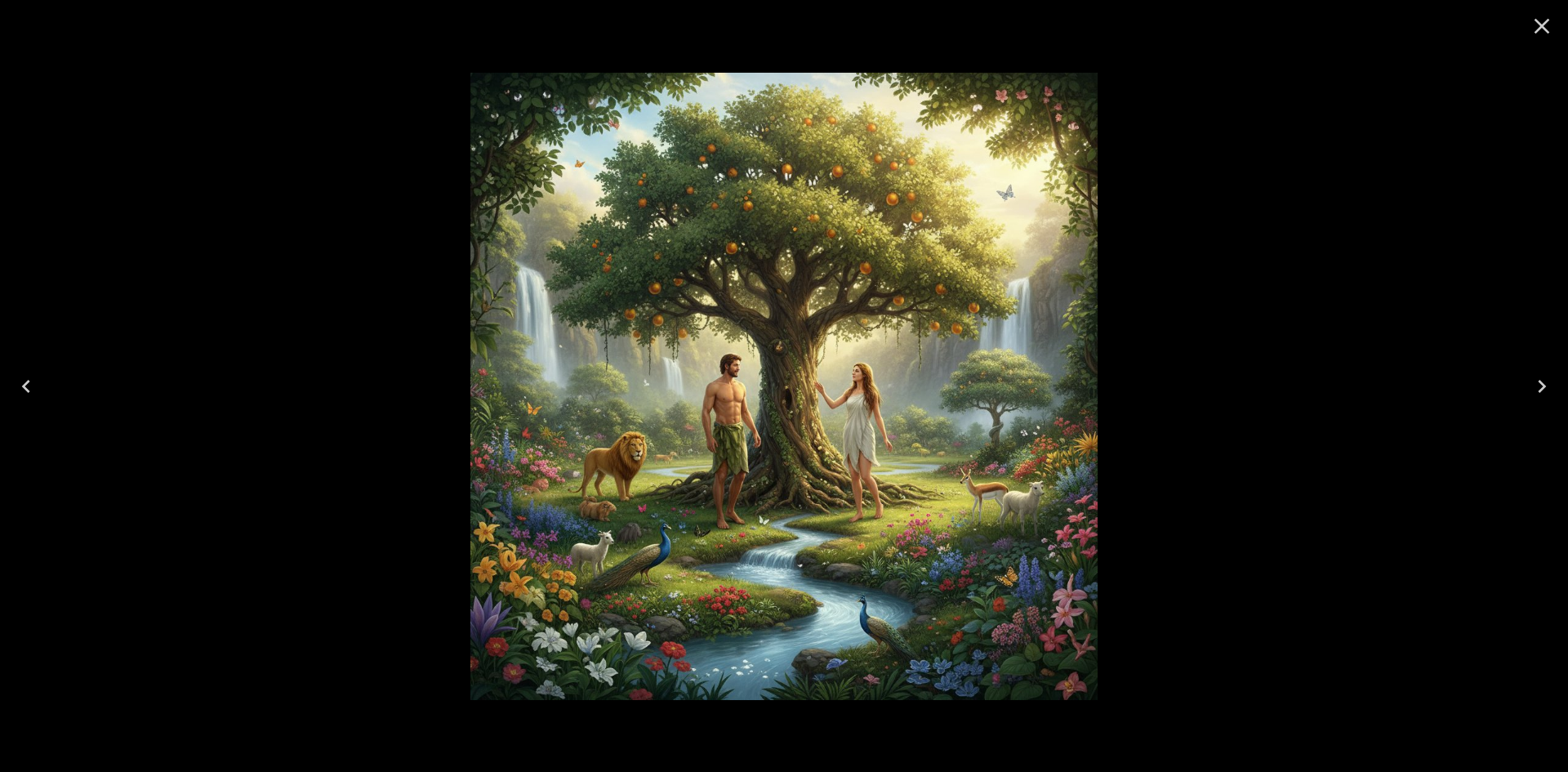
click at [1550, 21] on icon "Close" at bounding box center [1542, 26] width 26 height 26
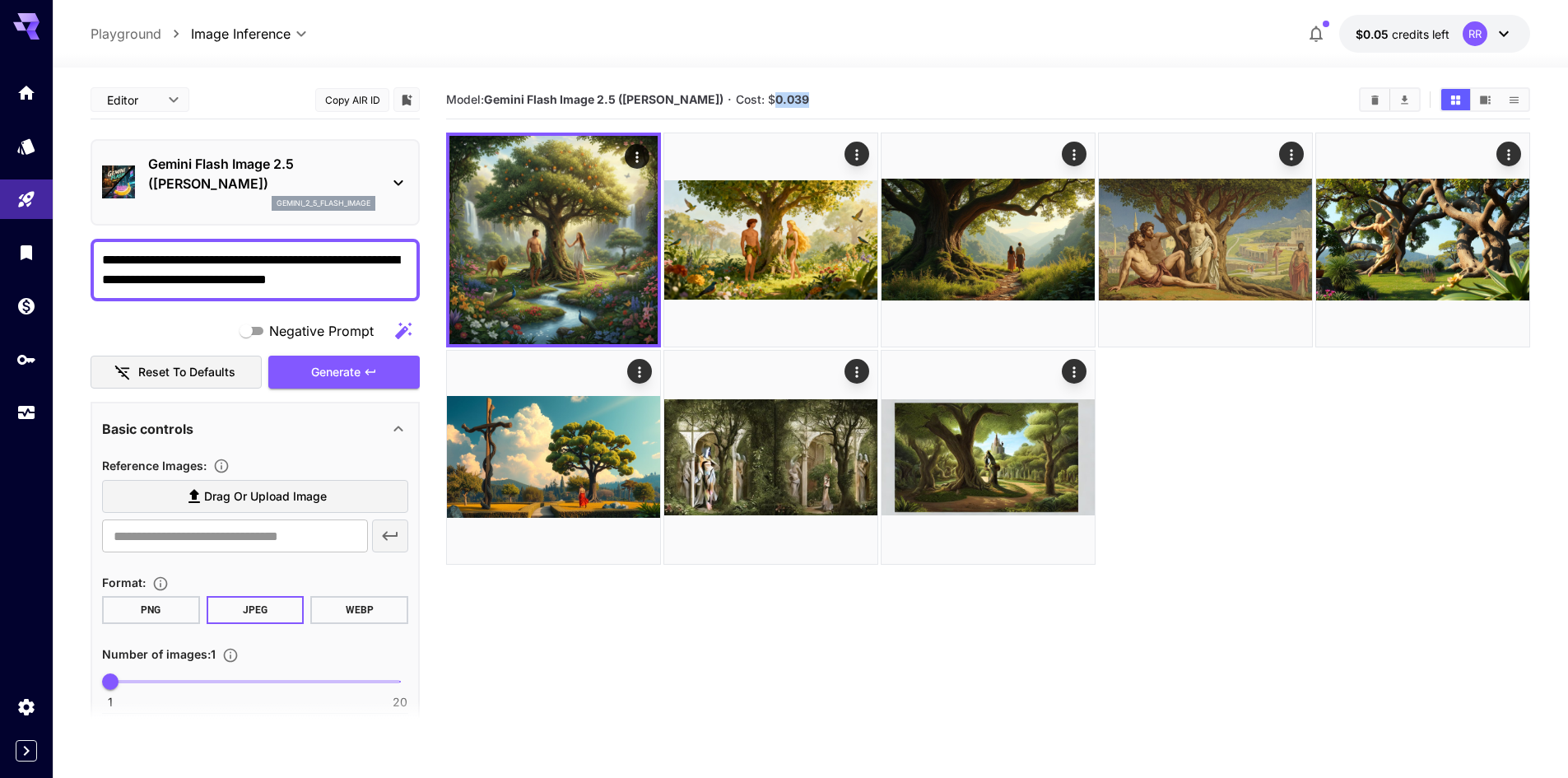
drag, startPoint x: 792, startPoint y: 99, endPoint x: 754, endPoint y: 101, distance: 38.1
click at [754, 101] on section "Model: Gemini Flash Image 2.5 ([PERSON_NAME]) · Cost: $ 0.039" at bounding box center [896, 100] width 900 height 20
copy b "0.039"
click at [306, 171] on p "Gemini Flash Image 2.5 ([PERSON_NAME])" at bounding box center [262, 174] width 227 height 40
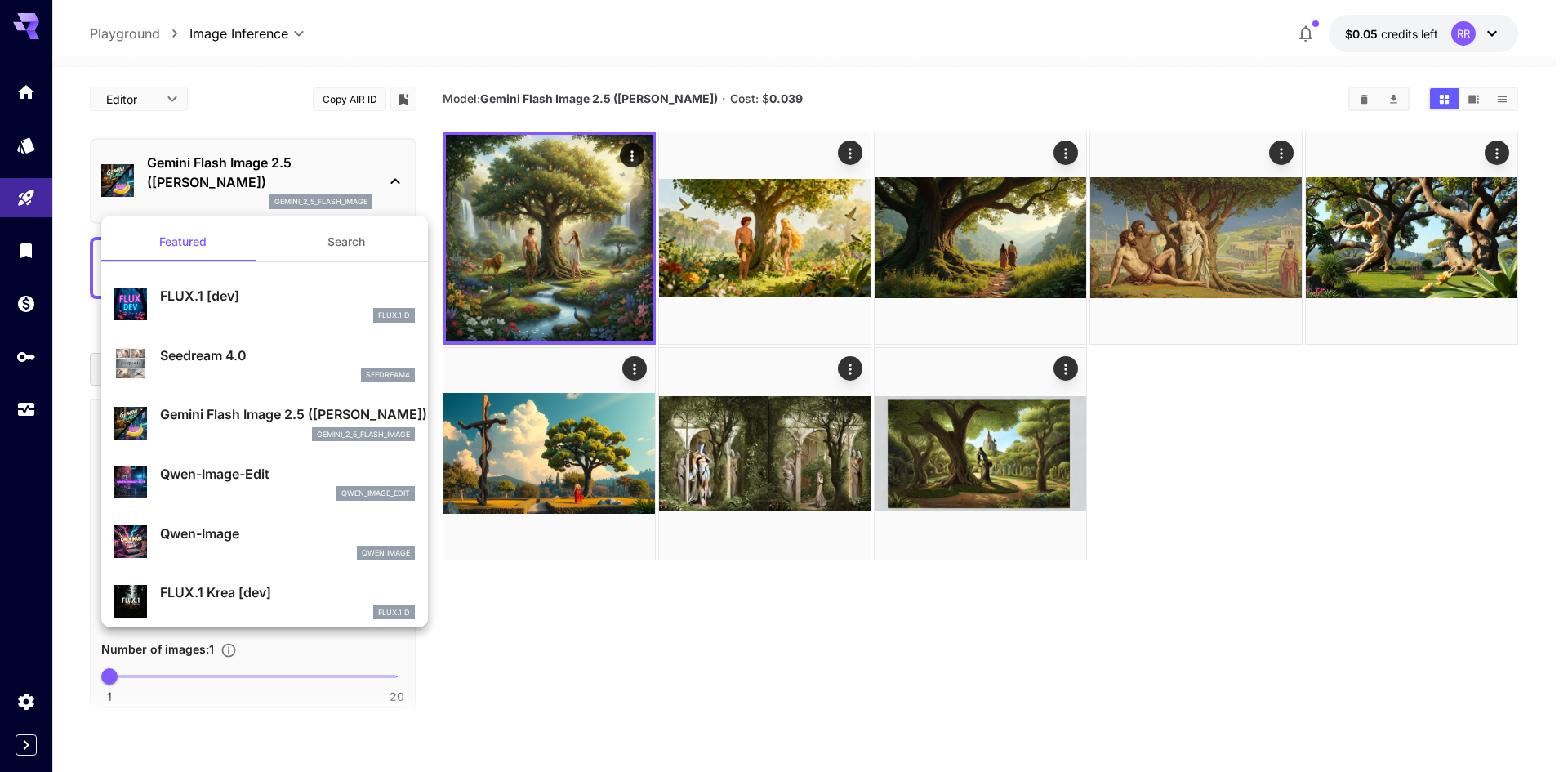
click at [242, 492] on div "qwen_image_edit" at bounding box center [288, 494] width 255 height 15
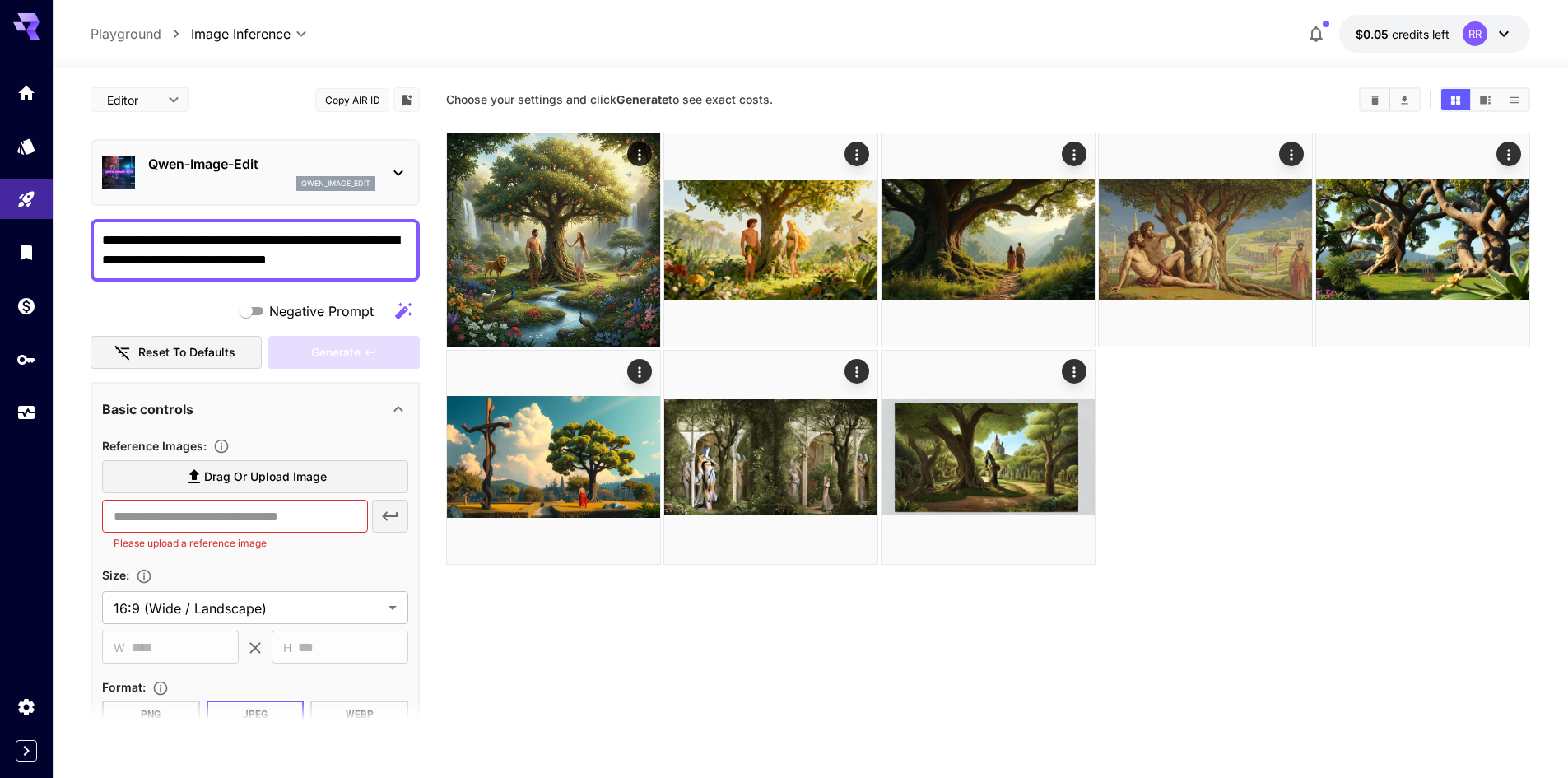
click at [331, 178] on p "qwen_image_edit" at bounding box center [335, 183] width 69 height 12
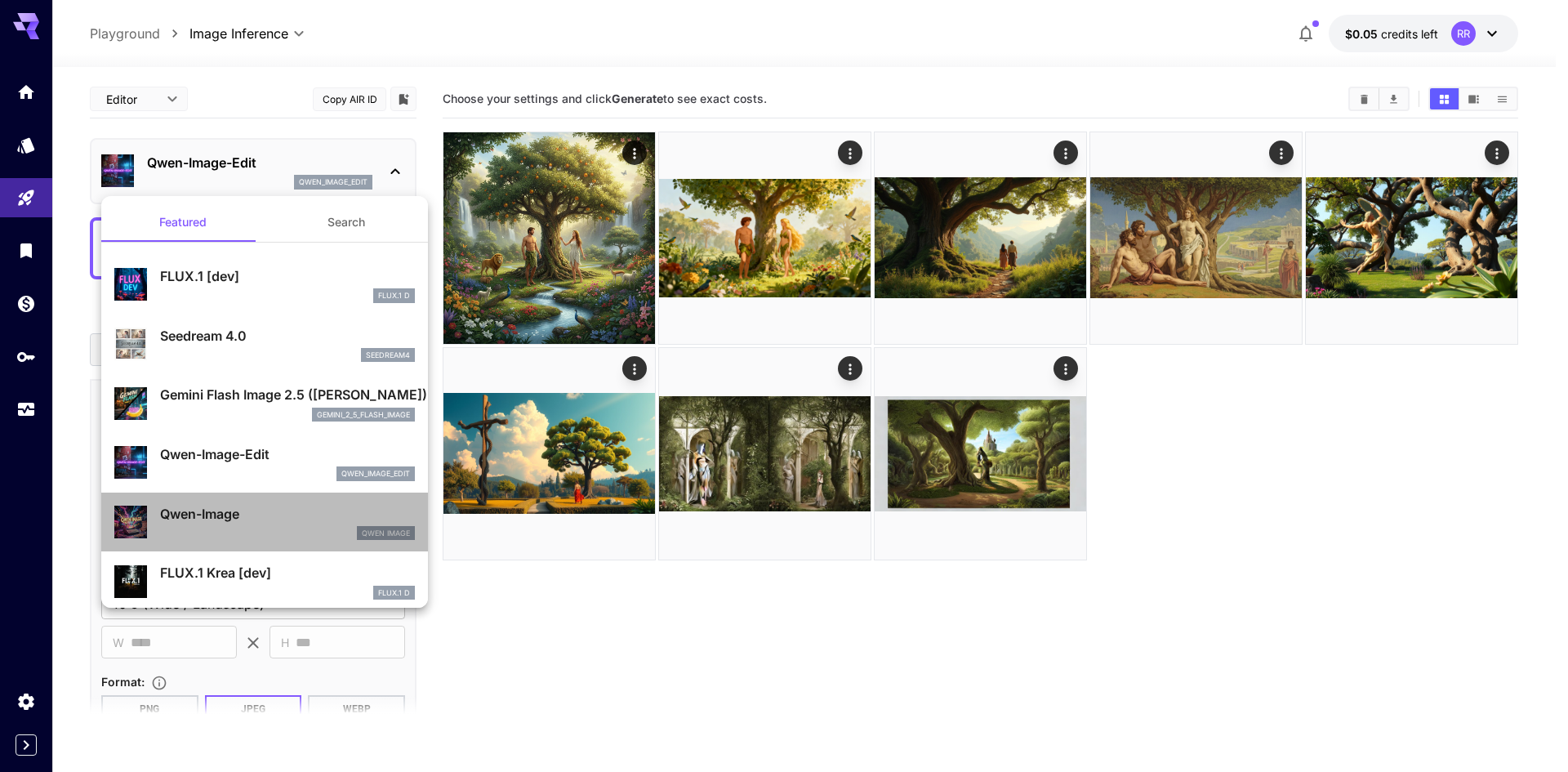
click at [266, 509] on p "Qwen-Image" at bounding box center [288, 514] width 255 height 20
type input "**"
type input "***"
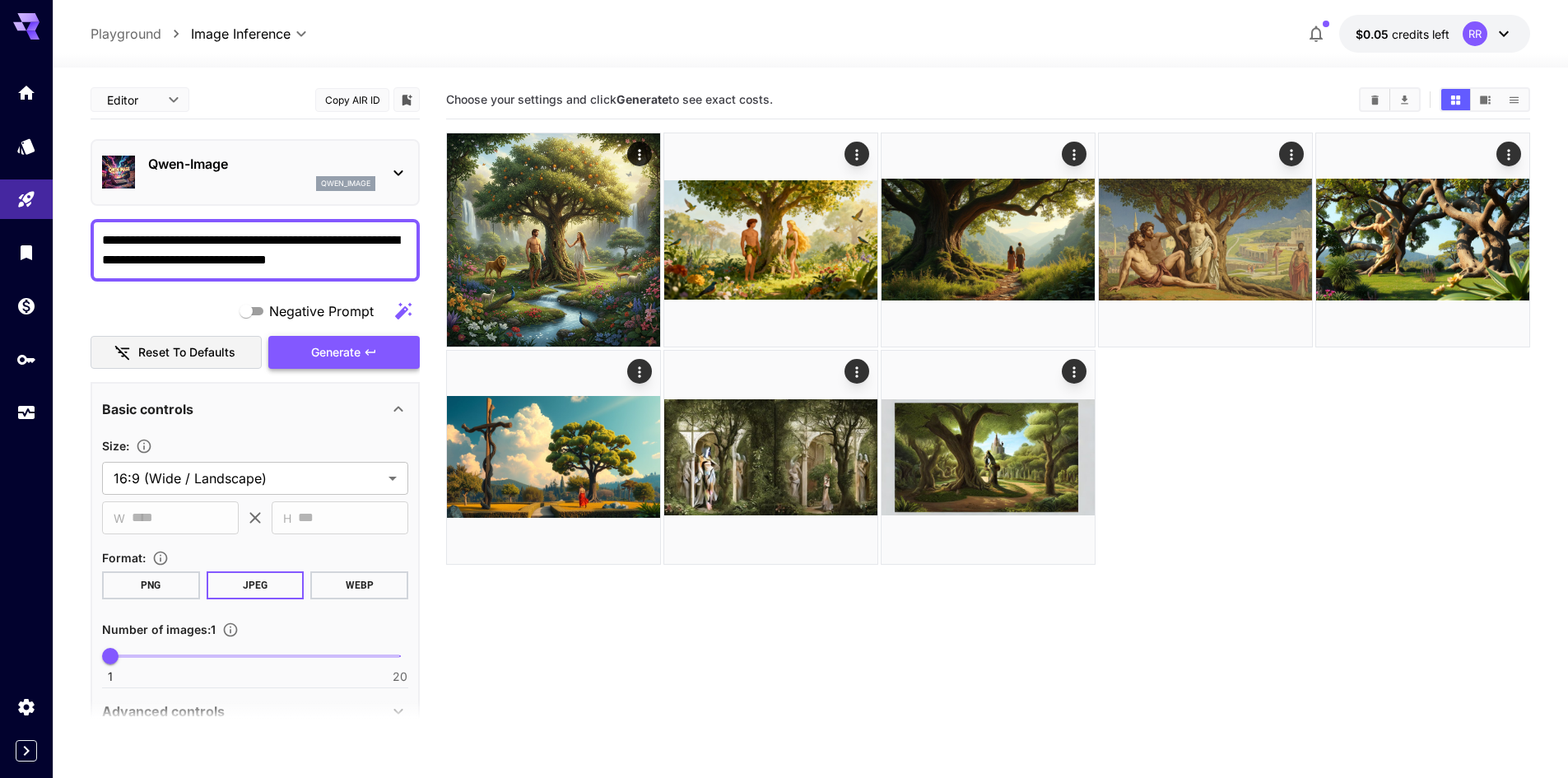
click at [323, 362] on span "Generate" at bounding box center [336, 353] width 50 height 21
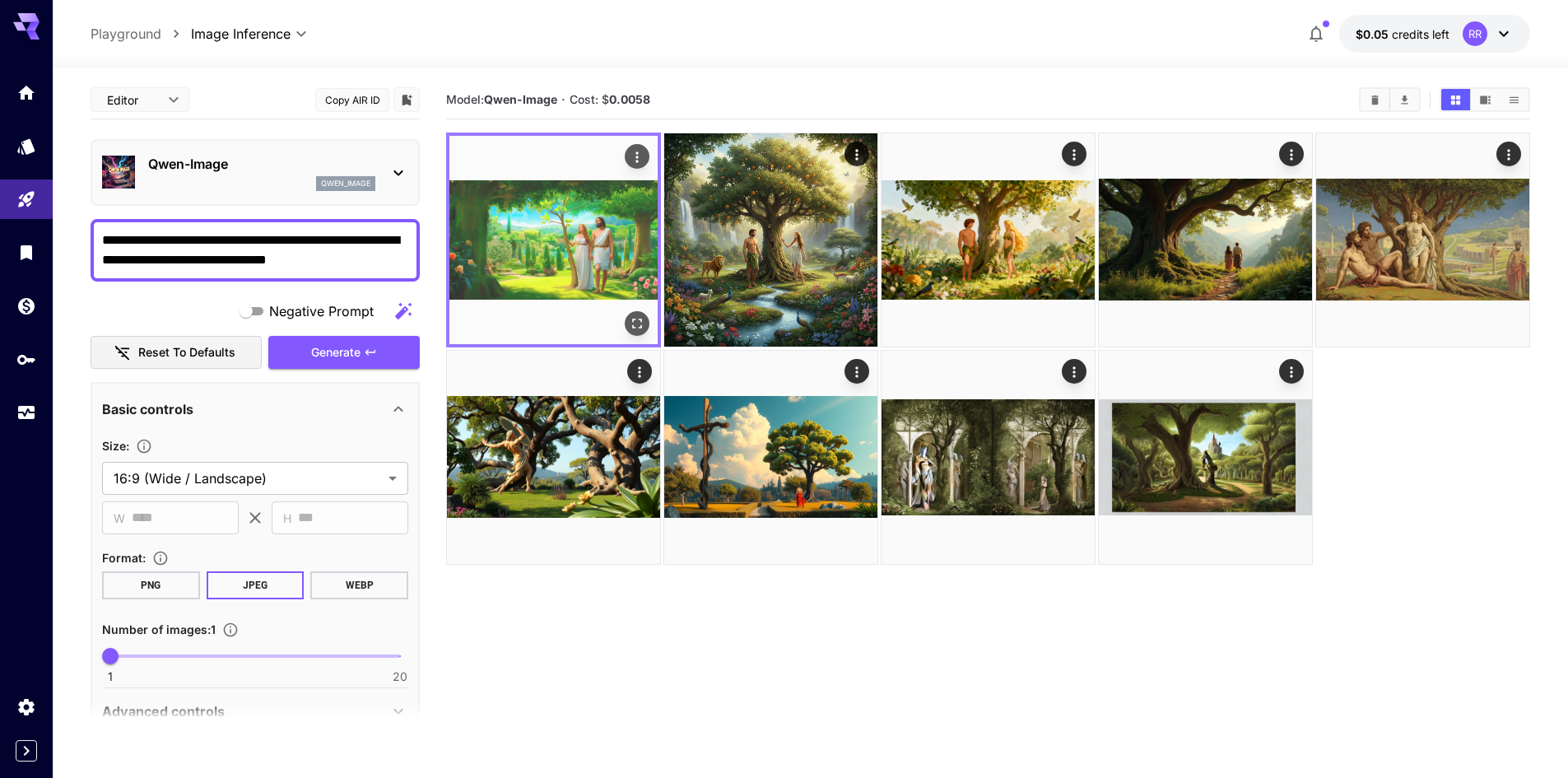
click at [536, 271] on img at bounding box center [553, 240] width 208 height 208
click at [636, 320] on icon "Open in fullscreen" at bounding box center [637, 323] width 17 height 17
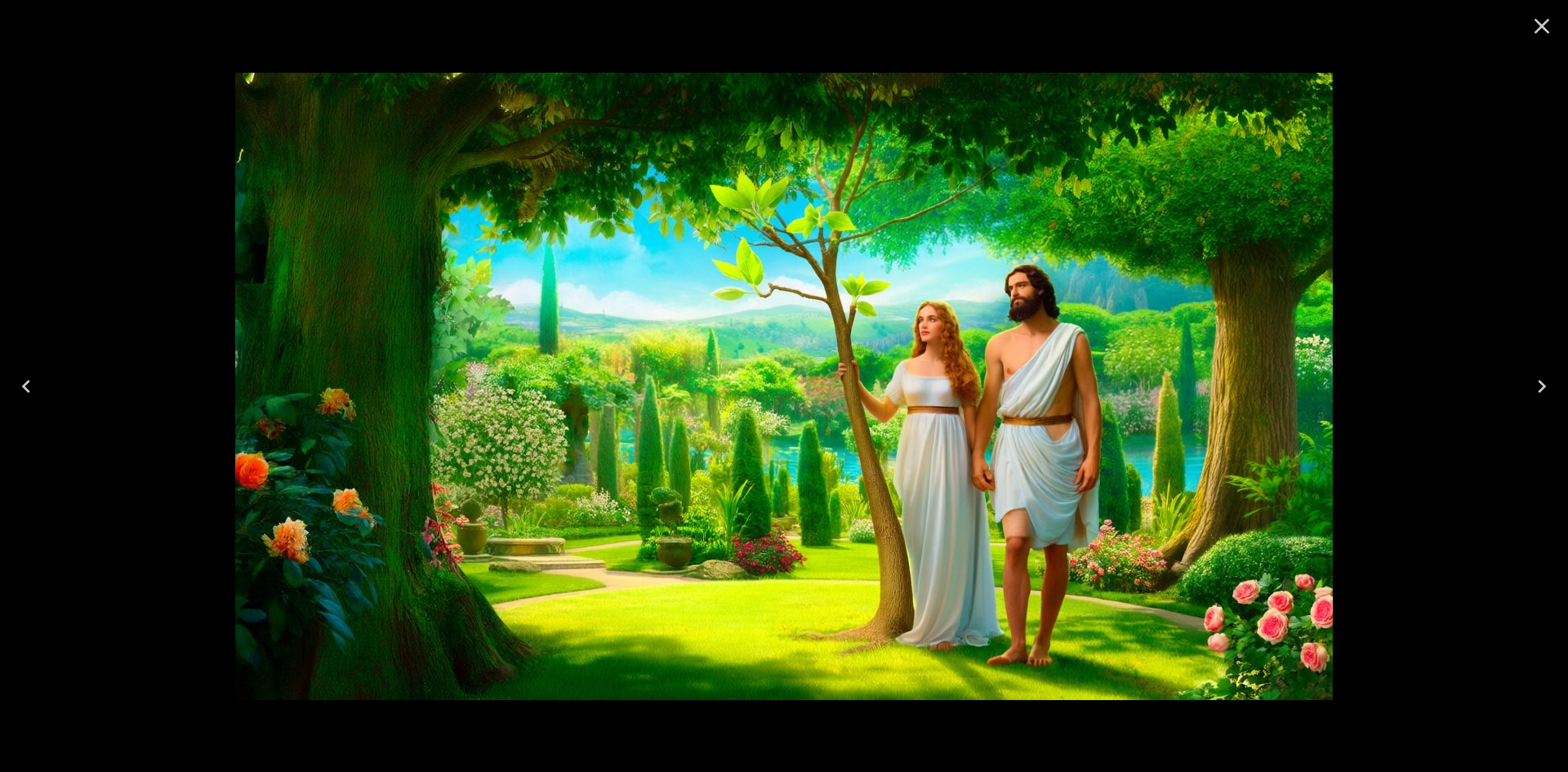
click at [1542, 32] on icon "Close" at bounding box center [1542, 26] width 26 height 26
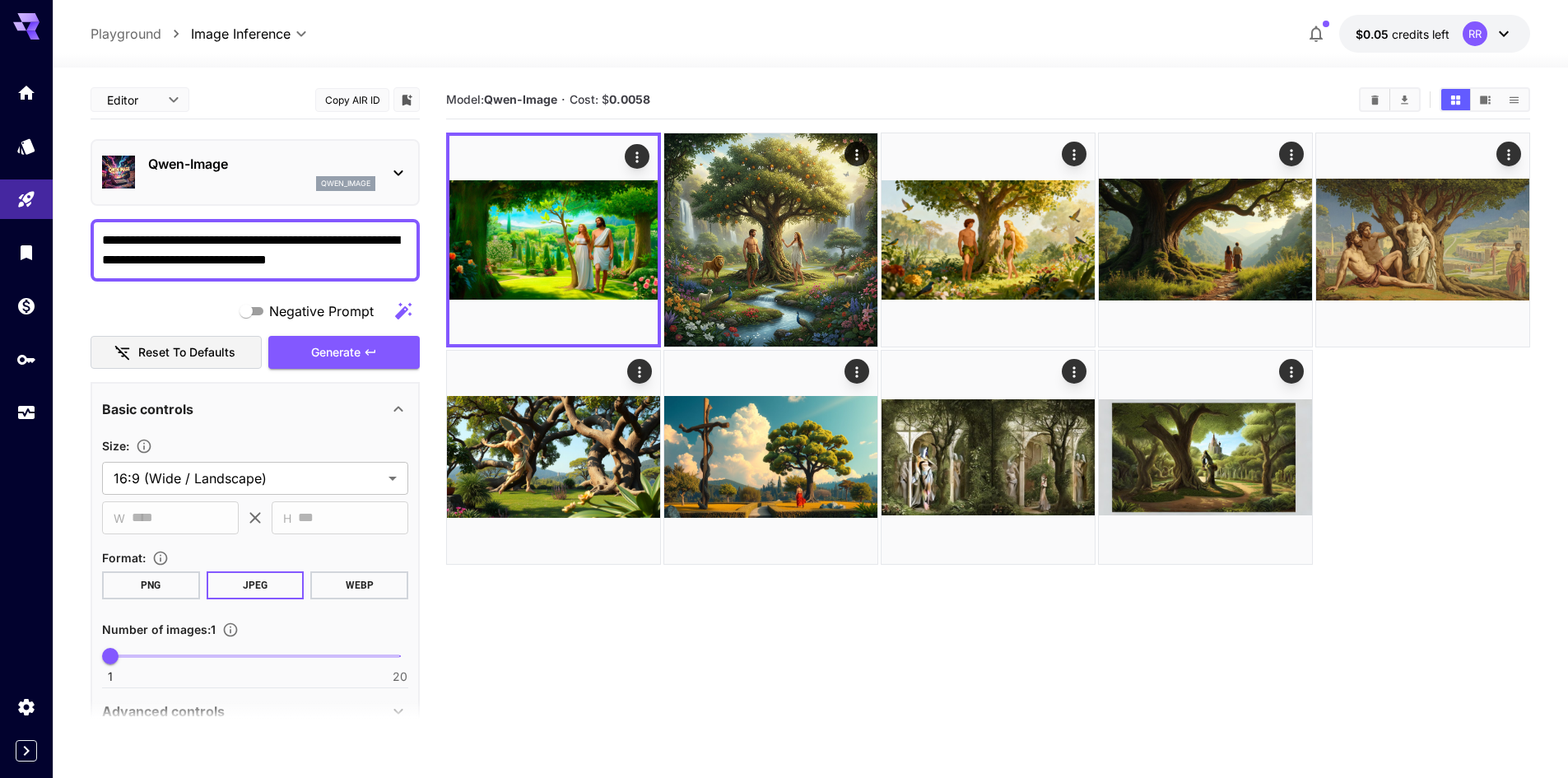
click at [290, 184] on div "qwen_image" at bounding box center [262, 183] width 227 height 15
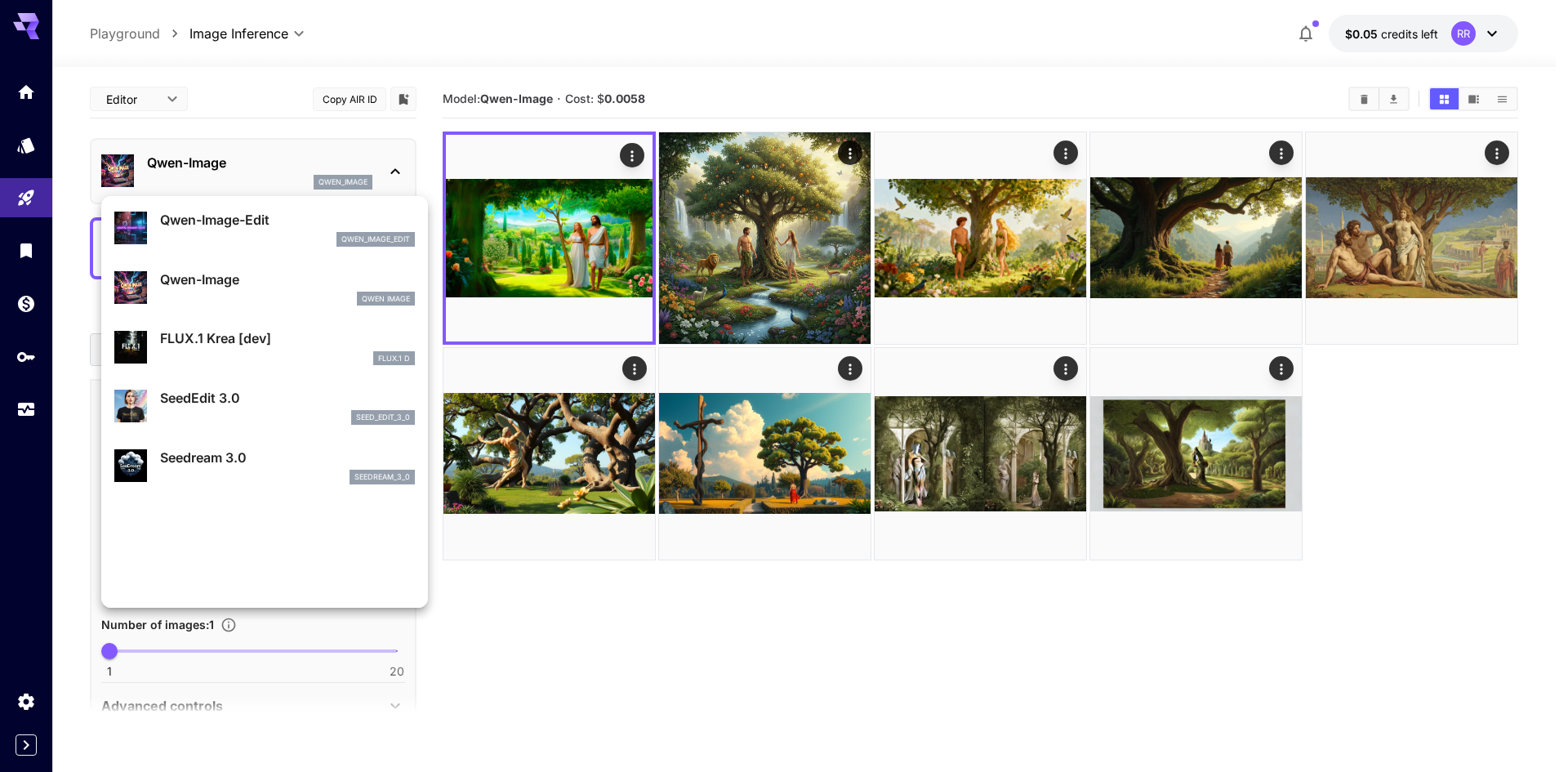
scroll to position [245, 0]
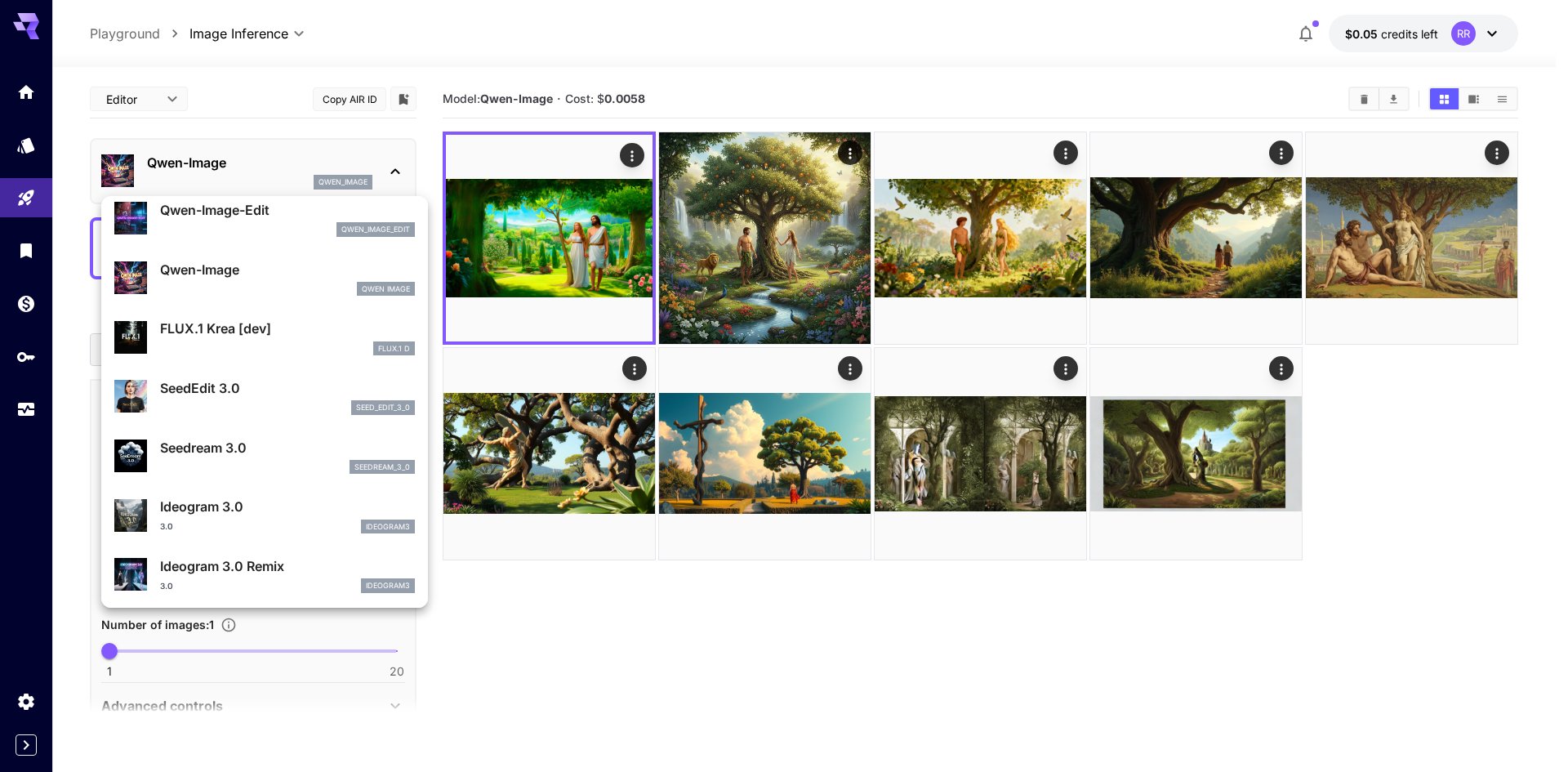
click at [570, 377] on div at bounding box center [784, 386] width 1568 height 772
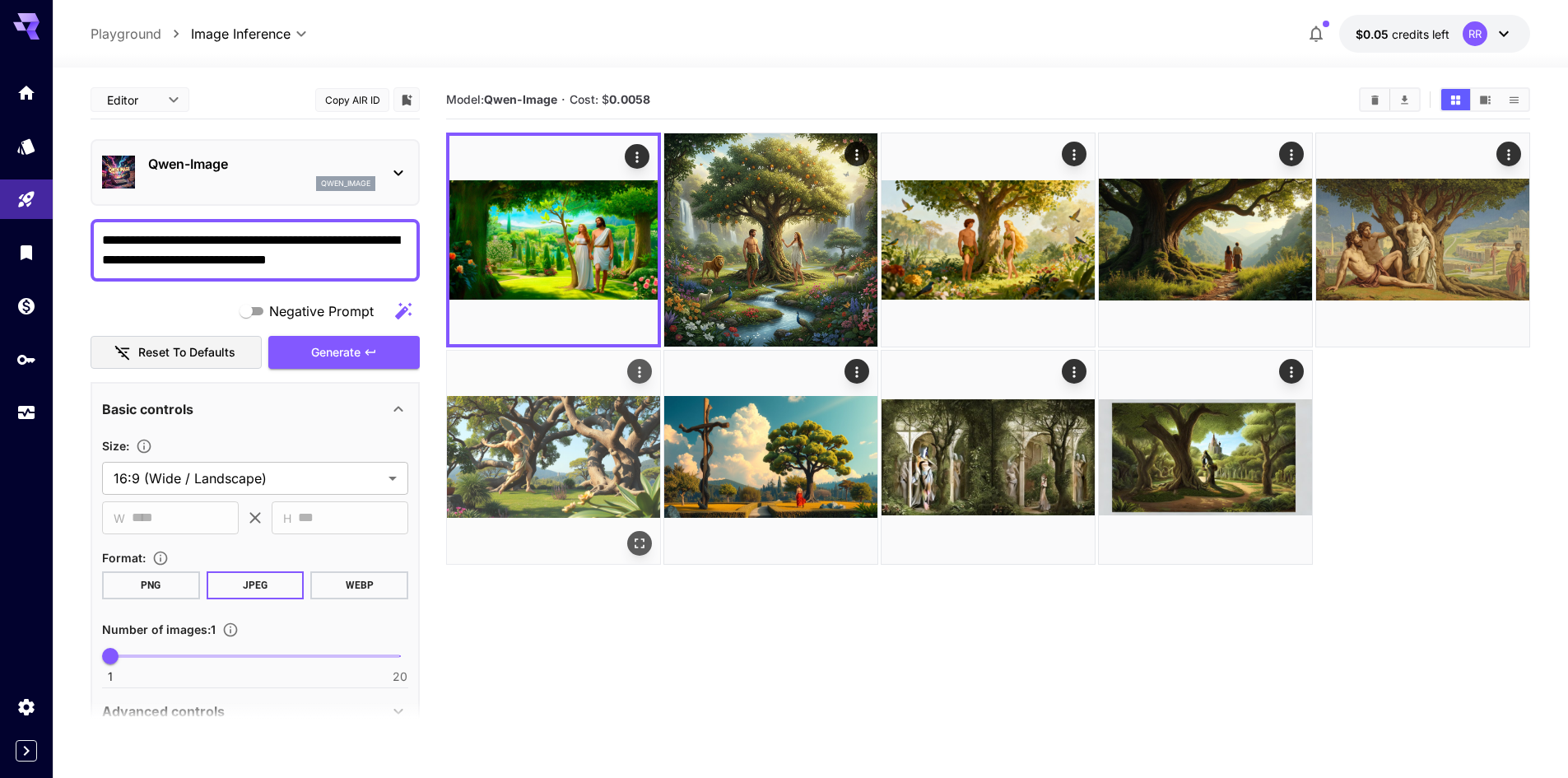
click at [586, 418] on img at bounding box center [553, 457] width 213 height 213
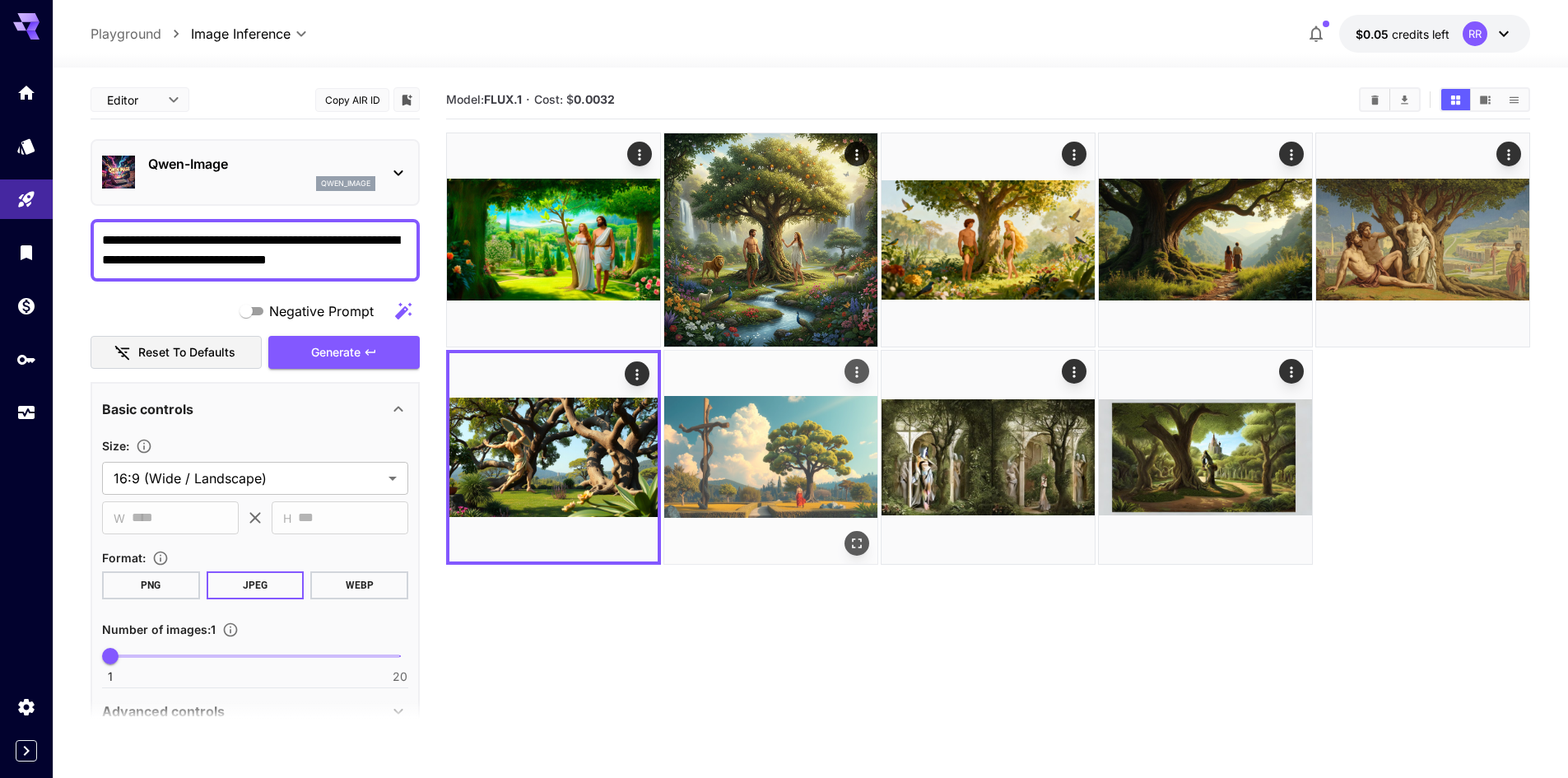
click at [769, 448] on img at bounding box center [770, 457] width 213 height 213
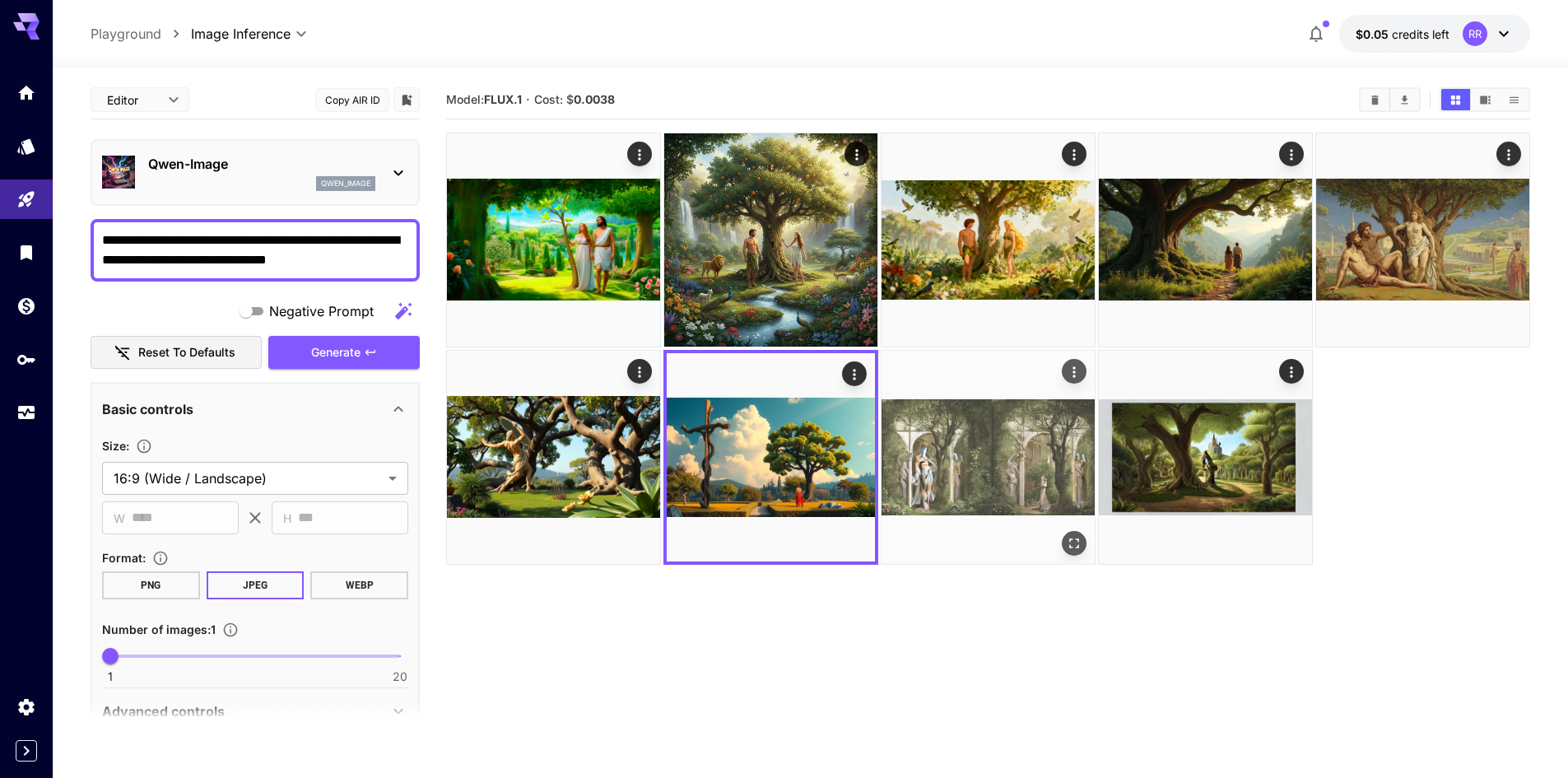
click at [1014, 439] on img at bounding box center [988, 457] width 213 height 213
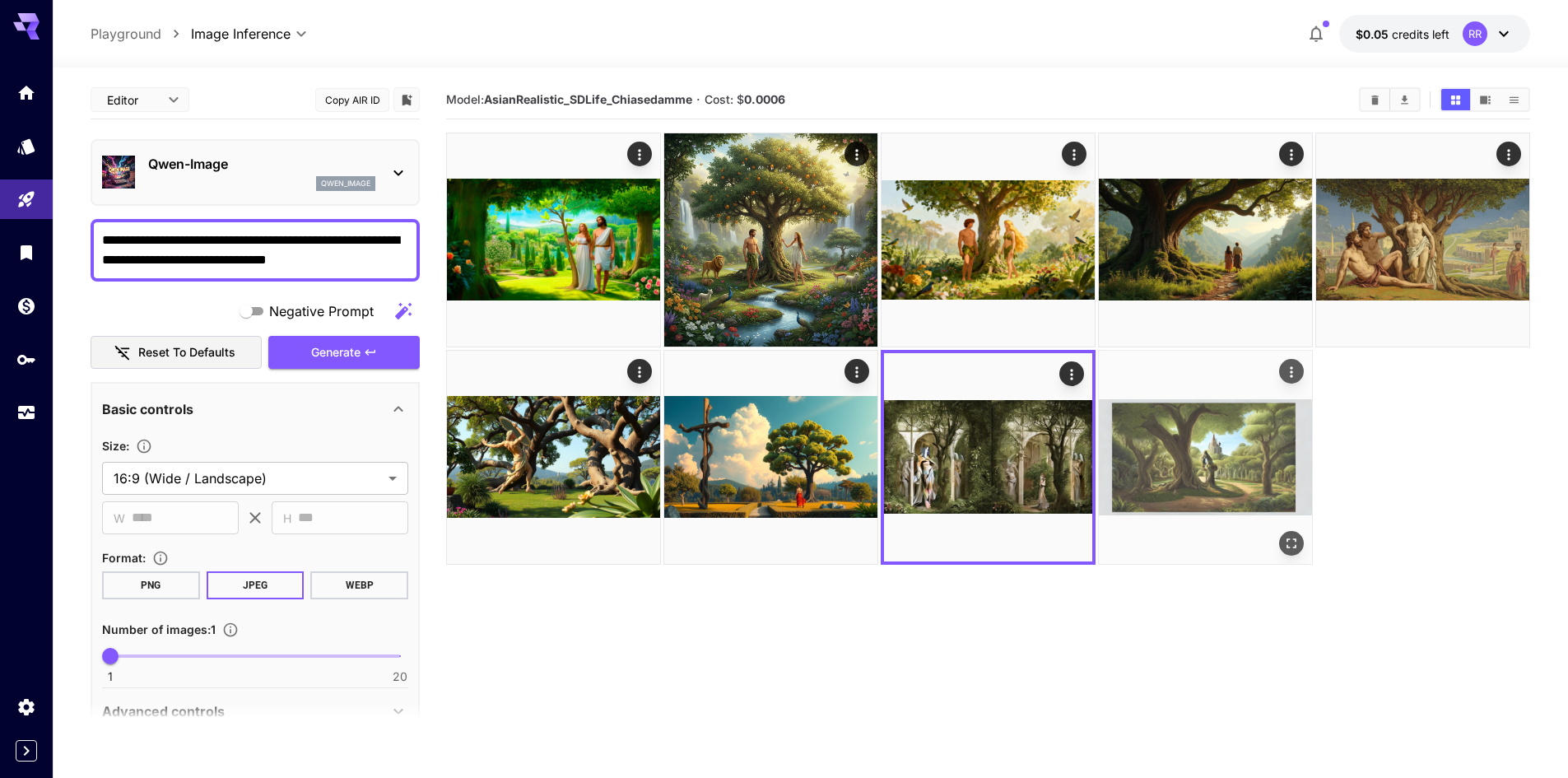
click at [1245, 451] on img at bounding box center [1205, 457] width 213 height 213
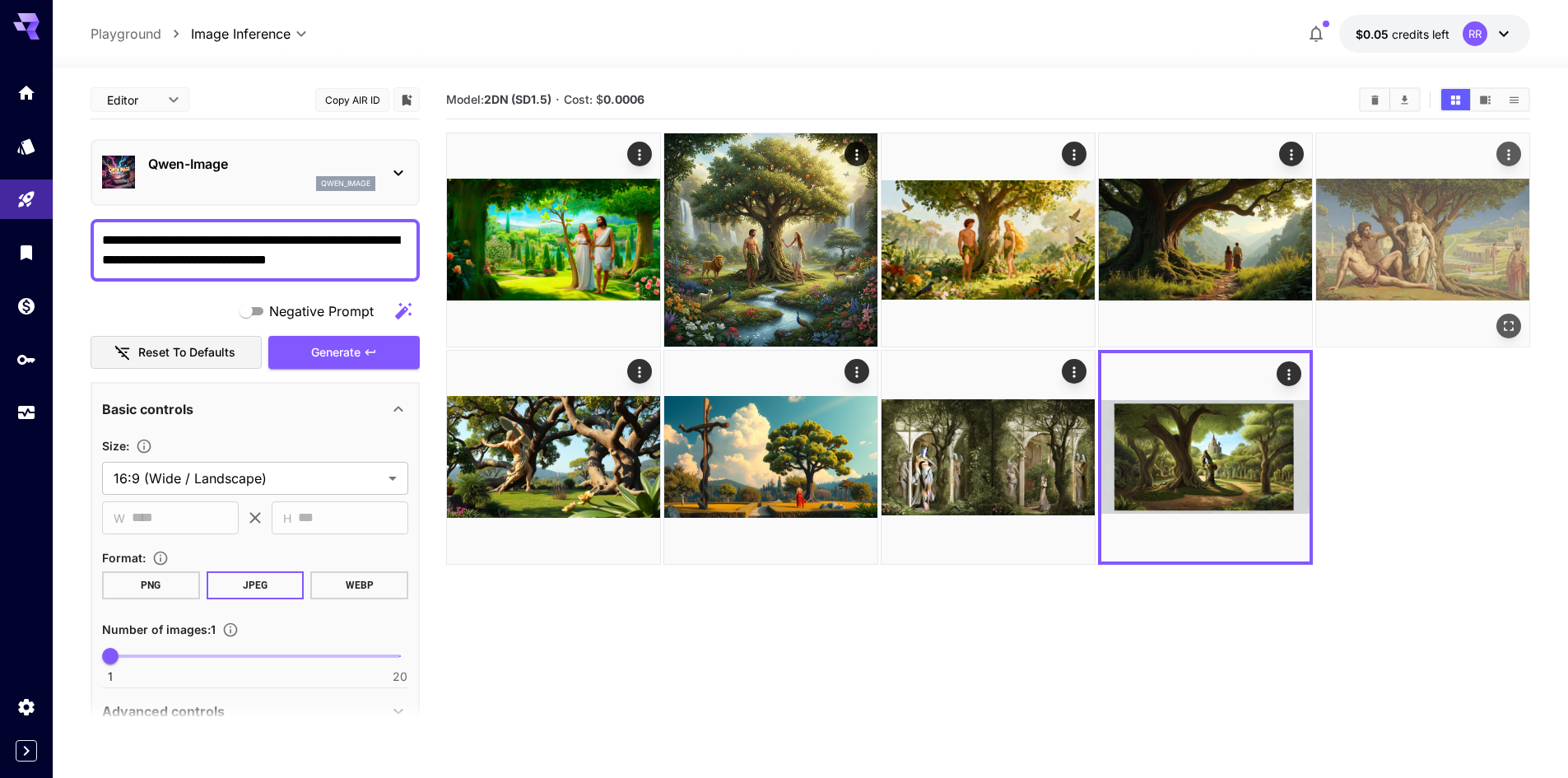
click at [1477, 182] on img at bounding box center [1422, 240] width 213 height 213
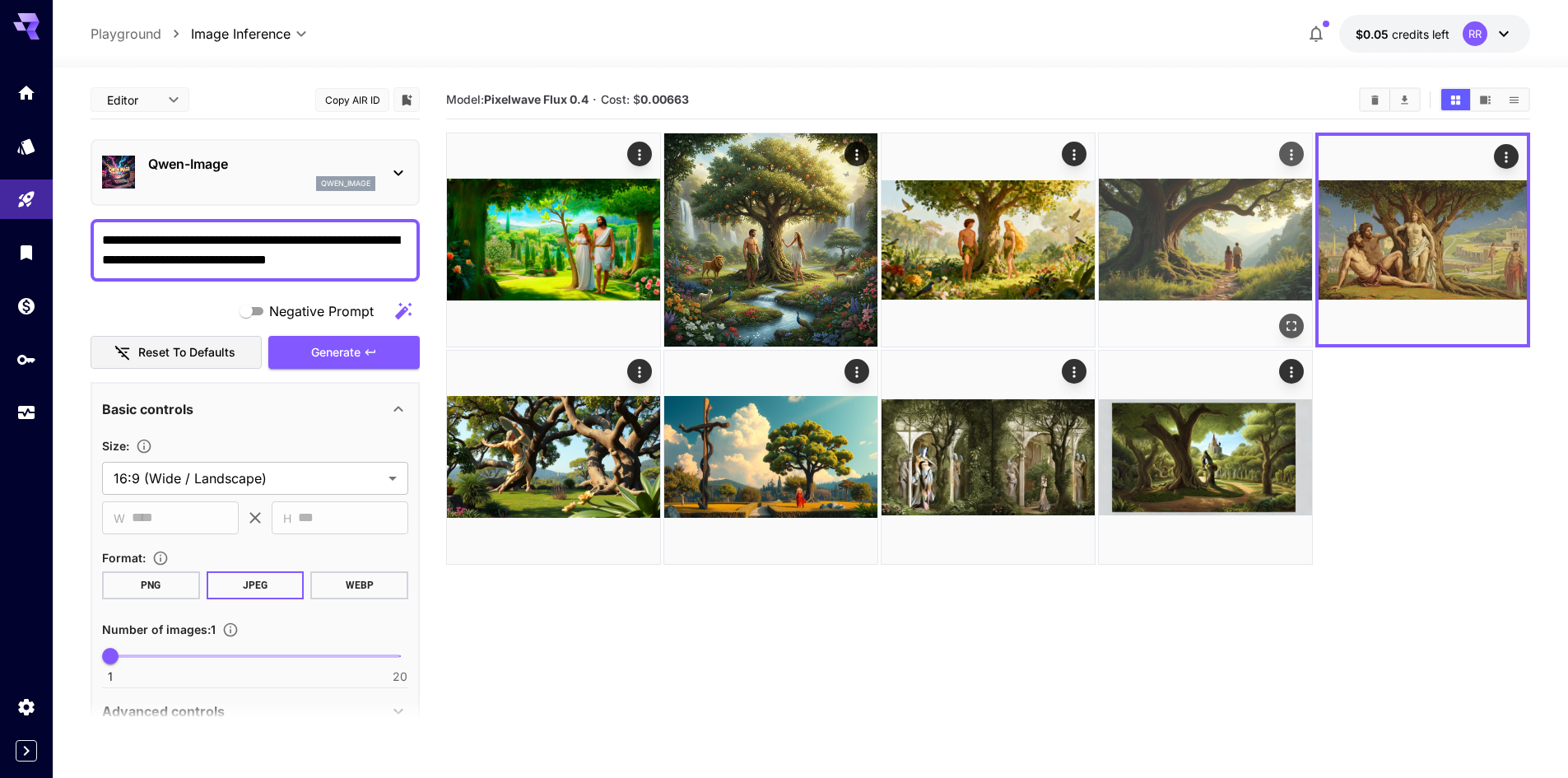
click at [1229, 194] on img at bounding box center [1205, 240] width 213 height 213
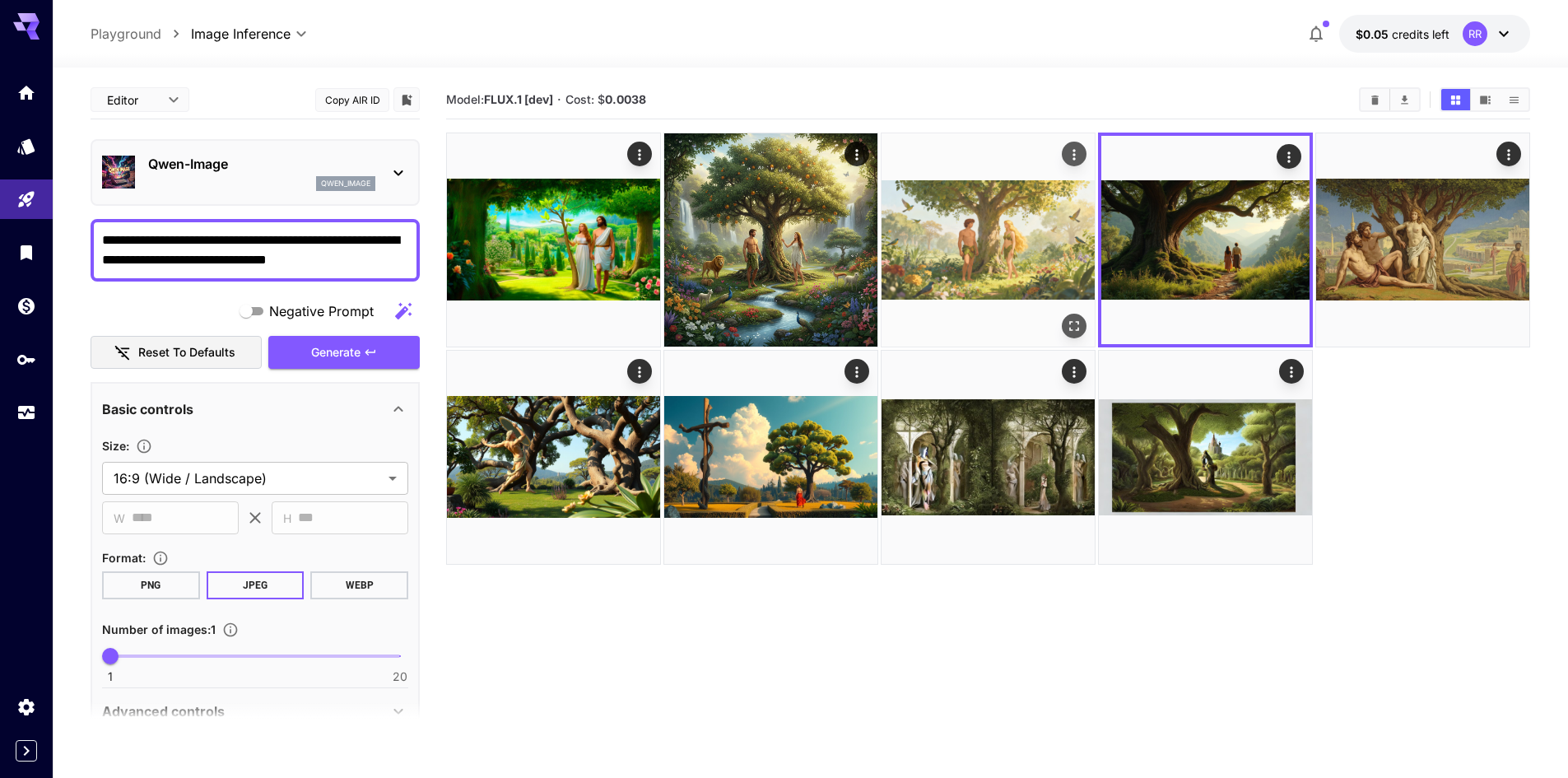
click at [1006, 202] on img at bounding box center [988, 240] width 213 height 213
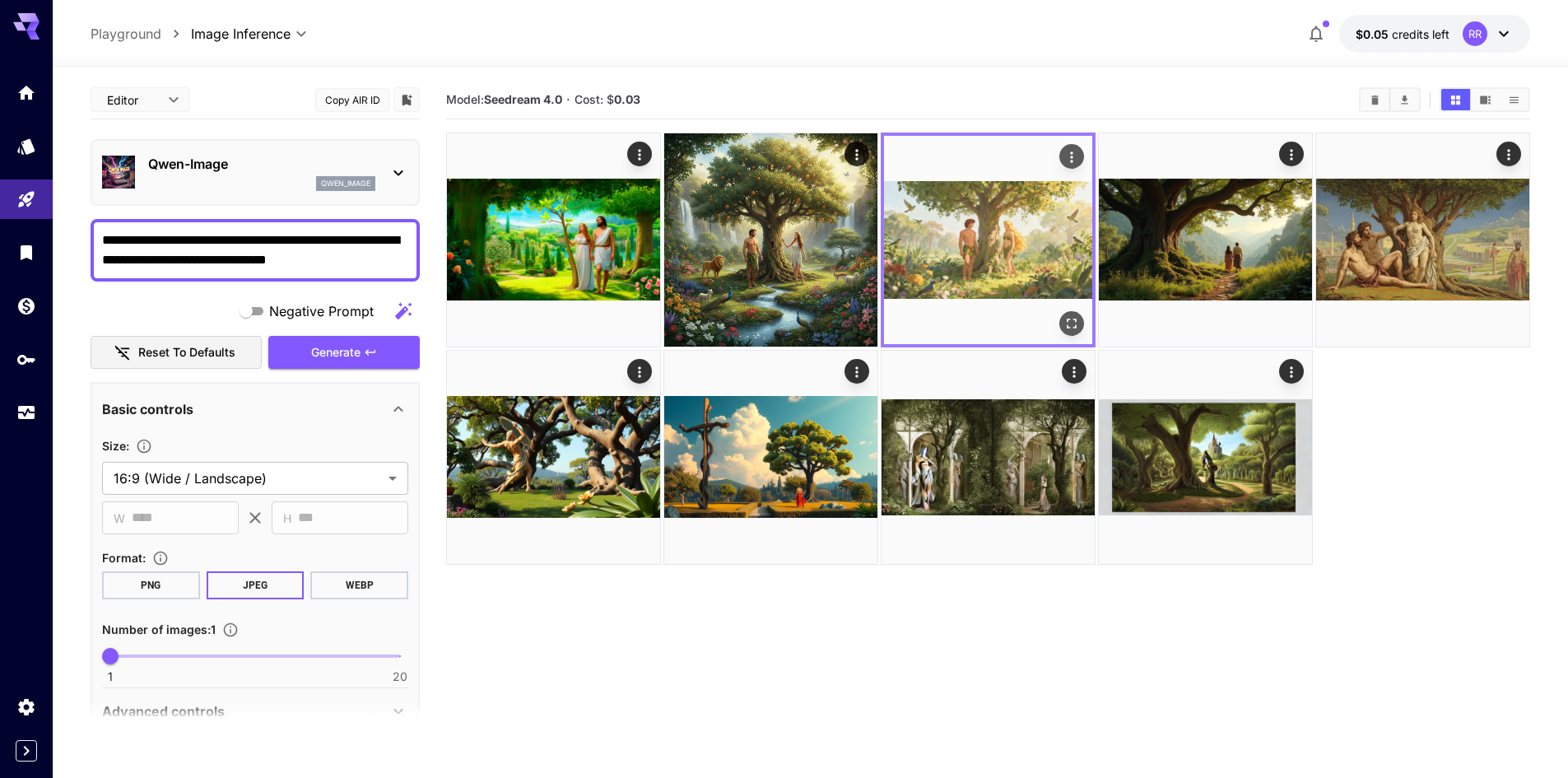
click at [1070, 315] on icon "Open in fullscreen" at bounding box center [1071, 323] width 17 height 17
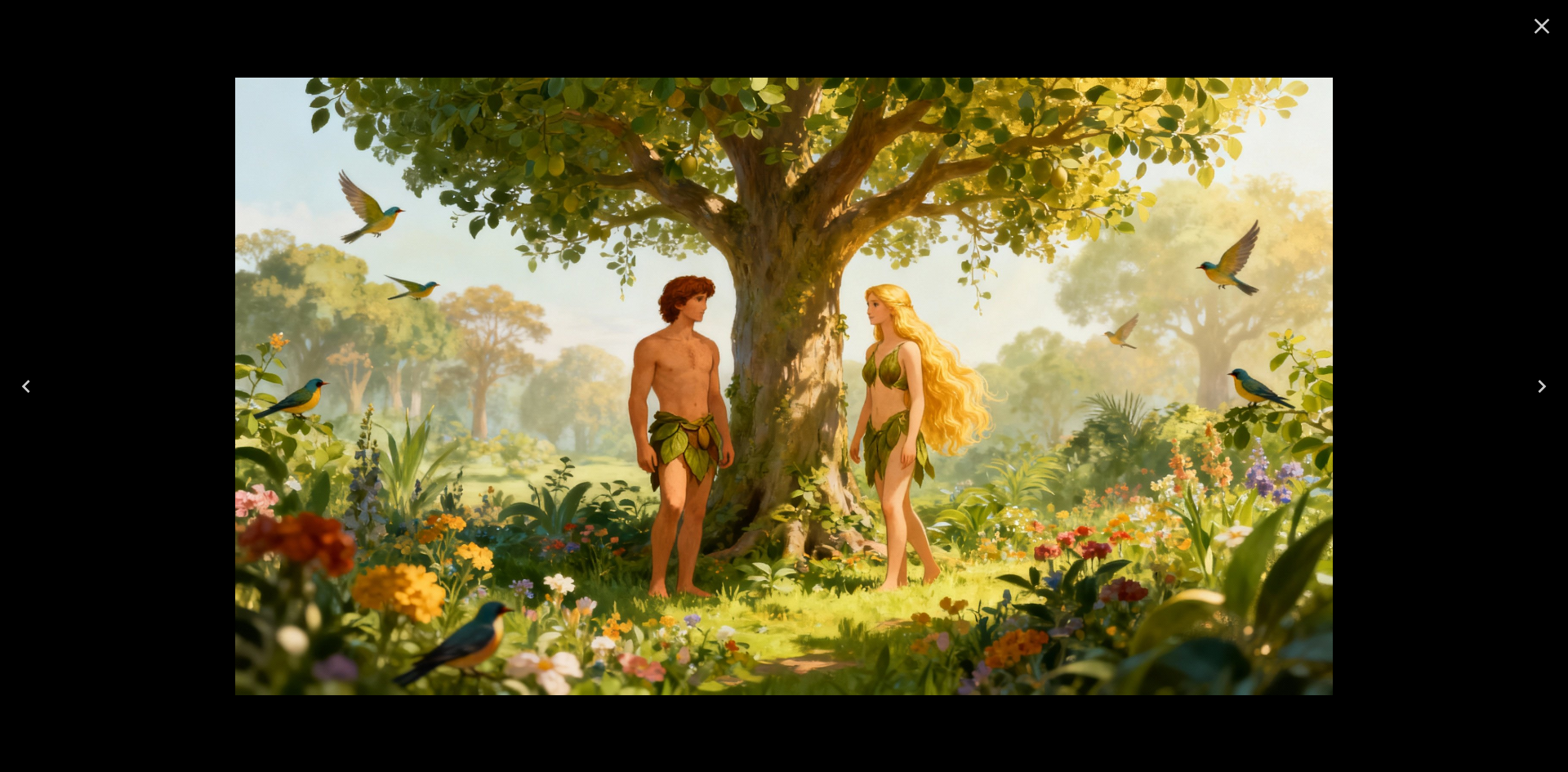
click at [1538, 37] on icon "Close" at bounding box center [1542, 26] width 26 height 26
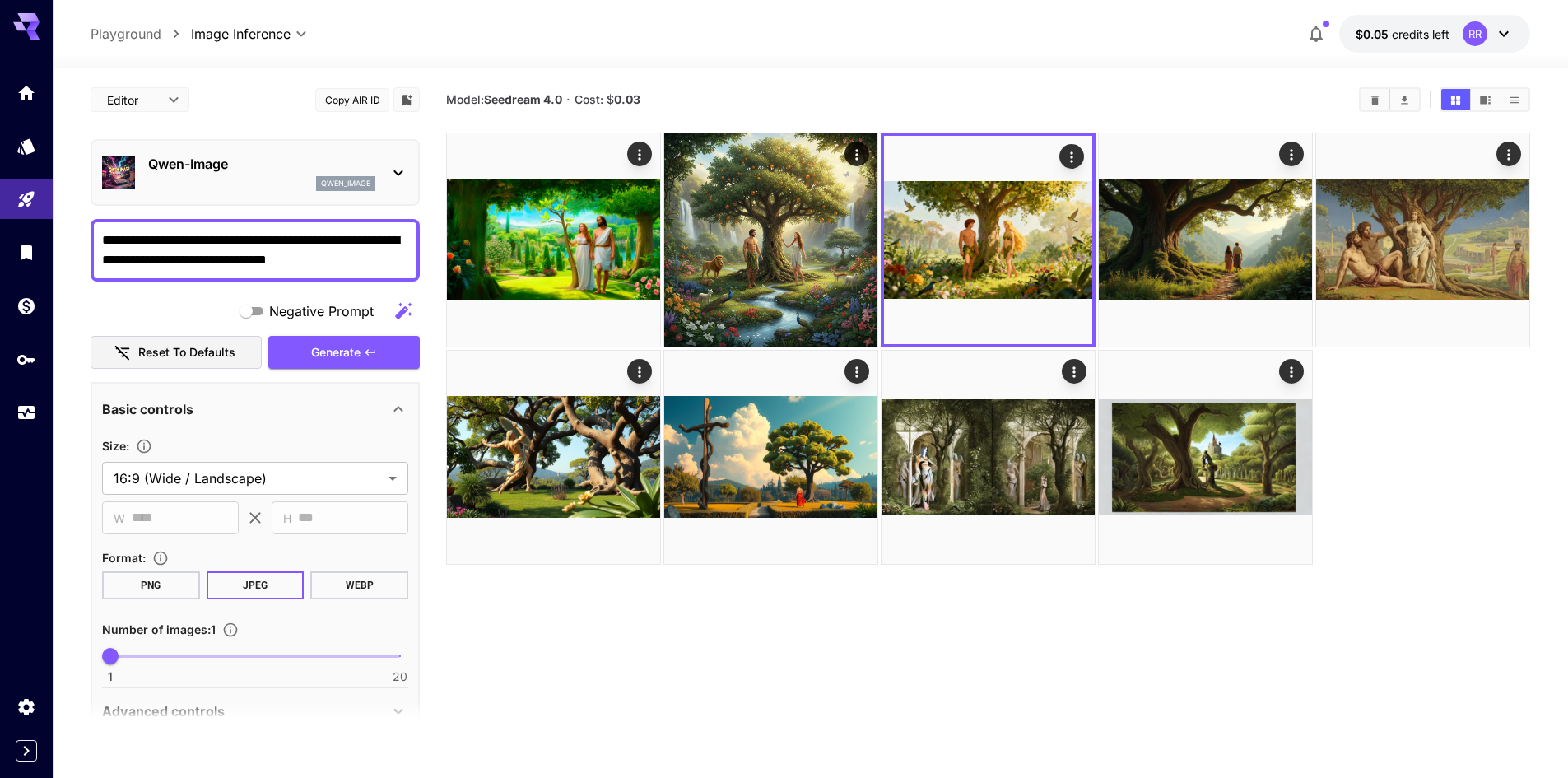
click at [213, 173] on p "Qwen-Image" at bounding box center [262, 164] width 227 height 20
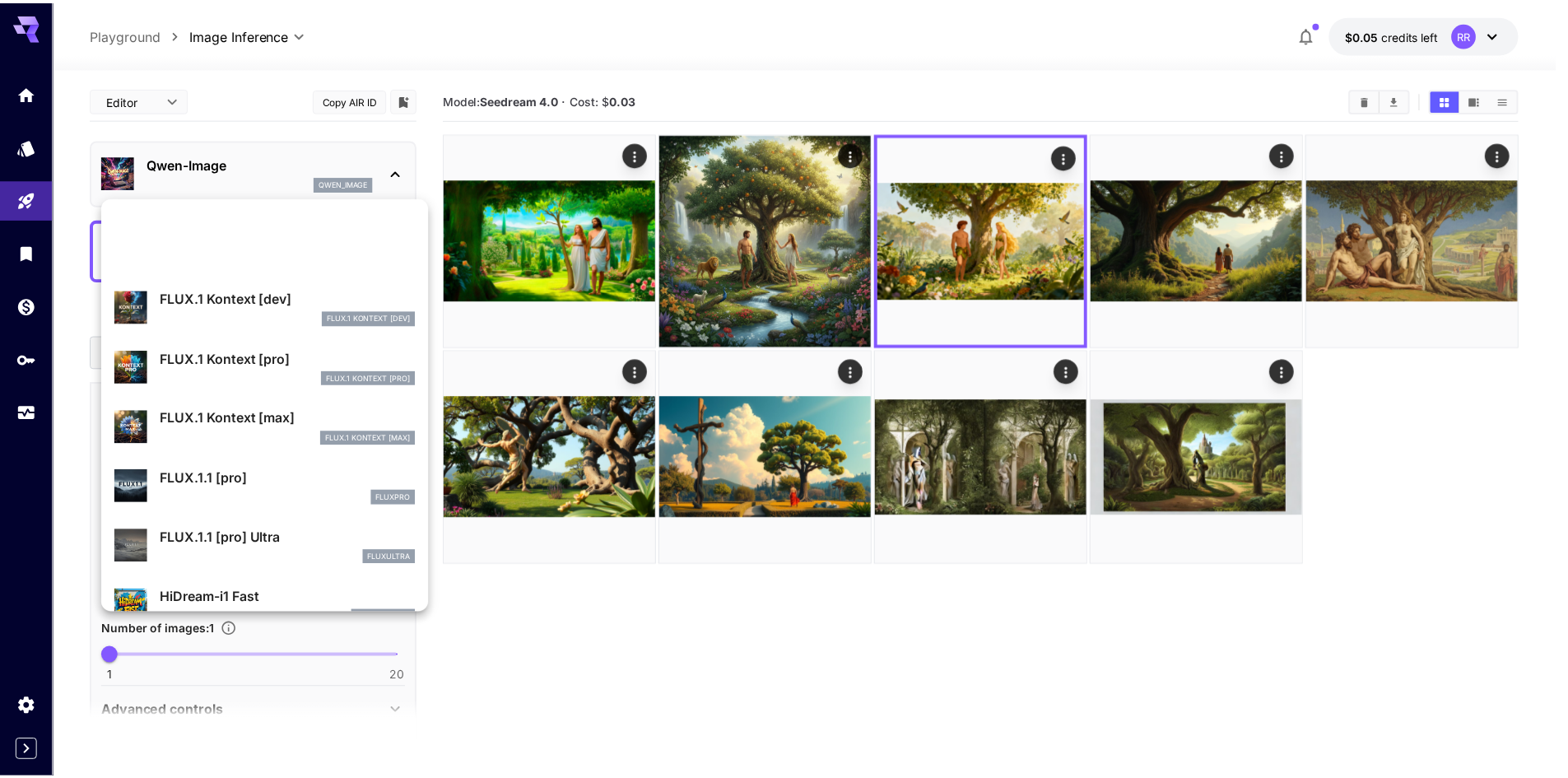
scroll to position [988, 0]
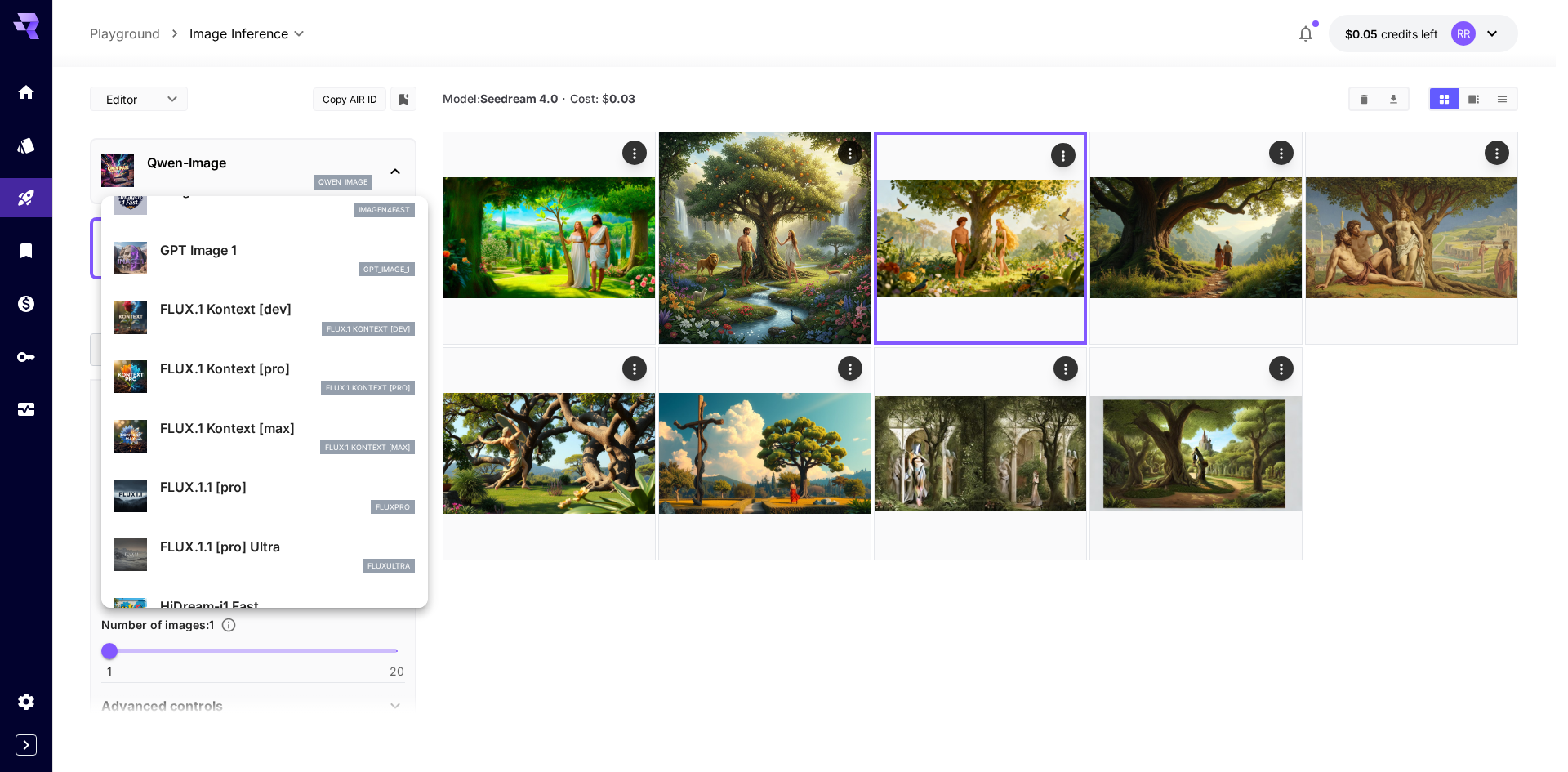
click at [221, 383] on div "FLUX.1 Kontext [pro]" at bounding box center [288, 388] width 255 height 15
type input "**********"
type input "****"
type input "***"
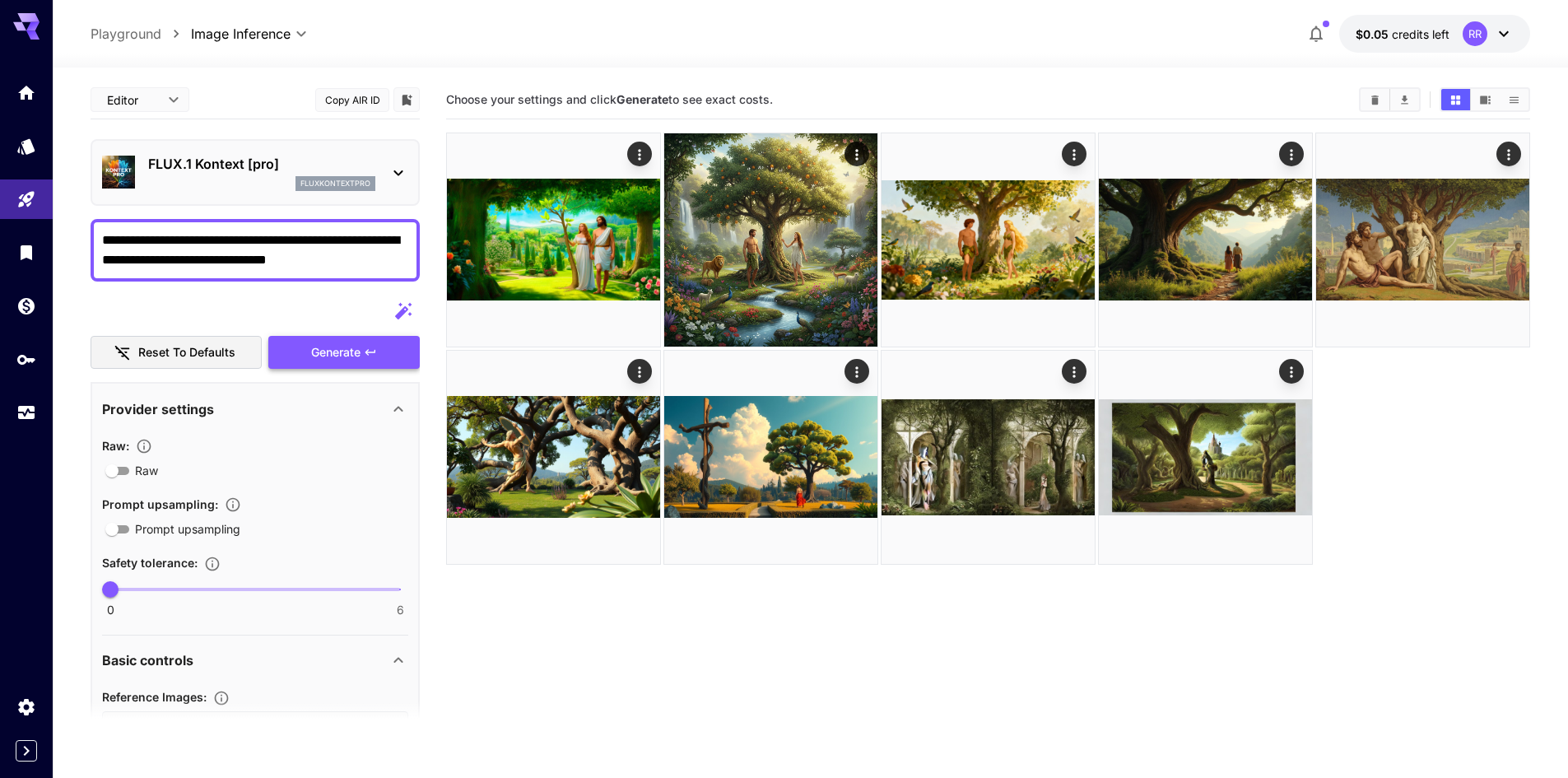
click at [320, 353] on span "Generate" at bounding box center [336, 353] width 50 height 21
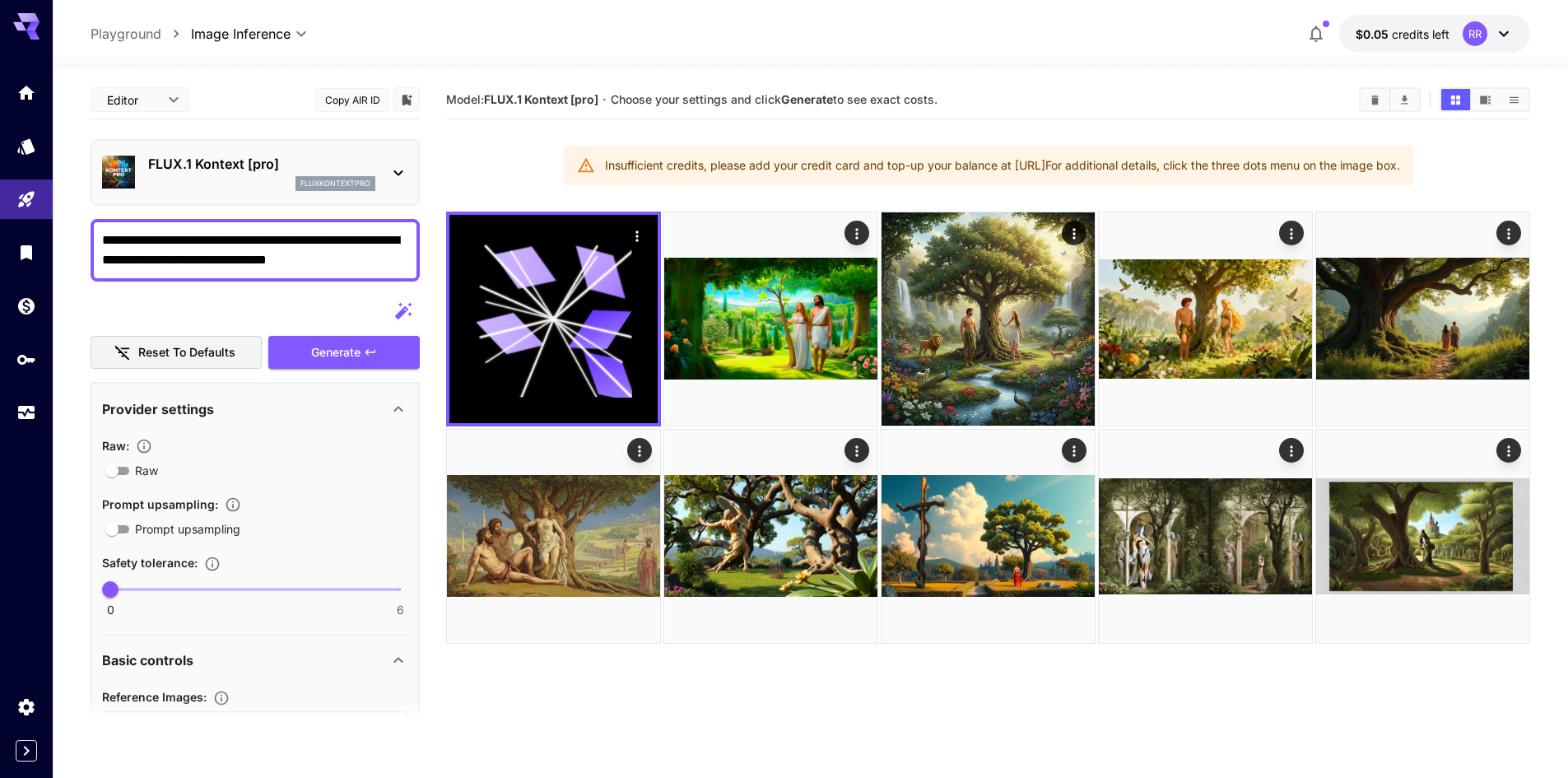
click at [861, 163] on div "Insufficient credits, please add your credit card and top-up your balance at [U…" at bounding box center [1002, 166] width 795 height 30
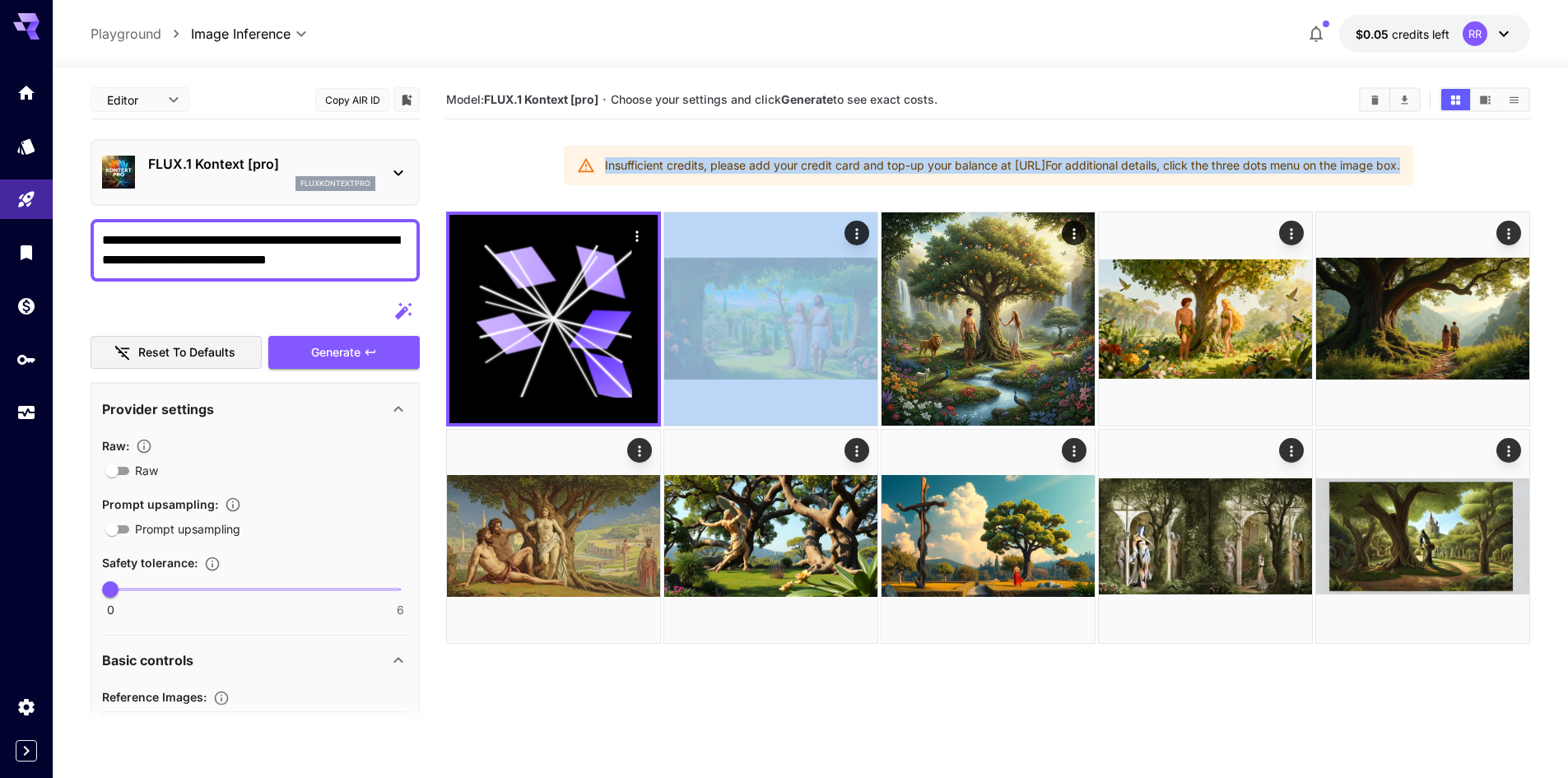
click at [860, 163] on div "Insufficient credits, please add your credit card and top-up your balance at [U…" at bounding box center [1002, 166] width 795 height 30
click at [708, 192] on section "Model: FLUX.1 Kontext [pro] · Choose your settings and click Generate to see ex…" at bounding box center [988, 469] width 1084 height 778
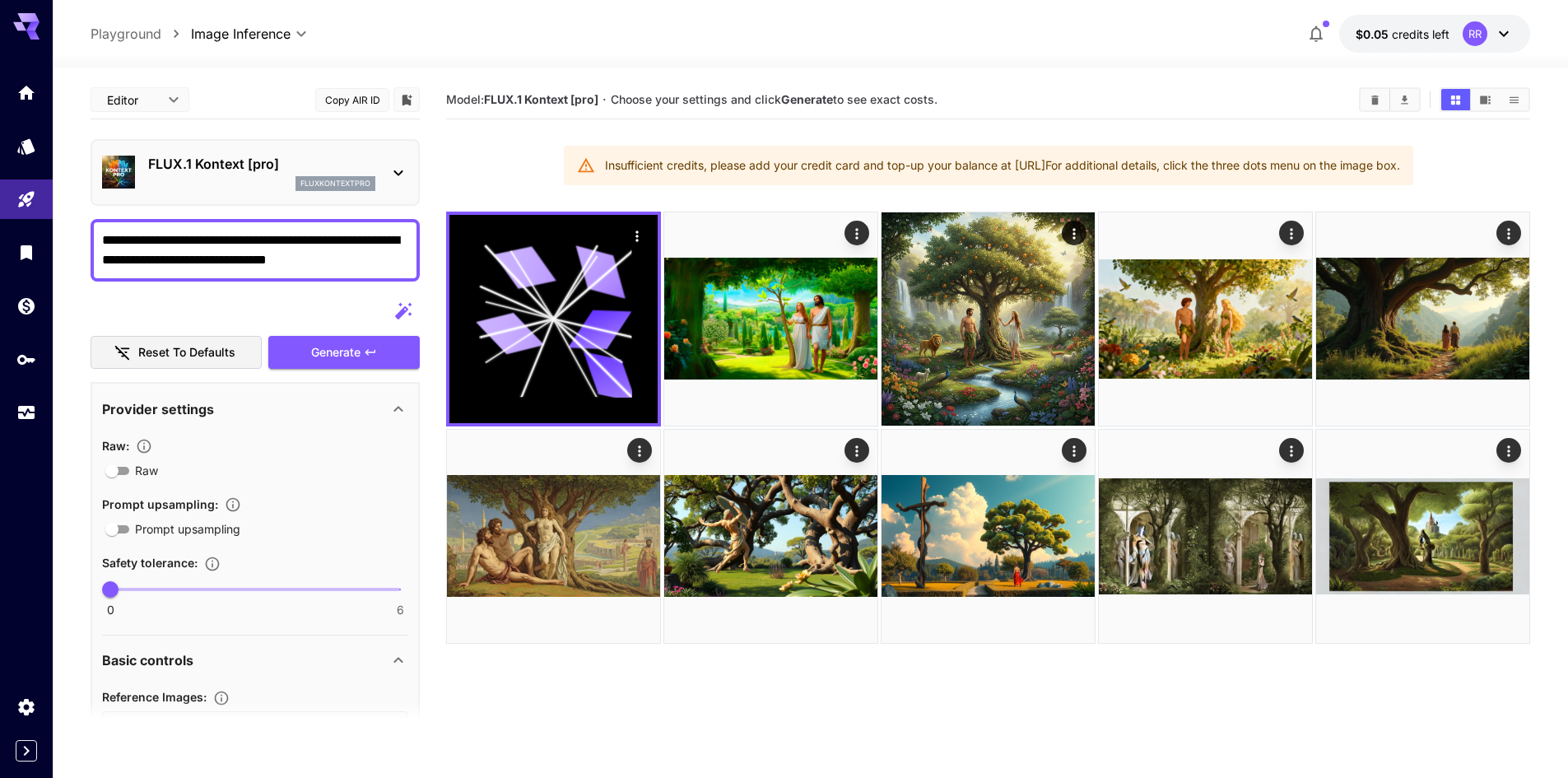
click at [244, 190] on div "fluxkontextpro" at bounding box center [262, 183] width 227 height 15
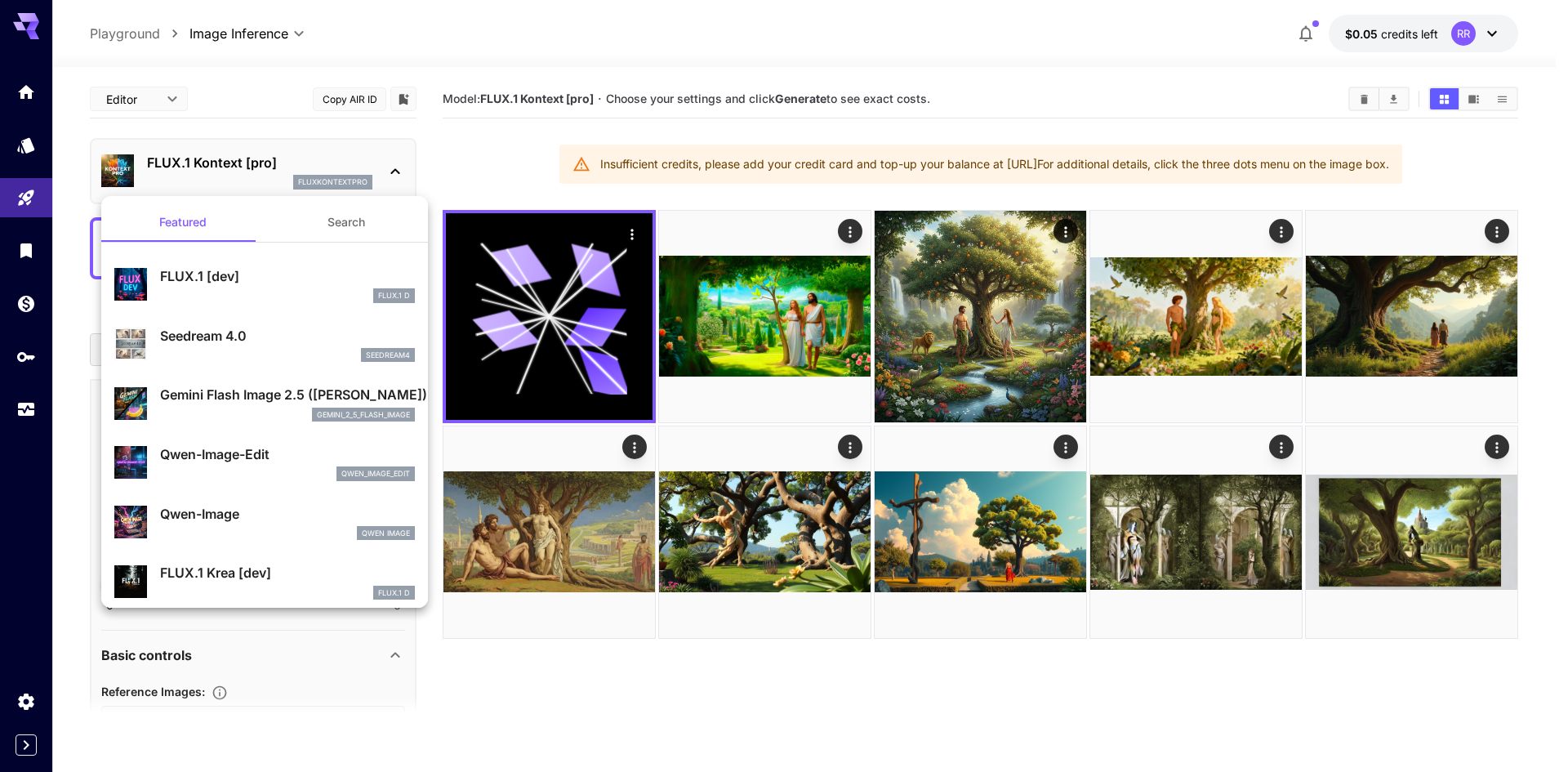
click at [204, 402] on p "Gemini Flash Image 2.5 ([PERSON_NAME])" at bounding box center [288, 394] width 255 height 20
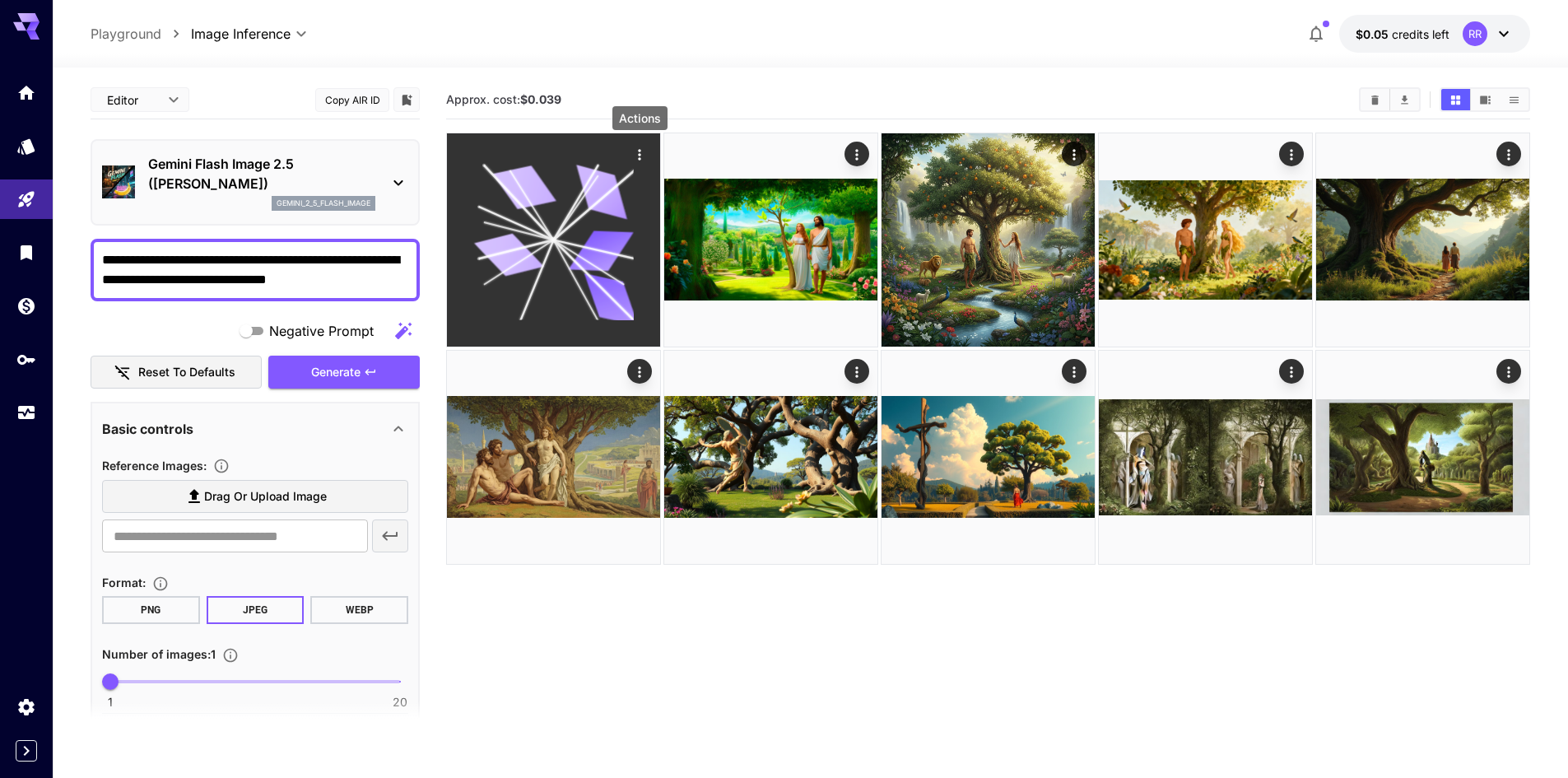
click at [635, 158] on icon "Actions" at bounding box center [639, 155] width 17 height 17
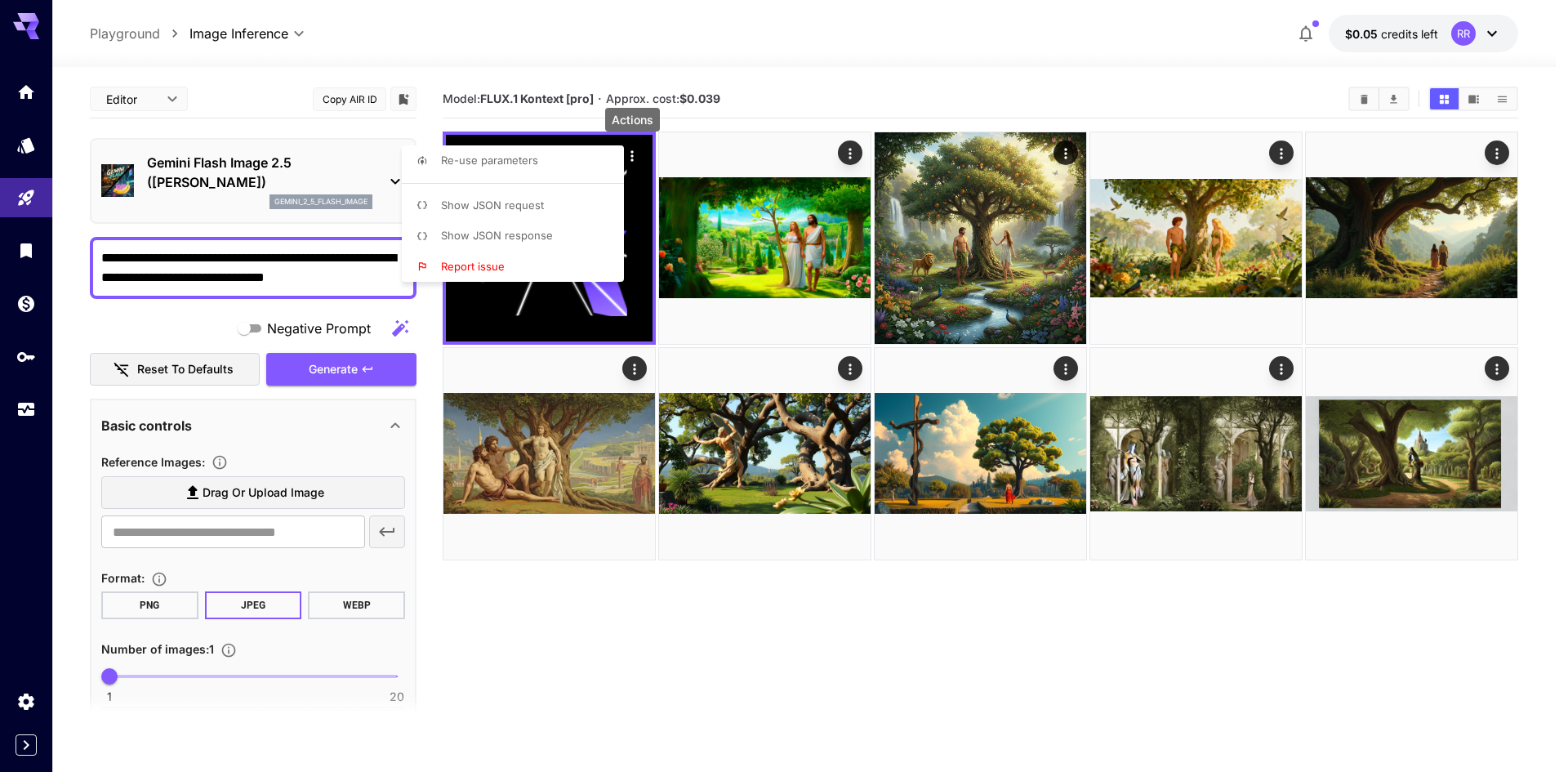
click at [696, 662] on div at bounding box center [784, 386] width 1568 height 772
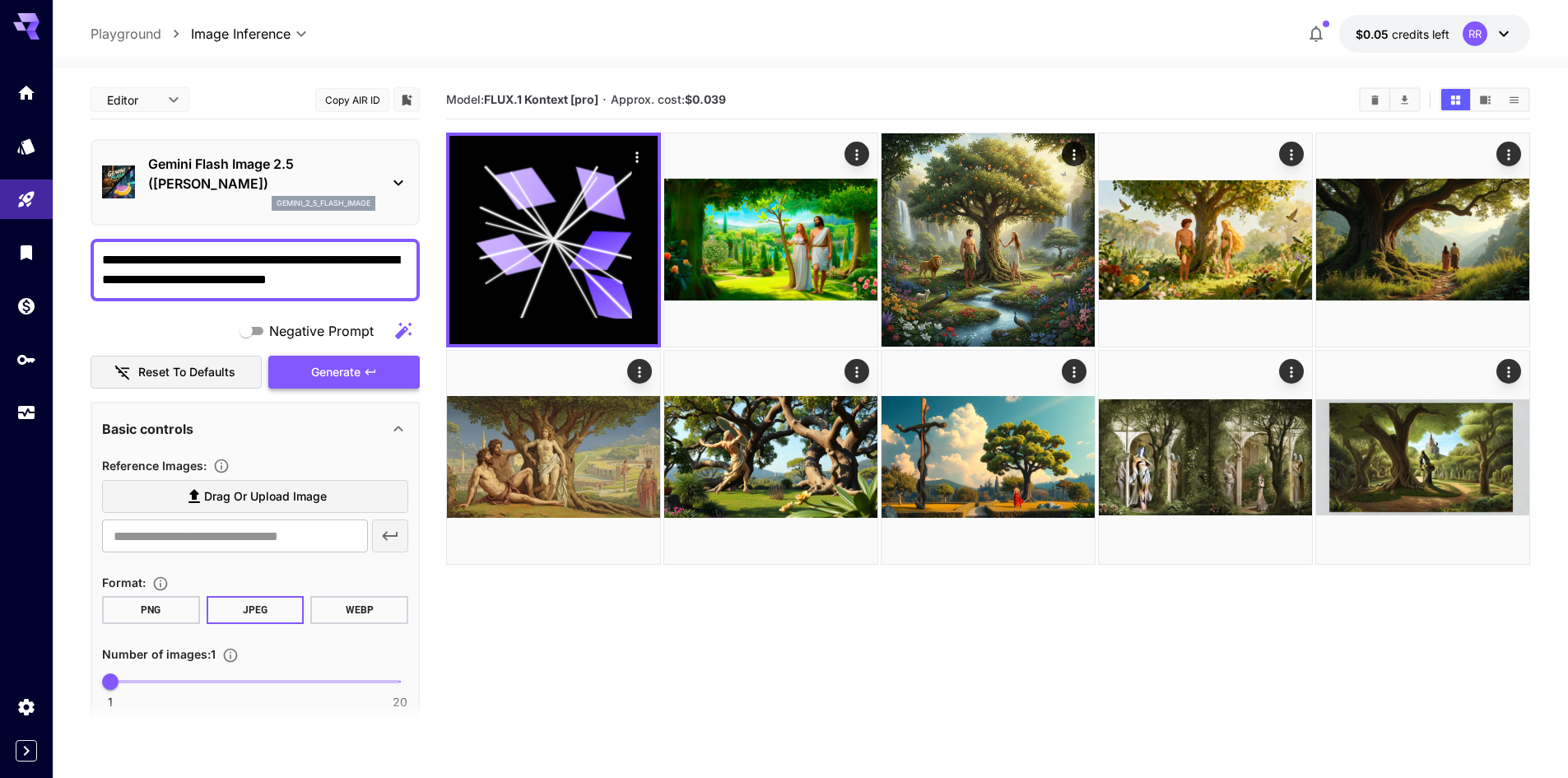
click at [341, 364] on span "Generate" at bounding box center [336, 372] width 50 height 21
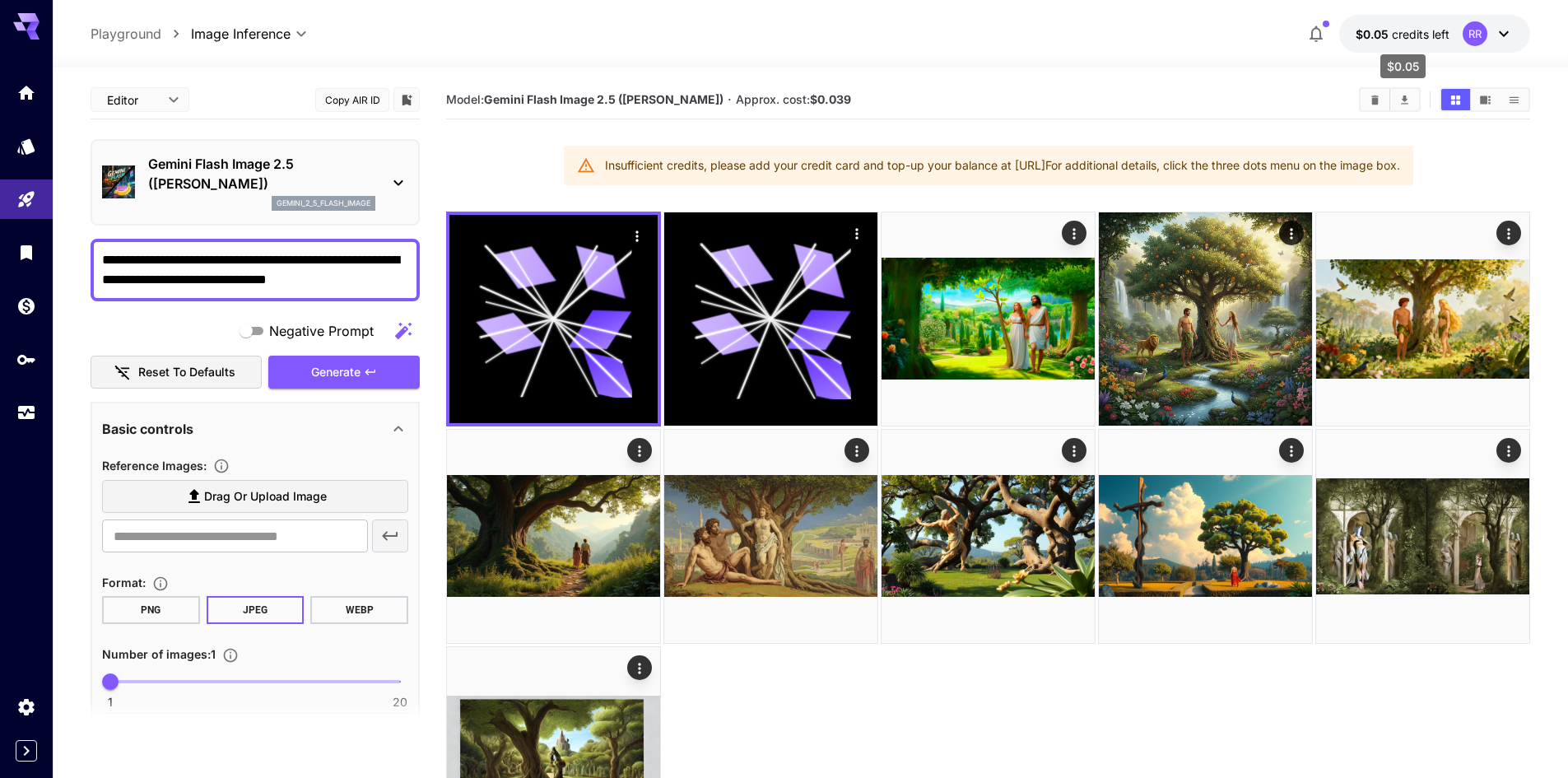
click at [1415, 36] on span "credits left" at bounding box center [1420, 34] width 57 height 14
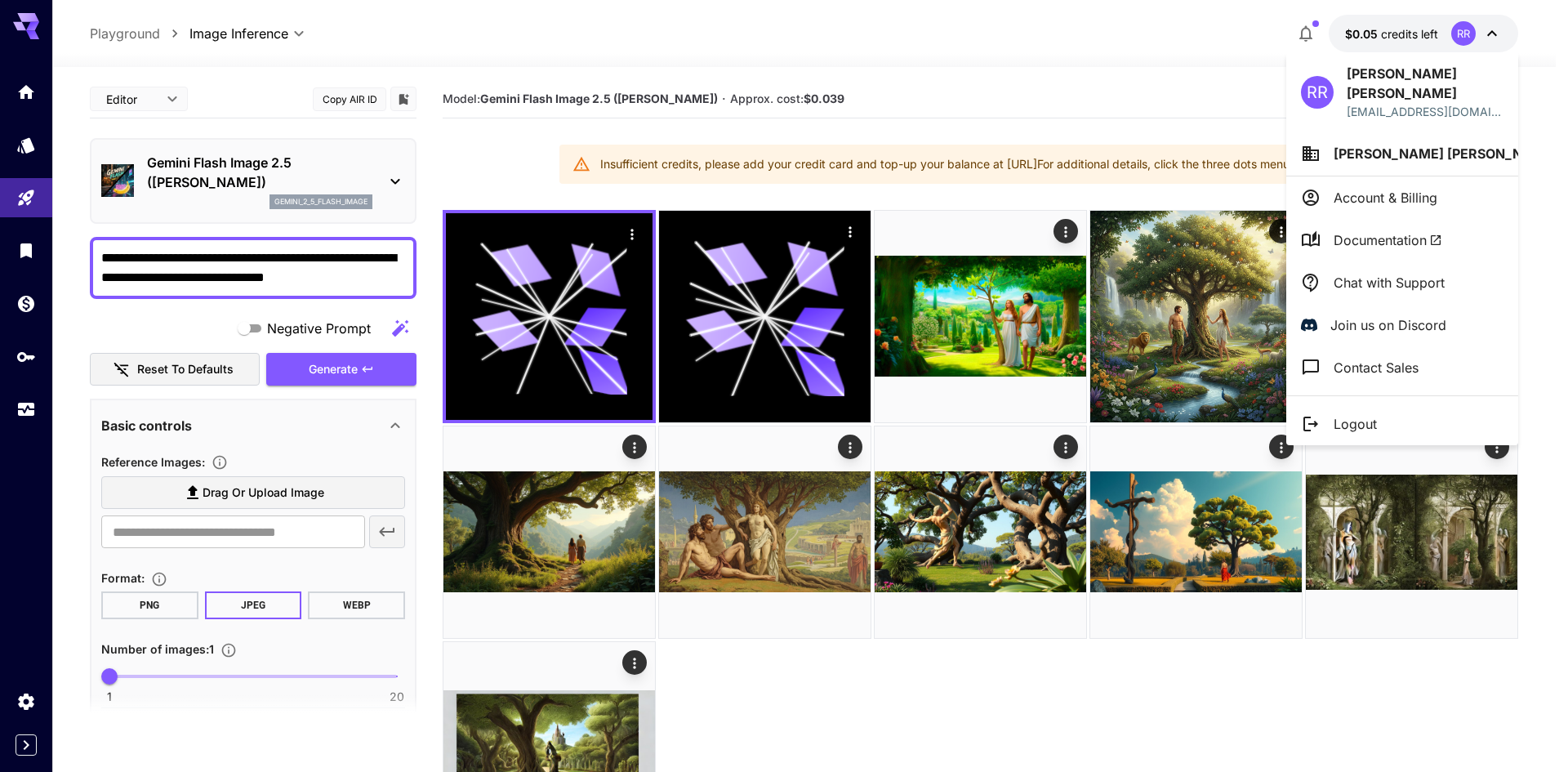
click at [1403, 35] on div at bounding box center [784, 386] width 1568 height 772
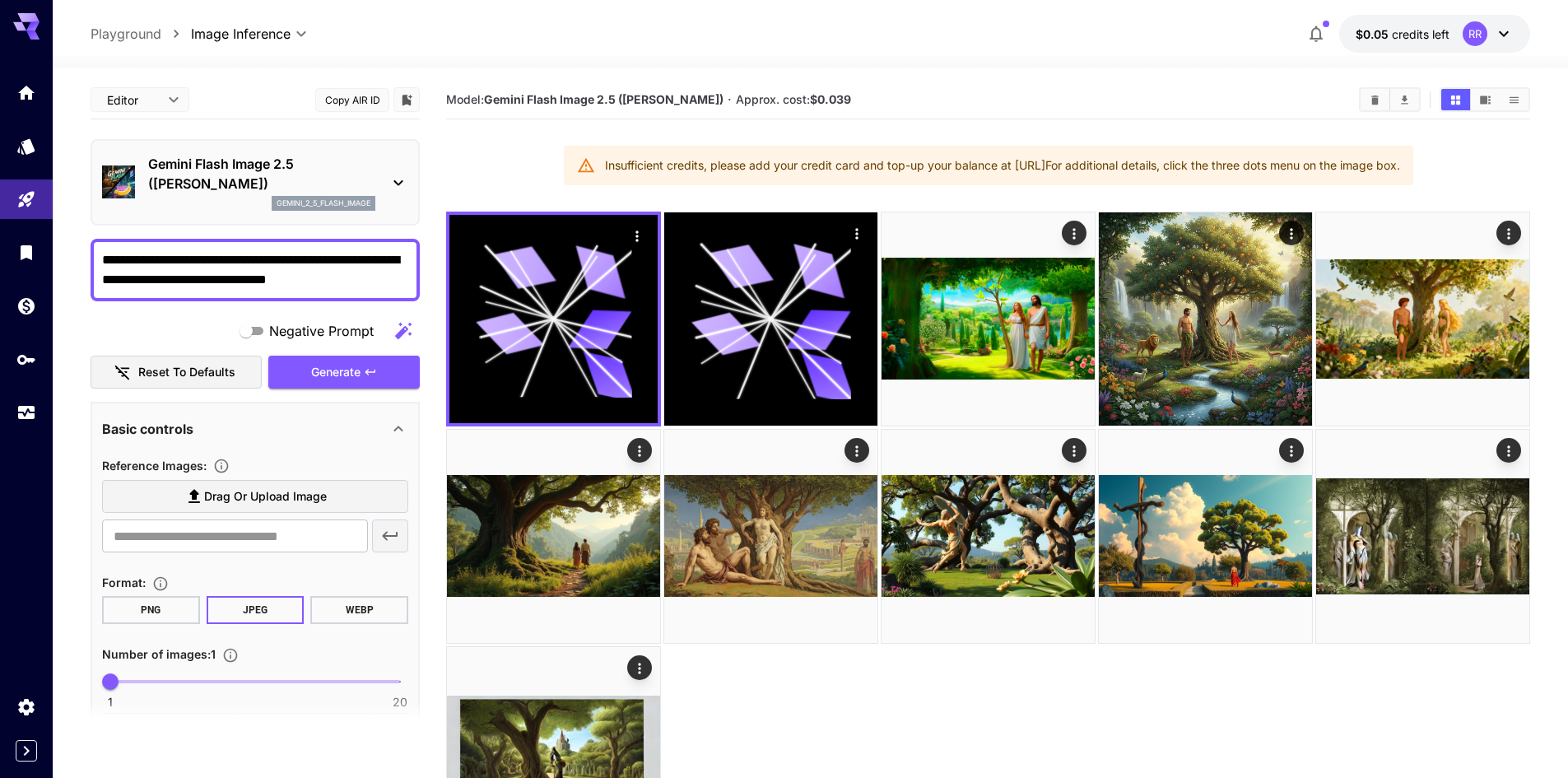
click at [976, 715] on div at bounding box center [988, 536] width 1084 height 649
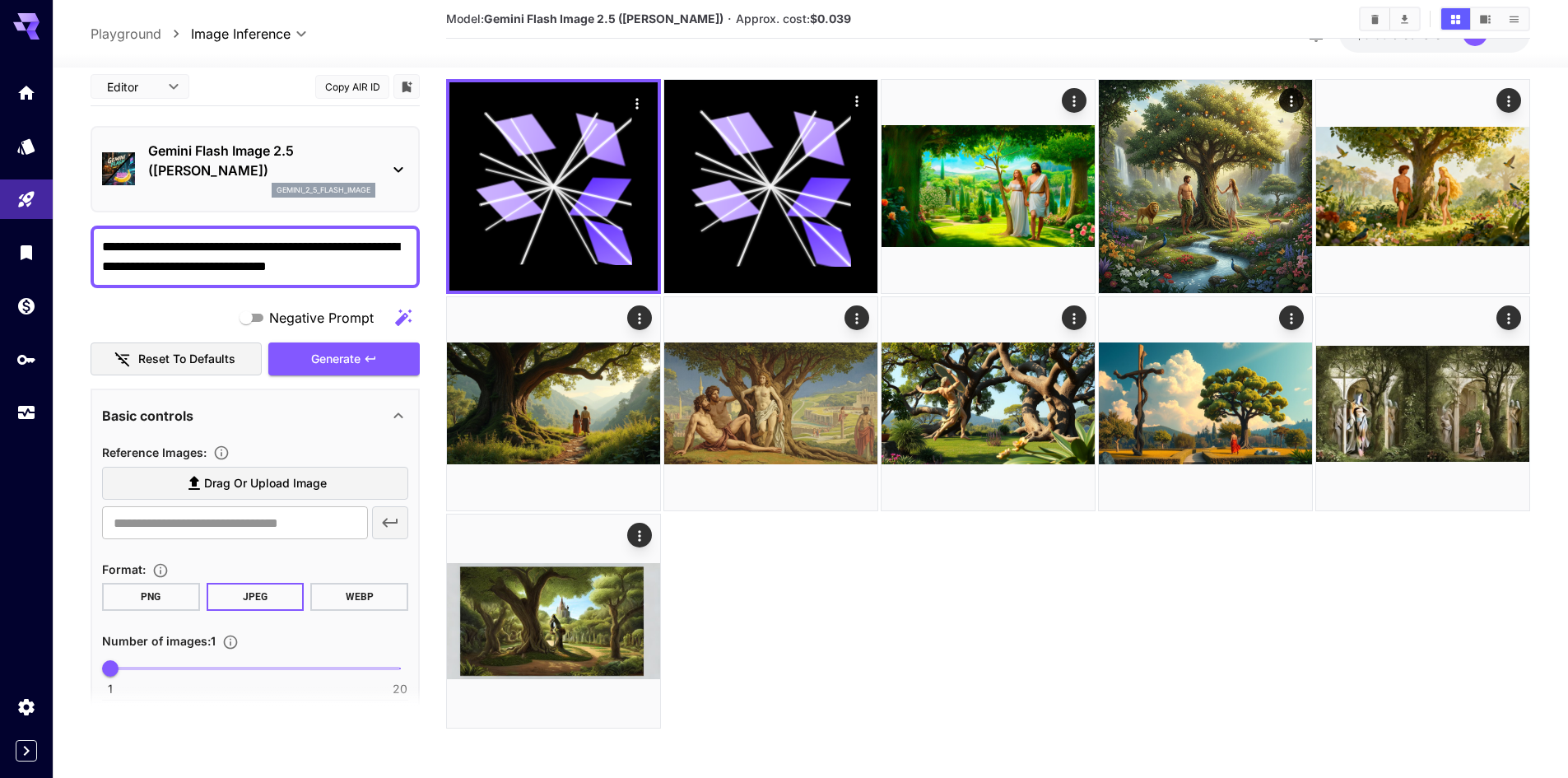
scroll to position [51, 0]
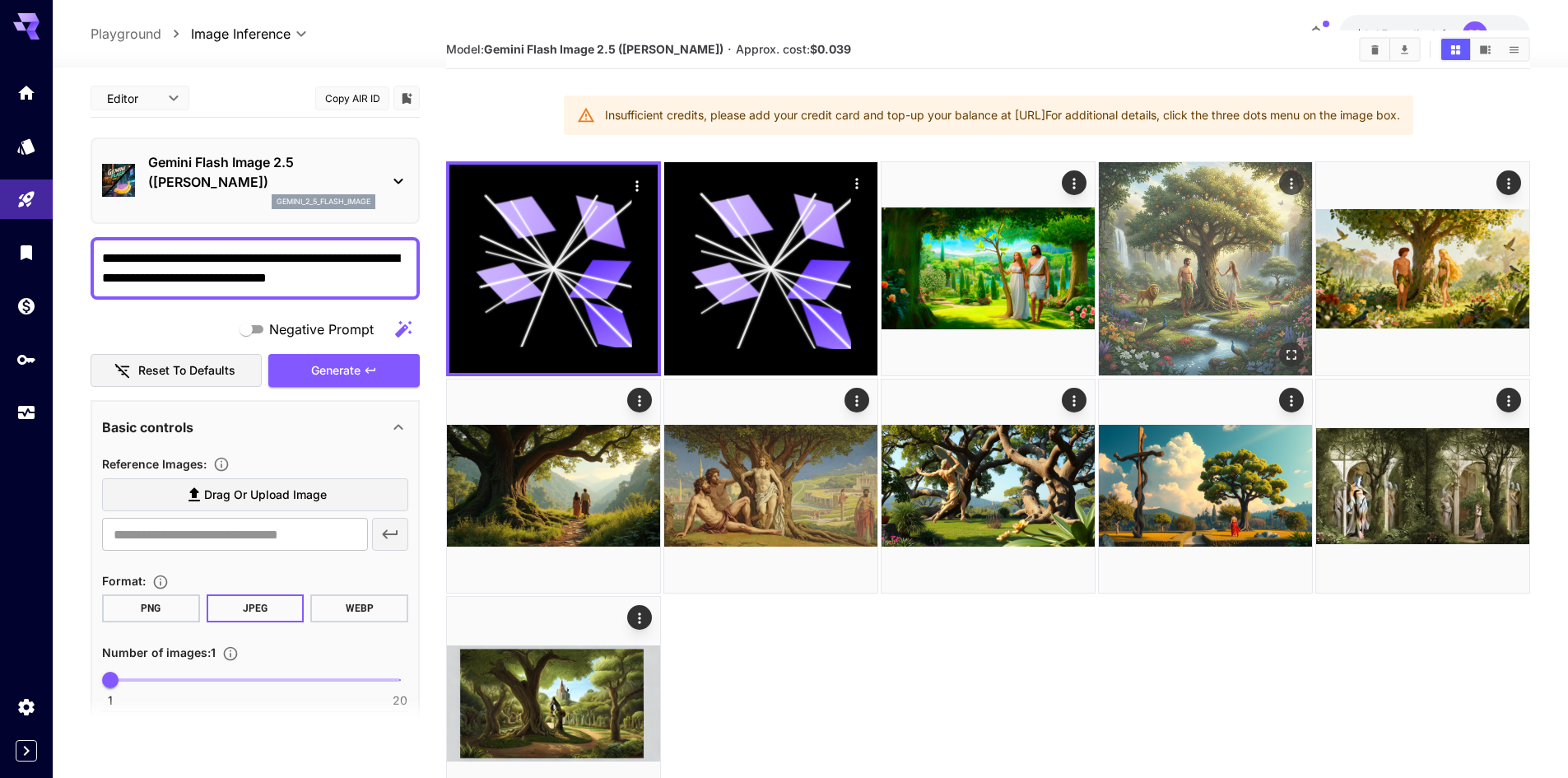
click at [1224, 217] on img at bounding box center [1205, 269] width 213 height 213
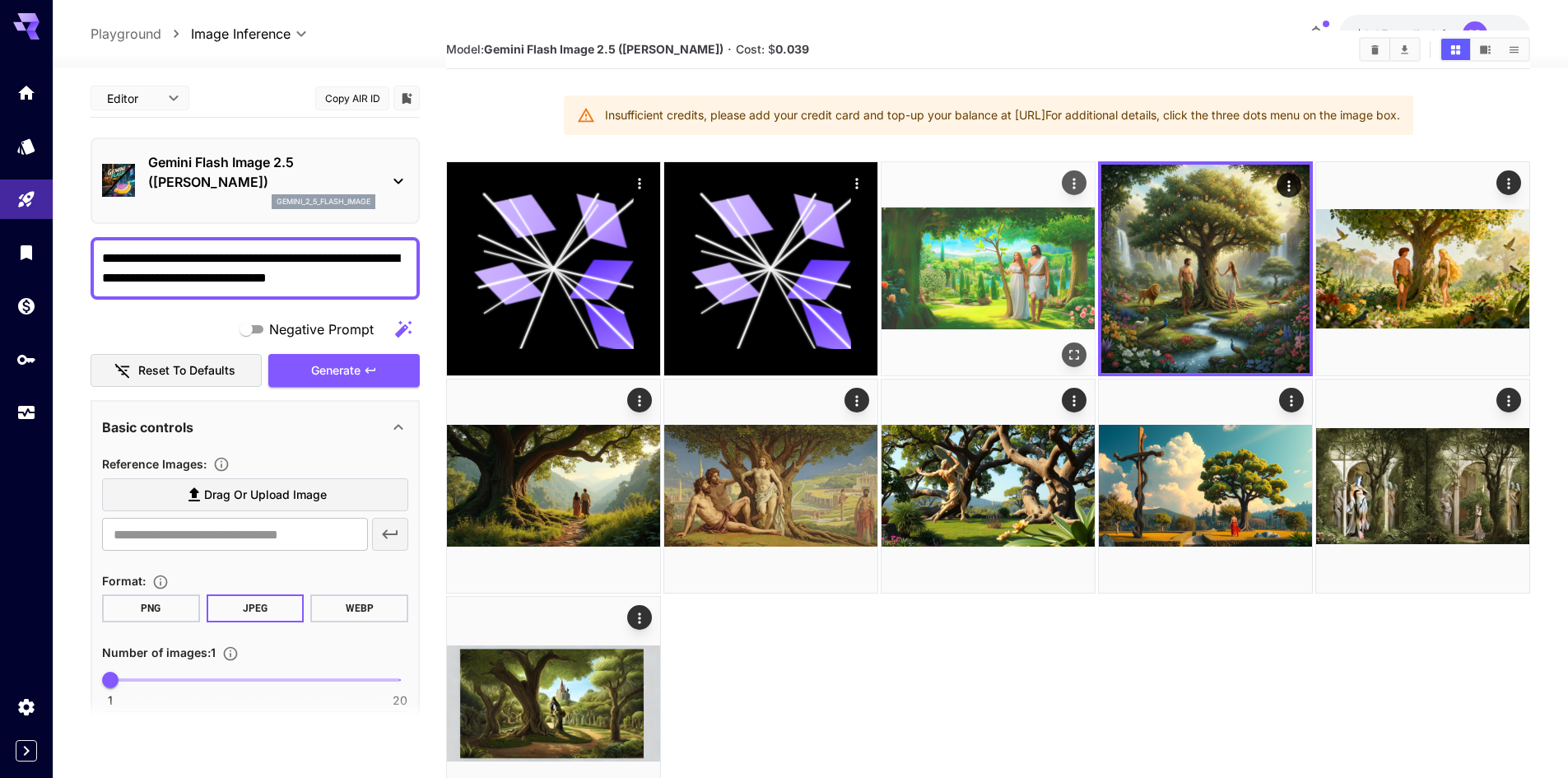
click at [991, 261] on img at bounding box center [988, 269] width 213 height 213
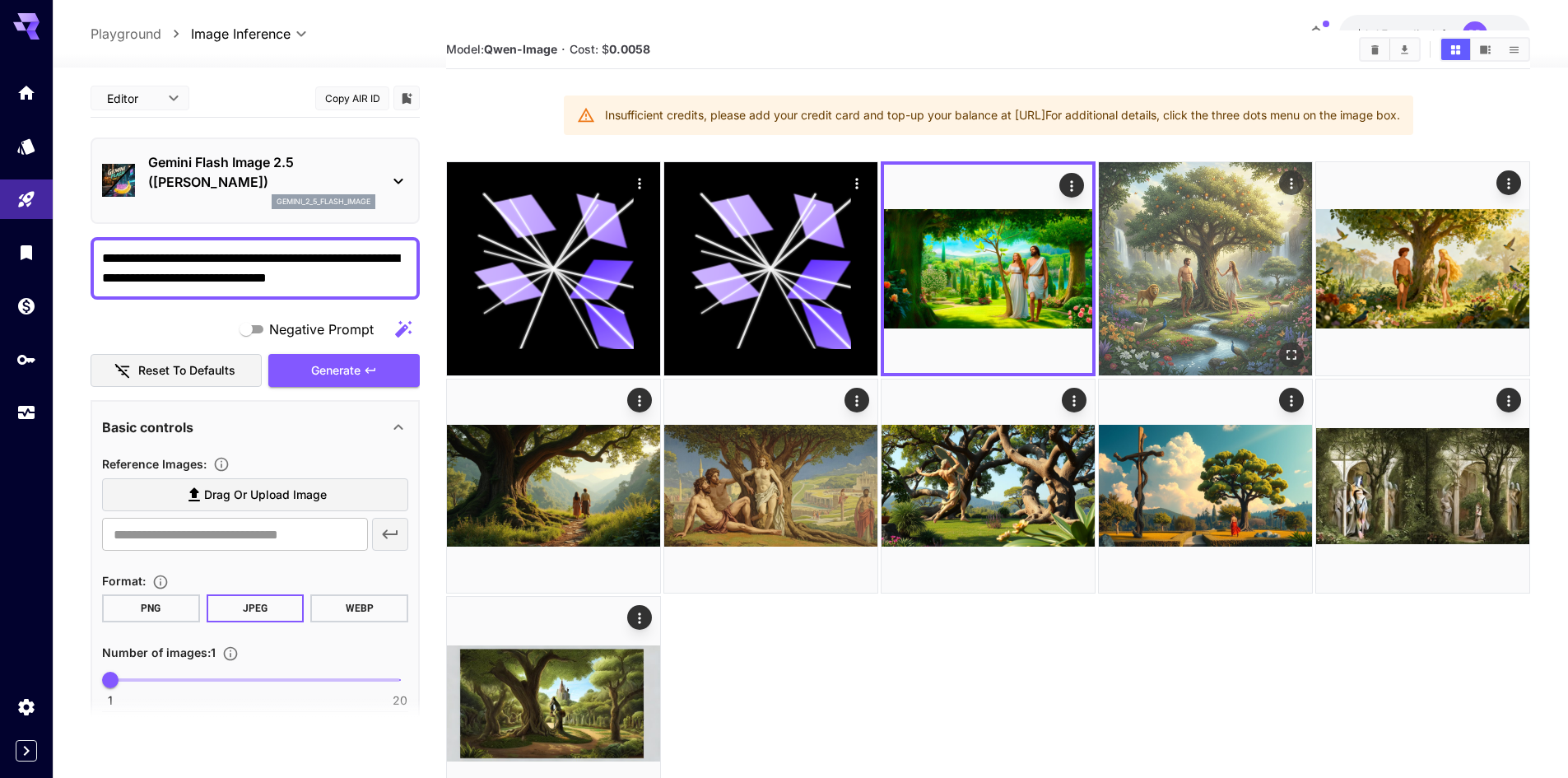
click at [1163, 250] on img at bounding box center [1205, 269] width 213 height 213
